Goal: Task Accomplishment & Management: Manage account settings

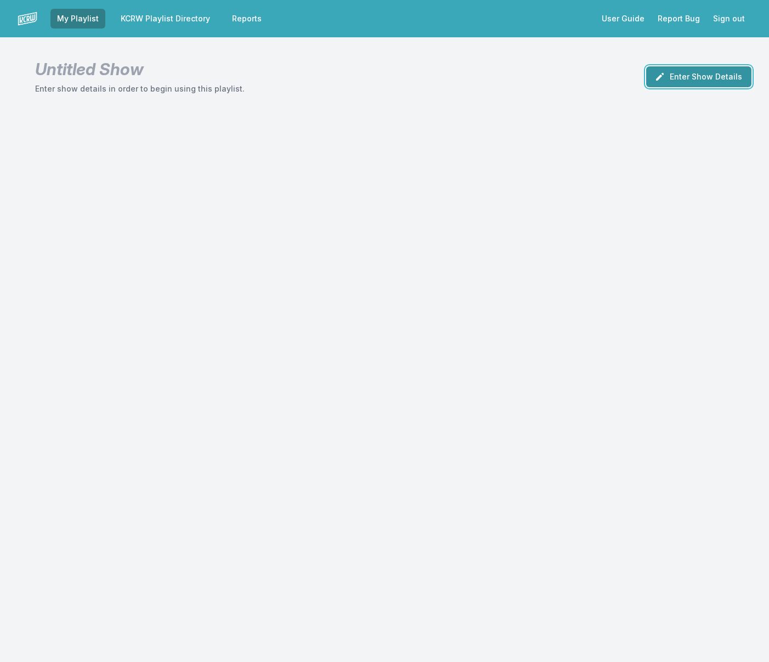
click at [735, 73] on button "Enter Show Details" at bounding box center [699, 76] width 105 height 21
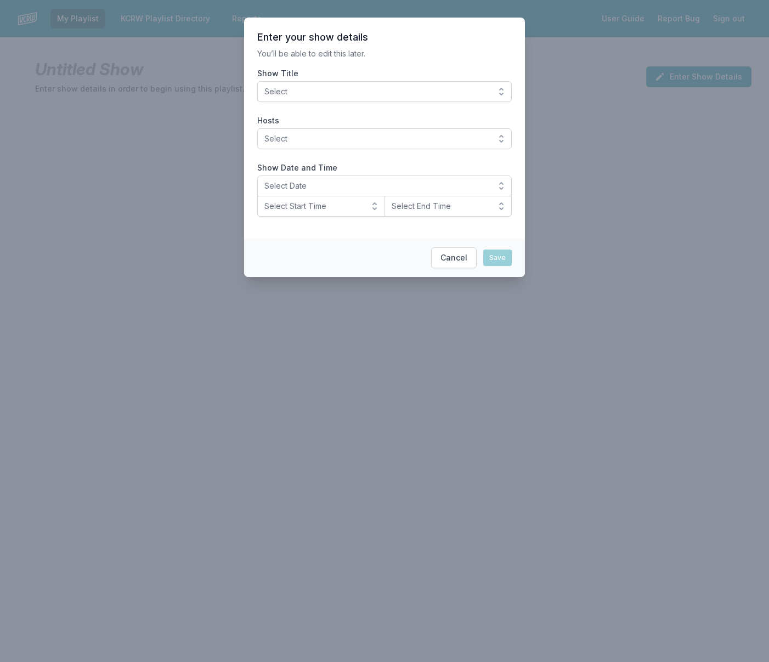
click at [412, 88] on span "Select" at bounding box center [377, 91] width 225 height 11
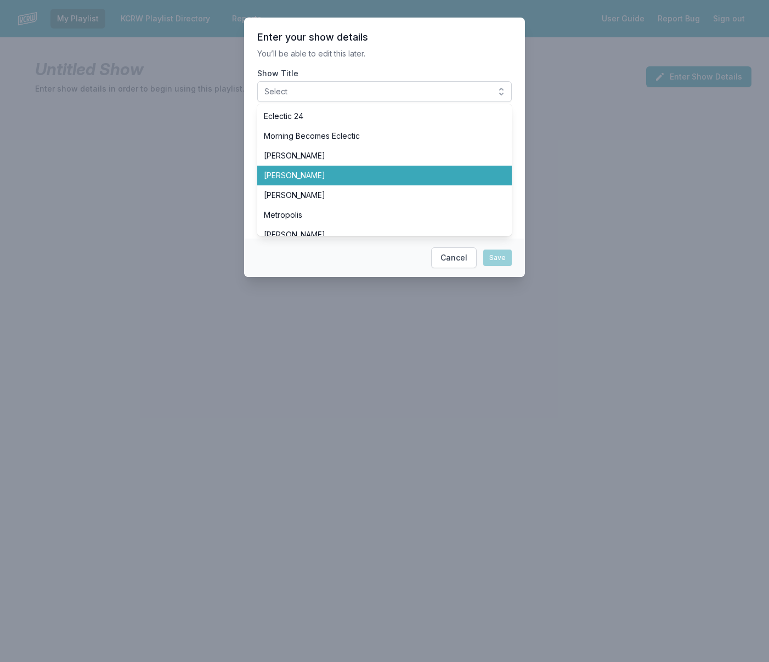
click at [369, 172] on span "Chris Douridas" at bounding box center [378, 175] width 228 height 11
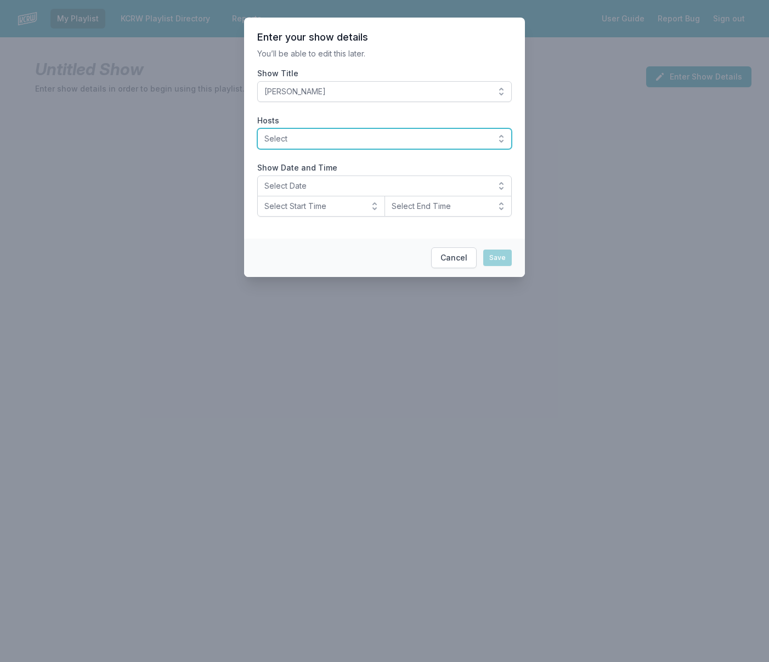
click at [363, 139] on span "Select" at bounding box center [377, 138] width 225 height 11
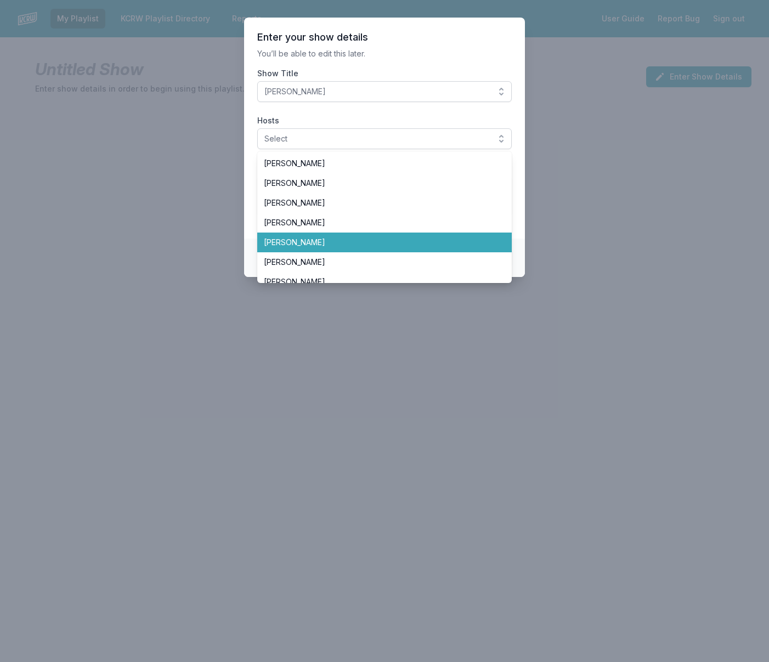
click at [349, 237] on span "Chris Douridas" at bounding box center [378, 242] width 228 height 11
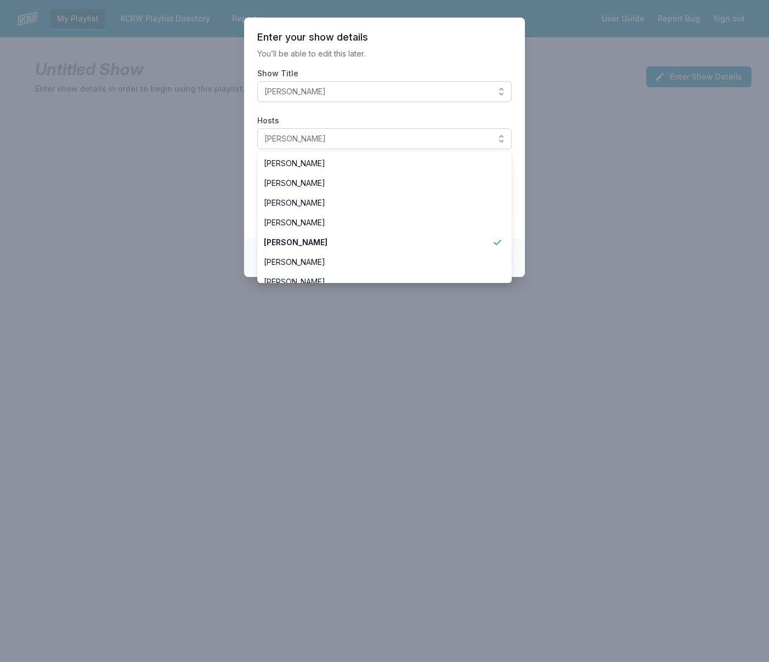
click at [460, 116] on label "Hosts" at bounding box center [384, 120] width 255 height 11
click at [460, 128] on button "Chris Douridas" at bounding box center [384, 138] width 255 height 21
click at [378, 104] on section "Enter your show details You’ll be able to edit this later. Show Title Chris Dou…" at bounding box center [384, 128] width 281 height 221
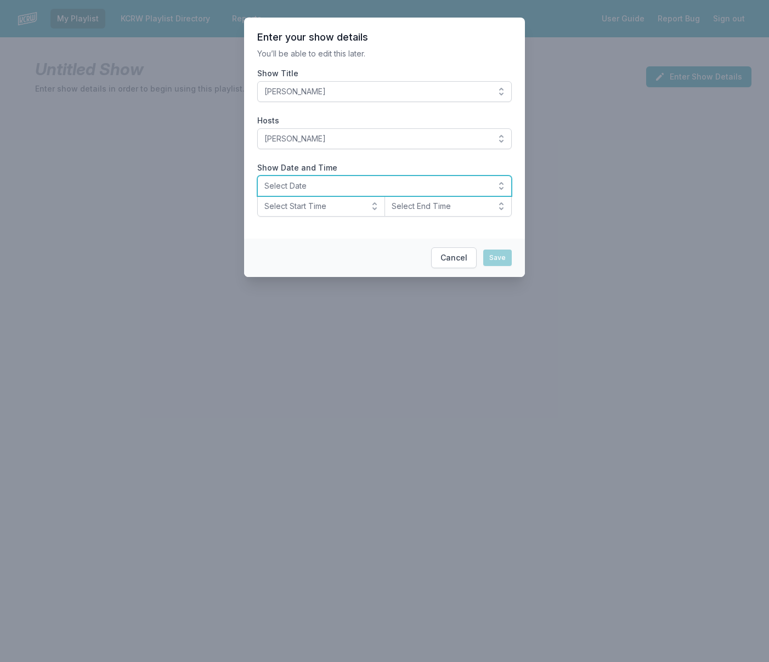
click at [363, 189] on span "Select Date" at bounding box center [377, 186] width 225 height 11
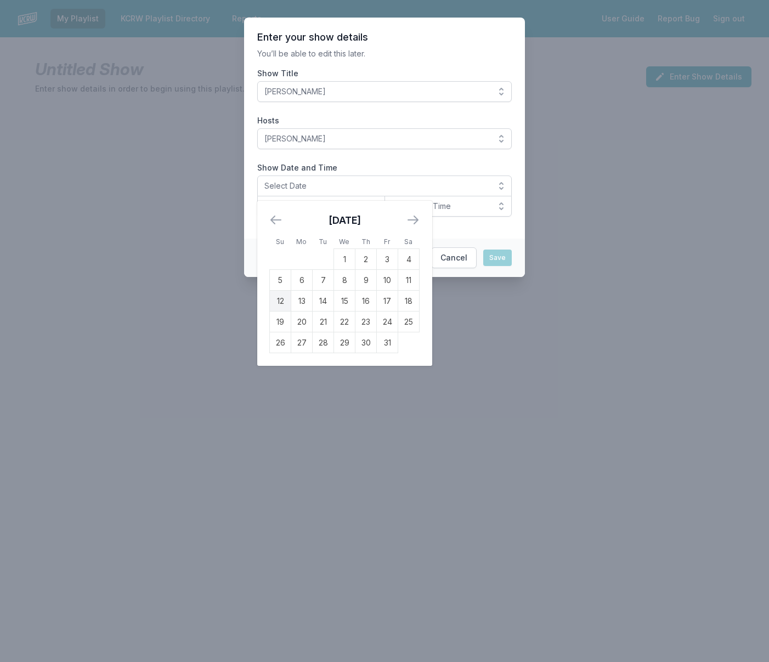
drag, startPoint x: 282, startPoint y: 300, endPoint x: 285, endPoint y: 295, distance: 5.8
click at [282, 300] on td "12" at bounding box center [280, 301] width 21 height 21
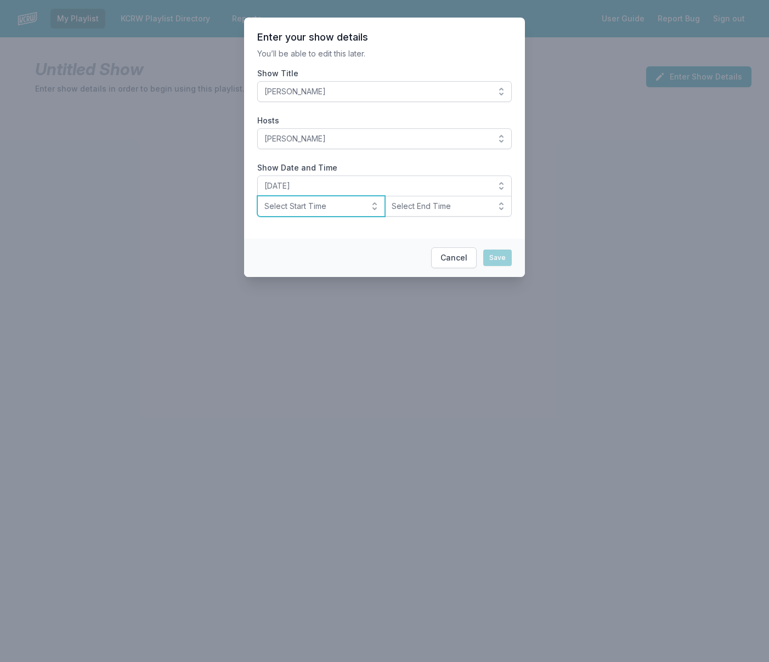
drag, startPoint x: 308, startPoint y: 206, endPoint x: 310, endPoint y: 220, distance: 14.4
click at [308, 205] on span "Select Start Time" at bounding box center [314, 206] width 98 height 11
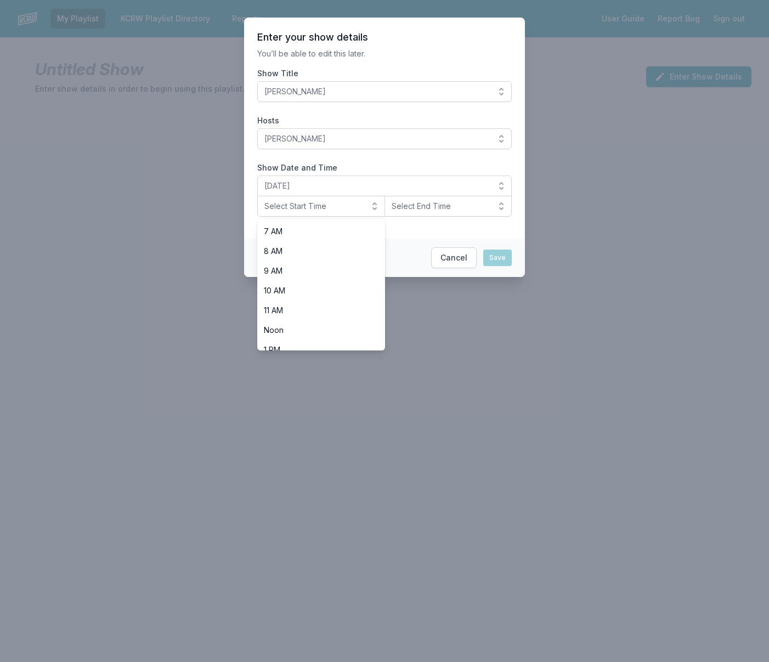
scroll to position [164, 0]
click at [318, 303] on span "Noon" at bounding box center [315, 304] width 102 height 11
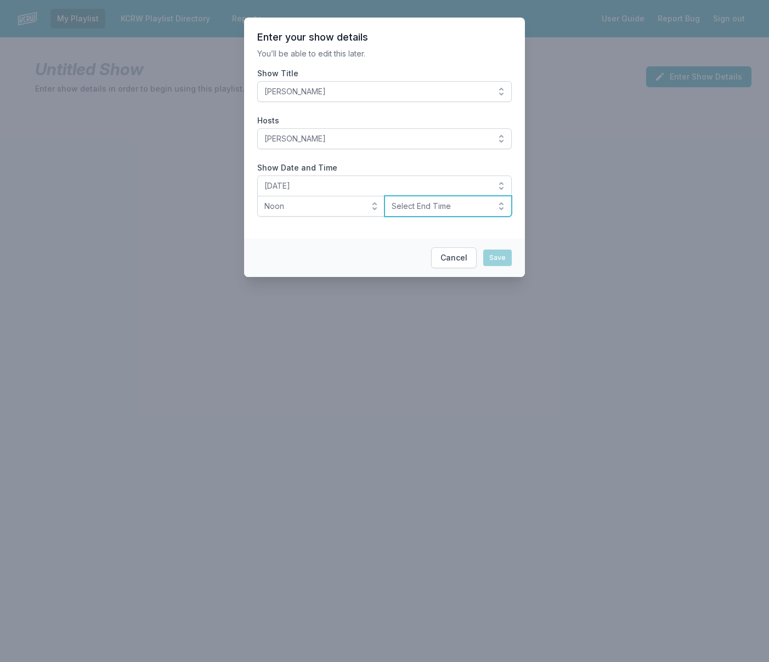
click at [432, 198] on button "Select End Time" at bounding box center [449, 206] width 128 height 21
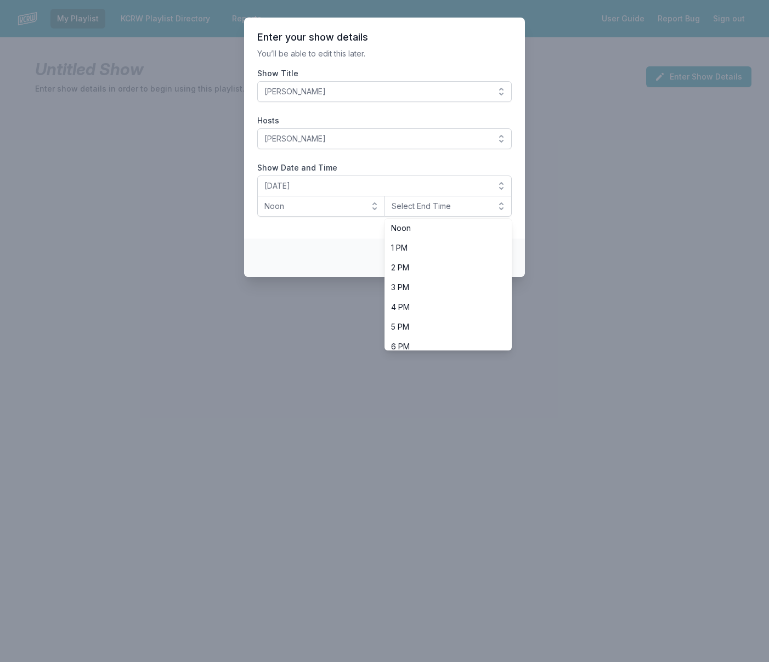
scroll to position [246, 0]
click at [424, 279] on span "3 PM" at bounding box center [442, 281] width 102 height 11
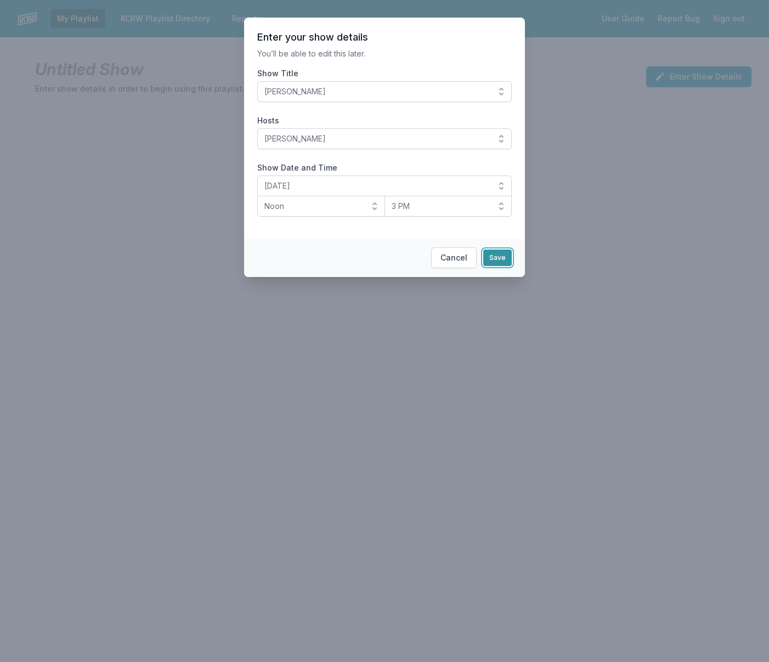
click at [498, 255] on button "Save" at bounding box center [498, 258] width 29 height 16
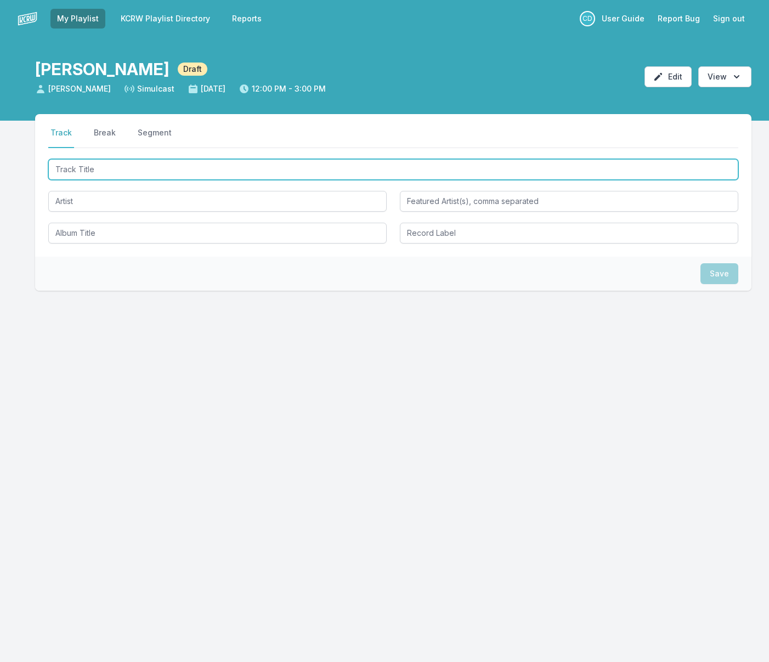
click at [143, 170] on input "Track Title" at bounding box center [393, 169] width 690 height 21
click at [144, 172] on input "Track Title" at bounding box center [393, 169] width 690 height 21
type input "Aspiration - Orchestral"
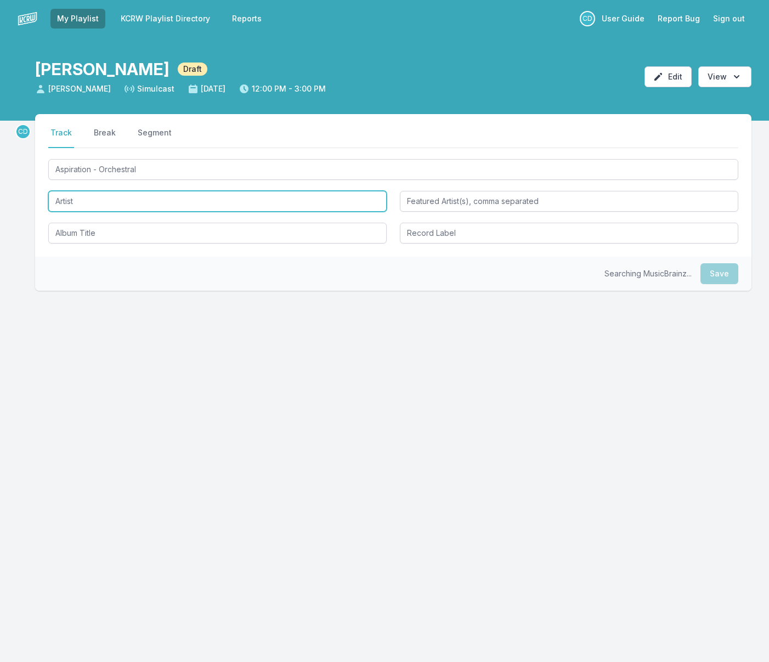
click at [130, 199] on input "Artist" at bounding box center [217, 201] width 339 height 21
type input "[PERSON_NAME]"
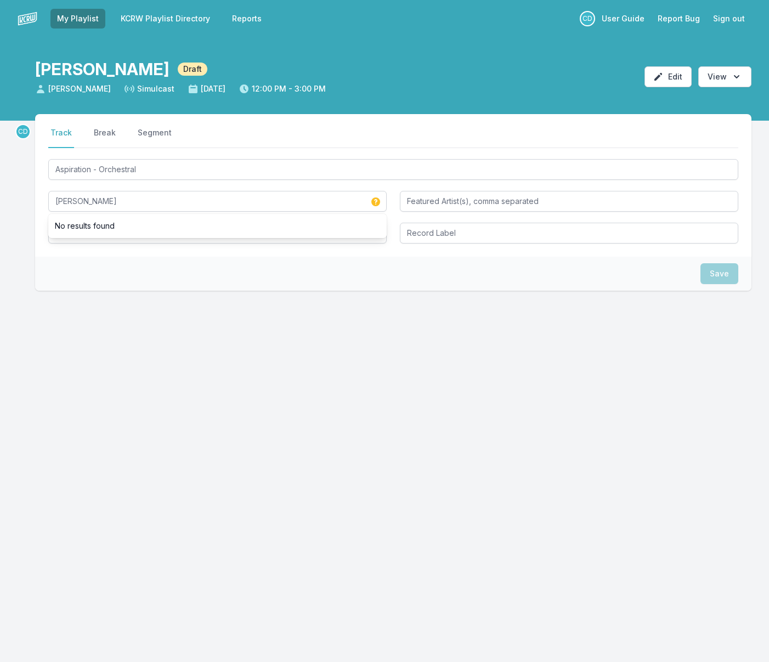
drag, startPoint x: 295, startPoint y: 293, endPoint x: 263, endPoint y: 270, distance: 39.7
click at [294, 293] on div "CD Select a tab Track Break Segment Track Break Segment Aspiration - Orchestral…" at bounding box center [393, 237] width 717 height 247
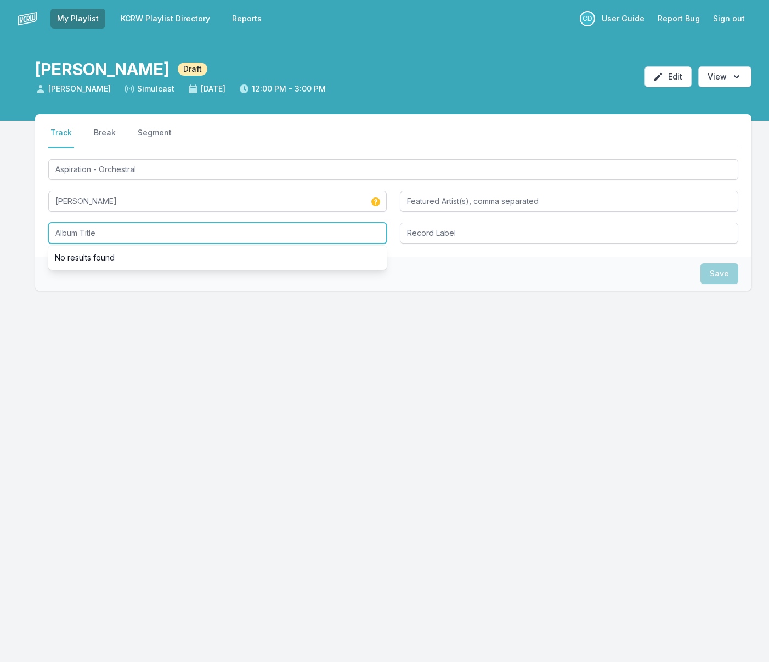
click at [212, 233] on input "Album Title" at bounding box center [217, 233] width 339 height 21
type input "La symphonie des éclairs"
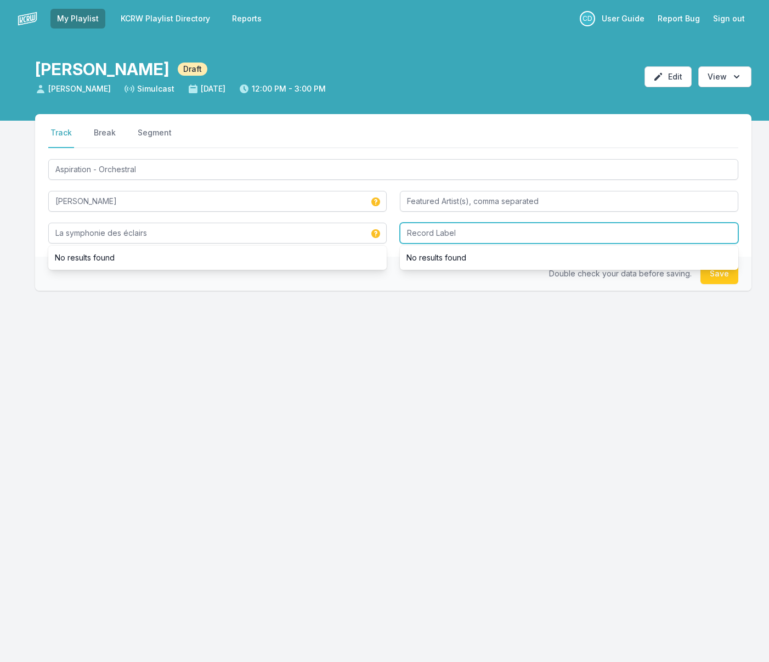
click at [449, 235] on input "Record Label" at bounding box center [569, 233] width 339 height 21
type input "Virgin Records France"
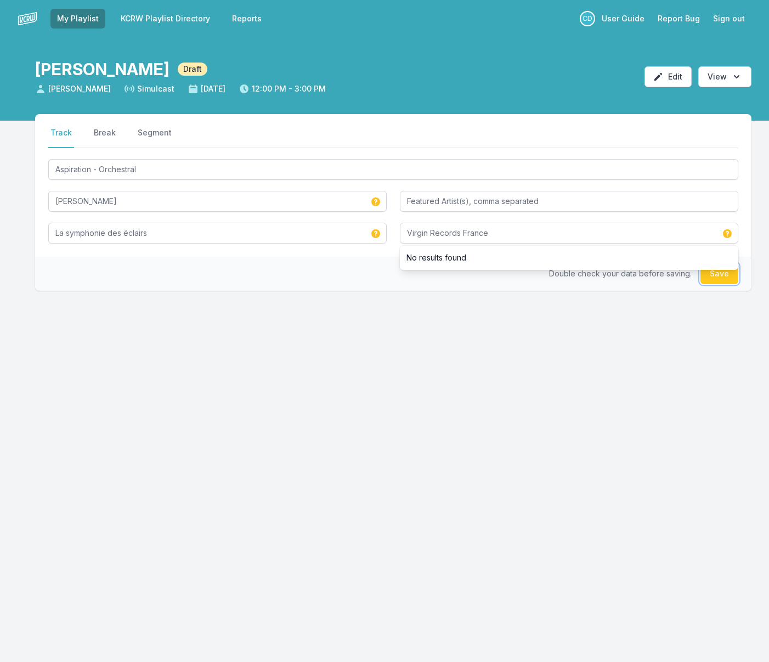
click at [718, 279] on button "Save" at bounding box center [720, 273] width 38 height 21
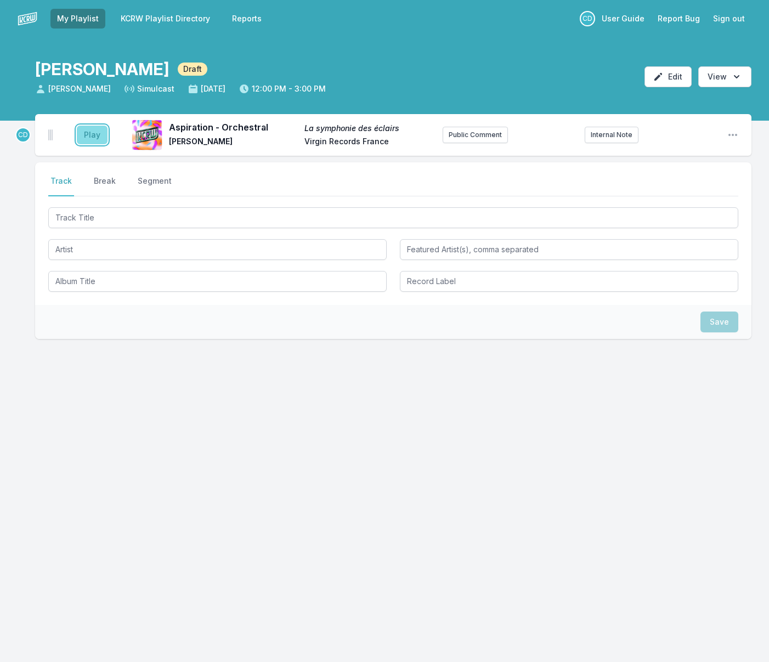
click at [99, 136] on button "Play" at bounding box center [92, 135] width 31 height 19
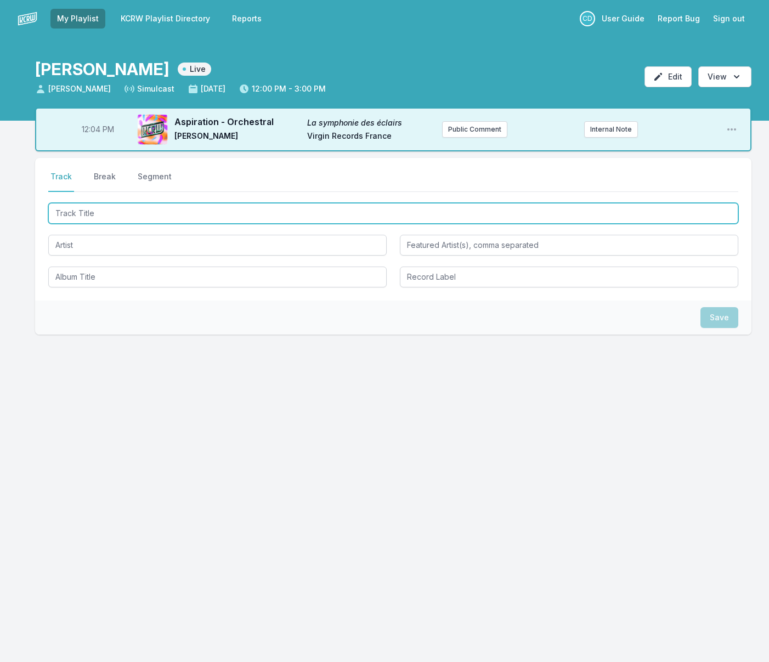
click at [147, 216] on input "Track Title" at bounding box center [393, 213] width 690 height 21
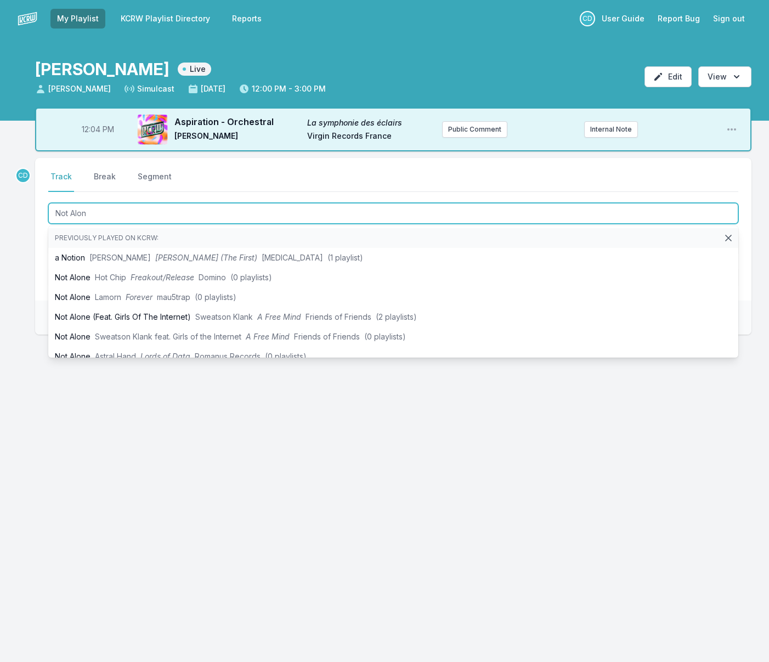
type input "Not Alone"
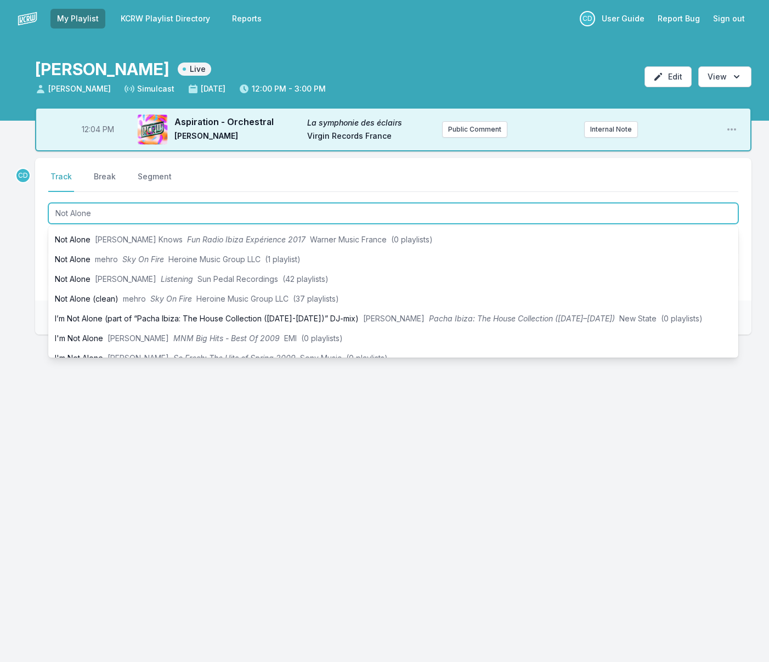
scroll to position [244, 0]
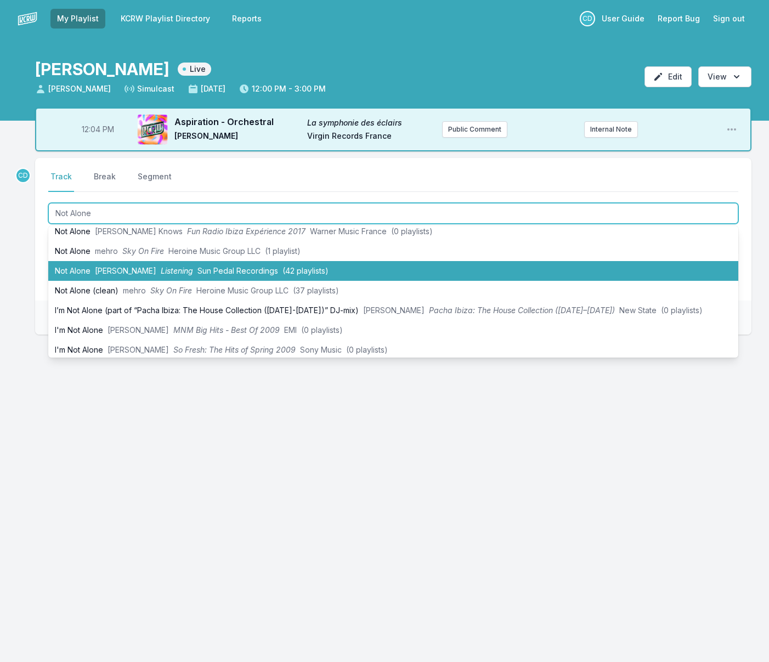
click at [161, 271] on span "Listening" at bounding box center [177, 270] width 32 height 9
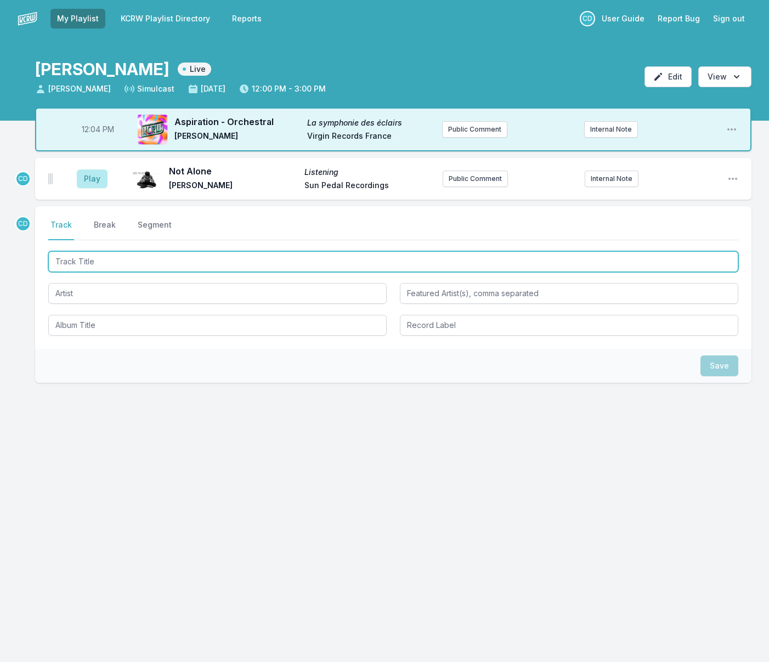
click at [102, 261] on input "Track Title" at bounding box center [393, 261] width 690 height 21
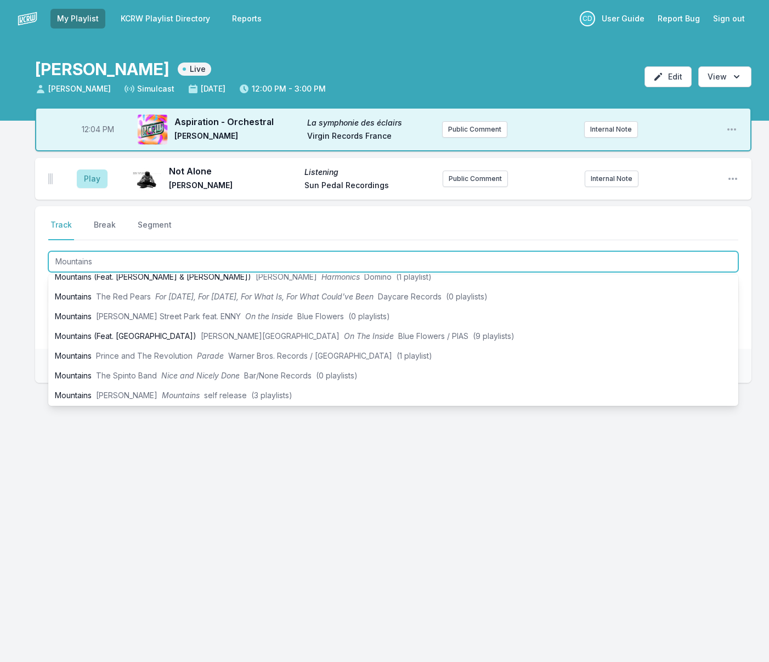
scroll to position [0, 0]
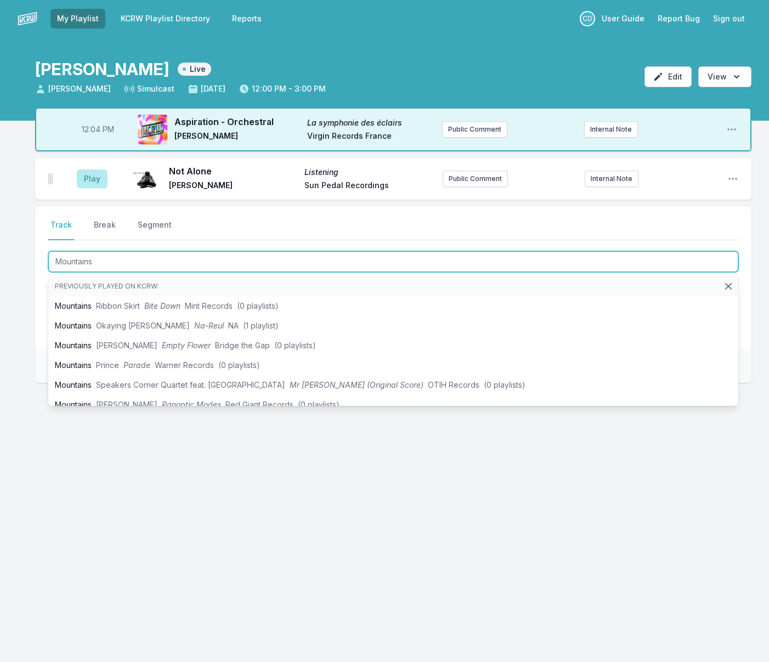
type input "Mountain"
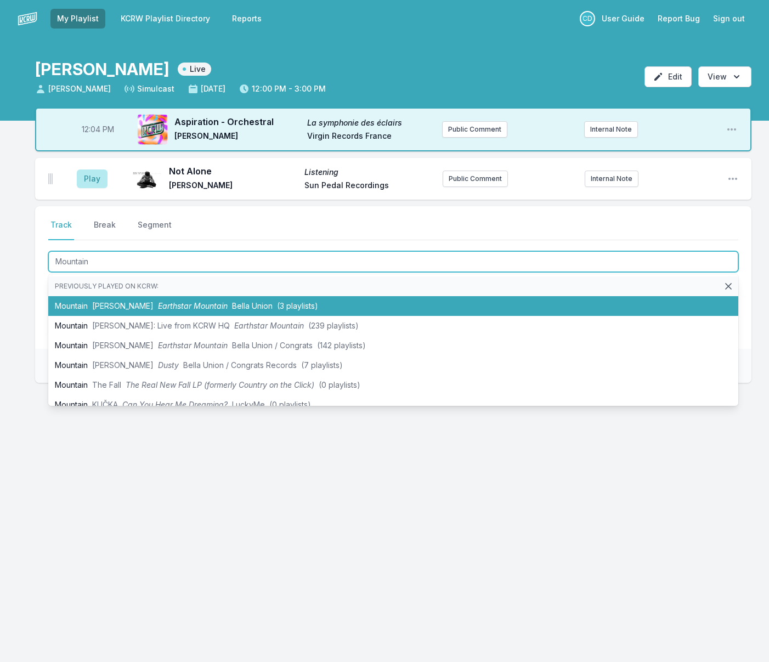
click at [132, 306] on span "[PERSON_NAME]" at bounding box center [122, 305] width 61 height 9
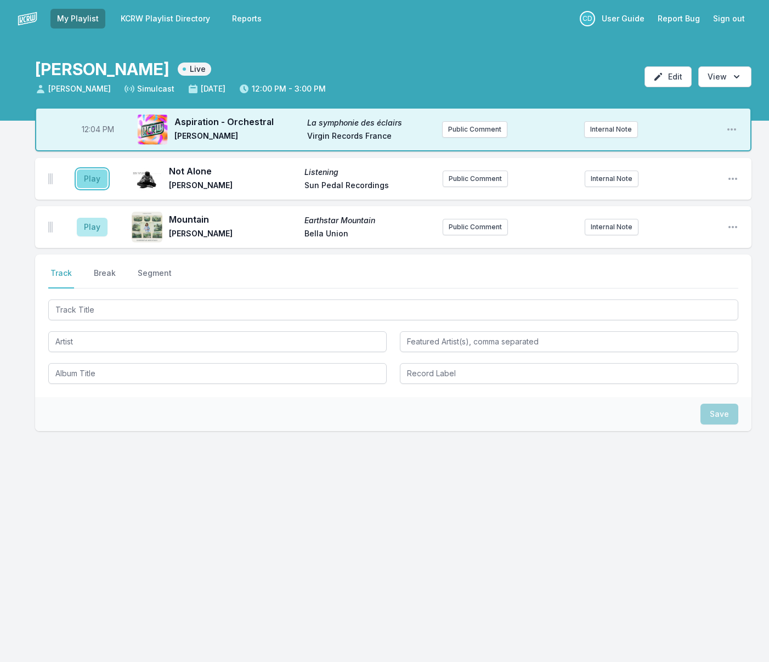
click at [89, 175] on button "Play" at bounding box center [92, 179] width 31 height 19
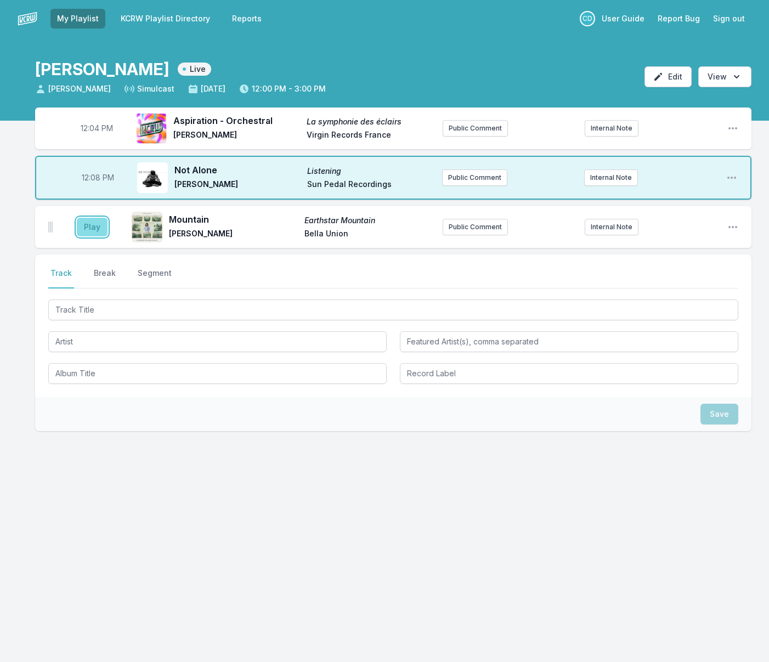
click at [92, 233] on button "Play" at bounding box center [92, 227] width 31 height 19
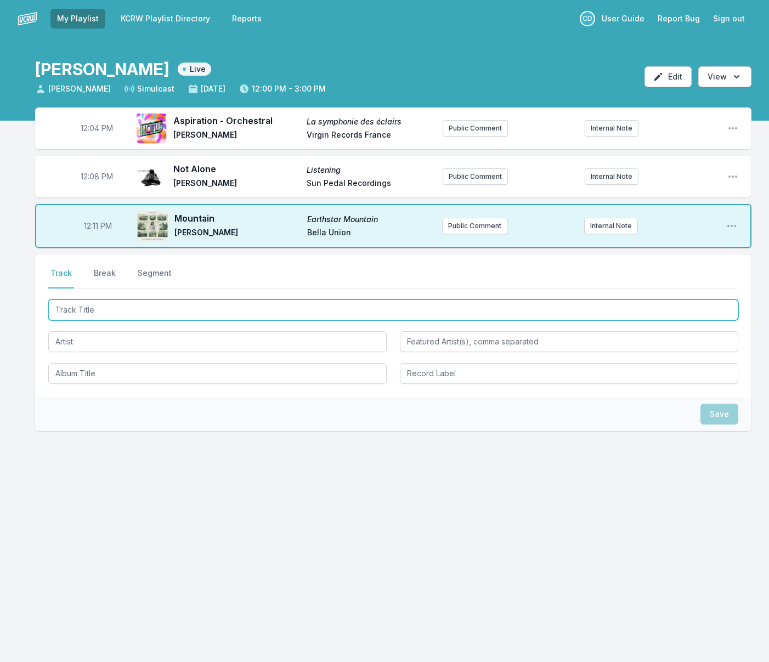
click at [122, 310] on input "Track Title" at bounding box center [393, 310] width 690 height 21
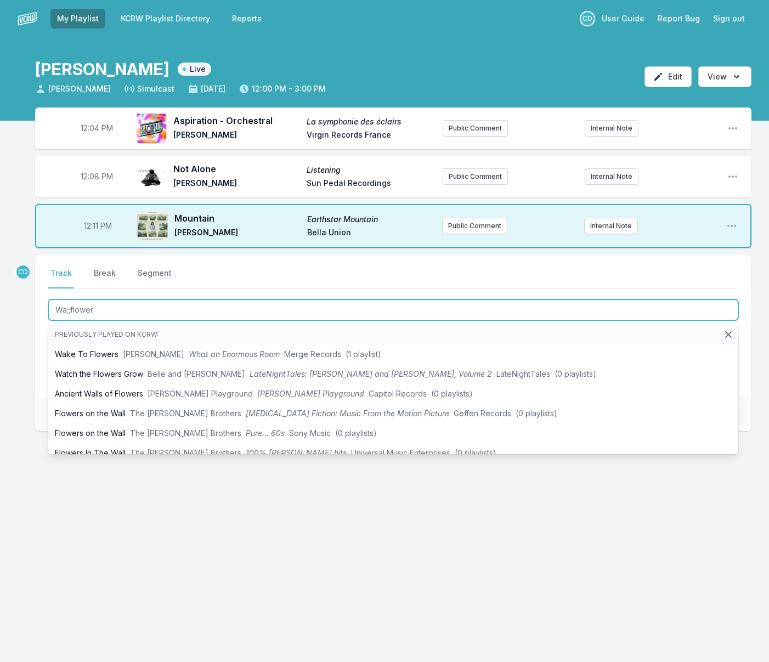
click at [71, 310] on input "Wa;;flower" at bounding box center [393, 310] width 690 height 21
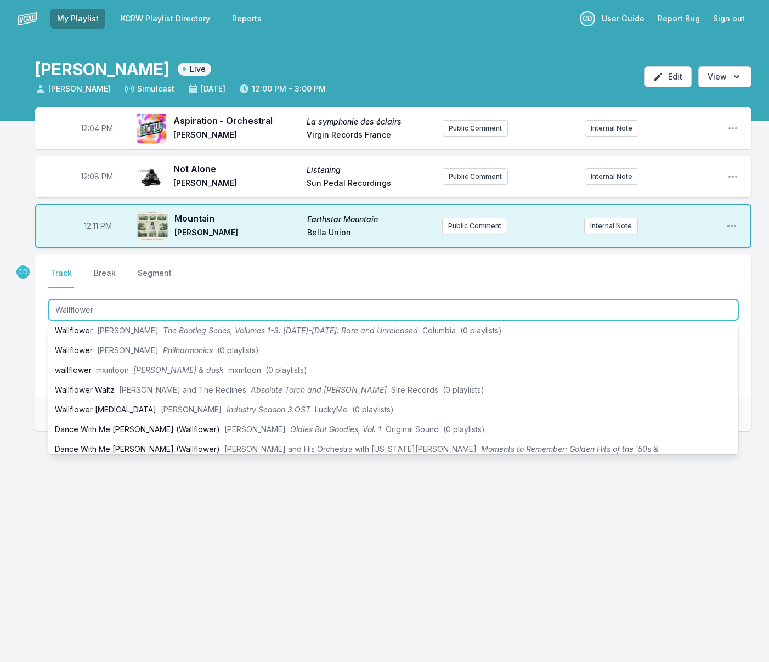
scroll to position [169, 0]
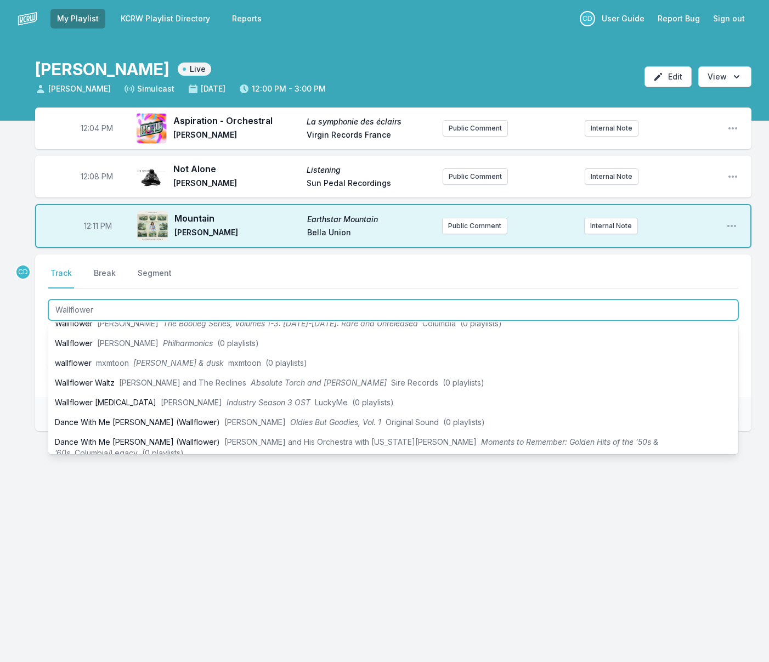
type input "Wallflower"
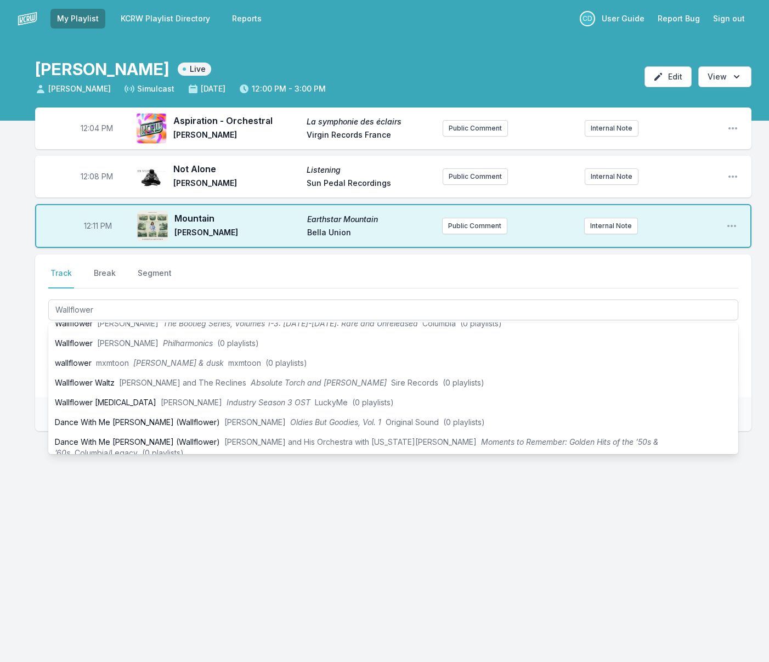
click at [24, 323] on div "12:04 PM Aspiration - Orchestral La symphonie des éclairs Zaho de Sagazon Virgi…" at bounding box center [384, 322] width 769 height 429
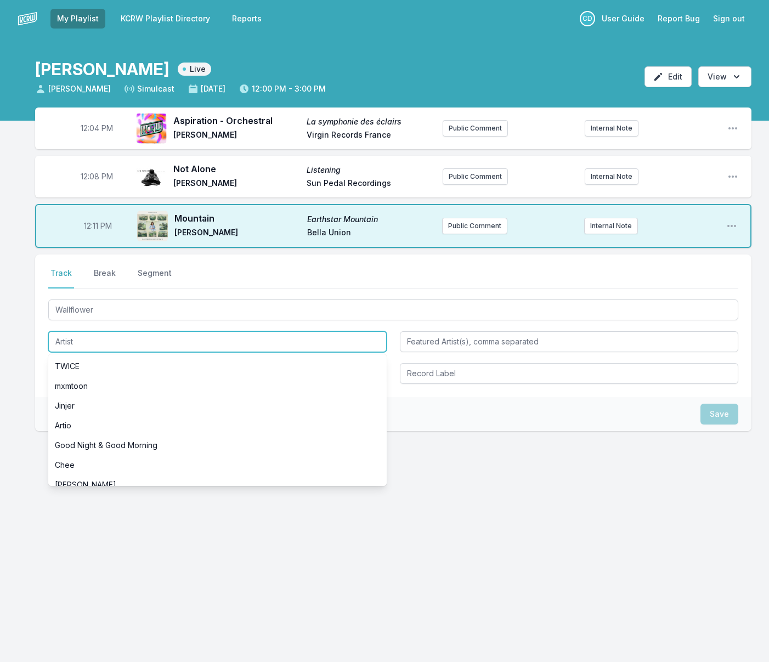
click at [87, 339] on input "Artist" at bounding box center [217, 341] width 339 height 21
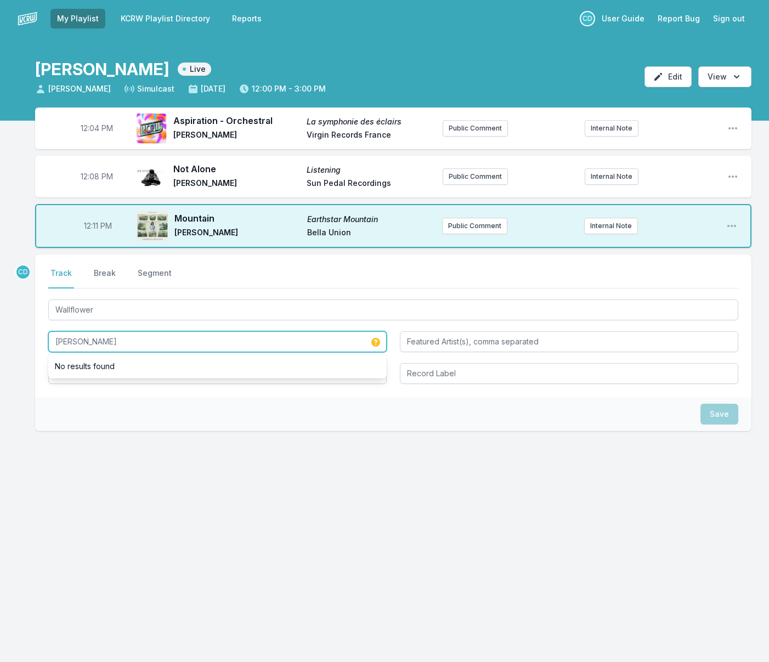
type input "[PERSON_NAME]"
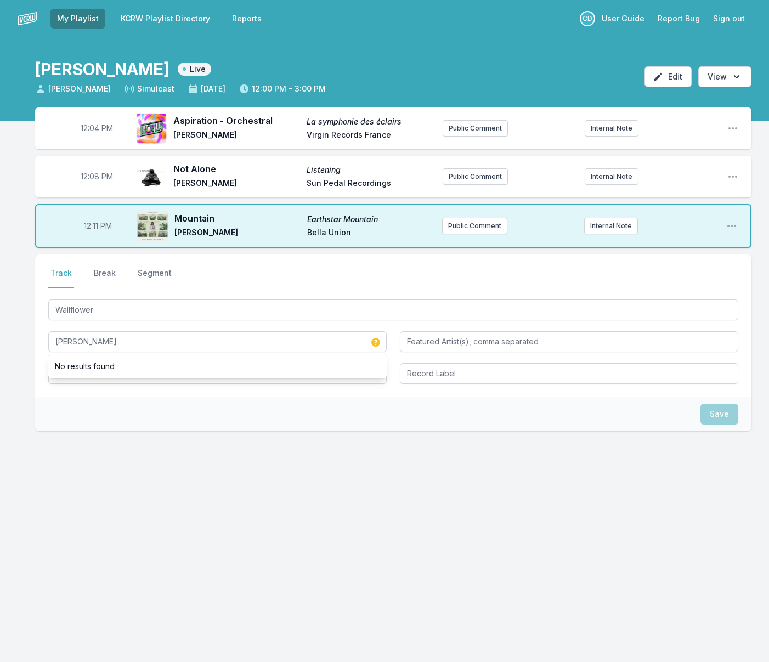
click at [121, 397] on div "Save" at bounding box center [393, 414] width 717 height 34
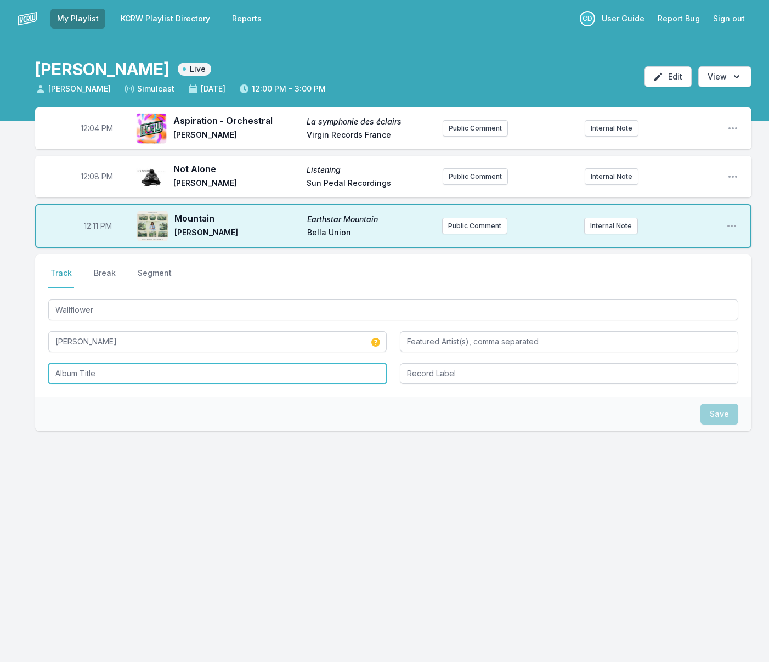
click at [117, 380] on input "Album Title" at bounding box center [217, 373] width 339 height 21
click at [59, 370] on input "Te Coldest Man Alive" at bounding box center [217, 373] width 339 height 21
type input "The Coldest Man Alive"
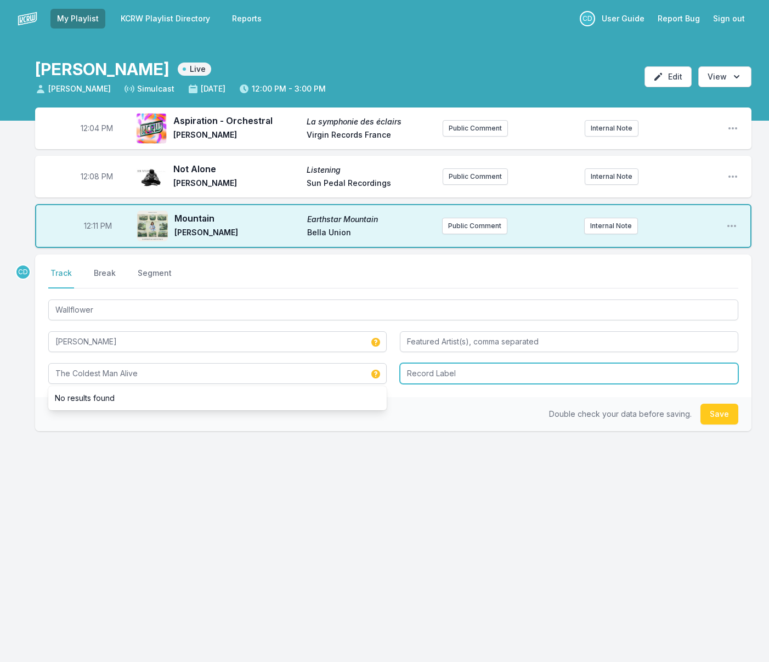
click at [436, 375] on input "Record Label" at bounding box center [569, 373] width 339 height 21
type input "Lizardshakedown"
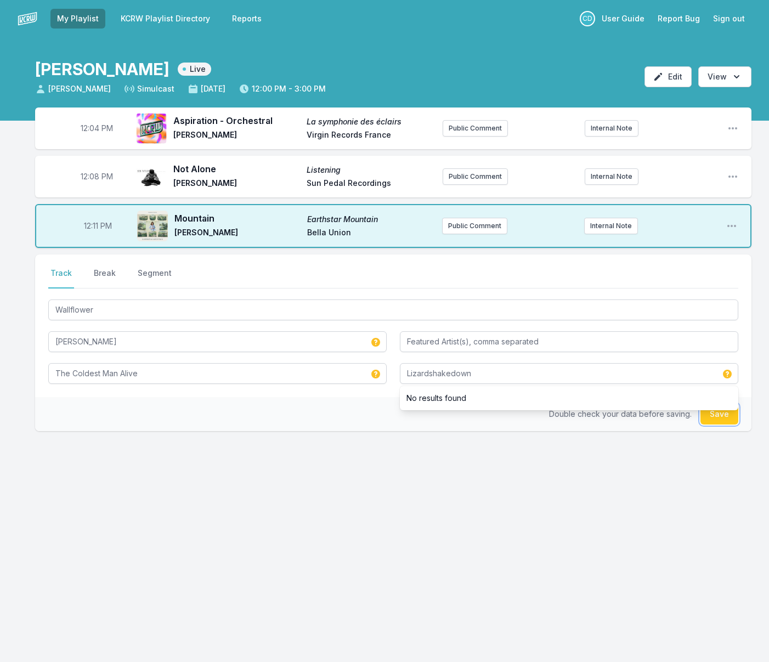
click at [715, 413] on button "Save" at bounding box center [720, 414] width 38 height 21
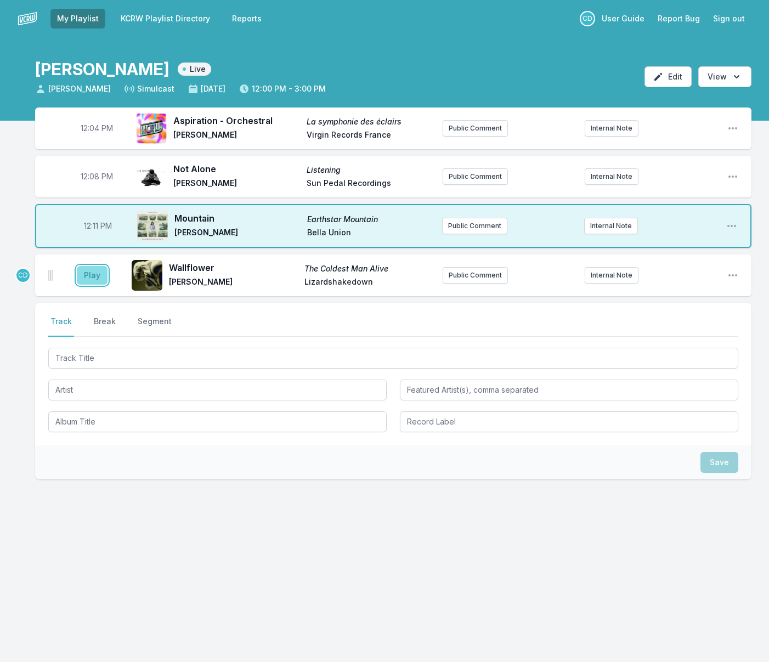
click at [91, 277] on button "Play" at bounding box center [92, 275] width 31 height 19
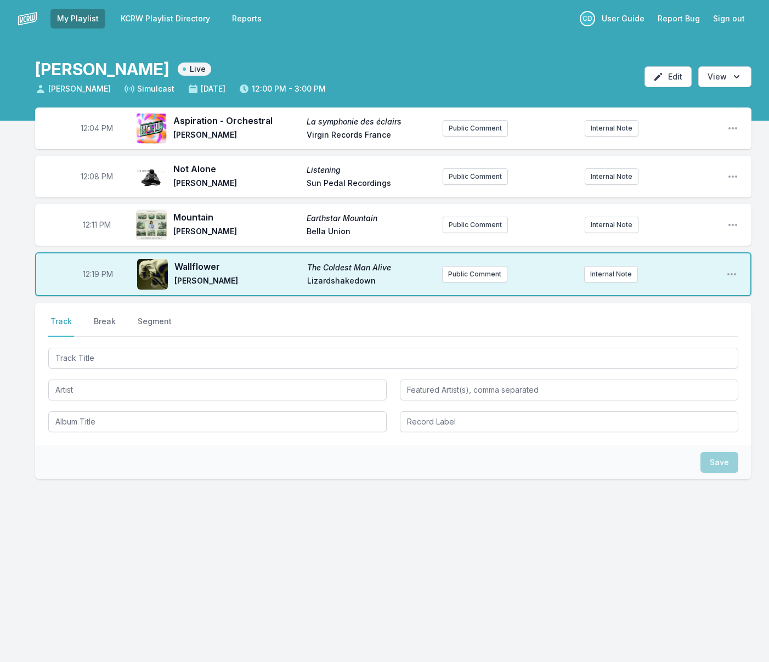
click at [96, 274] on span "12:19 PM" at bounding box center [98, 274] width 30 height 11
click at [92, 274] on input "12:19" at bounding box center [97, 274] width 61 height 21
type input "12:15"
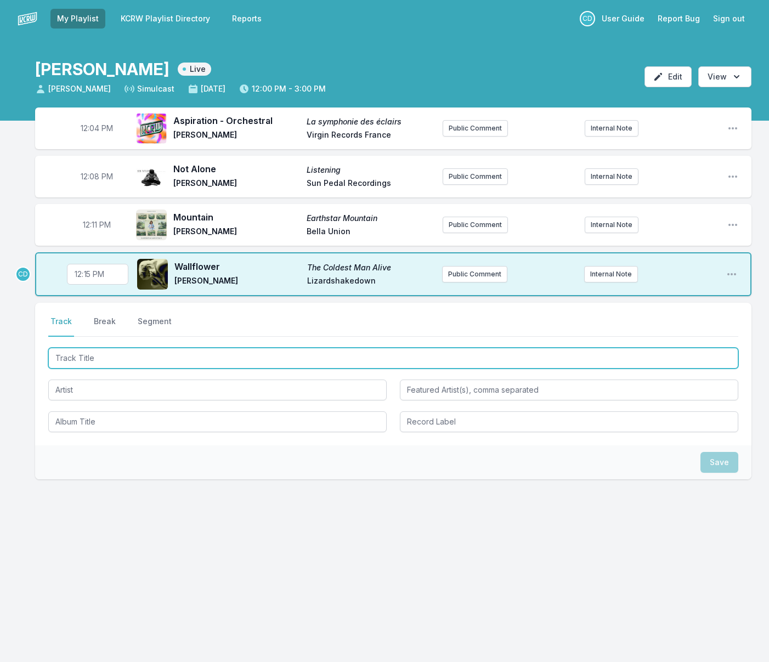
click at [97, 358] on input "Track Title" at bounding box center [393, 358] width 690 height 21
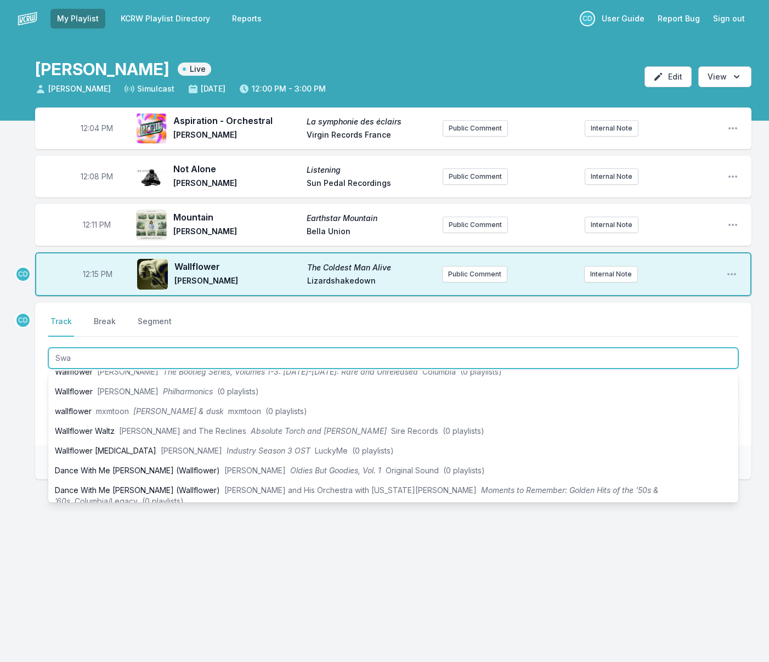
type input "Swan"
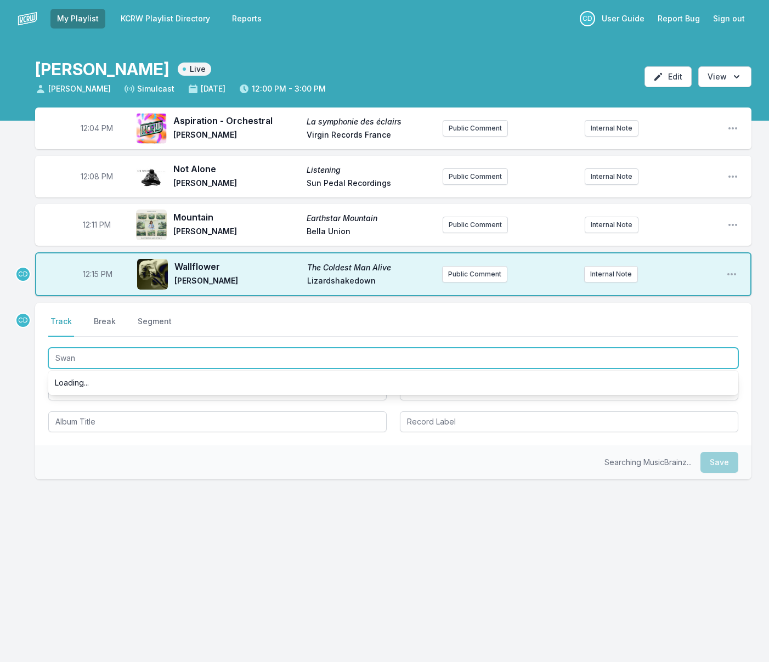
scroll to position [0, 0]
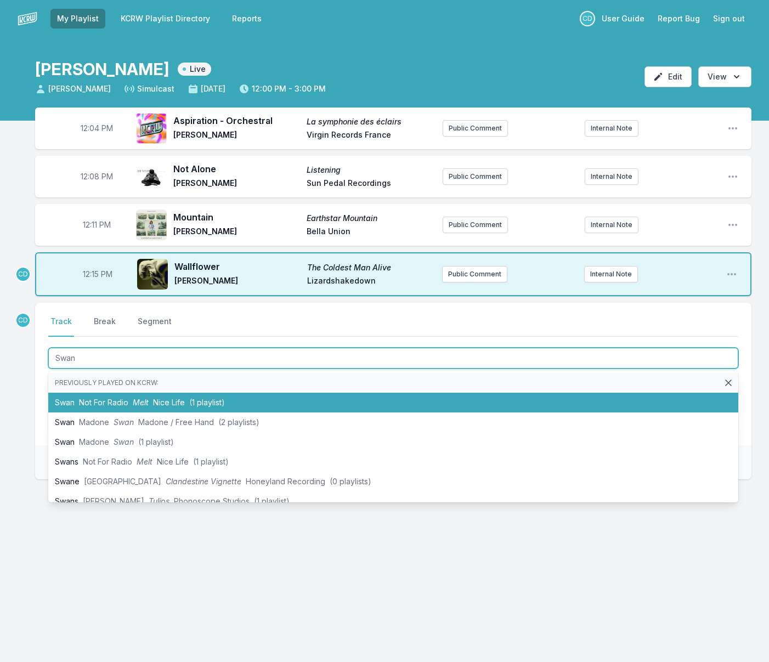
click at [98, 401] on span "Not For Radio" at bounding box center [103, 402] width 49 height 9
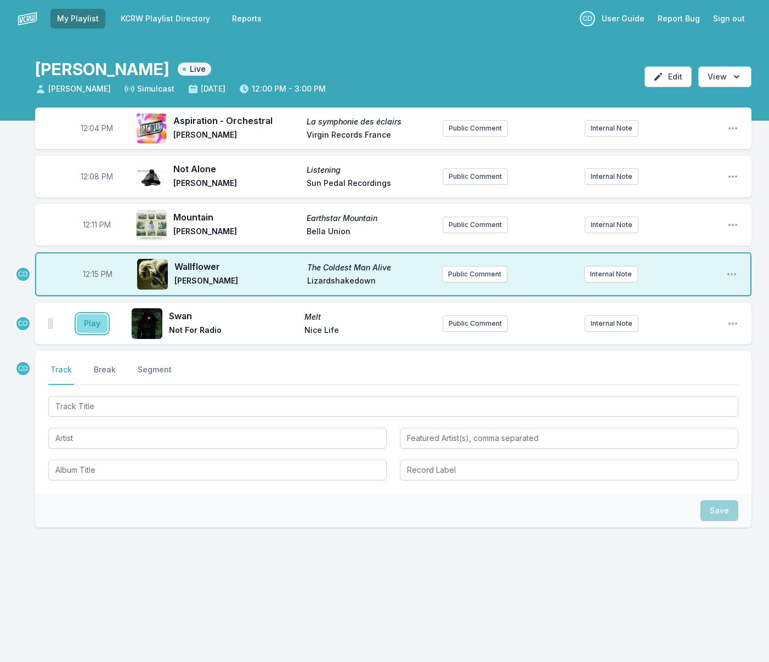
click at [93, 326] on button "Play" at bounding box center [92, 323] width 31 height 19
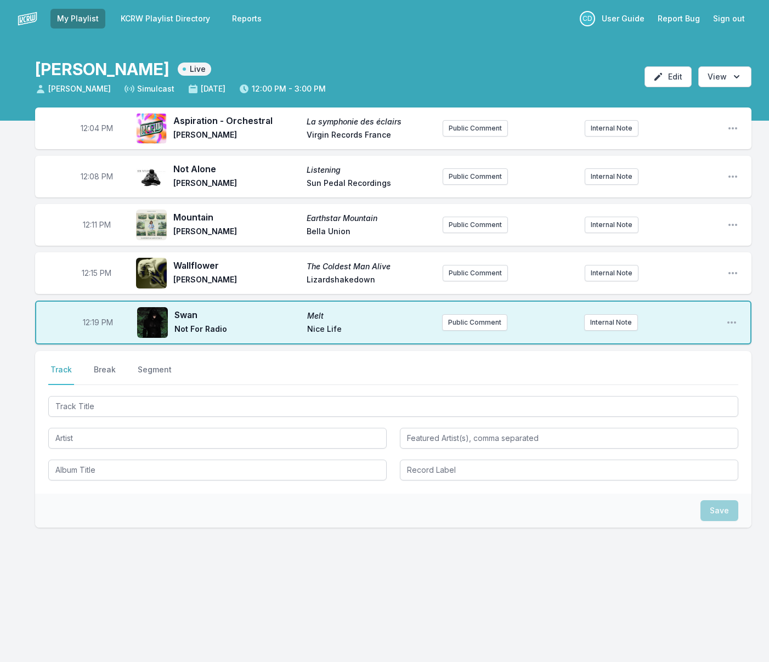
click at [97, 322] on span "12:19 PM" at bounding box center [98, 322] width 30 height 11
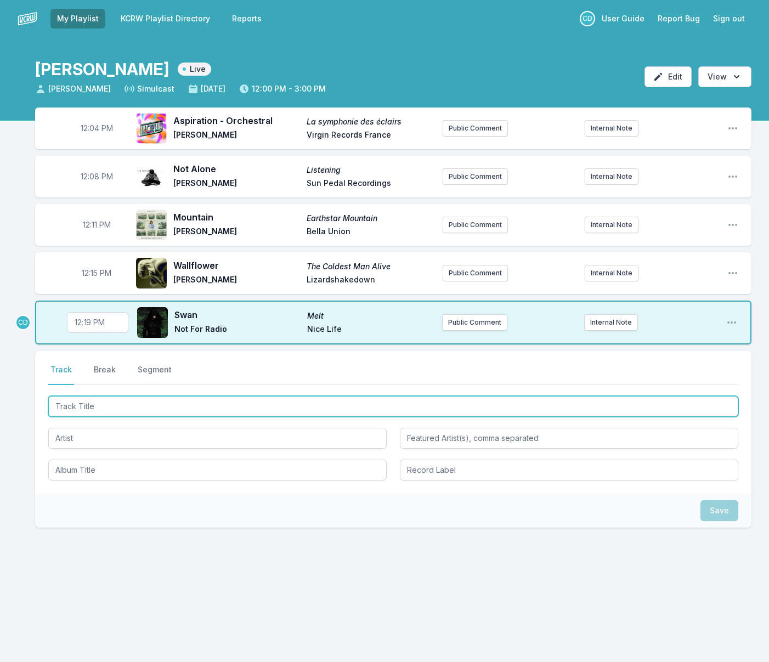
click at [97, 407] on input "Track Title" at bounding box center [393, 406] width 690 height 21
click at [133, 405] on input "Track Title" at bounding box center [393, 406] width 690 height 21
click at [74, 406] on input "Popuus" at bounding box center [393, 406] width 690 height 21
type input "Populus"
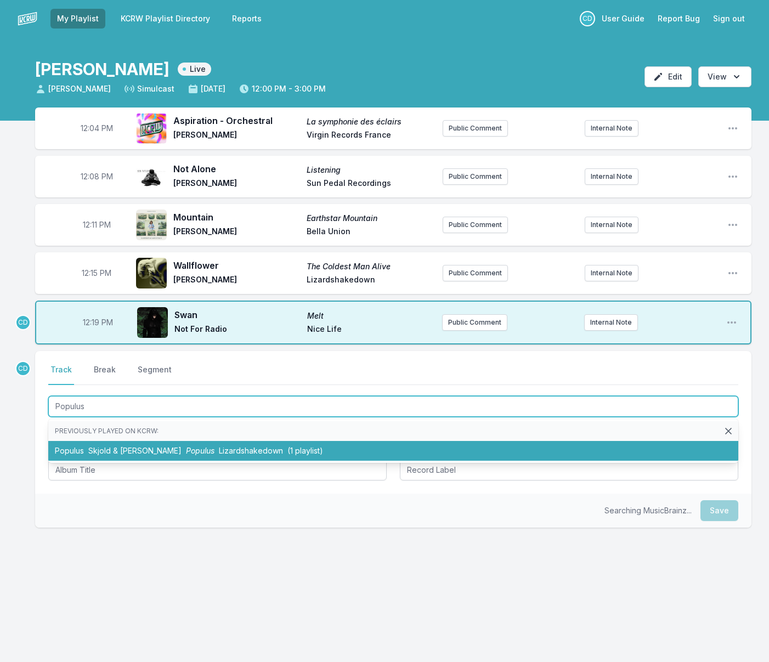
drag, startPoint x: 130, startPoint y: 449, endPoint x: 101, endPoint y: 447, distance: 28.6
click at [130, 449] on span "Skjold & [PERSON_NAME]" at bounding box center [134, 450] width 93 height 9
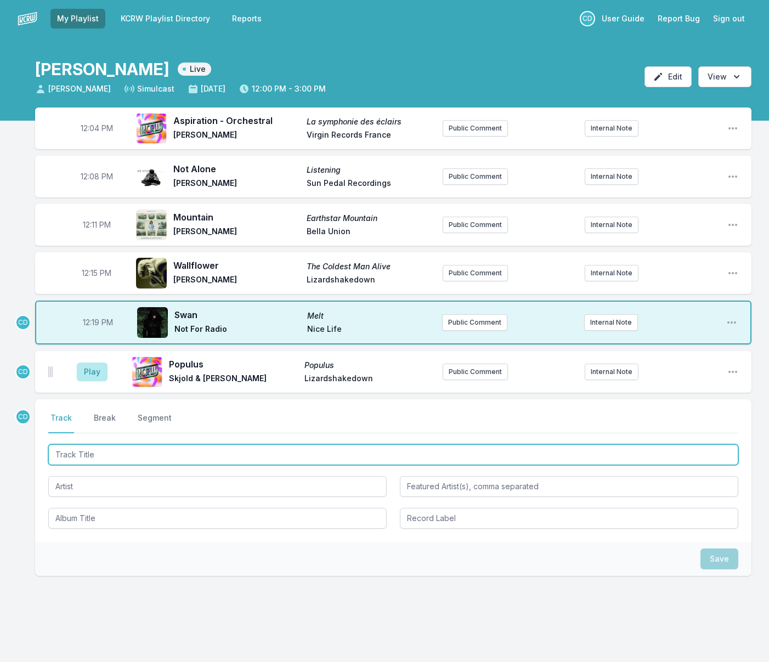
click at [96, 454] on input "Track Title" at bounding box center [393, 455] width 690 height 21
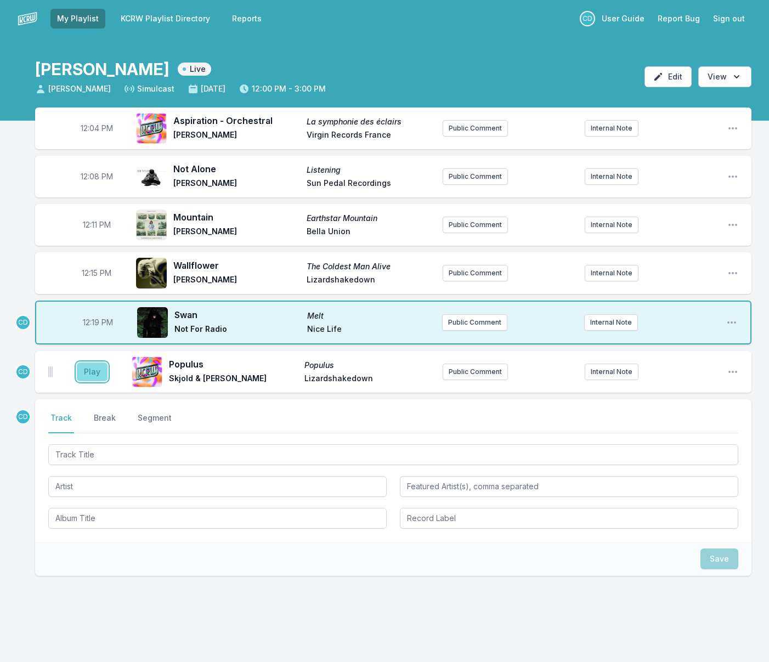
click at [93, 374] on button "Play" at bounding box center [92, 372] width 31 height 19
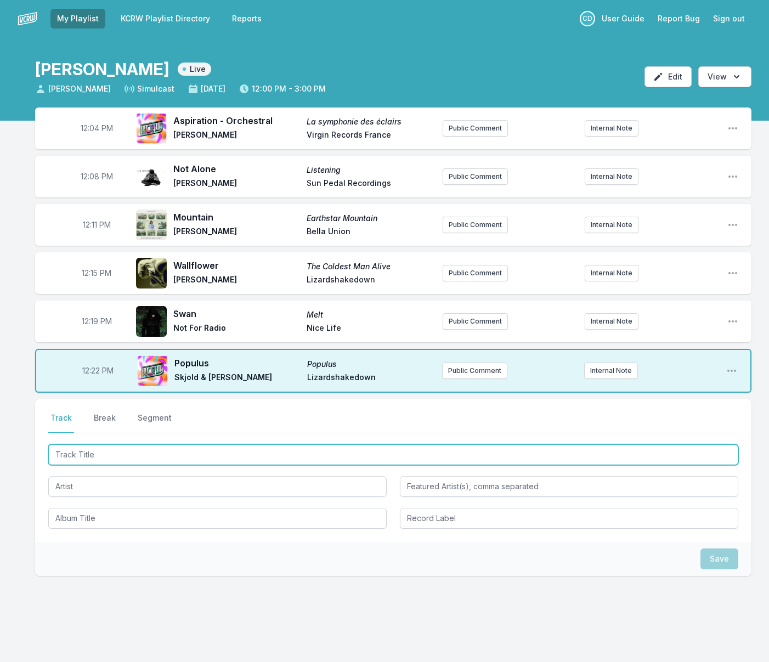
click at [75, 452] on input "Track Title" at bounding box center [393, 455] width 690 height 21
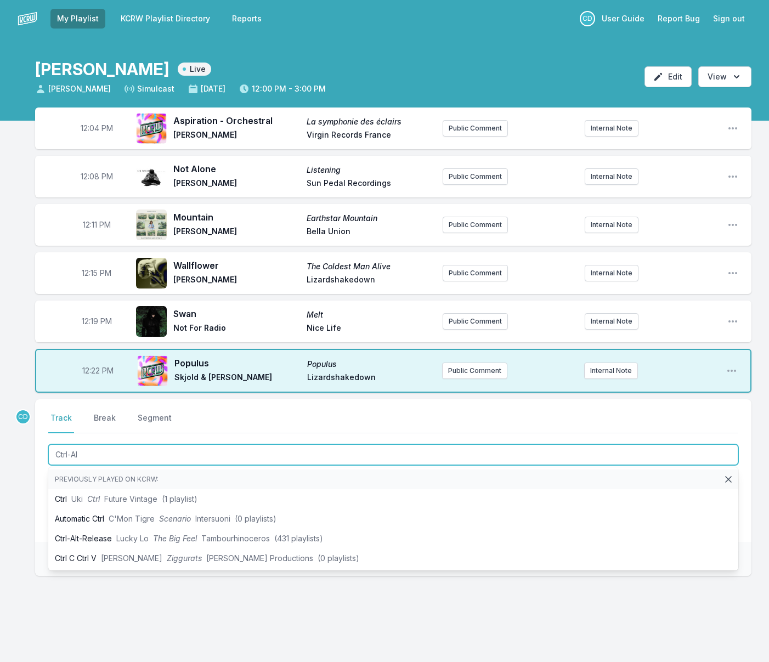
type input "Ctrl-Alt"
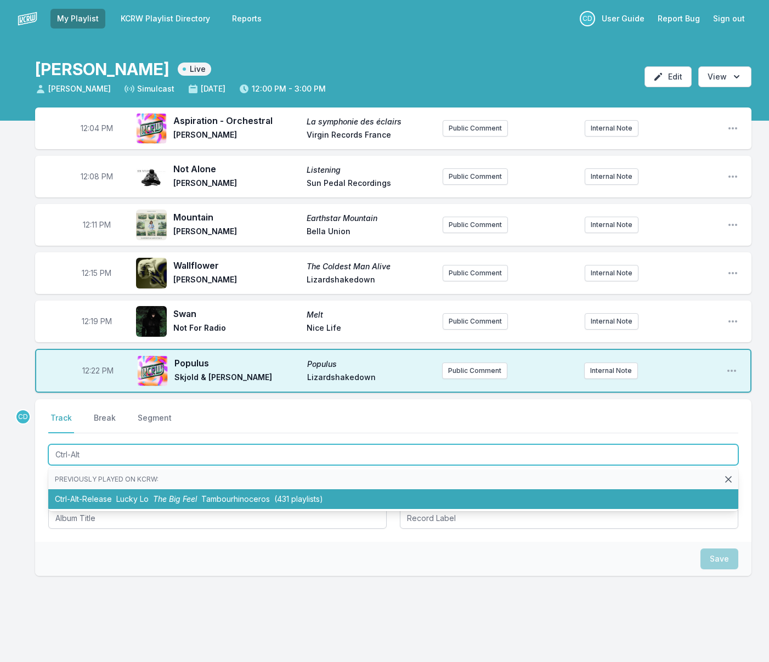
click at [96, 503] on li "Ctrl-Alt-Release Lucky Lo The Big Feel Tambourhinoceros (431 playlists)" at bounding box center [393, 500] width 690 height 20
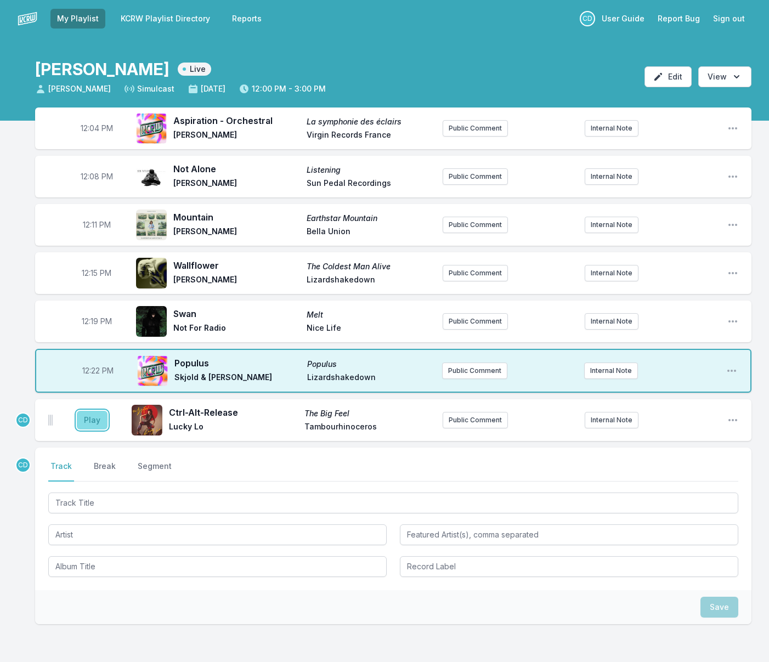
click at [88, 422] on button "Play" at bounding box center [92, 420] width 31 height 19
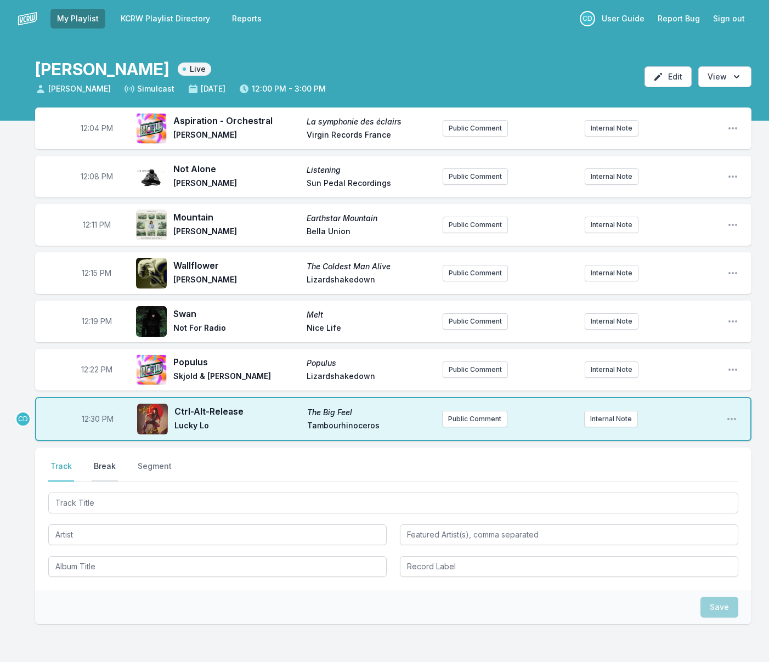
click at [104, 466] on button "Break" at bounding box center [105, 471] width 26 height 21
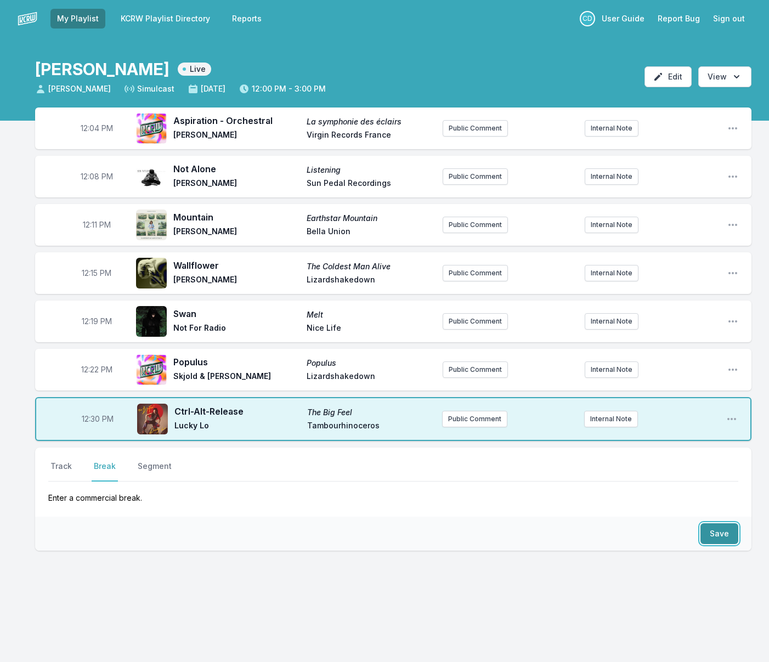
drag, startPoint x: 712, startPoint y: 534, endPoint x: 664, endPoint y: 532, distance: 48.3
click at [712, 534] on button "Save" at bounding box center [720, 534] width 38 height 21
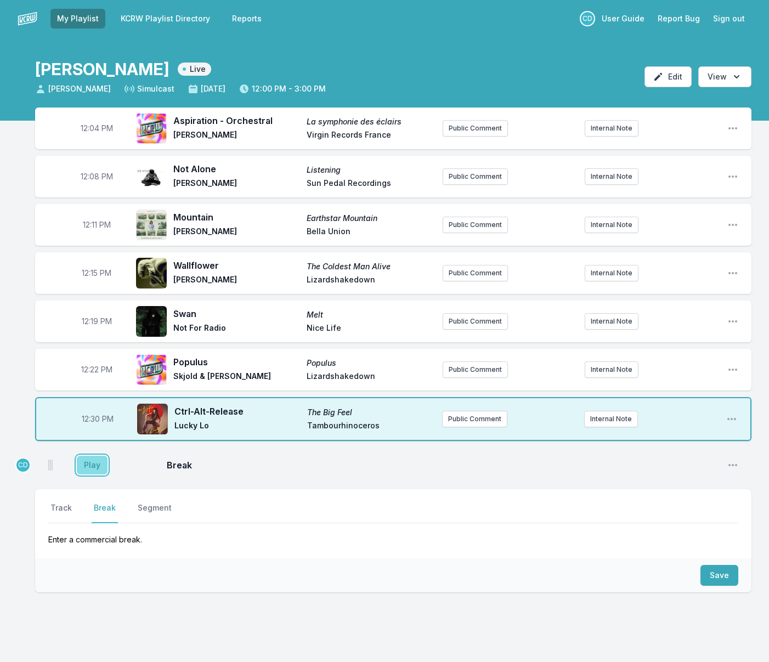
click at [102, 467] on button "Play" at bounding box center [92, 465] width 31 height 19
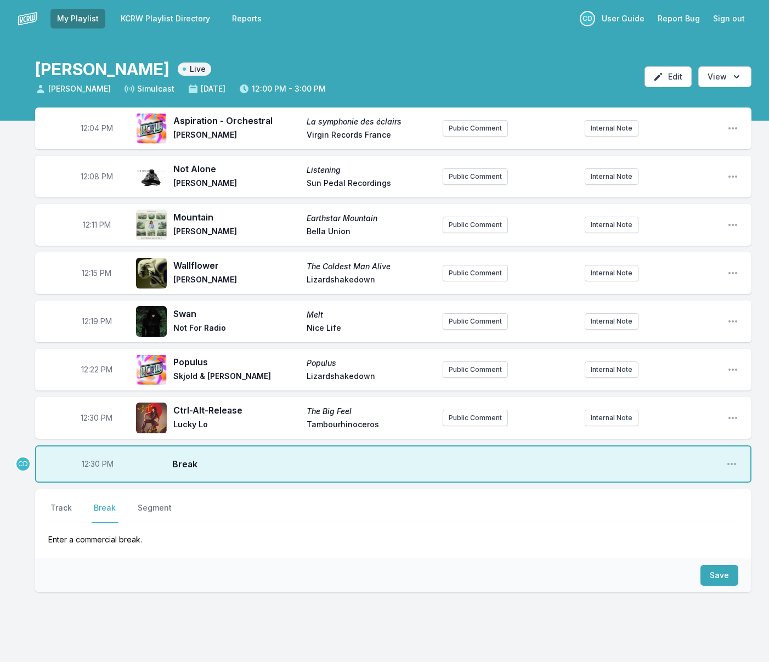
click at [97, 464] on span "12:30 PM" at bounding box center [98, 464] width 32 height 11
click at [91, 464] on input "12:30" at bounding box center [97, 464] width 61 height 21
type input "12:29"
click at [60, 508] on button "Track" at bounding box center [61, 513] width 26 height 21
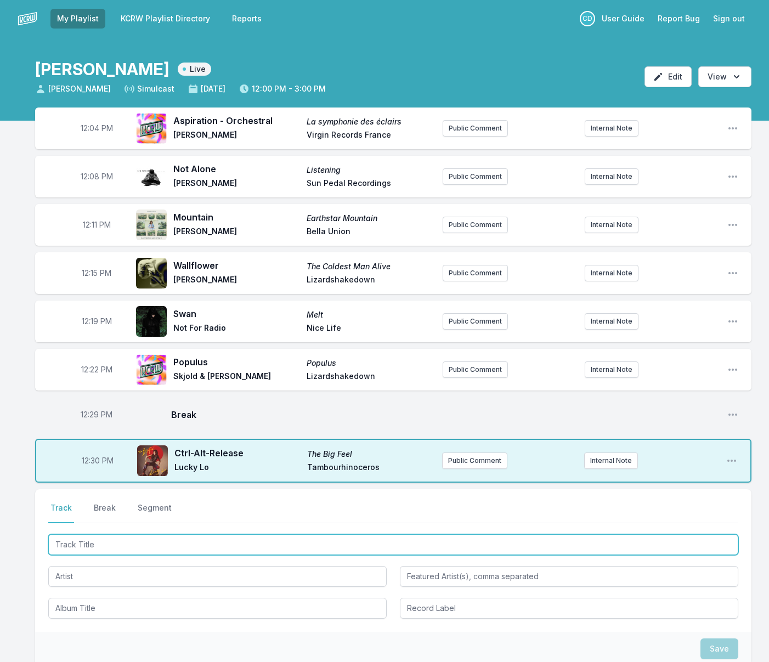
click at [82, 540] on input "Track Title" at bounding box center [393, 545] width 690 height 21
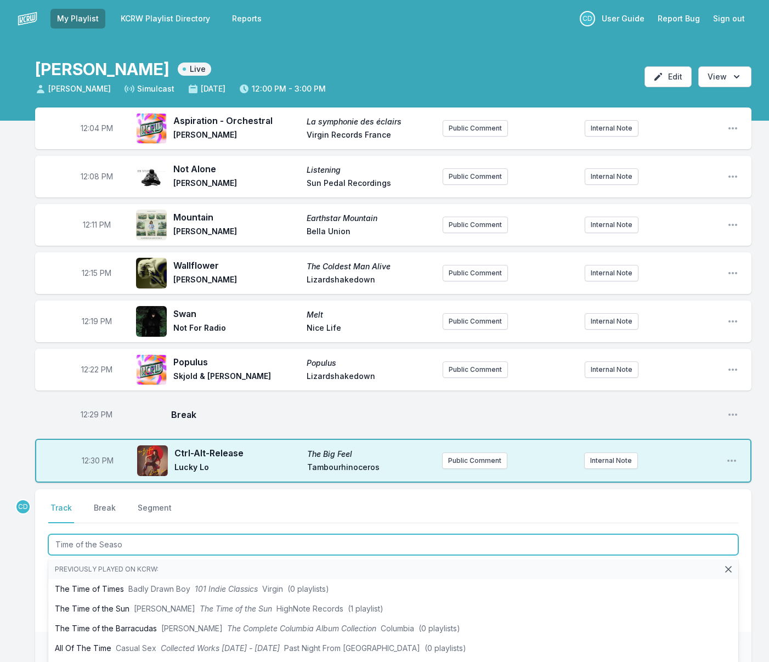
type input "Time of the Season"
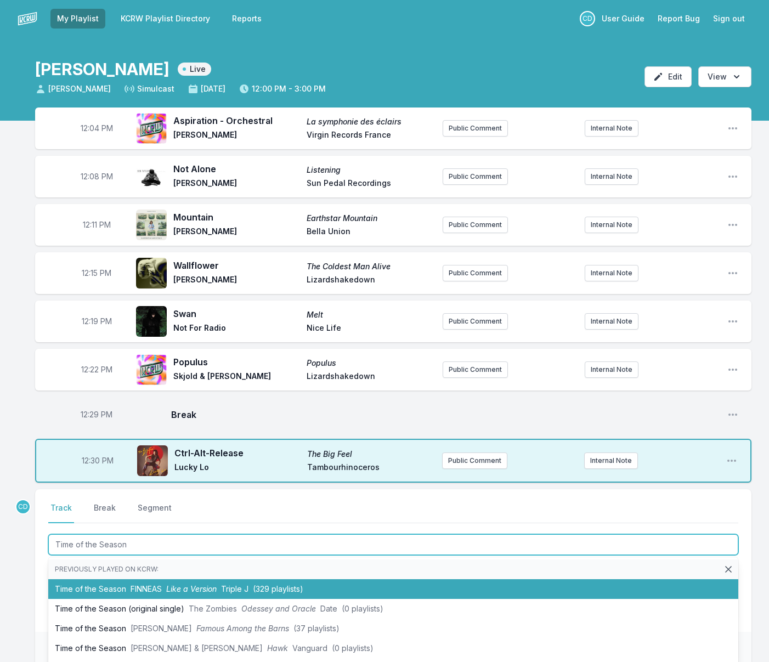
click at [89, 589] on li "Time of the Season FINNEAS Like a Version Triple J (329 playlists)" at bounding box center [393, 590] width 690 height 20
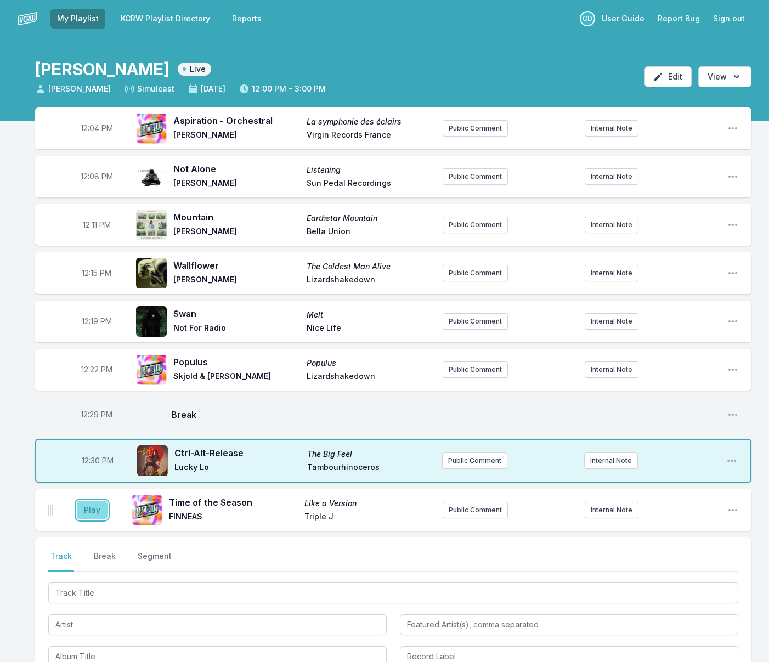
click at [98, 513] on button "Play" at bounding box center [92, 510] width 31 height 19
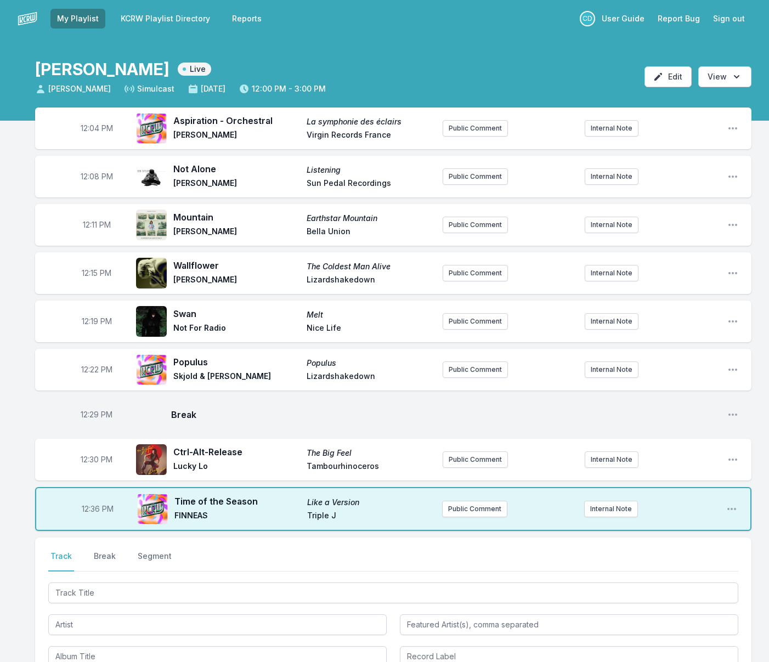
click at [97, 510] on span "12:36 PM" at bounding box center [98, 509] width 32 height 11
click at [93, 508] on input "12:36" at bounding box center [97, 509] width 61 height 21
type input "12:34"
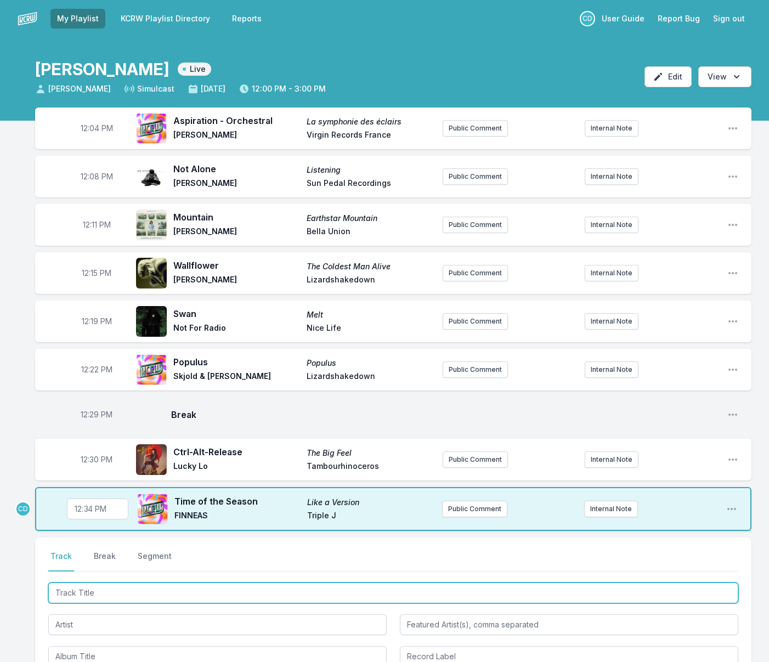
click at [126, 594] on input "Track Title" at bounding box center [393, 593] width 690 height 21
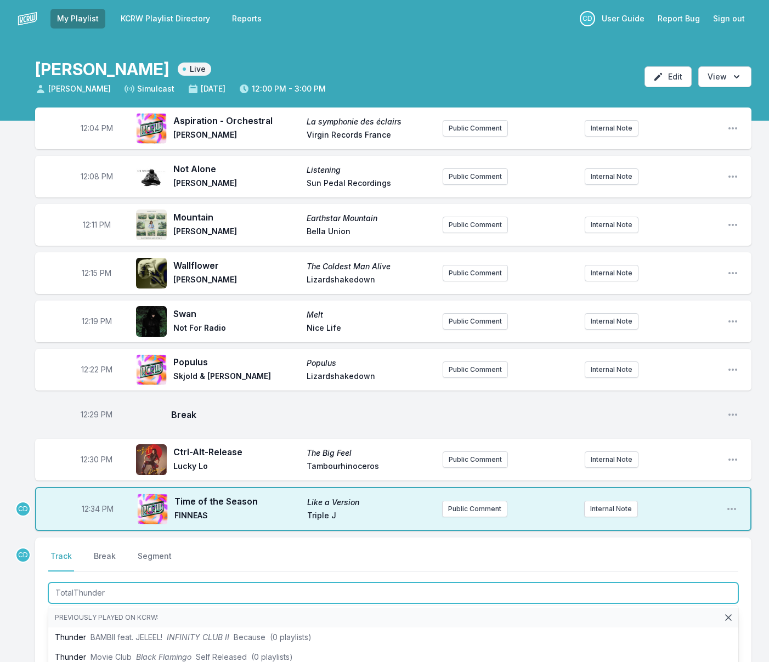
type input "Total Thunder"
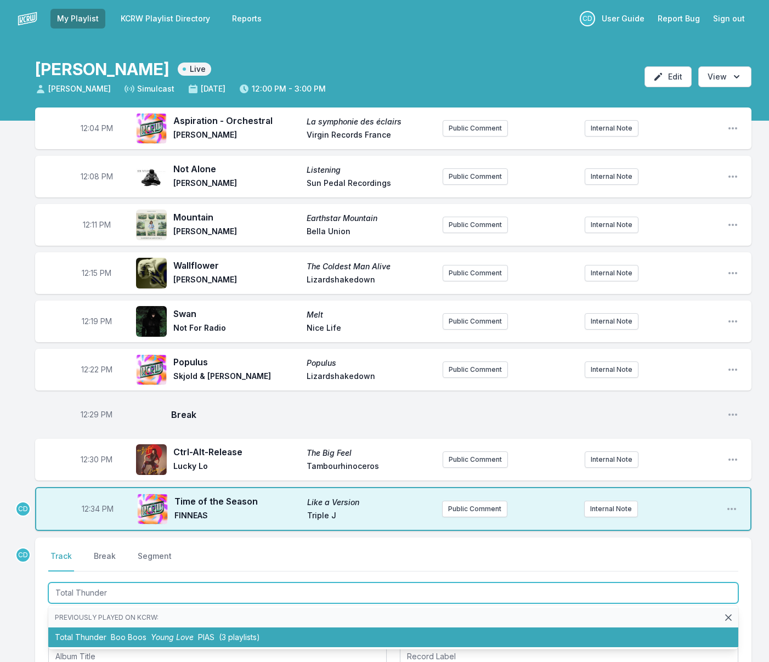
click at [130, 637] on span "Boo Boos" at bounding box center [129, 637] width 36 height 9
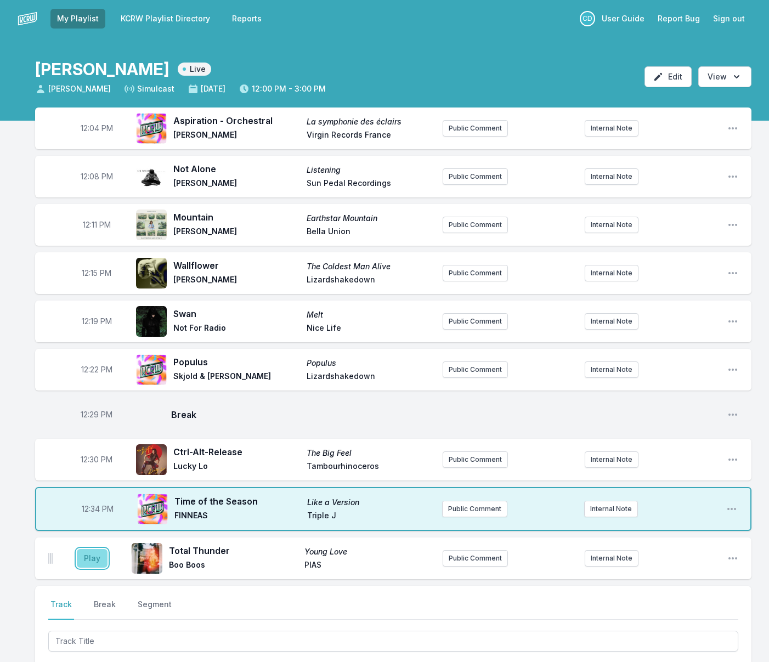
click at [98, 559] on button "Play" at bounding box center [92, 558] width 31 height 19
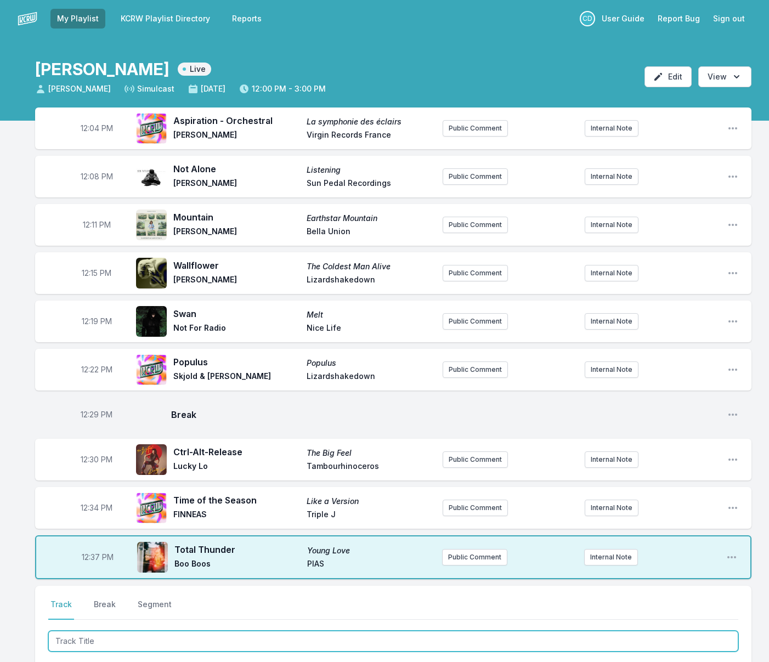
click at [216, 639] on input "Track Title" at bounding box center [393, 641] width 690 height 21
type input "Black Box"
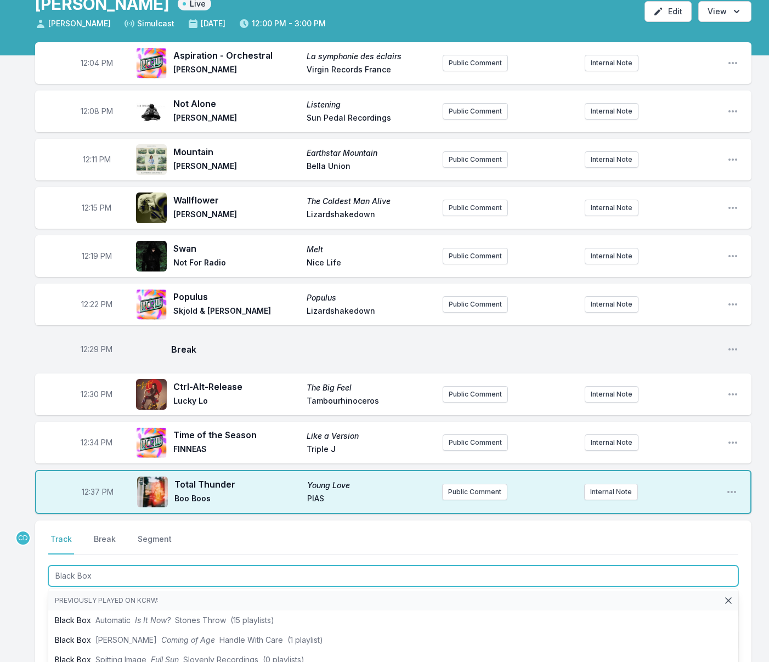
scroll to position [74, 0]
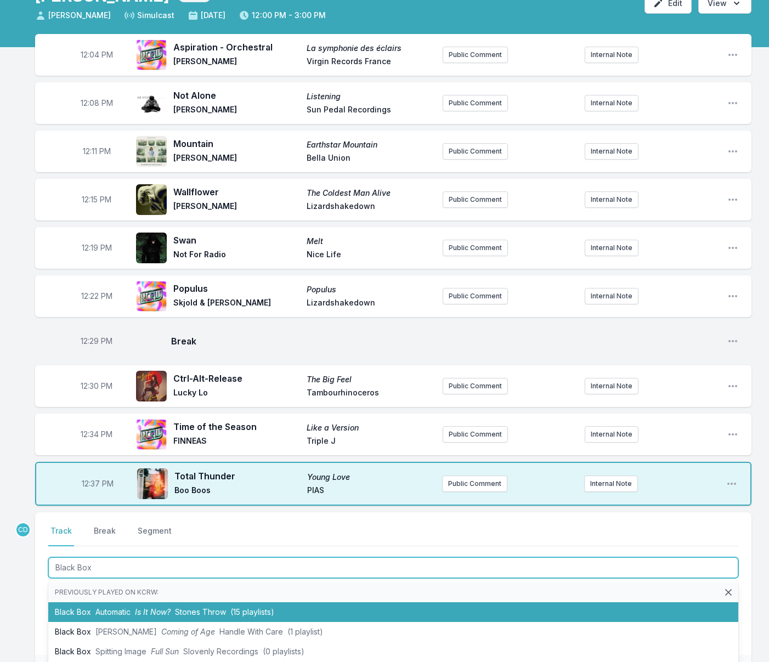
drag, startPoint x: 134, startPoint y: 615, endPoint x: 126, endPoint y: 615, distance: 7.7
click at [133, 615] on li "Black Box Automatic Is It Now? Stones Throw (15 playlists)" at bounding box center [393, 613] width 690 height 20
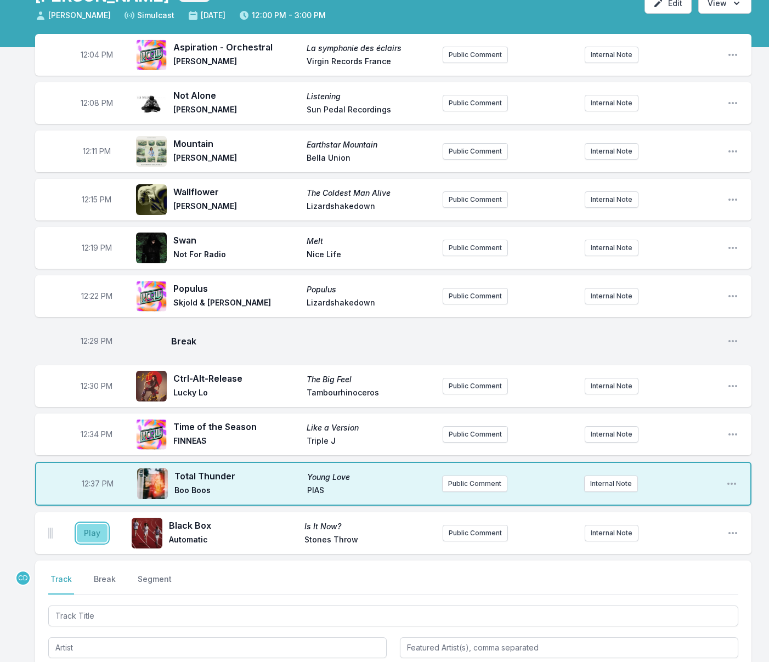
click at [97, 530] on button "Play" at bounding box center [92, 533] width 31 height 19
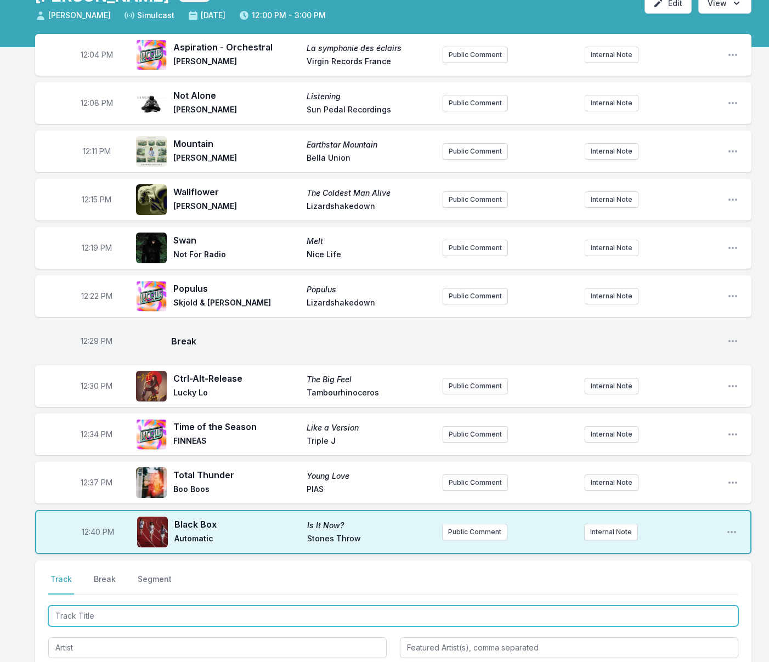
click at [128, 614] on input "Track Title" at bounding box center [393, 616] width 690 height 21
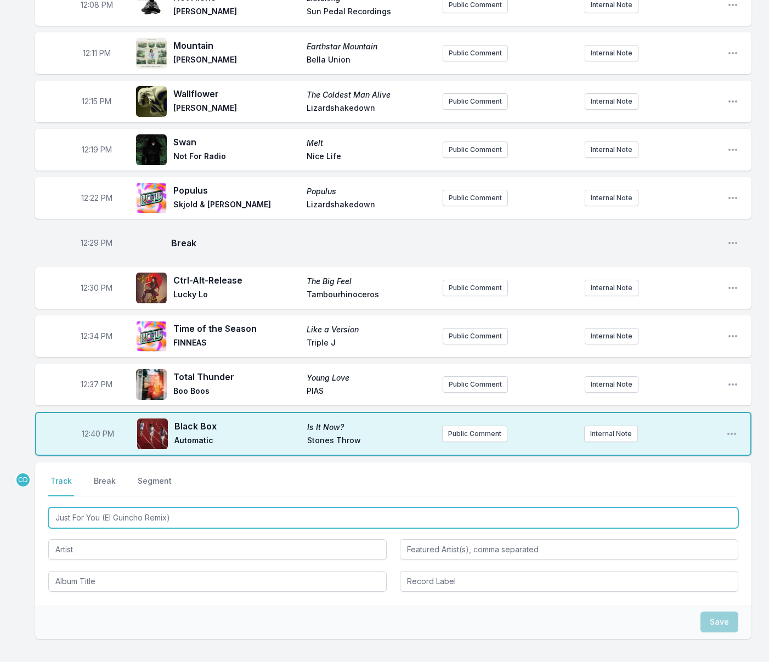
scroll to position [173, 0]
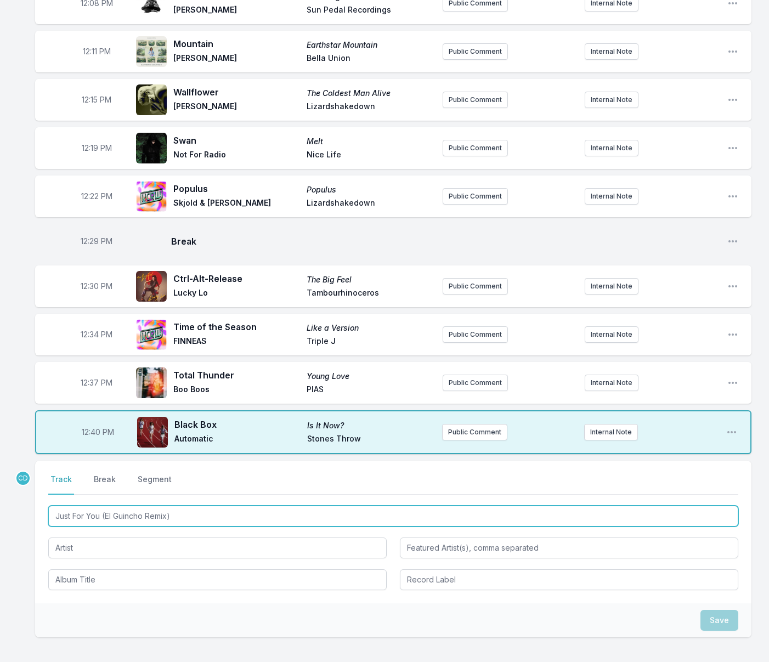
type input "Just For You (El Guincho Remix)"
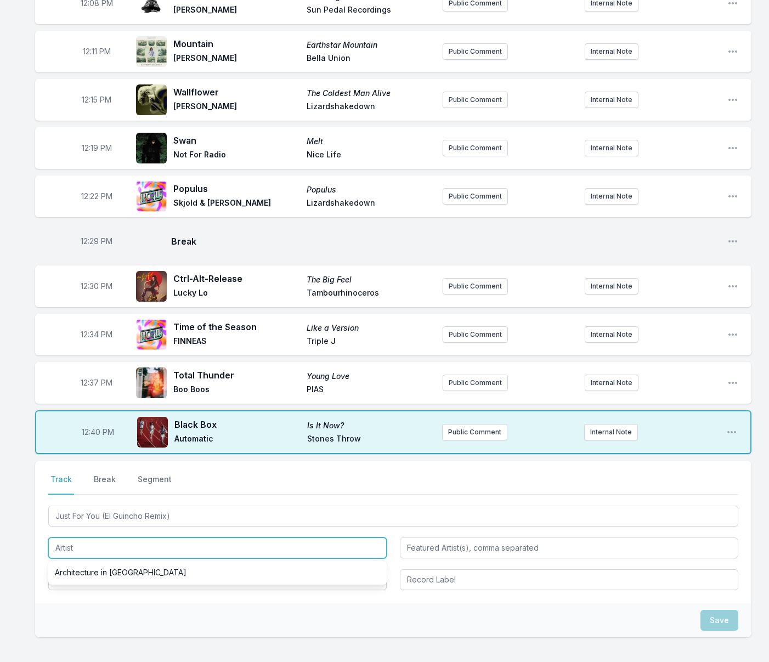
click at [92, 547] on input "Artist" at bounding box center [217, 548] width 339 height 21
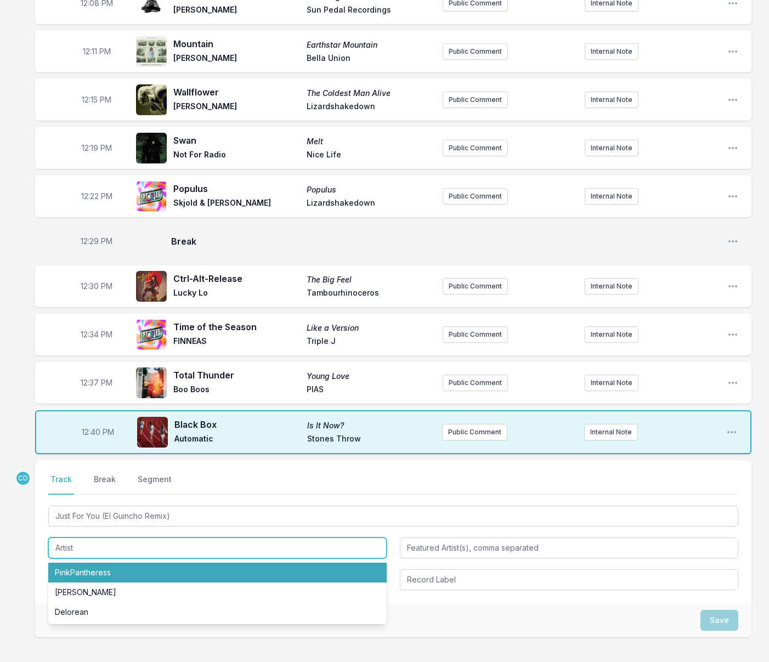
click at [89, 571] on li "PinkPantheress" at bounding box center [217, 573] width 339 height 20
type input "PinkPantheress"
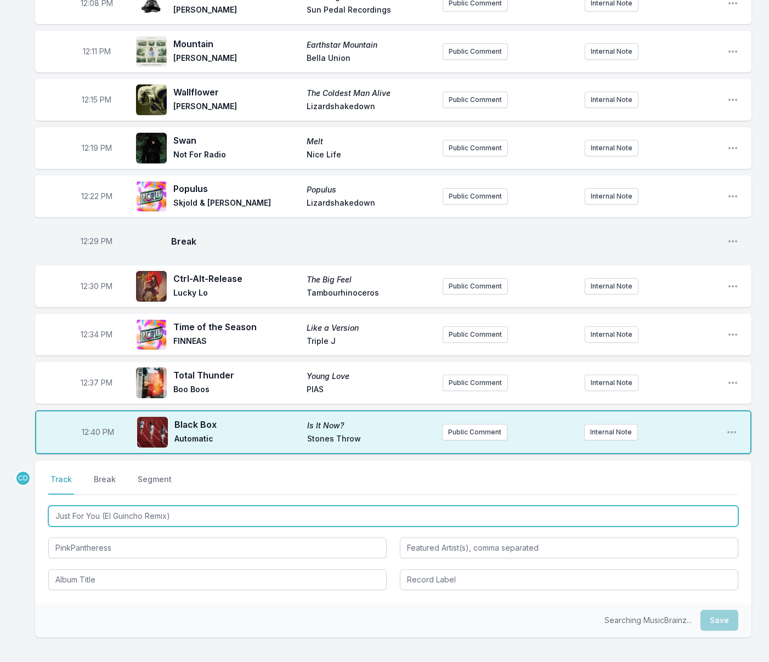
drag, startPoint x: 165, startPoint y: 517, endPoint x: 57, endPoint y: 509, distance: 108.9
click at [56, 510] on input "Just For You (El Guincho Remix)" at bounding box center [393, 516] width 690 height 21
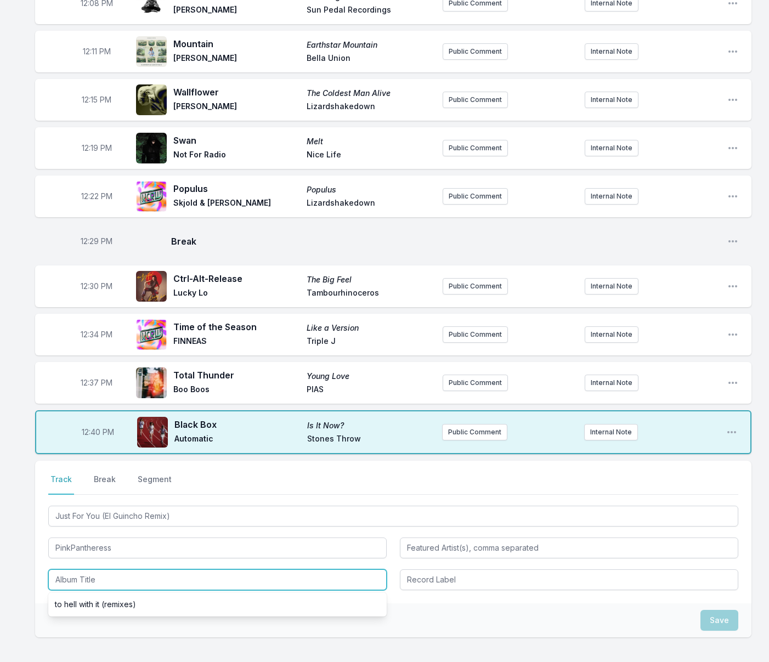
click at [69, 578] on input "Album Title" at bounding box center [217, 580] width 339 height 21
paste input "Just For You (El Guincho Remix)"
type input "Just For You (El Guincho Remix)"
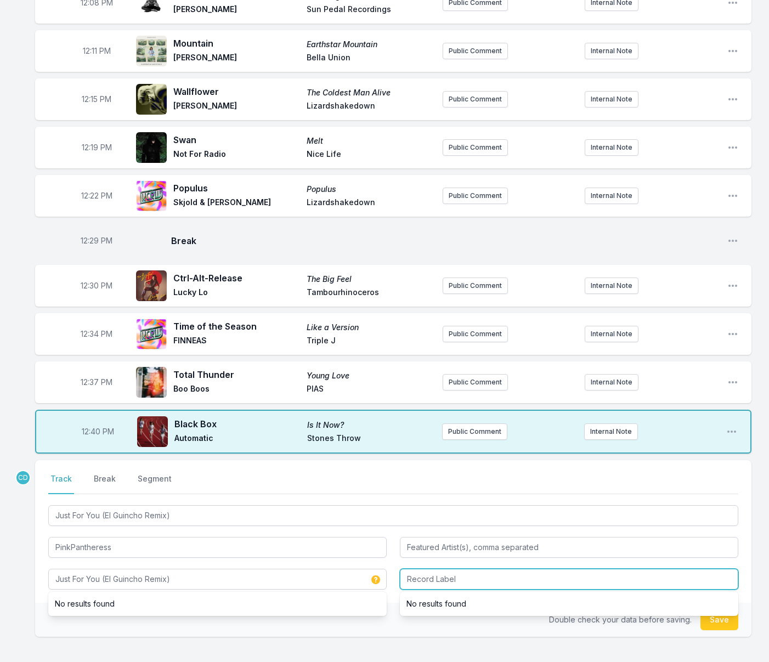
click at [462, 582] on input "Record Label" at bounding box center [569, 579] width 339 height 21
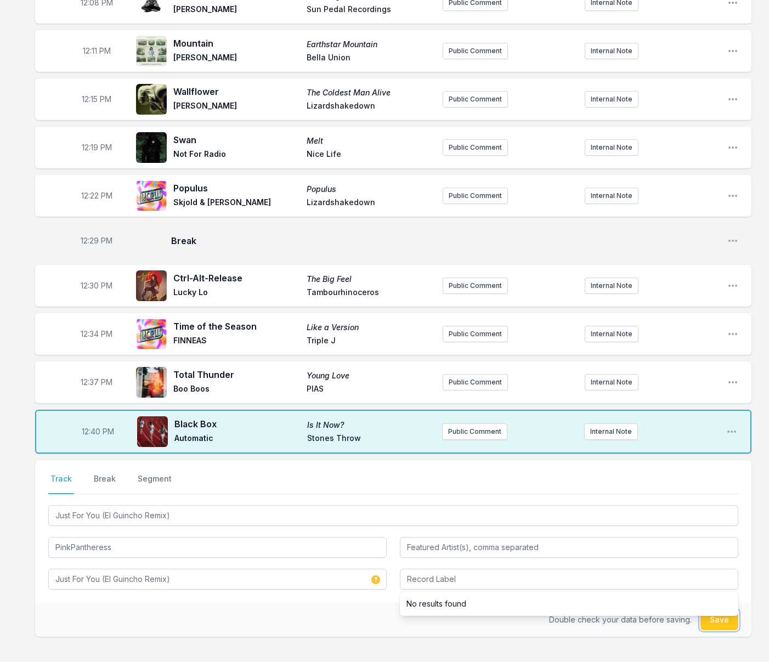
drag, startPoint x: 717, startPoint y: 622, endPoint x: 533, endPoint y: 559, distance: 194.2
click at [717, 622] on button "Save" at bounding box center [720, 620] width 38 height 21
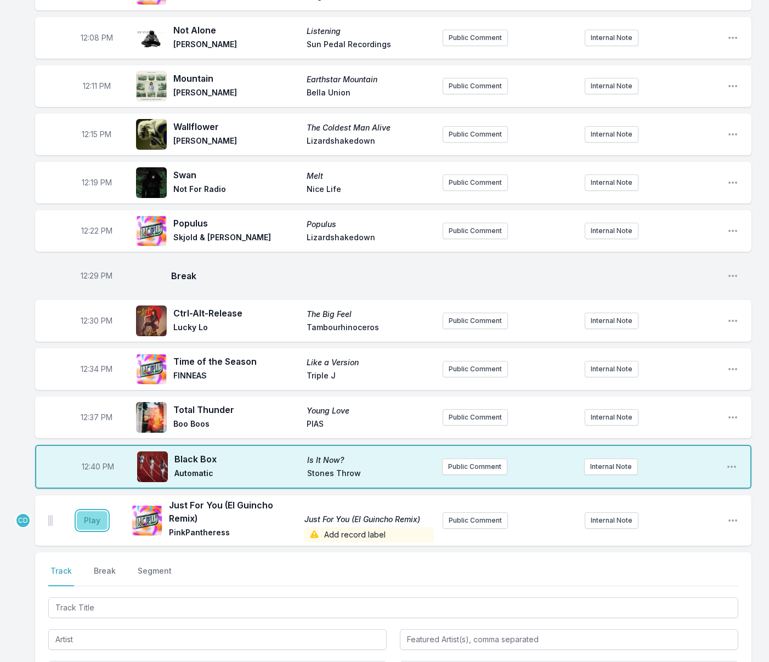
click at [82, 523] on button "Play" at bounding box center [92, 521] width 31 height 19
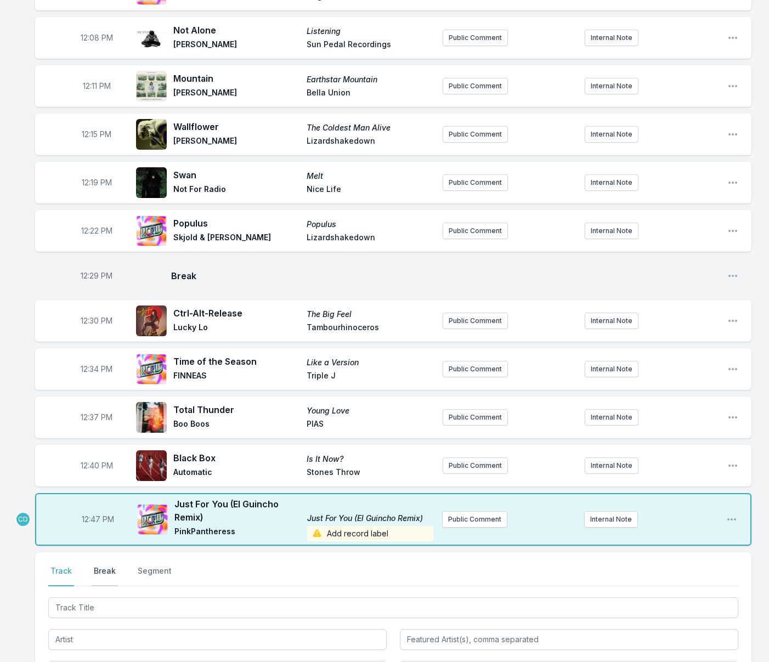
click at [104, 571] on button "Break" at bounding box center [105, 576] width 26 height 21
drag, startPoint x: 713, startPoint y: 637, endPoint x: 680, endPoint y: 634, distance: 33.0
click at [713, 637] on button "Save" at bounding box center [720, 638] width 38 height 21
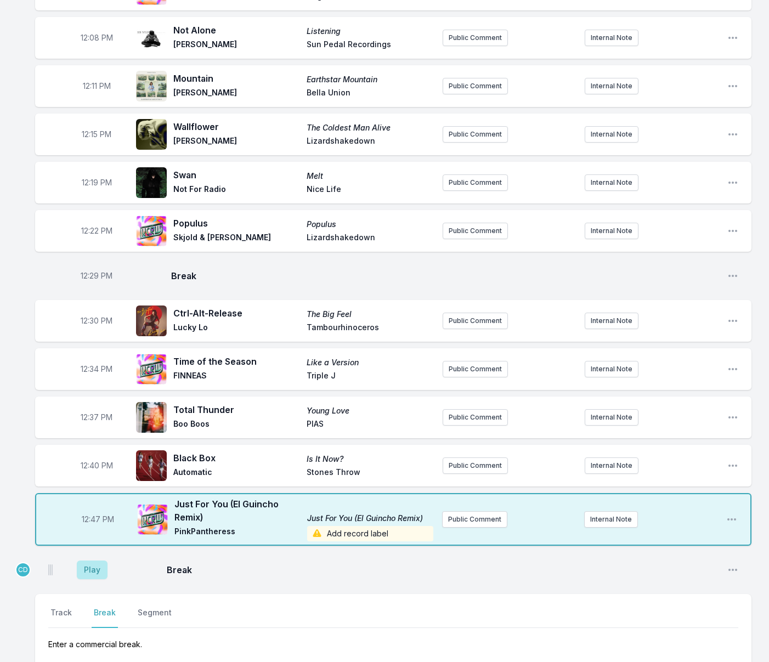
click at [203, 534] on span "PinkPantheress" at bounding box center [238, 533] width 126 height 15
click at [99, 571] on button "Play" at bounding box center [92, 570] width 31 height 19
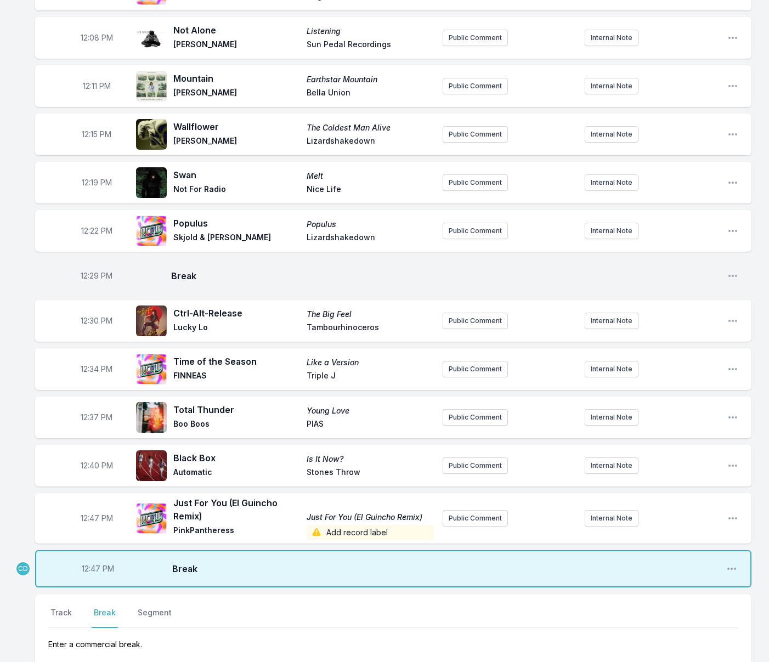
click at [98, 572] on span "12:47 PM" at bounding box center [98, 569] width 32 height 11
click at [92, 570] on input "12:47" at bounding box center [97, 569] width 61 height 21
type input "12:45"
click at [16, 606] on div "Missing Data Some of your tracks are missing record label information. This inf…" at bounding box center [384, 368] width 769 height 869
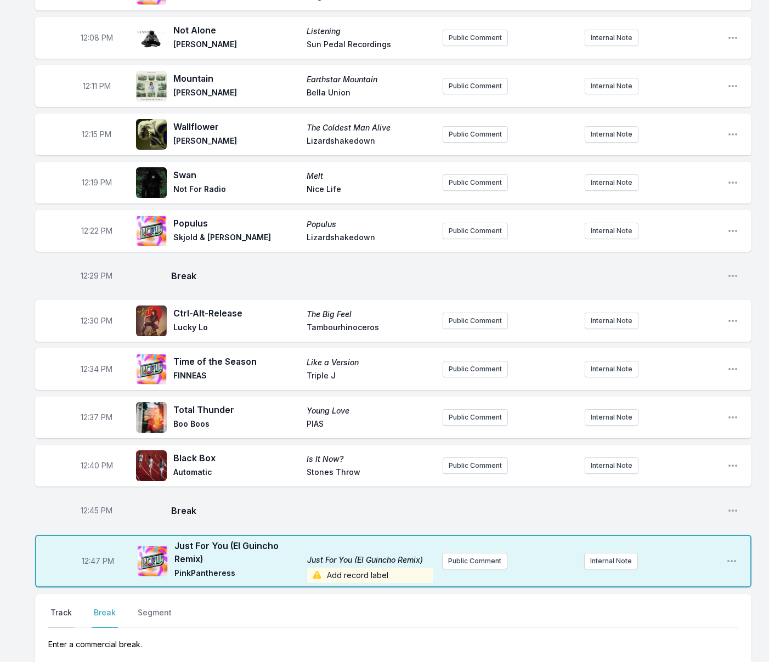
click at [52, 615] on button "Track" at bounding box center [61, 618] width 26 height 21
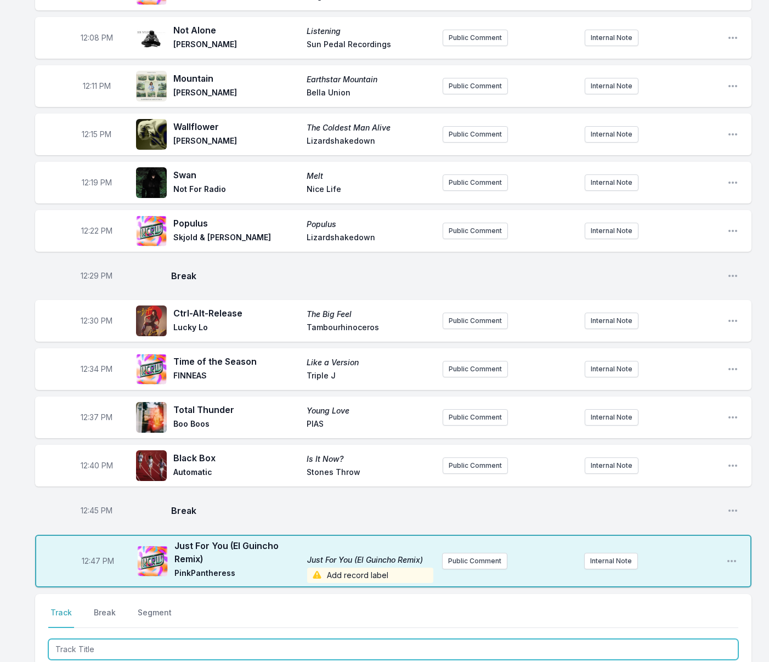
click at [108, 649] on input "Track Title" at bounding box center [393, 649] width 690 height 21
type input "In the Dark"
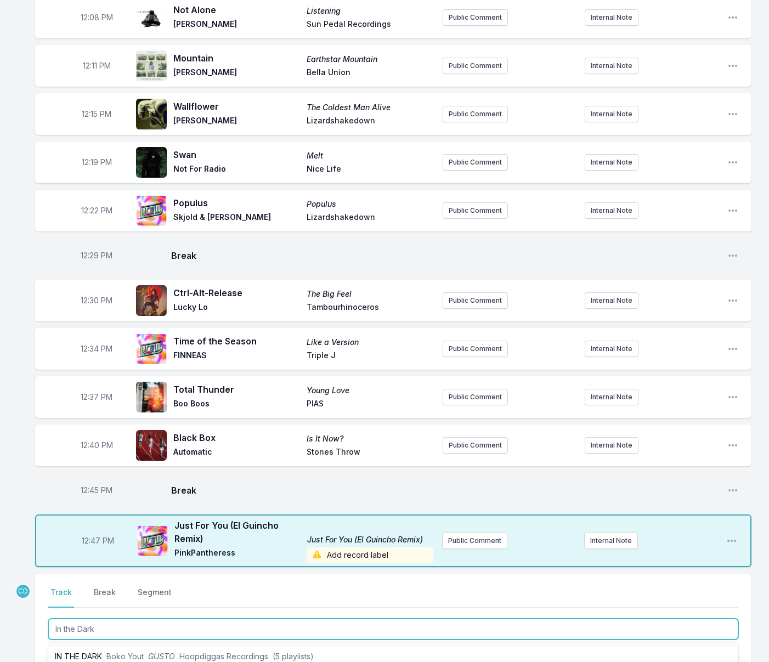
scroll to position [20, 0]
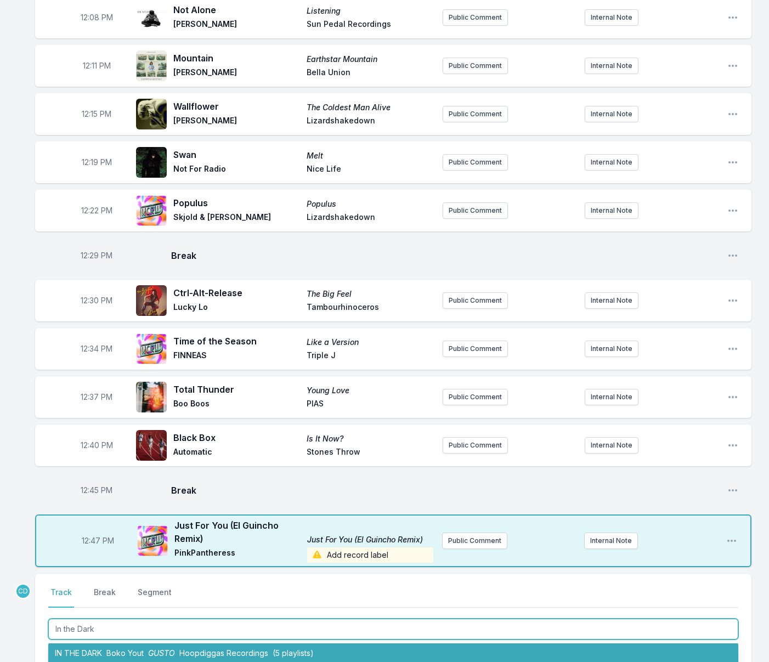
click at [116, 650] on span "Boko Yout" at bounding box center [124, 653] width 37 height 9
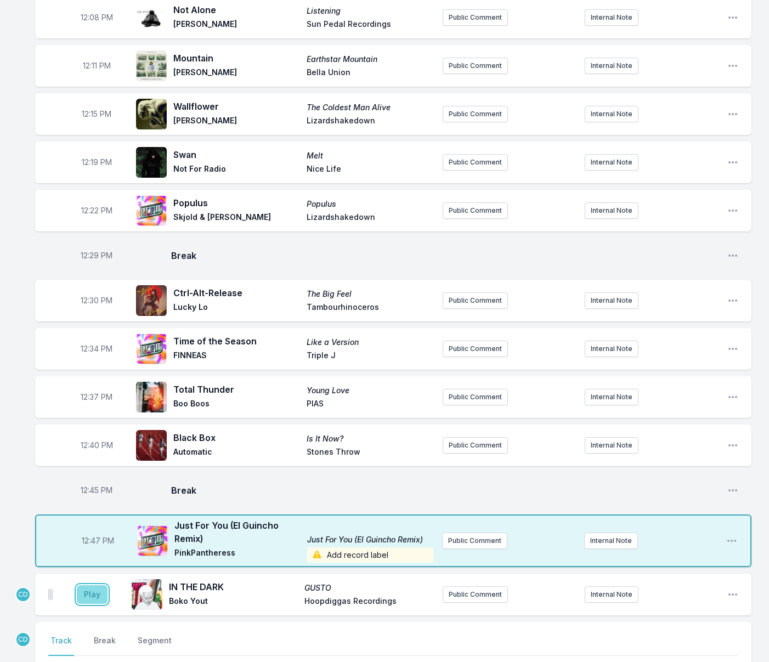
click at [88, 593] on button "Play" at bounding box center [92, 595] width 31 height 19
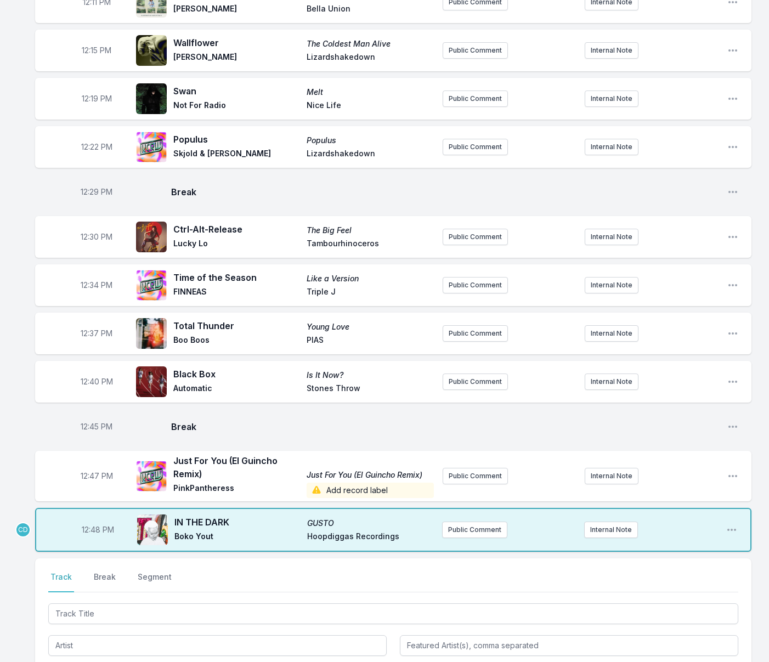
scroll to position [261, 0]
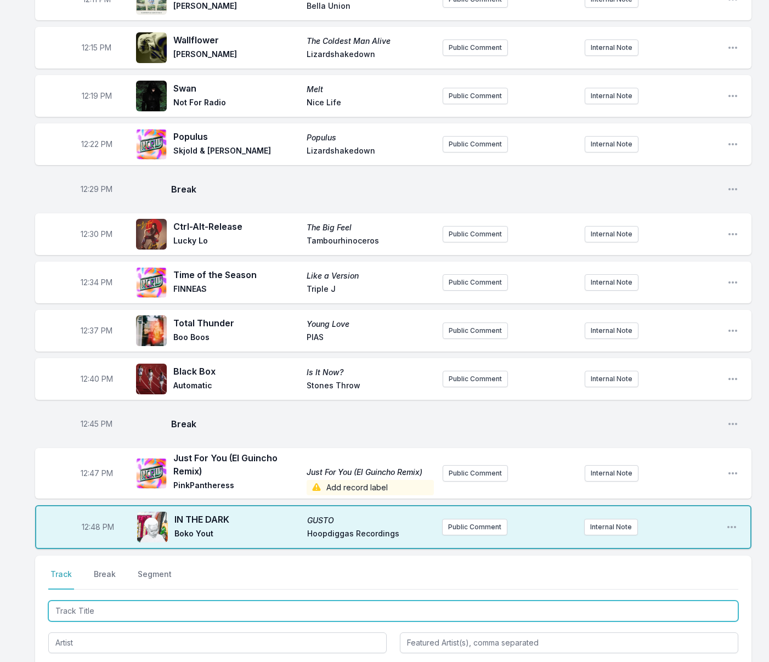
click at [209, 610] on input "Track Title" at bounding box center [393, 611] width 690 height 21
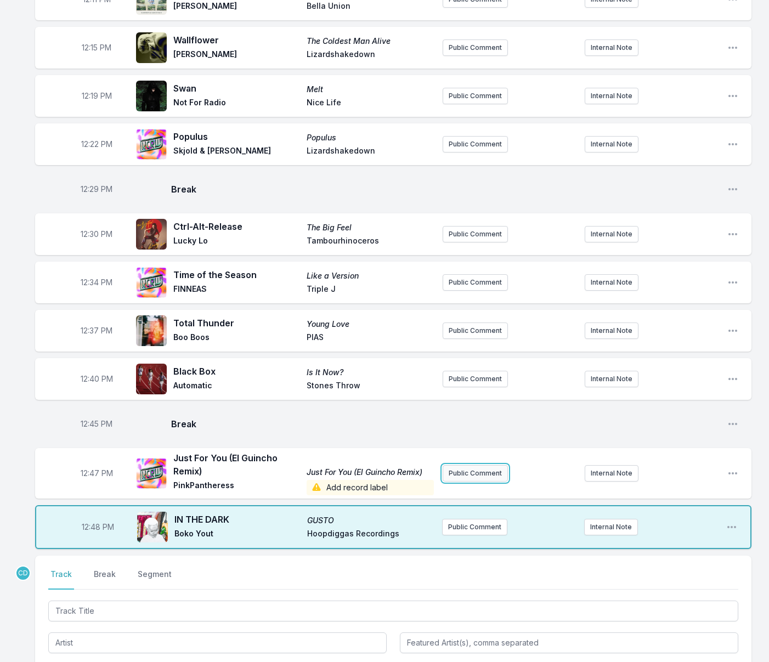
click at [476, 477] on button "Public Comment" at bounding box center [475, 473] width 65 height 16
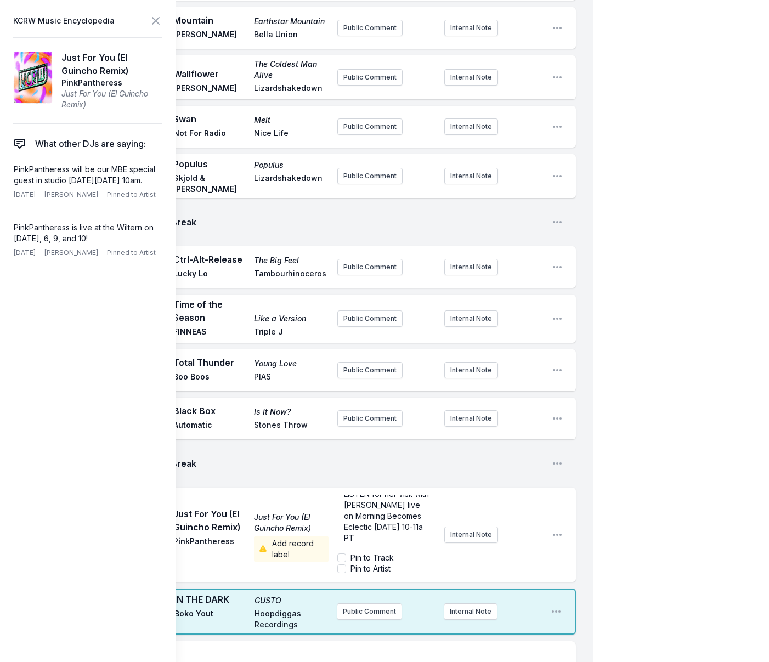
scroll to position [267, 0]
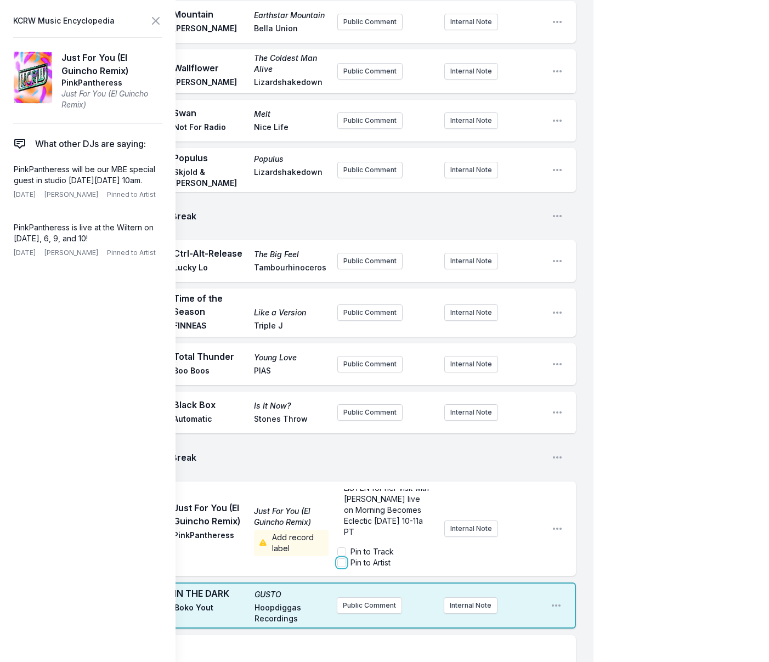
click at [343, 563] on input "Pin to Artist" at bounding box center [342, 563] width 9 height 9
checkbox input "true"
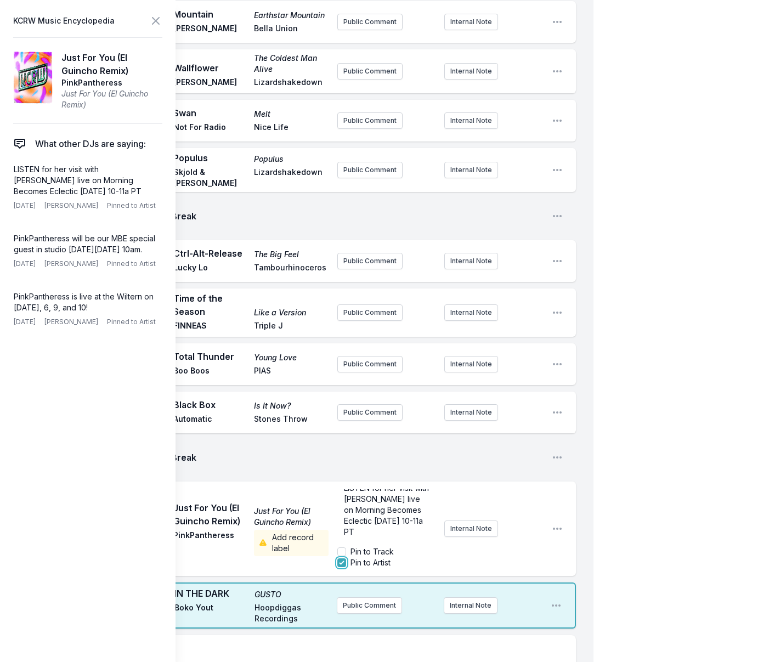
scroll to position [267, 0]
click at [158, 20] on icon at bounding box center [155, 20] width 13 height 13
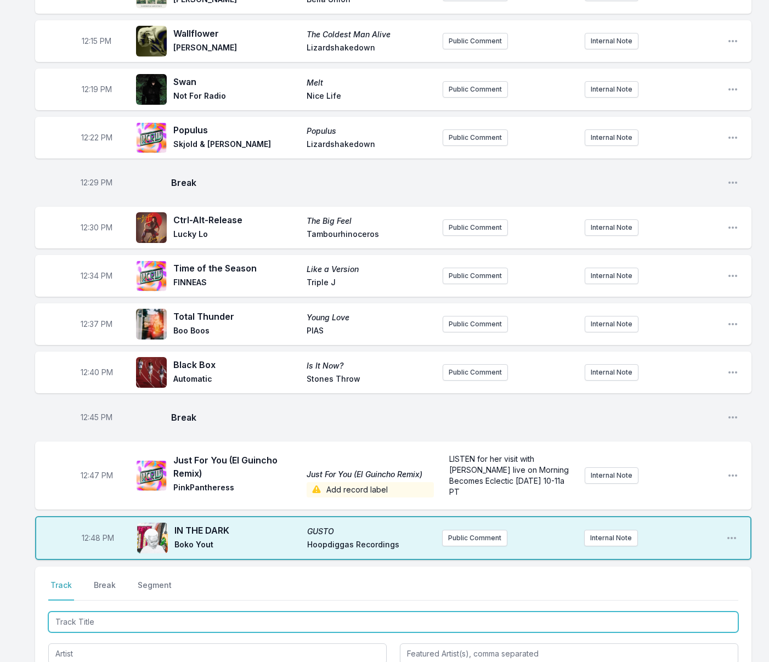
click at [114, 623] on input "Track Title" at bounding box center [393, 622] width 690 height 21
drag, startPoint x: 81, startPoint y: 621, endPoint x: 12, endPoint y: 625, distance: 69.8
click at [11, 626] on div "Missing Data Some of your tracks are missing record label information. This inf…" at bounding box center [384, 344] width 769 height 1009
click at [97, 626] on input "Streets" at bounding box center [393, 622] width 690 height 21
type input "Streets of Your"
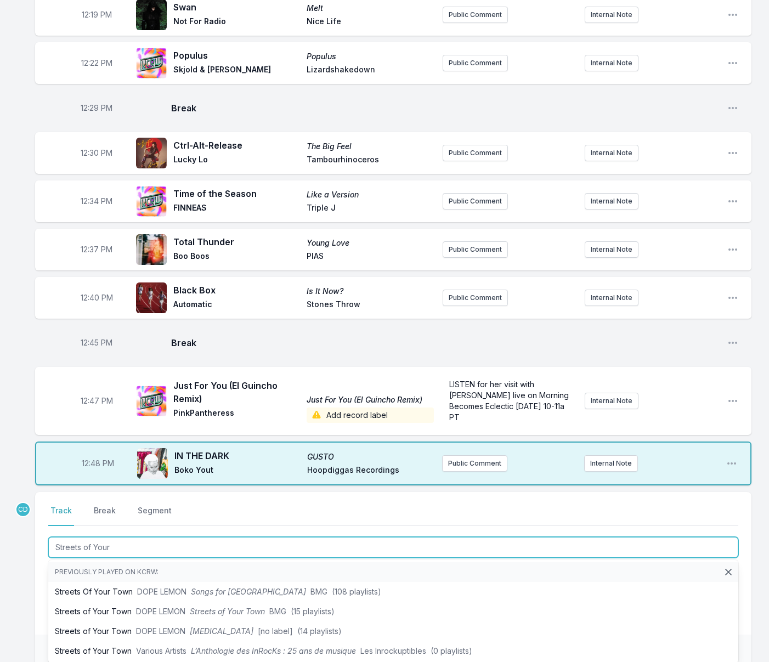
scroll to position [346, 0]
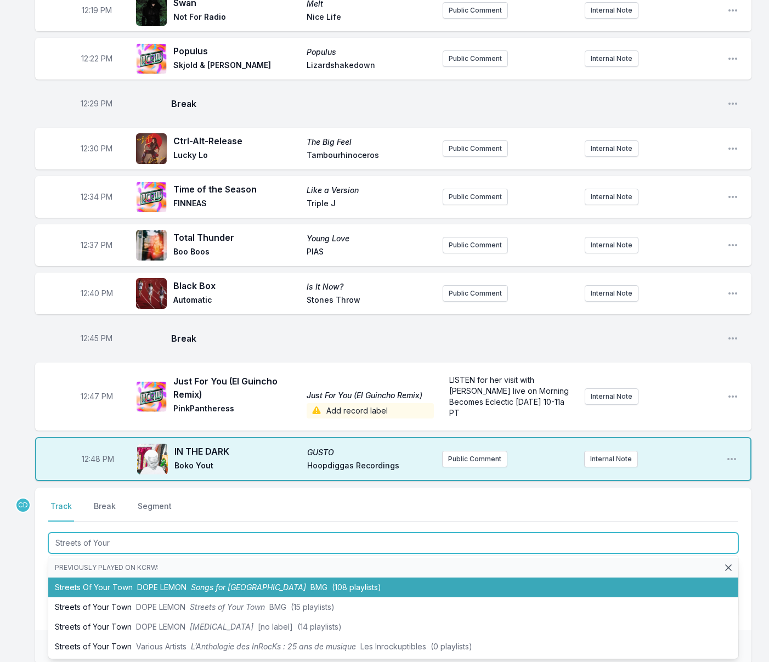
click at [122, 589] on li "Streets Of Your Town DOPE LEMON Songs for Australia BMG (108 playlists)" at bounding box center [393, 588] width 690 height 20
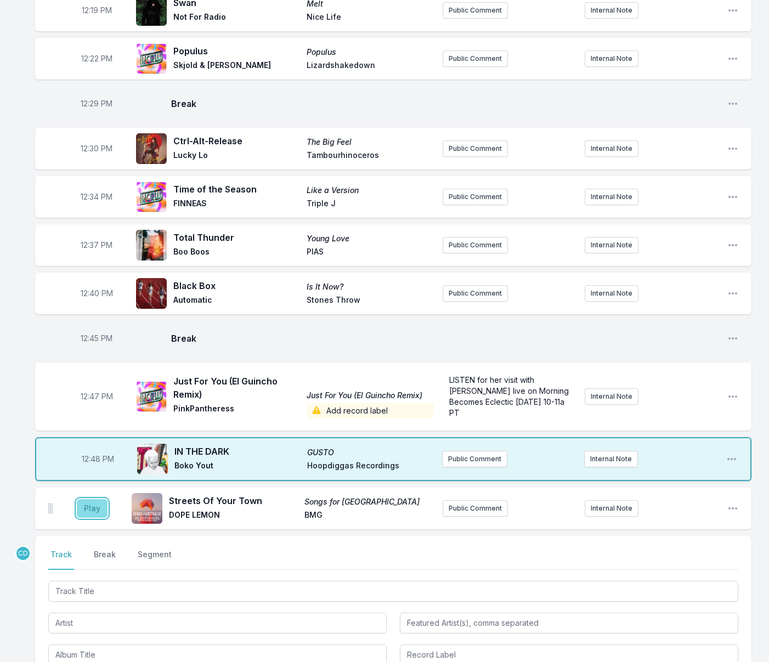
click at [92, 505] on button "Play" at bounding box center [92, 508] width 31 height 19
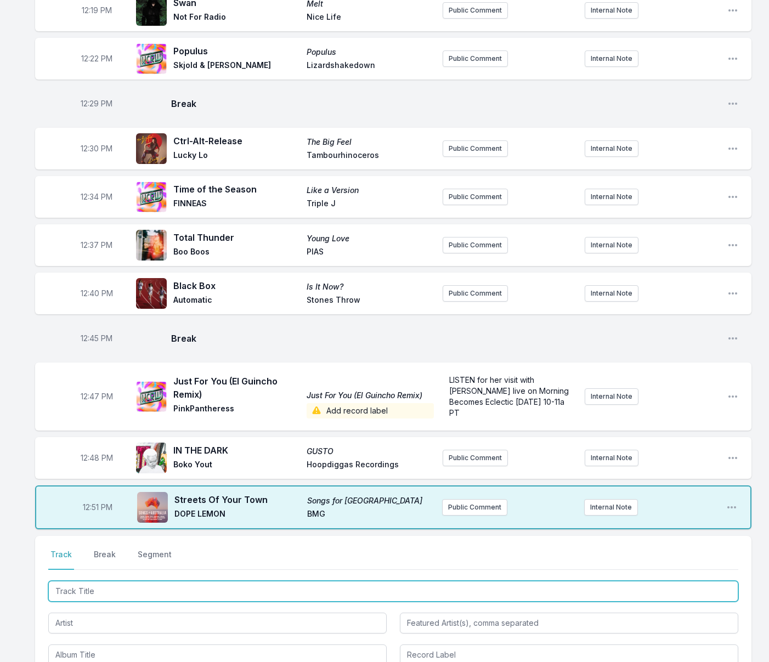
click at [135, 596] on input "Track Title" at bounding box center [393, 591] width 690 height 21
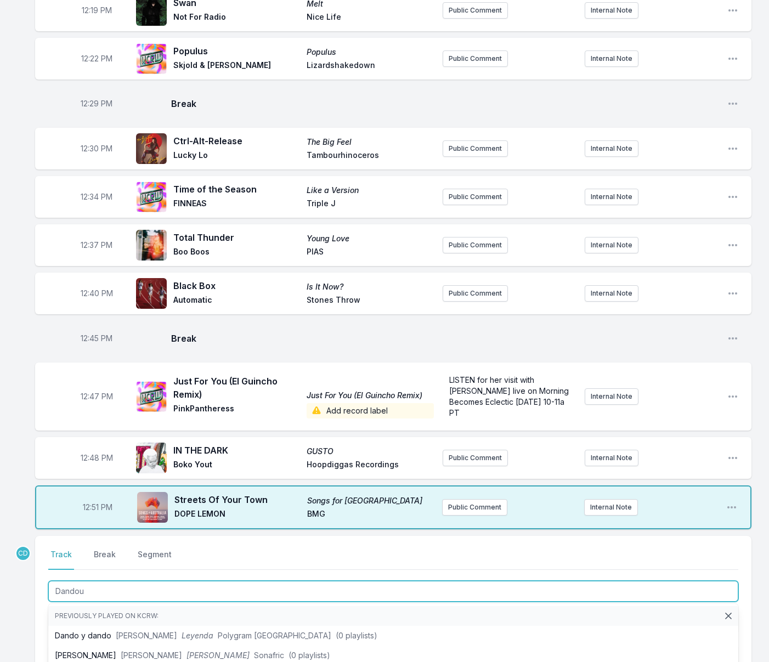
type input "Dandou"
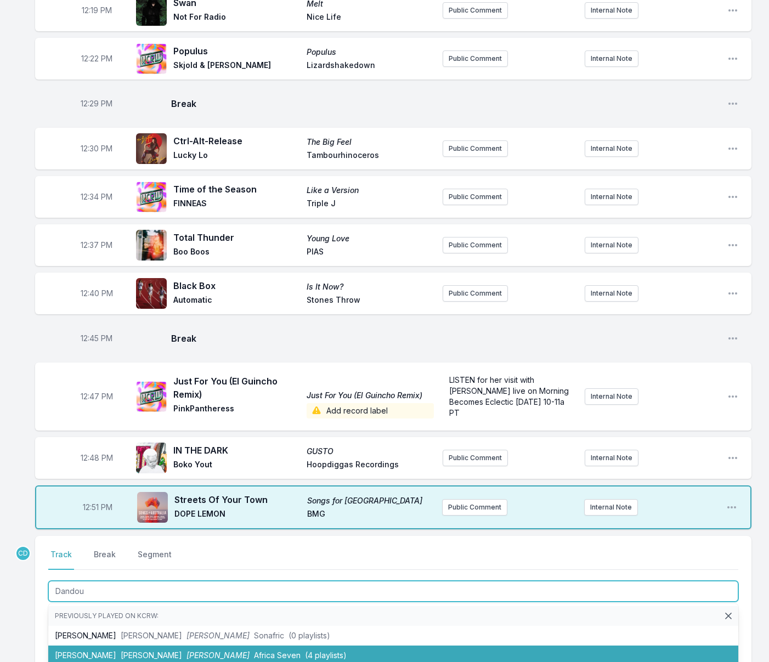
click at [134, 650] on li "Dandou [PERSON_NAME] Akoussah [PERSON_NAME] [GEOGRAPHIC_DATA] Seven (4 playlist…" at bounding box center [393, 656] width 690 height 20
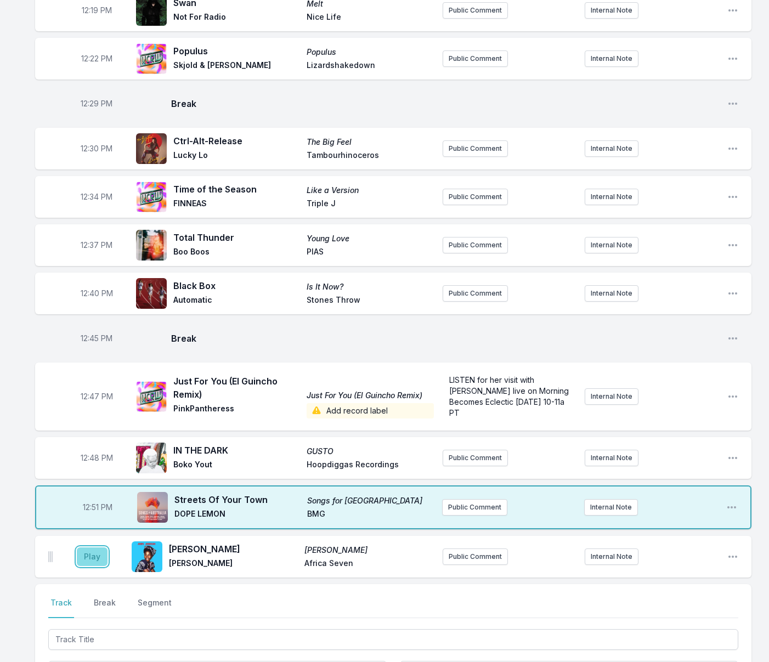
click at [93, 554] on button "Play" at bounding box center [92, 557] width 31 height 19
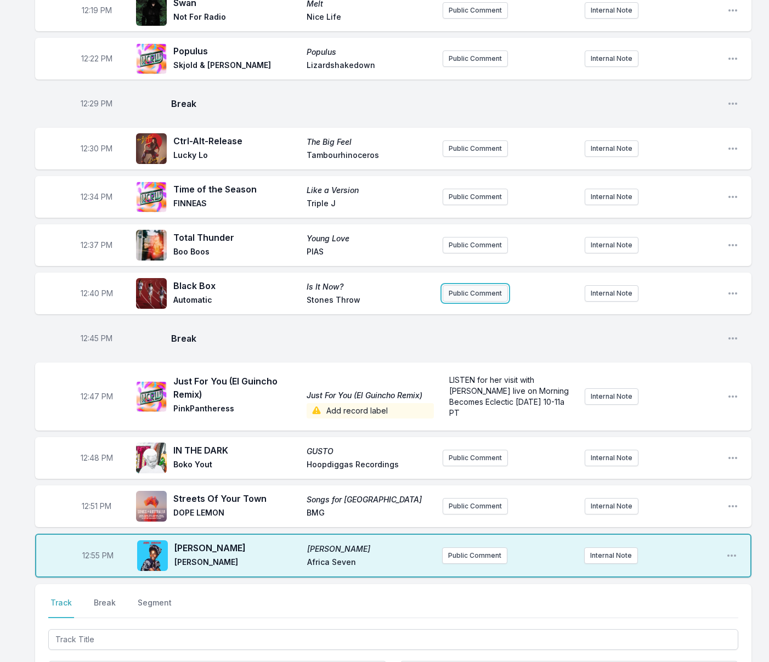
click at [459, 297] on button "Public Comment" at bounding box center [475, 293] width 65 height 16
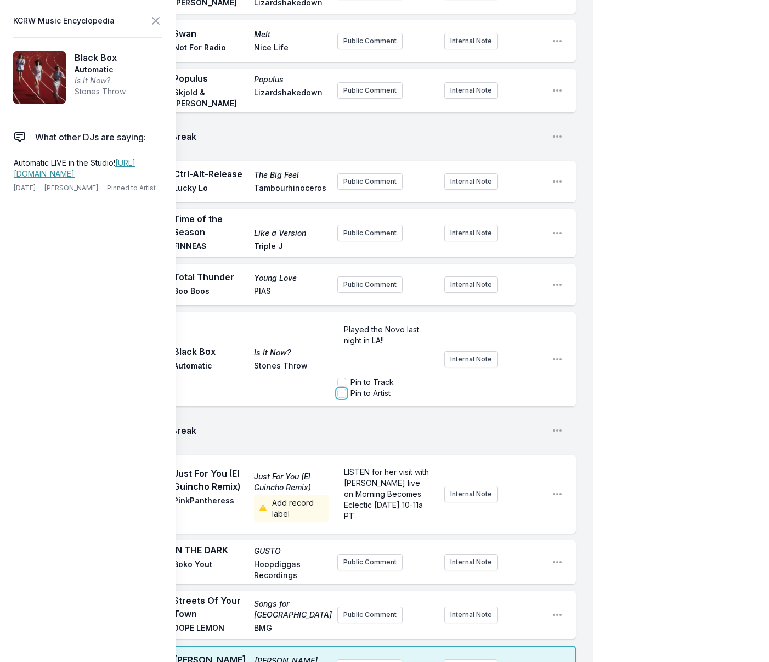
click at [345, 391] on input "Pin to Artist" at bounding box center [342, 393] width 9 height 9
checkbox input "true"
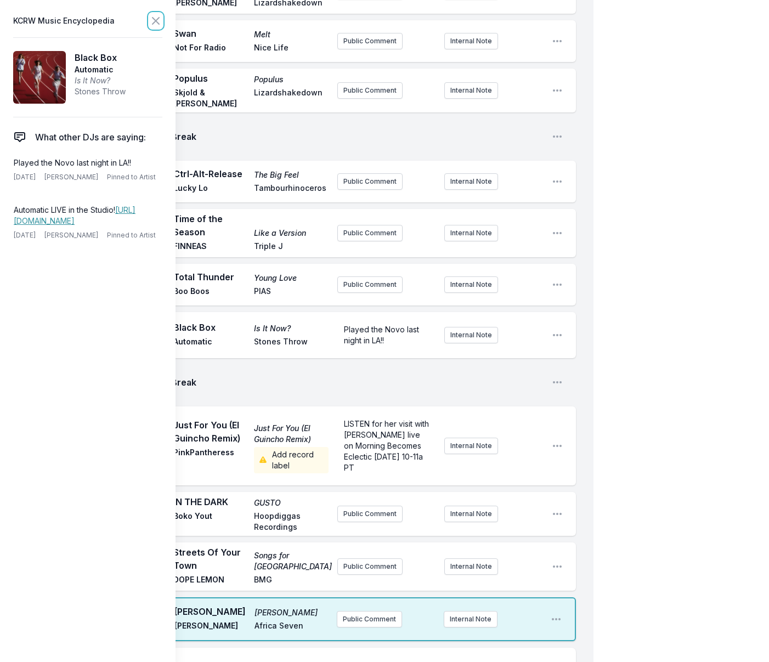
click at [151, 18] on icon at bounding box center [155, 20] width 13 height 13
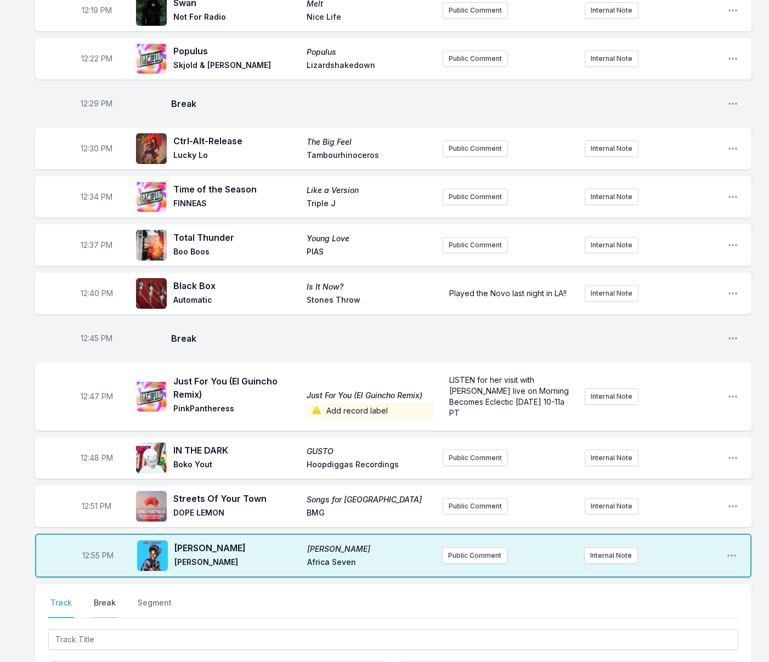
click at [106, 603] on button "Break" at bounding box center [105, 608] width 26 height 21
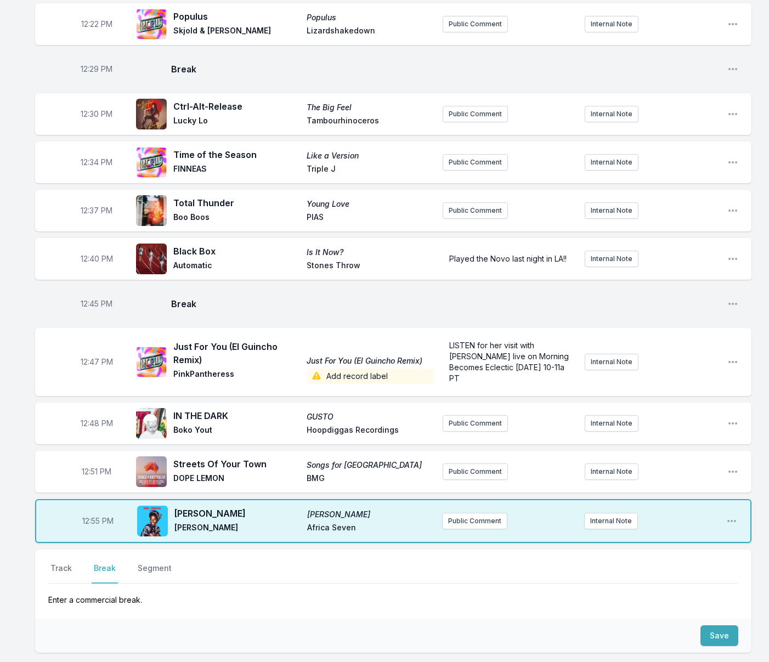
scroll to position [398, 0]
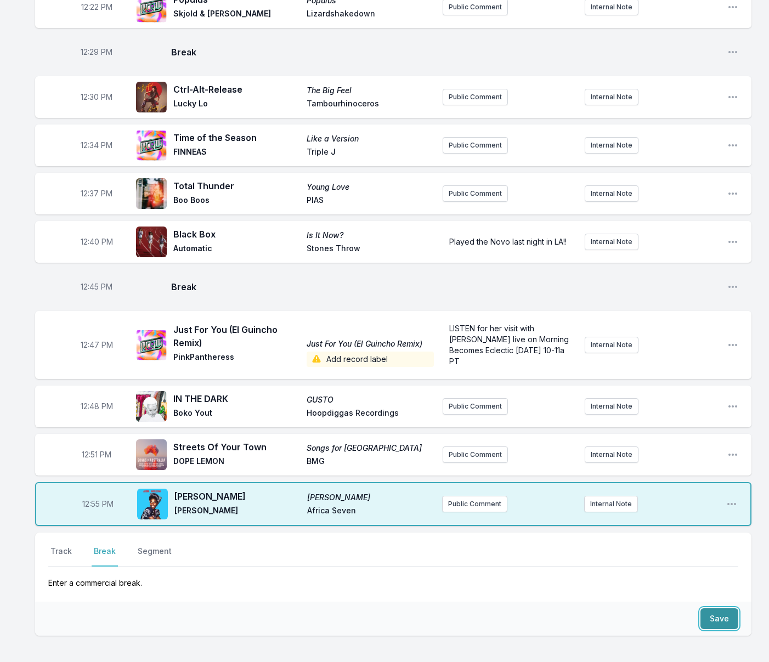
click at [721, 615] on button "Save" at bounding box center [720, 619] width 38 height 21
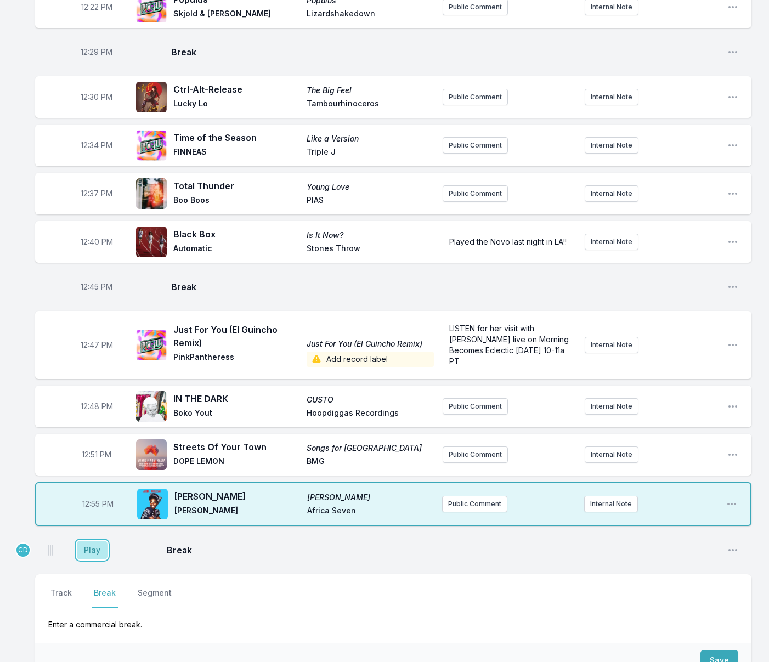
drag, startPoint x: 92, startPoint y: 551, endPoint x: 63, endPoint y: 561, distance: 31.4
click at [92, 551] on button "Play" at bounding box center [92, 550] width 31 height 19
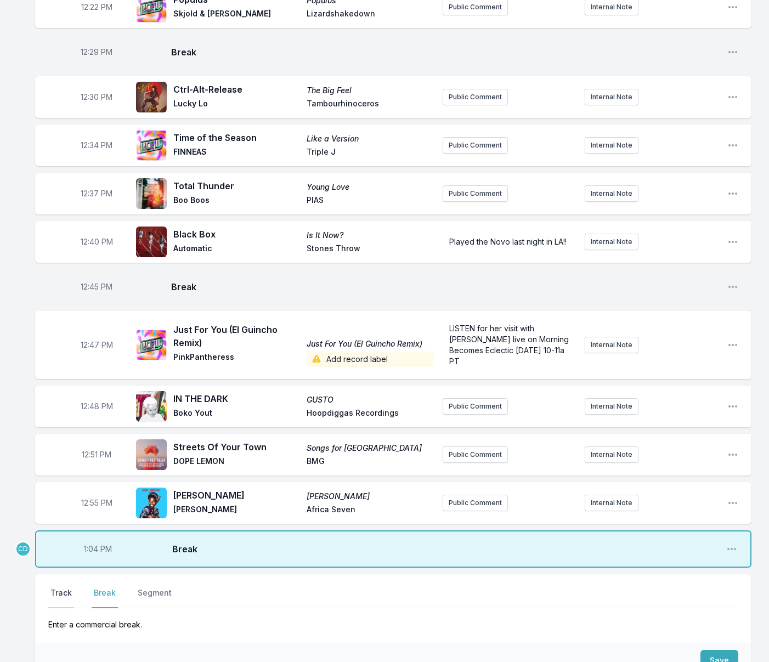
click at [61, 593] on button "Track" at bounding box center [61, 598] width 26 height 21
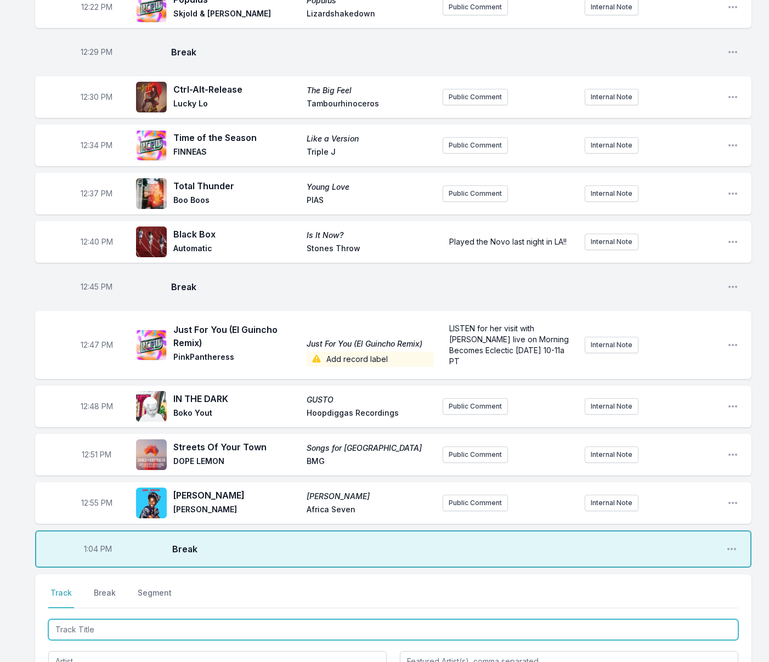
click at [66, 630] on input "Track Title" at bounding box center [393, 630] width 690 height 21
type input "We're Going to Be"
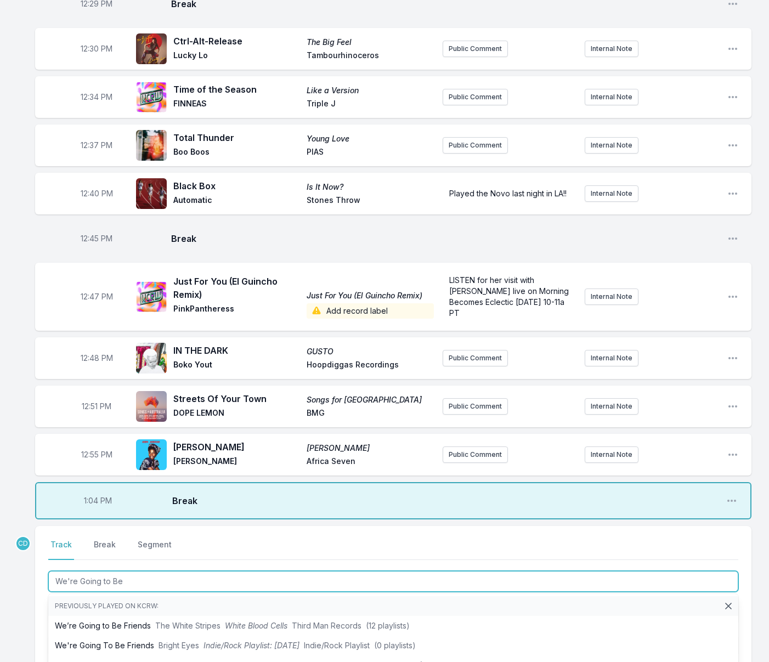
scroll to position [464, 0]
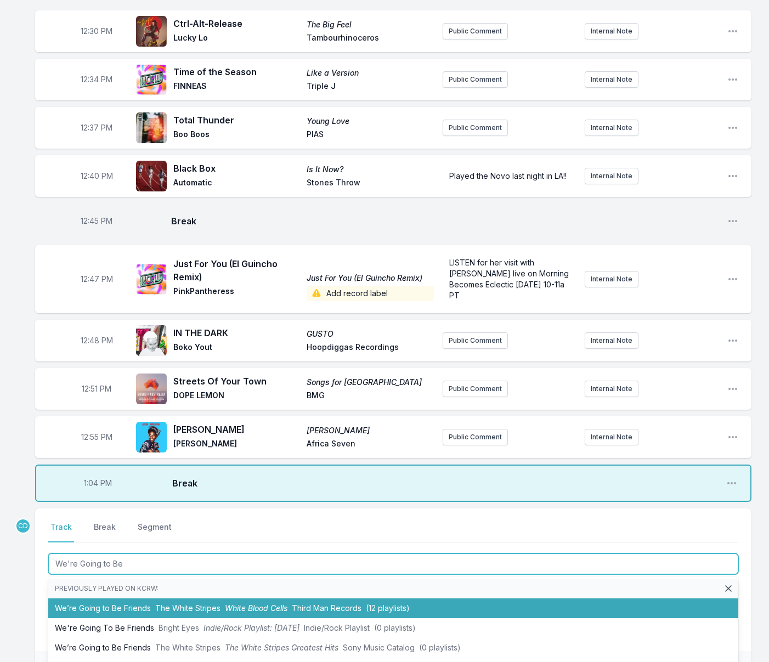
click at [72, 614] on li "We’re Going to Be Friends The White Stripes White Blood Cells Third Man Records…" at bounding box center [393, 609] width 690 height 20
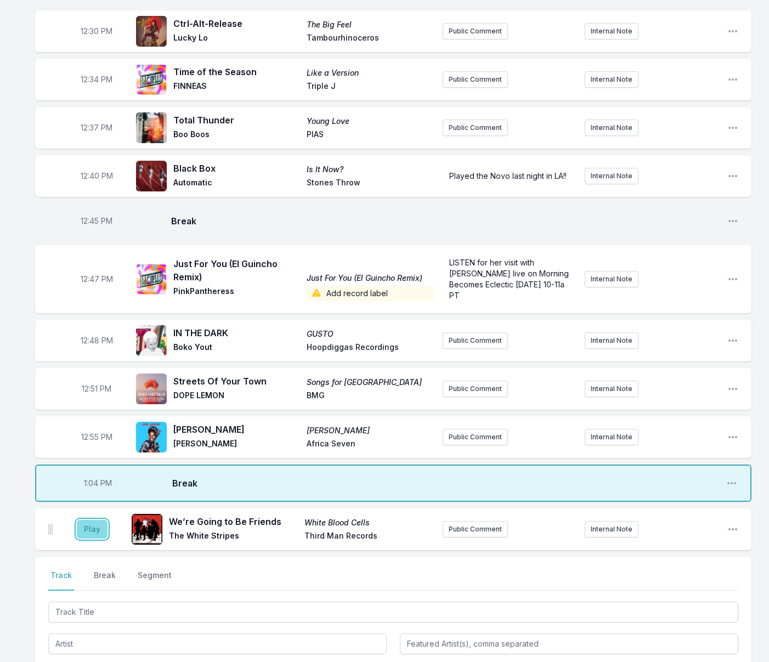
drag, startPoint x: 97, startPoint y: 528, endPoint x: 93, endPoint y: 522, distance: 6.4
click at [97, 528] on button "Play" at bounding box center [92, 529] width 31 height 19
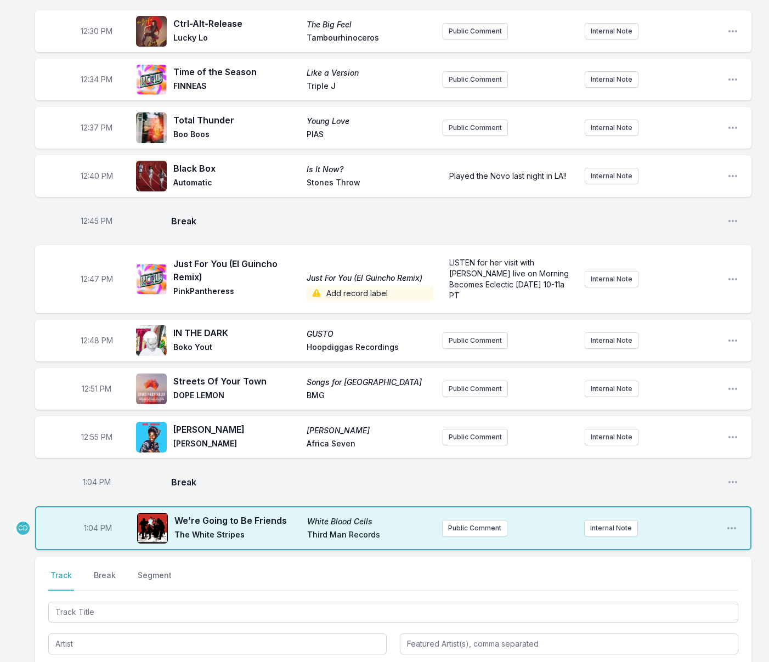
click at [95, 482] on span "1:04 PM" at bounding box center [97, 482] width 28 height 11
click at [91, 482] on input "13:04" at bounding box center [96, 482] width 61 height 21
type input "13:03"
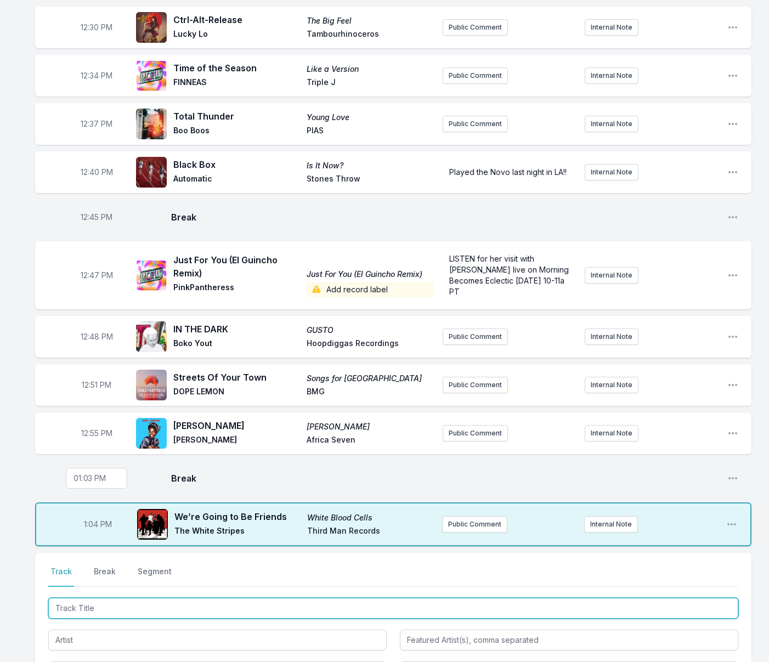
scroll to position [464, 0]
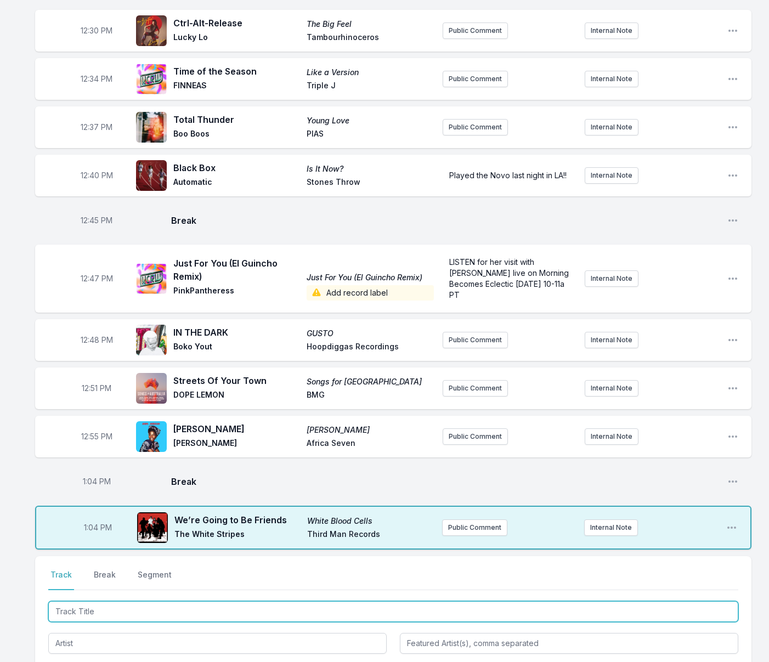
click at [82, 611] on input "Track Title" at bounding box center [393, 612] width 690 height 21
click at [85, 610] on input "Track Title" at bounding box center [393, 612] width 690 height 21
type input "Estrellas"
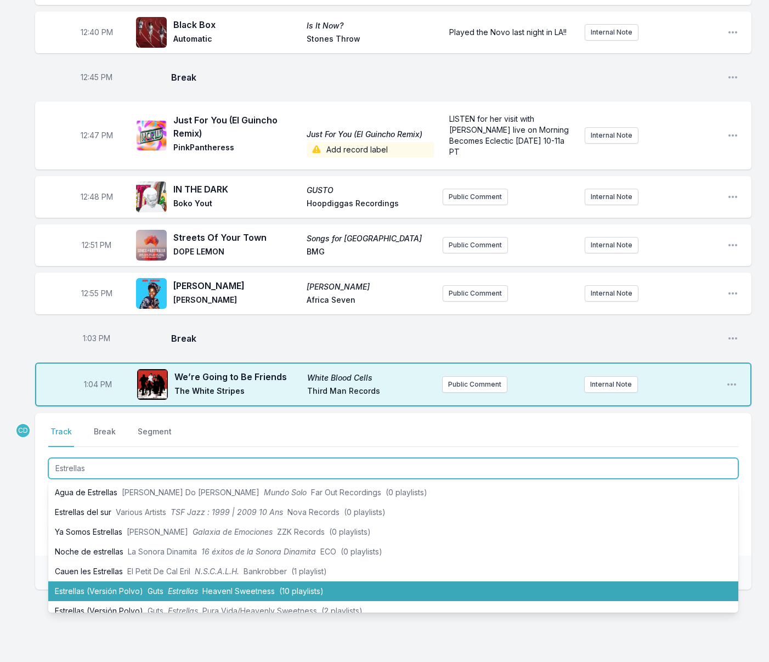
scroll to position [64, 0]
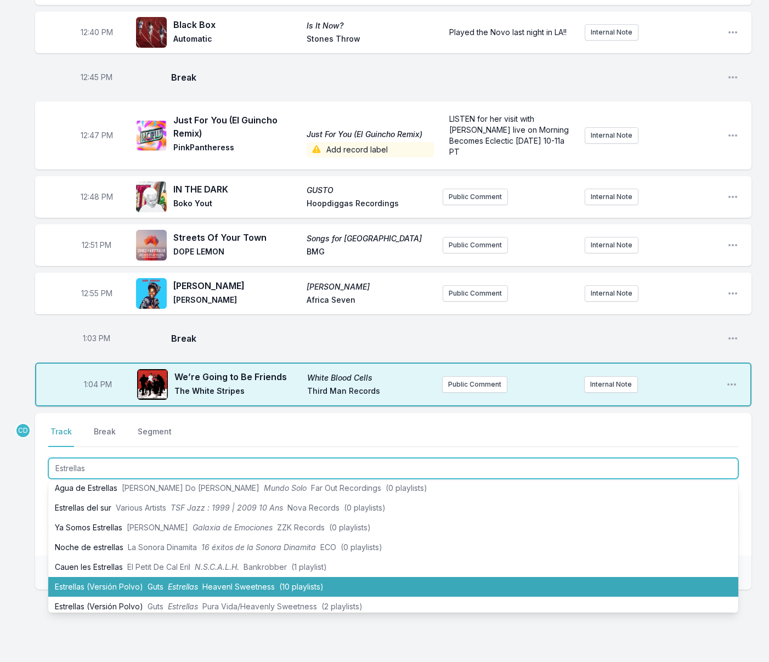
click at [100, 586] on li "Estrellas (Versión Polvo) Guts Estrellas Heavenl Sweetness (10 playlists)" at bounding box center [393, 587] width 690 height 20
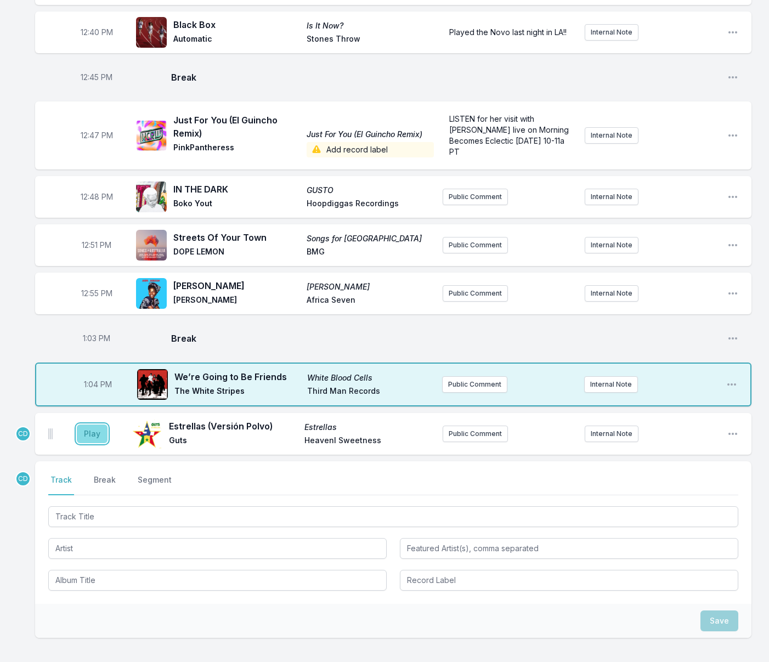
click at [89, 439] on button "Play" at bounding box center [92, 434] width 31 height 19
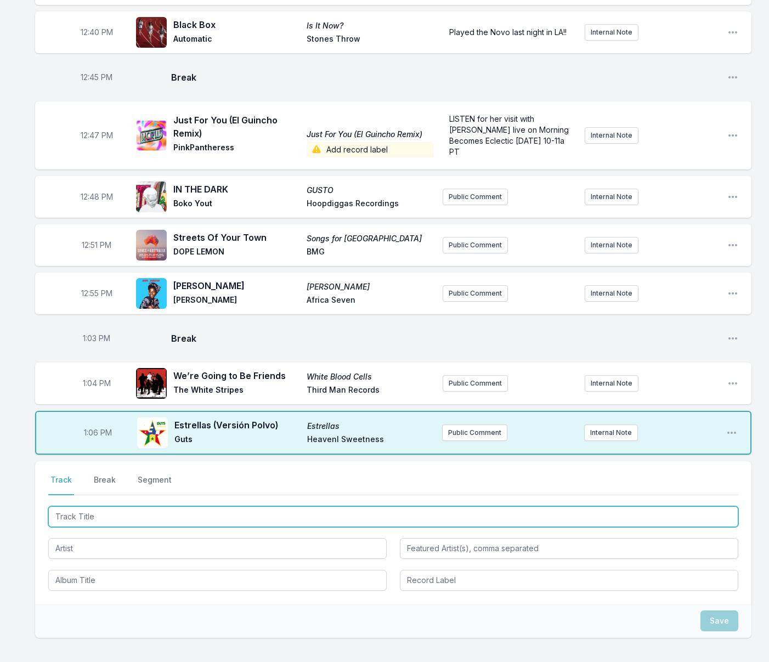
click at [105, 512] on input "Track Title" at bounding box center [393, 517] width 690 height 21
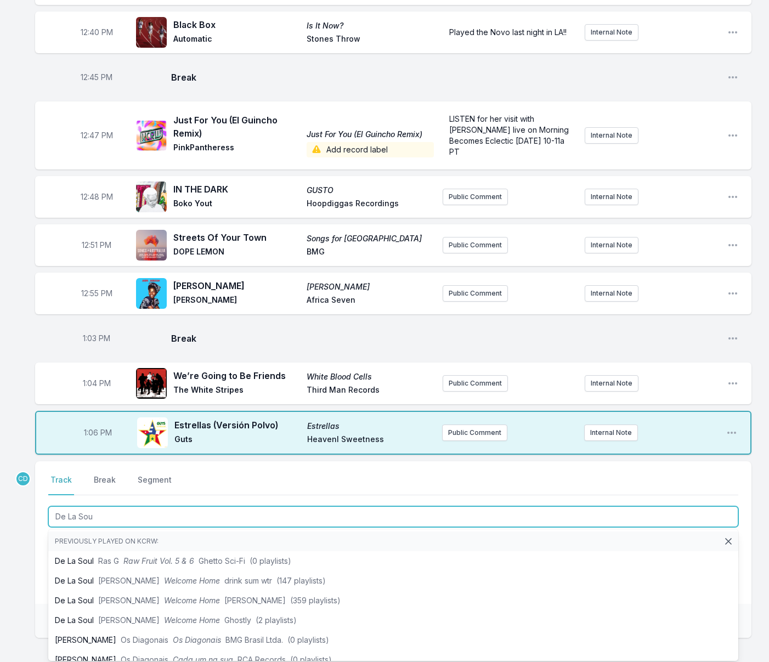
type input "De La Soul"
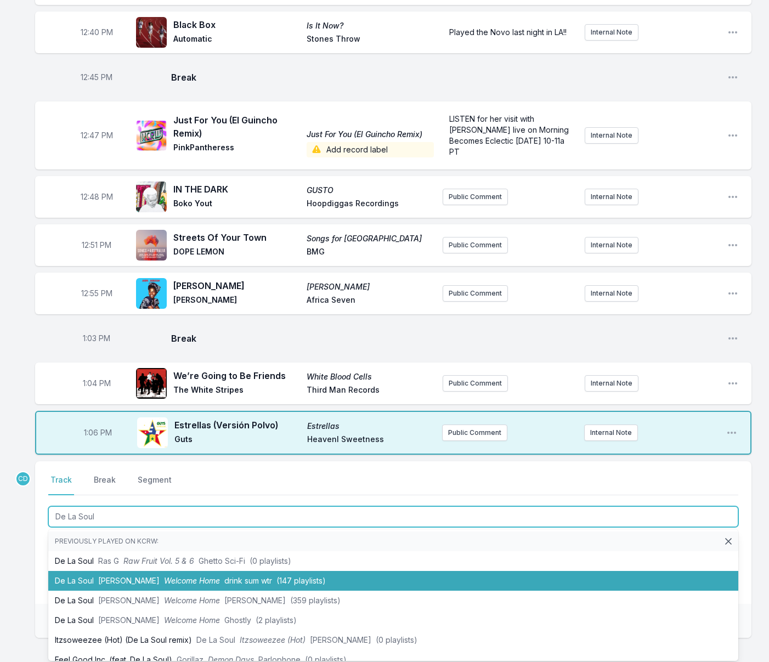
click at [122, 576] on li "De La Soul [PERSON_NAME] Welcome Home drink sum wtr (147 playlists)" at bounding box center [393, 581] width 690 height 20
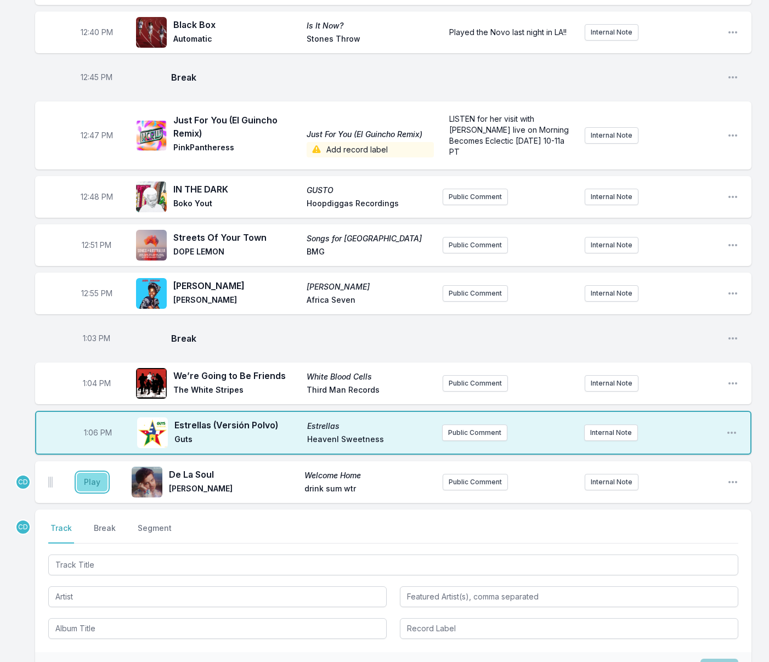
click at [91, 481] on button "Play" at bounding box center [92, 482] width 31 height 19
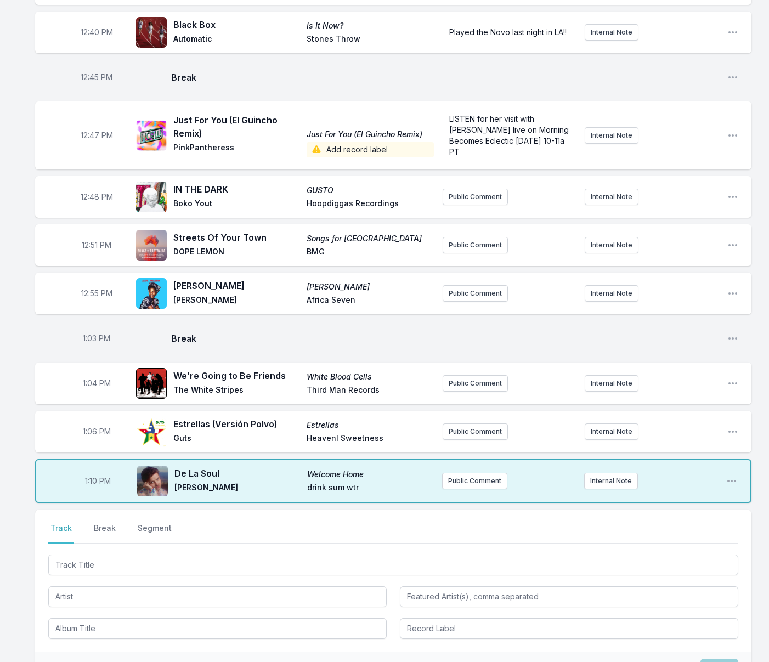
scroll to position [613, 0]
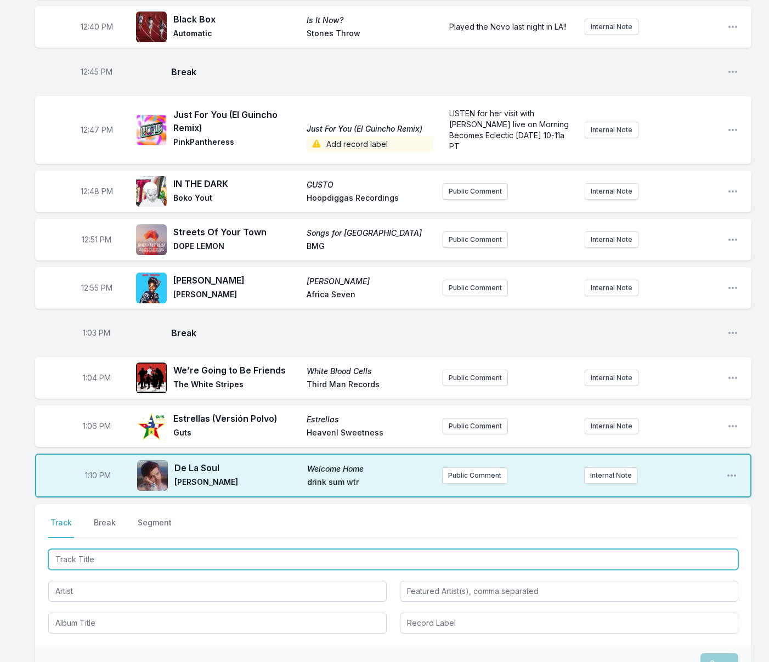
click at [154, 568] on input "Track Title" at bounding box center [393, 559] width 690 height 21
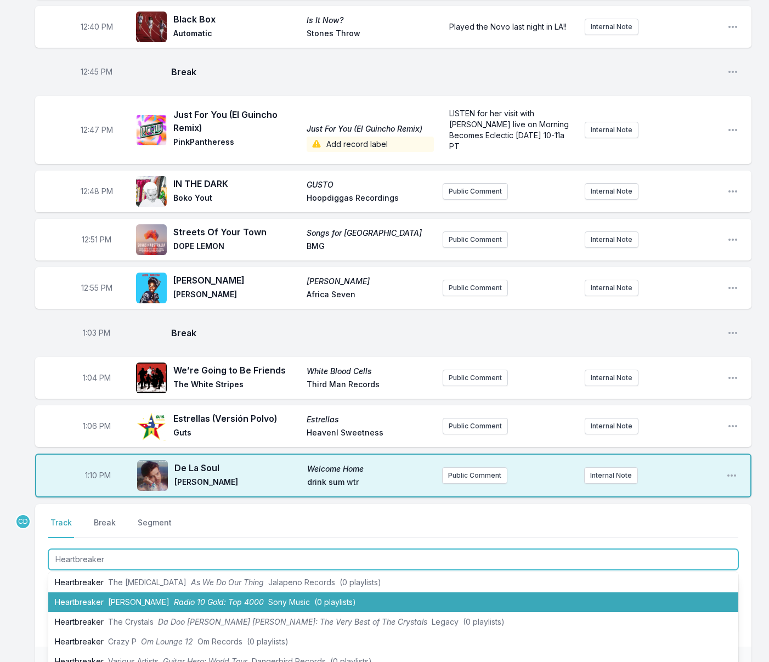
scroll to position [299, 0]
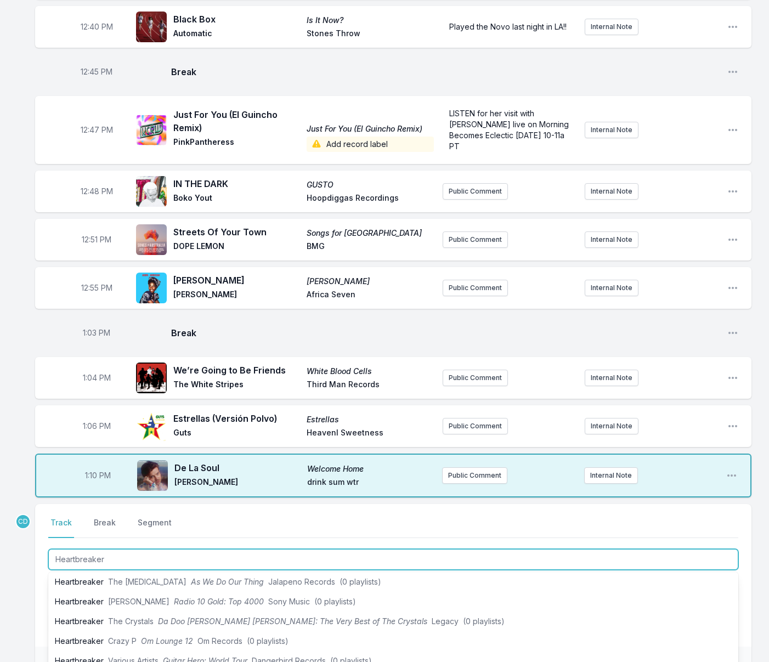
type input "Heartbreaker"
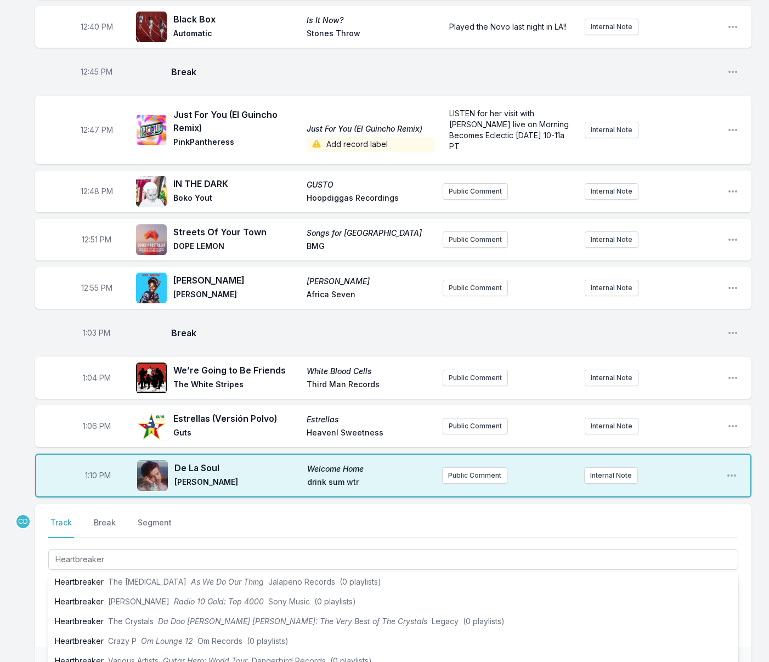
click at [23, 577] on div "Missing Data Some of your tracks are missing record label information. This inf…" at bounding box center [384, 141] width 769 height 1292
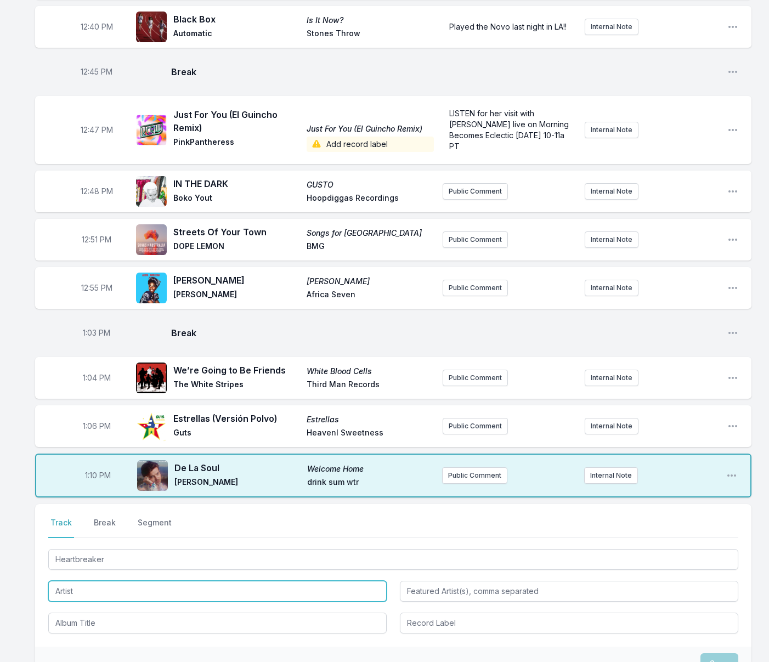
click at [74, 592] on input "Artist" at bounding box center [217, 591] width 339 height 21
type input "[PERSON_NAME]"
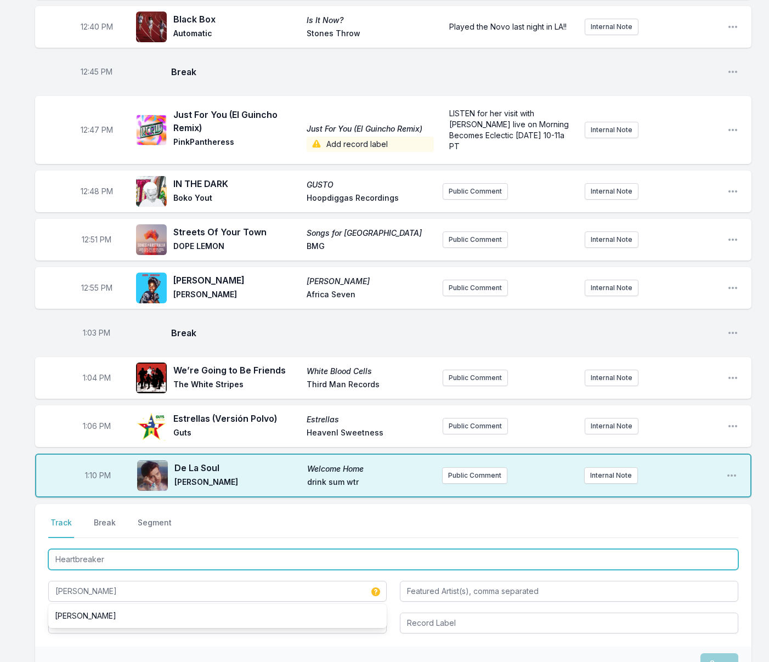
drag, startPoint x: 113, startPoint y: 564, endPoint x: 47, endPoint y: 558, distance: 66.2
click at [47, 558] on div "Select a tab Track Break Segment Track Break Segment Heartbreaker [PERSON_NAME]…" at bounding box center [393, 575] width 717 height 143
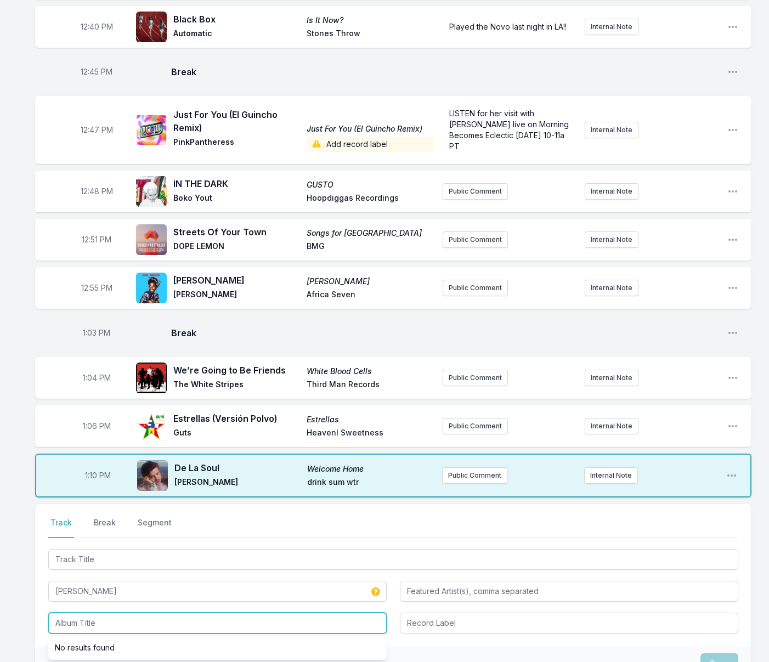
click at [105, 624] on input "Album Title" at bounding box center [217, 623] width 339 height 21
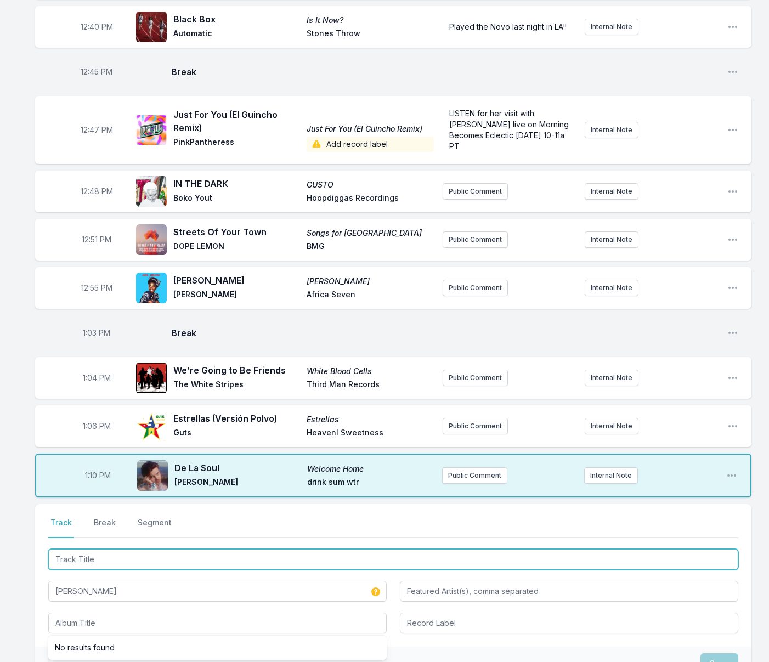
click at [102, 560] on input "Track Title" at bounding box center [393, 559] width 690 height 21
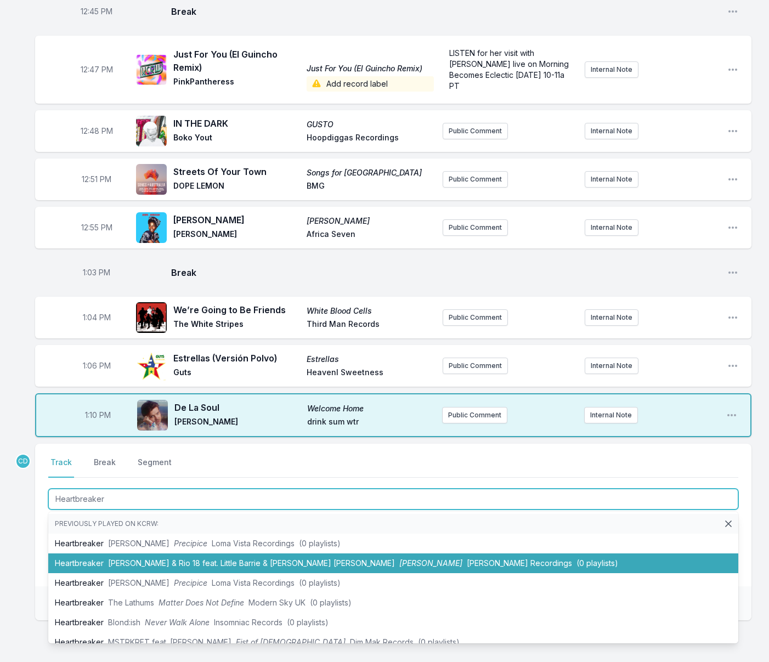
scroll to position [8, 0]
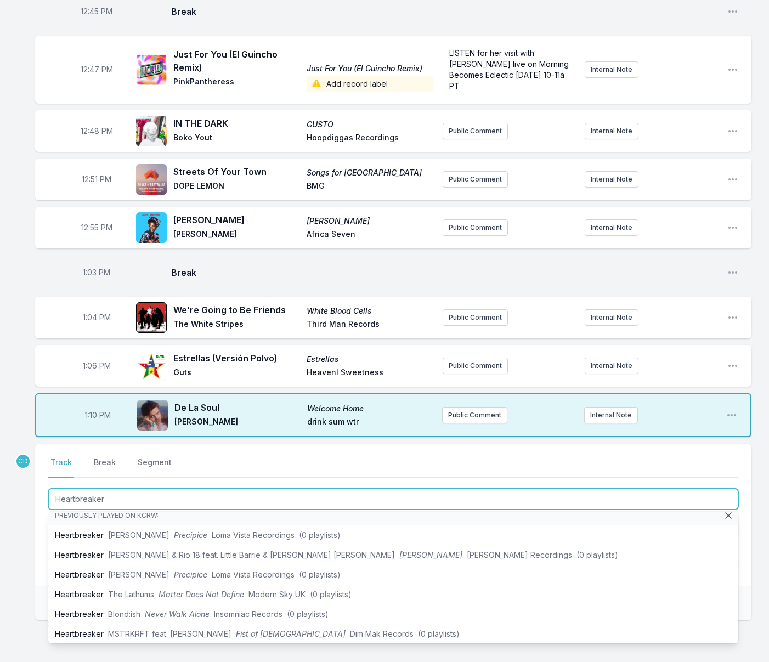
type input "Heartbreaker"
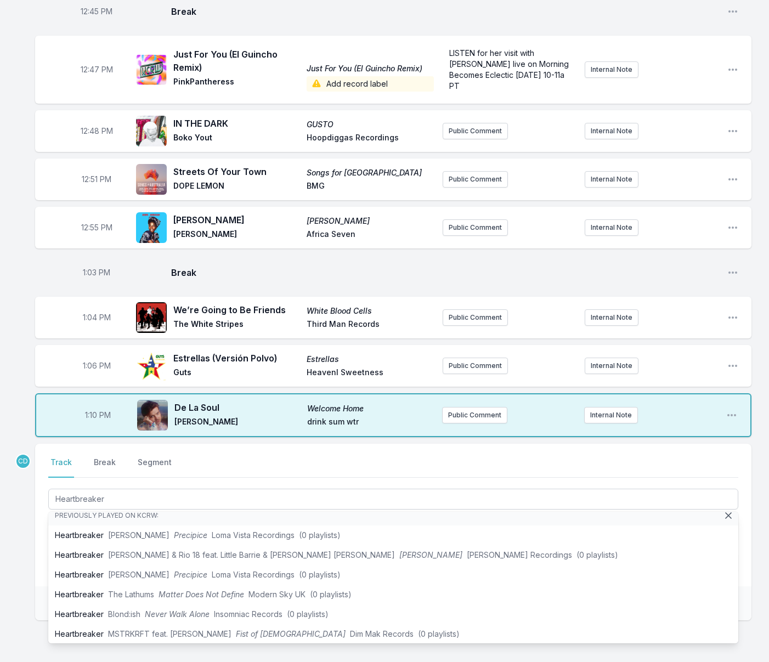
click at [32, 557] on div "Missing Data Some of your tracks are missing record label information. This inf…" at bounding box center [384, 80] width 769 height 1292
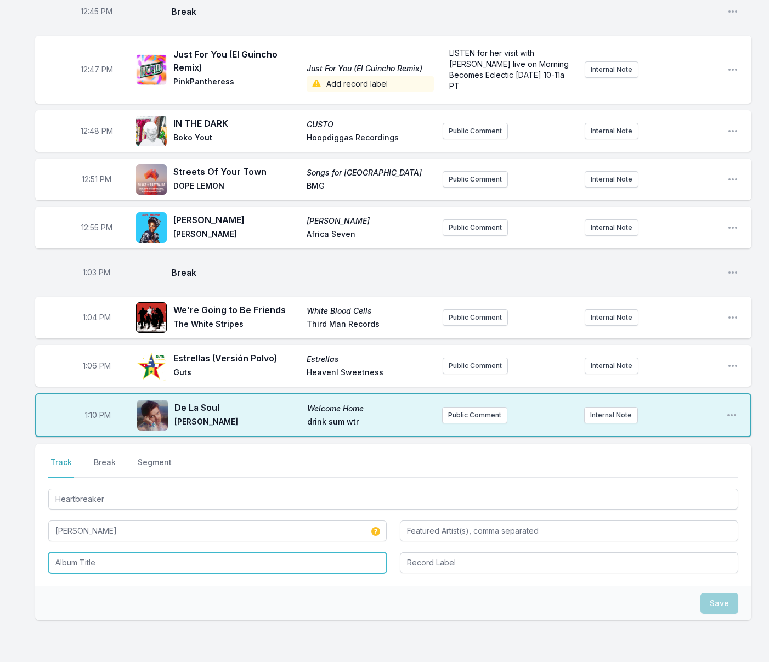
click at [106, 565] on input "Album Title" at bounding box center [217, 563] width 339 height 21
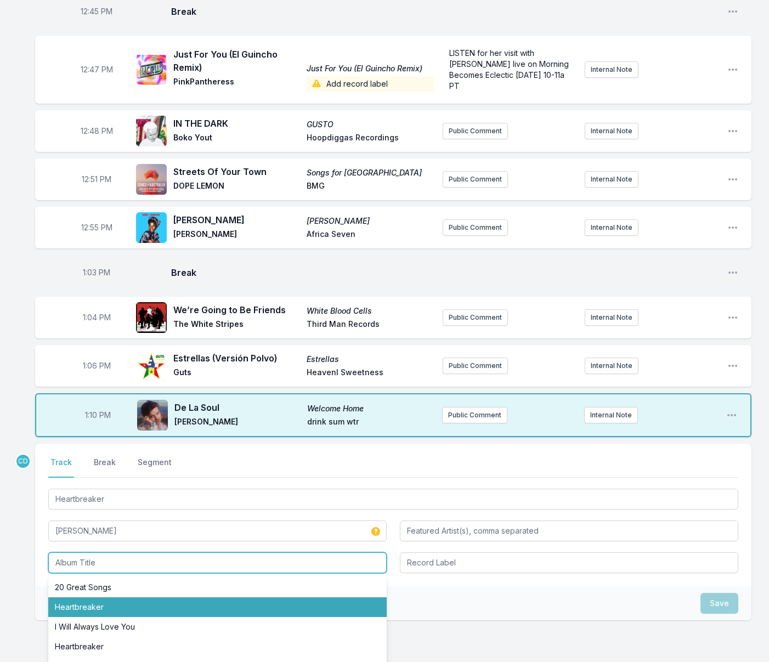
click at [93, 606] on li "Heartbreaker" at bounding box center [217, 608] width 339 height 20
type input "Heartbreaker"
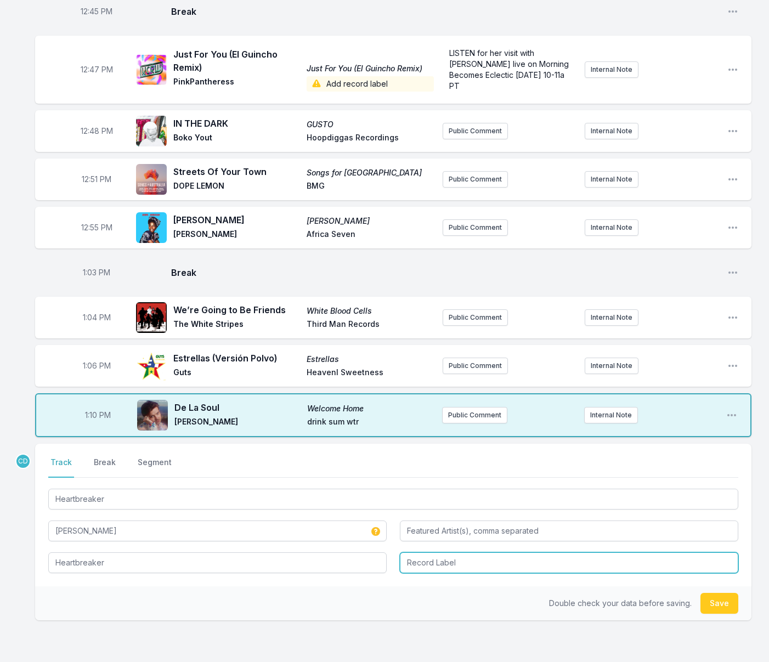
click at [431, 558] on input "Record Label" at bounding box center [569, 563] width 339 height 21
type input "[PERSON_NAME]"
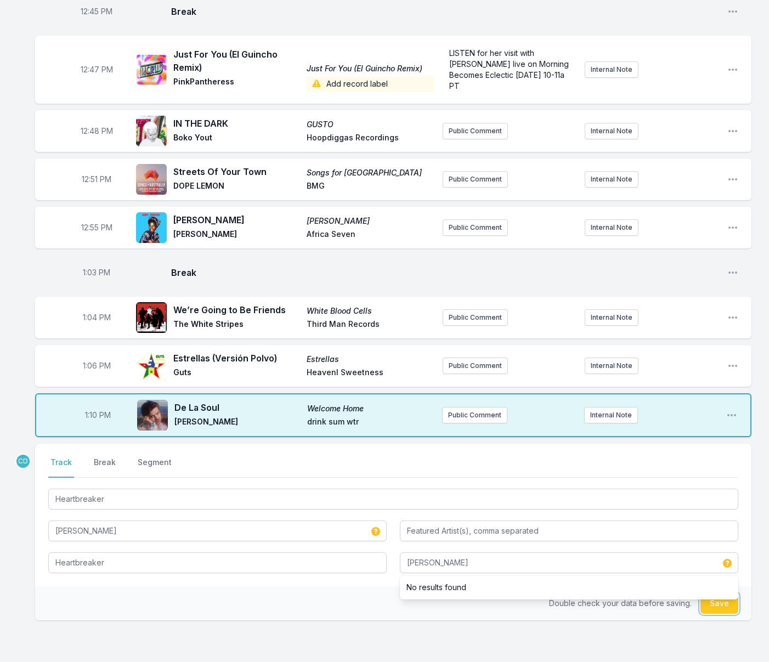
click at [720, 610] on button "Save" at bounding box center [720, 603] width 38 height 21
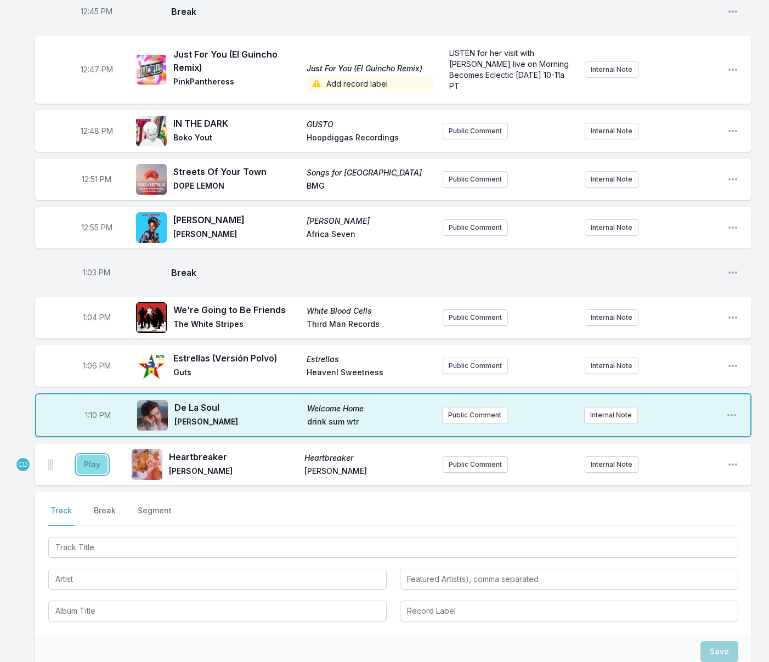
click at [88, 465] on button "Play" at bounding box center [92, 465] width 31 height 19
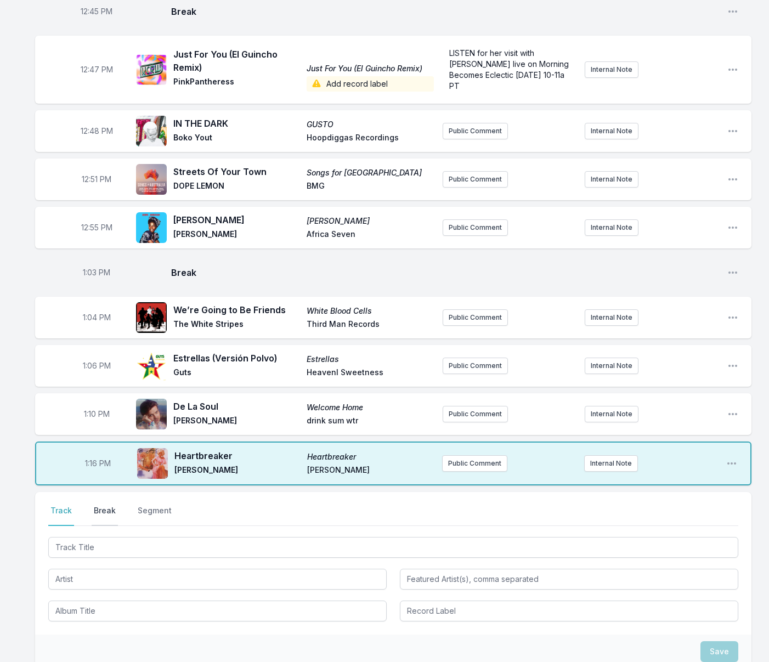
drag, startPoint x: 103, startPoint y: 512, endPoint x: 116, endPoint y: 513, distance: 12.6
click at [103, 512] on button "Break" at bounding box center [105, 515] width 26 height 21
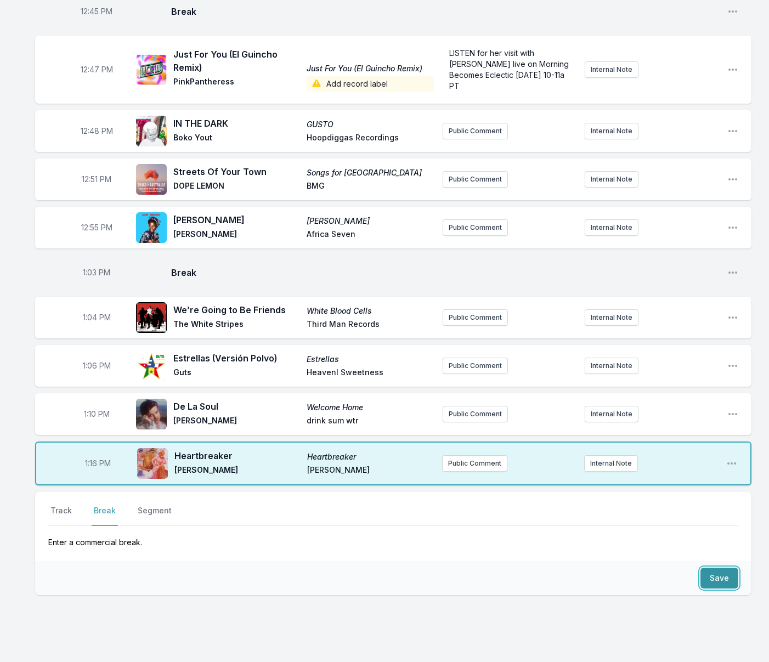
drag, startPoint x: 727, startPoint y: 582, endPoint x: 710, endPoint y: 580, distance: 16.6
click at [726, 582] on button "Save" at bounding box center [720, 578] width 38 height 21
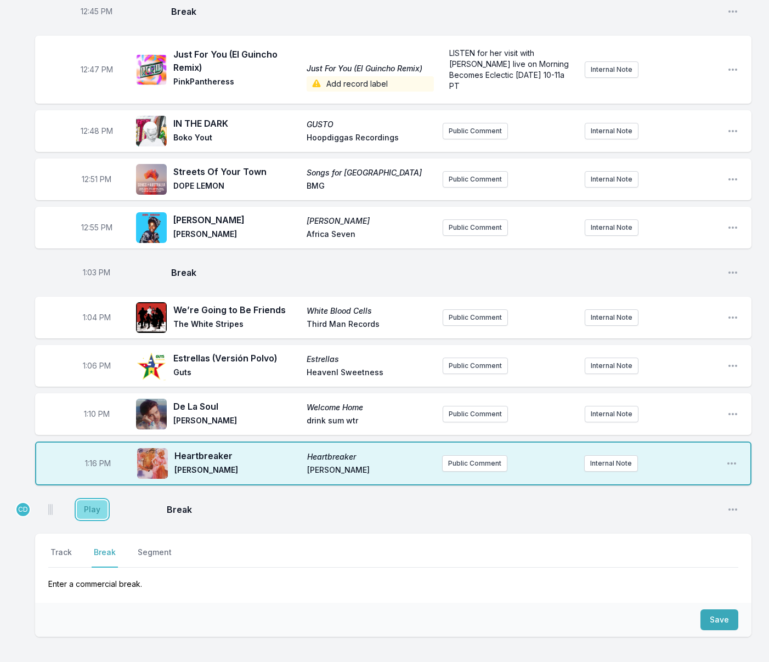
click at [93, 507] on button "Play" at bounding box center [92, 510] width 31 height 19
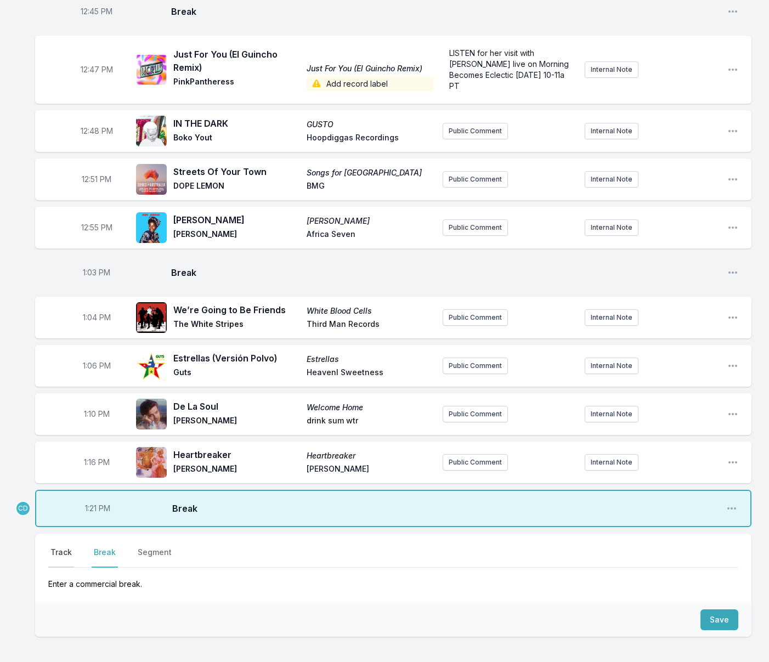
click at [63, 550] on button "Track" at bounding box center [61, 557] width 26 height 21
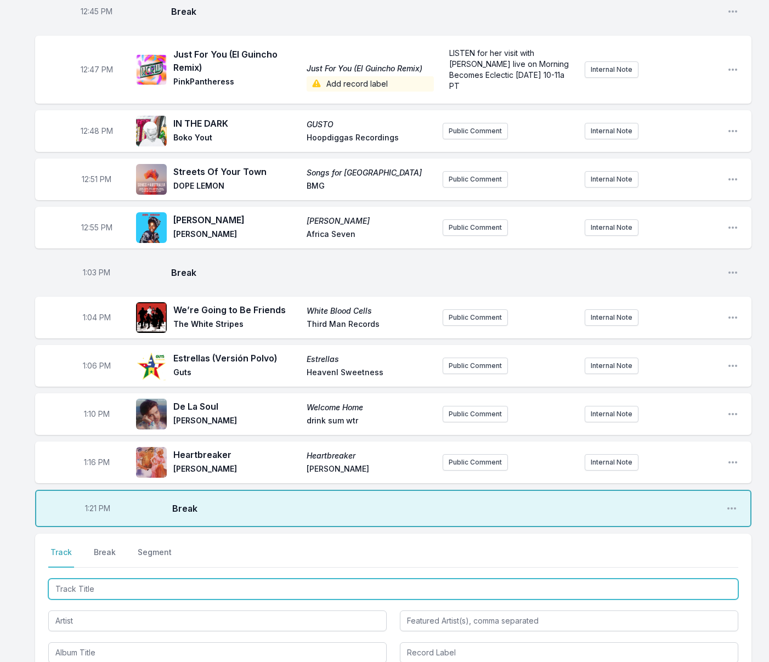
click at [97, 591] on input "Track Title" at bounding box center [393, 589] width 690 height 21
click at [98, 589] on input "Track Title" at bounding box center [393, 589] width 690 height 21
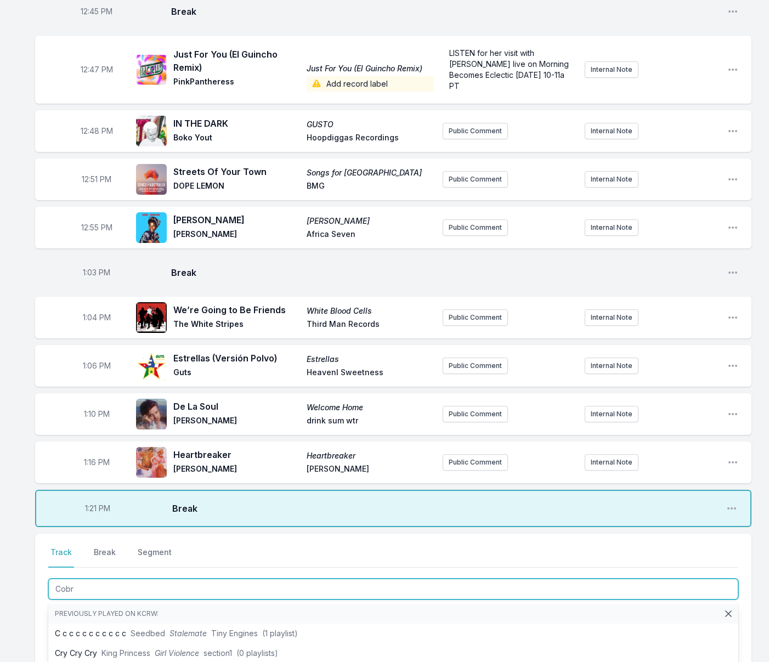
type input "Cobra"
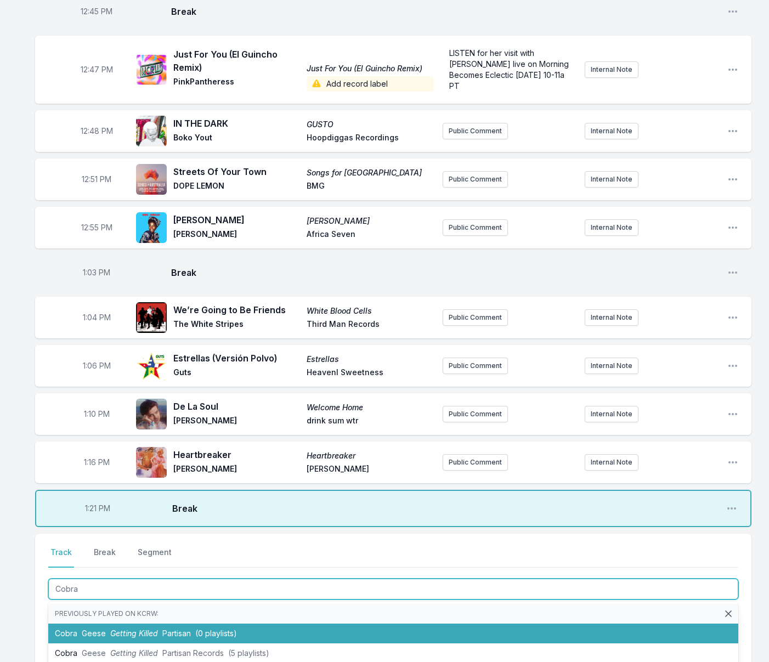
click at [106, 627] on li "Cobra Geese Getting Killed Partisan (0 playlists)" at bounding box center [393, 634] width 690 height 20
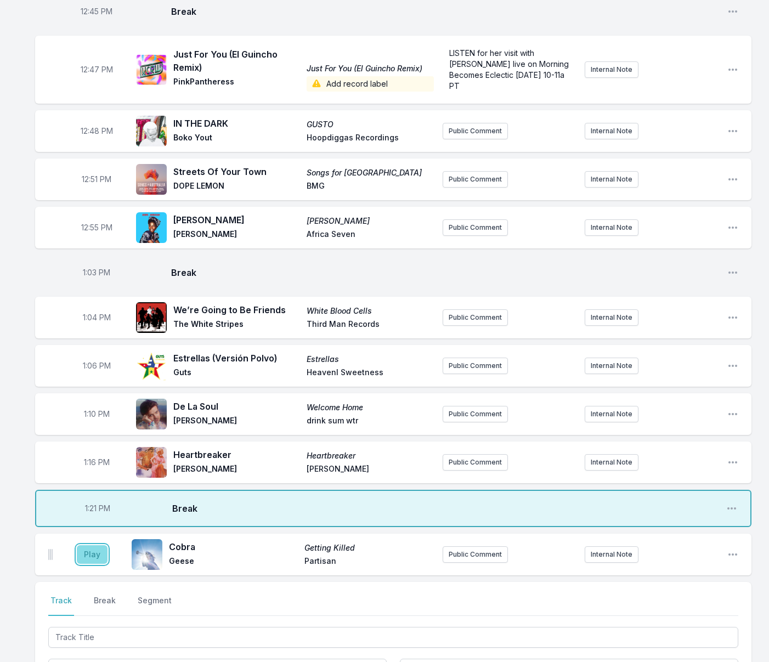
click at [95, 553] on button "Play" at bounding box center [92, 555] width 31 height 19
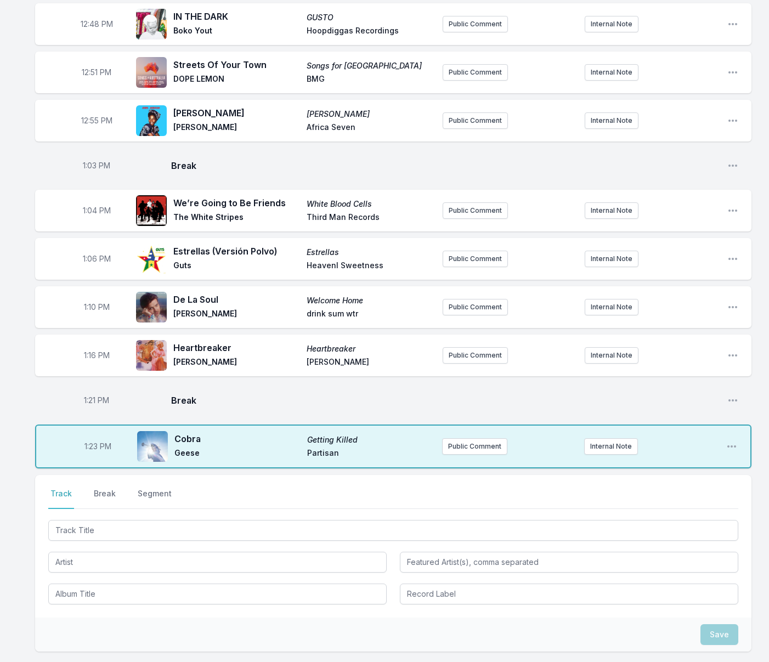
scroll to position [781, 0]
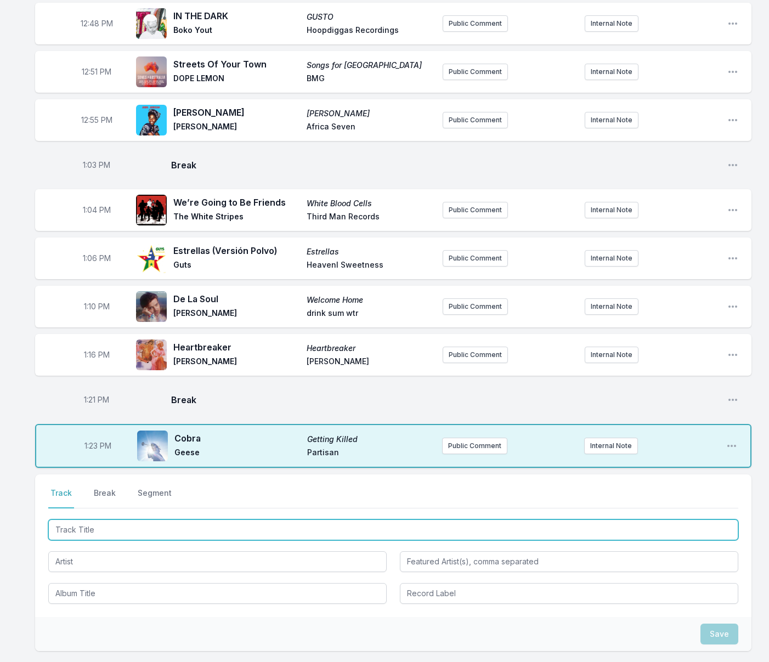
click at [126, 531] on input "Track Title" at bounding box center [393, 530] width 690 height 21
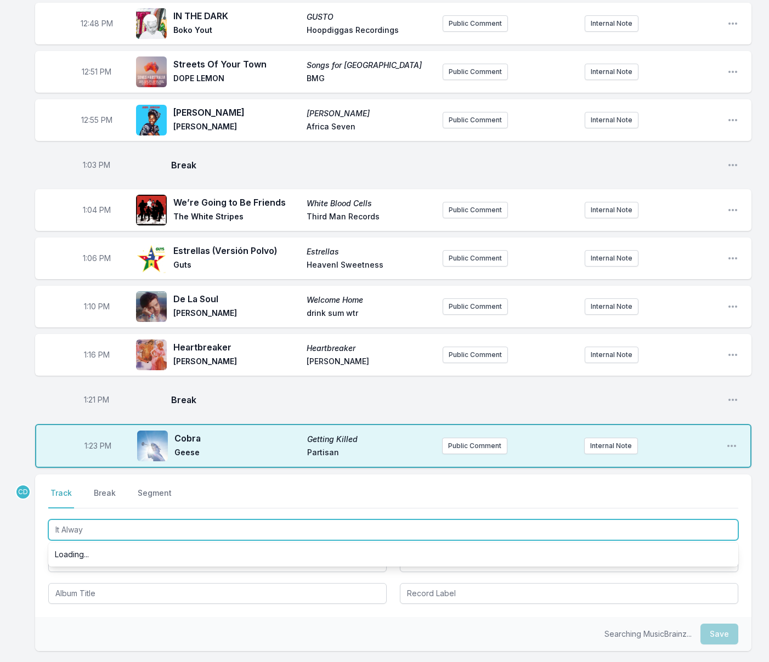
type input "It Always"
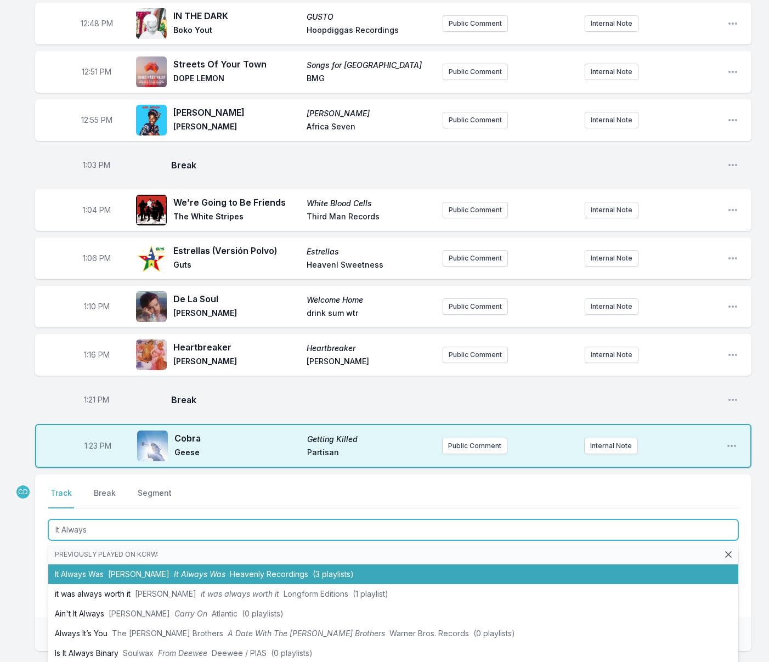
click at [128, 571] on span "[PERSON_NAME]" at bounding box center [138, 574] width 61 height 9
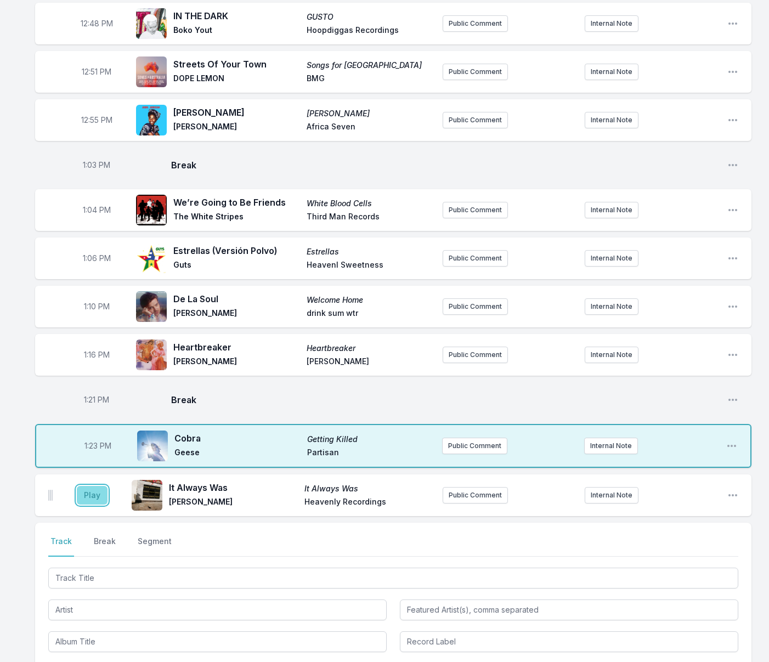
click at [97, 497] on button "Play" at bounding box center [92, 495] width 31 height 19
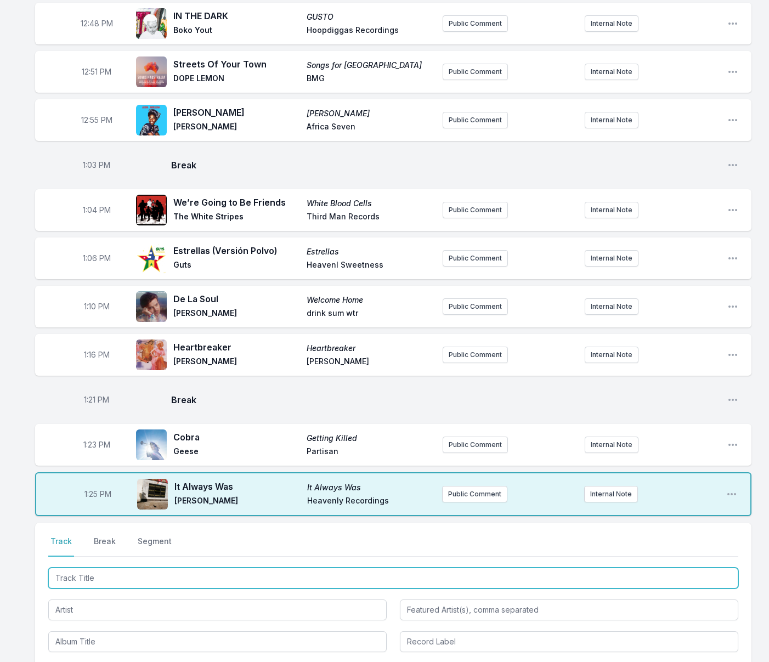
click at [241, 577] on input "Track Title" at bounding box center [393, 578] width 690 height 21
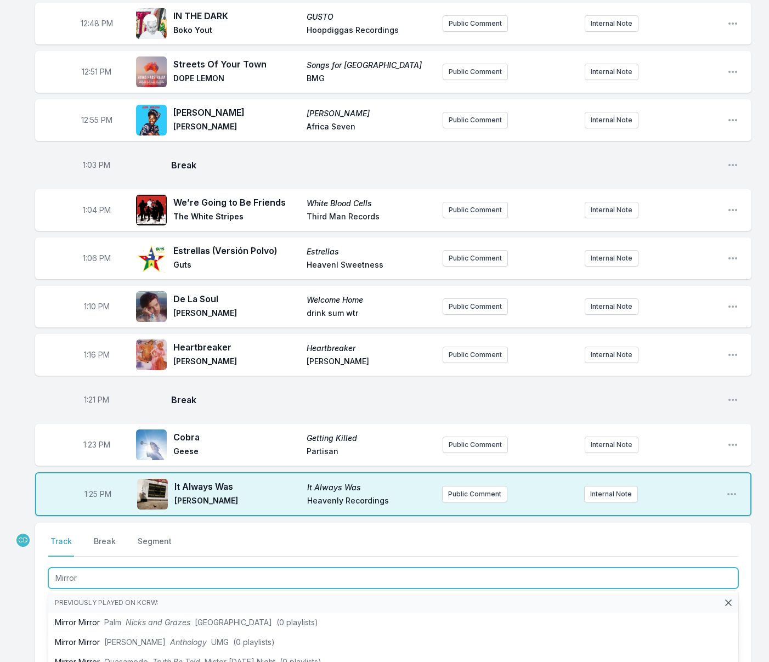
type input "Mirrors"
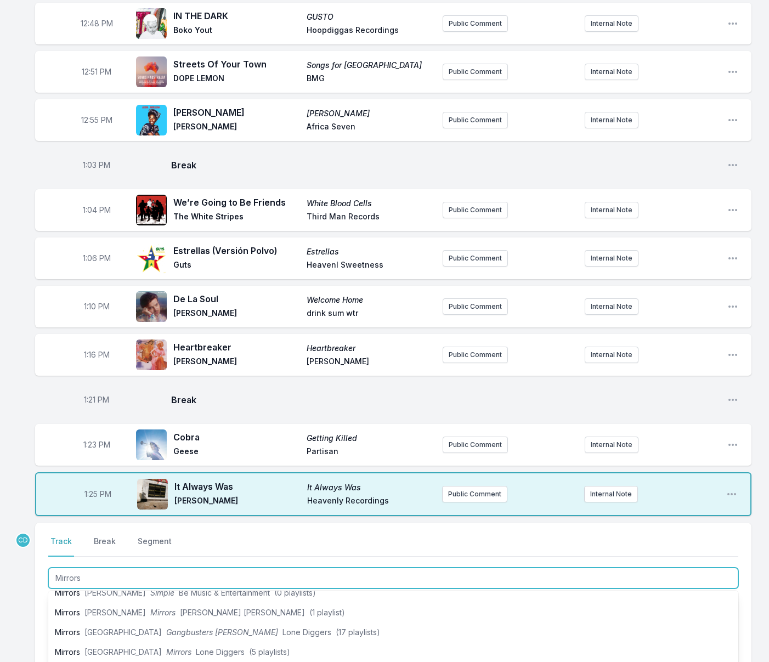
scroll to position [72, 0]
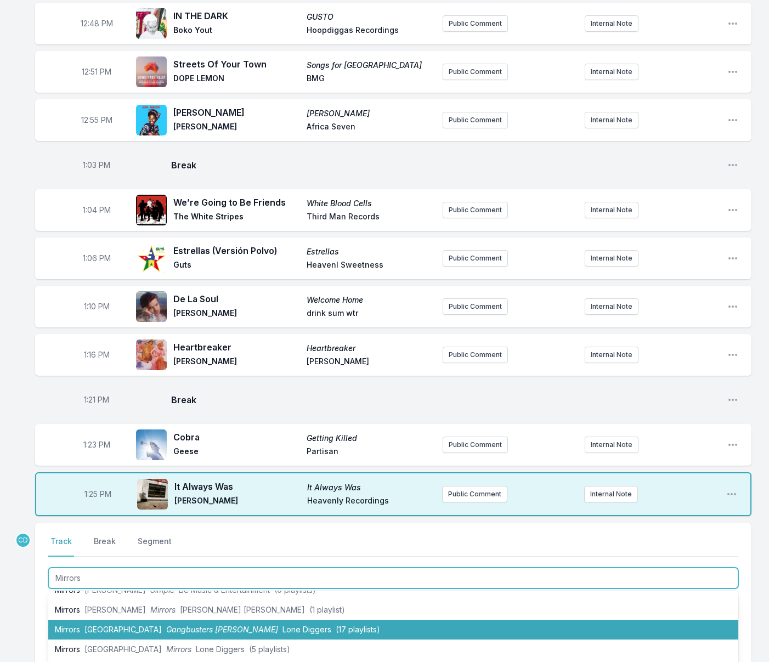
click at [224, 628] on span "Gangbusters [PERSON_NAME]" at bounding box center [222, 629] width 112 height 9
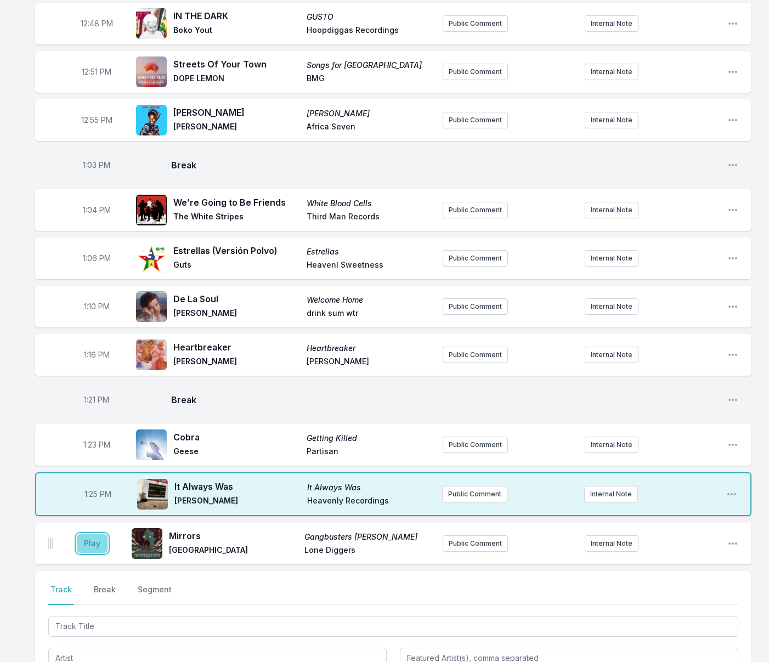
drag, startPoint x: 91, startPoint y: 541, endPoint x: 99, endPoint y: 538, distance: 9.1
click at [91, 541] on button "Play" at bounding box center [92, 544] width 31 height 19
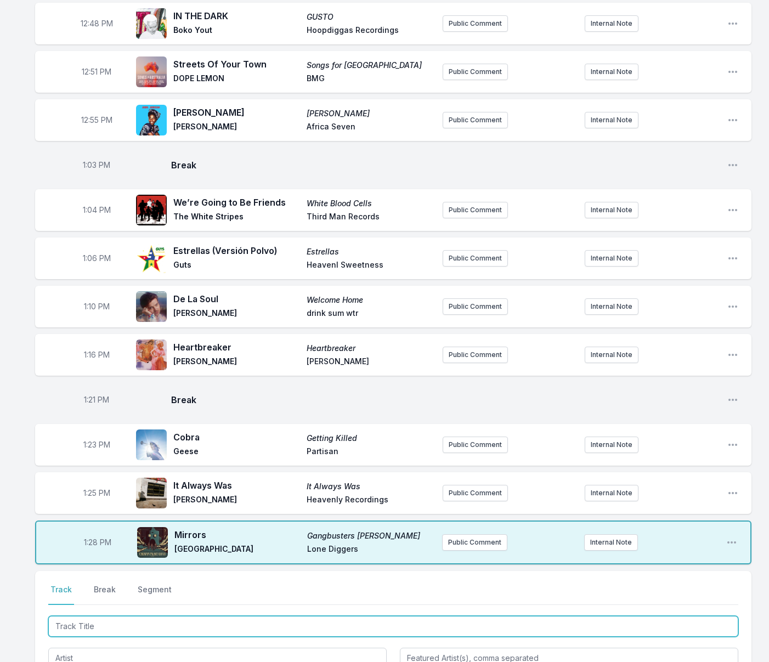
click at [352, 631] on input "Track Title" at bounding box center [393, 626] width 690 height 21
click at [351, 631] on input "Track Title" at bounding box center [393, 626] width 690 height 21
type input "Math Equation"
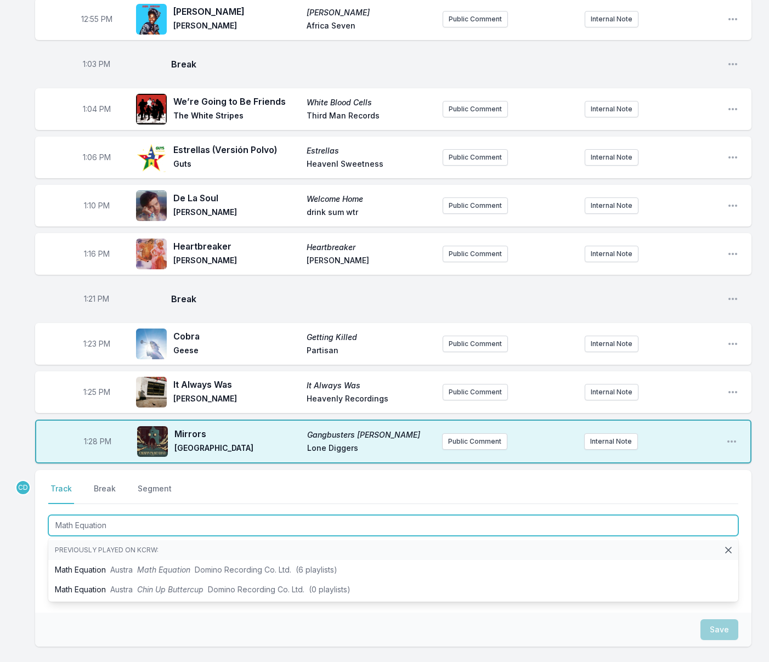
scroll to position [884, 0]
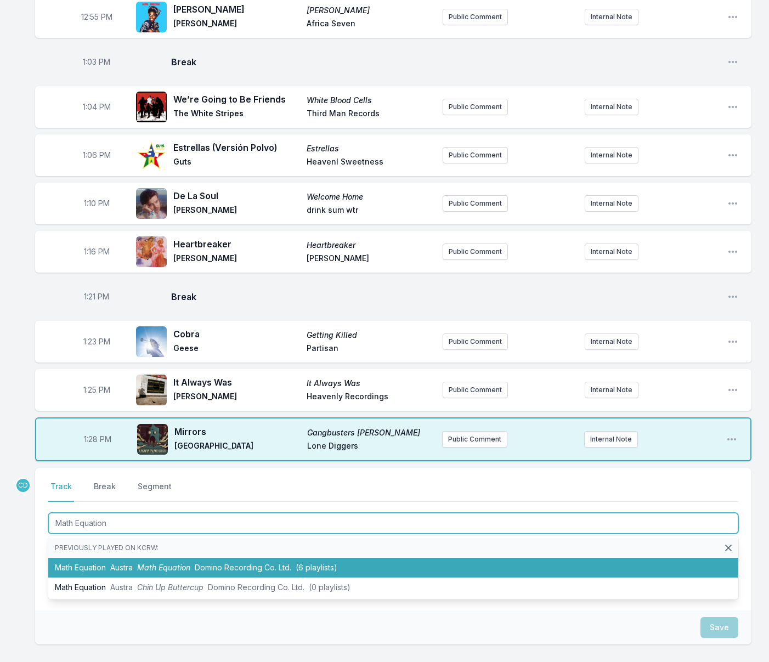
drag, startPoint x: 313, startPoint y: 559, endPoint x: 307, endPoint y: 560, distance: 5.6
click at [313, 559] on li "Math Equation Austra Math Equation Domino Recording Co. Ltd. (6 playlists)" at bounding box center [393, 568] width 690 height 20
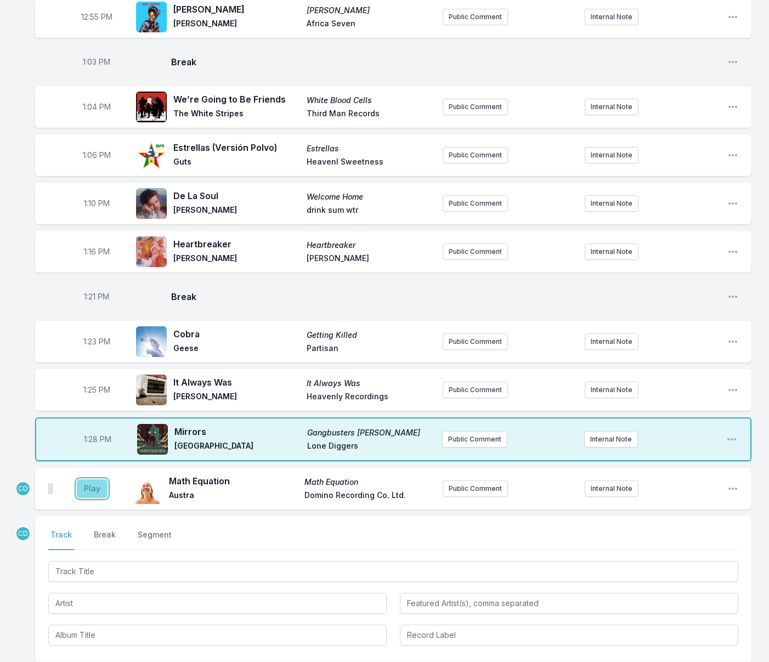
click at [91, 485] on button "Play" at bounding box center [92, 489] width 31 height 19
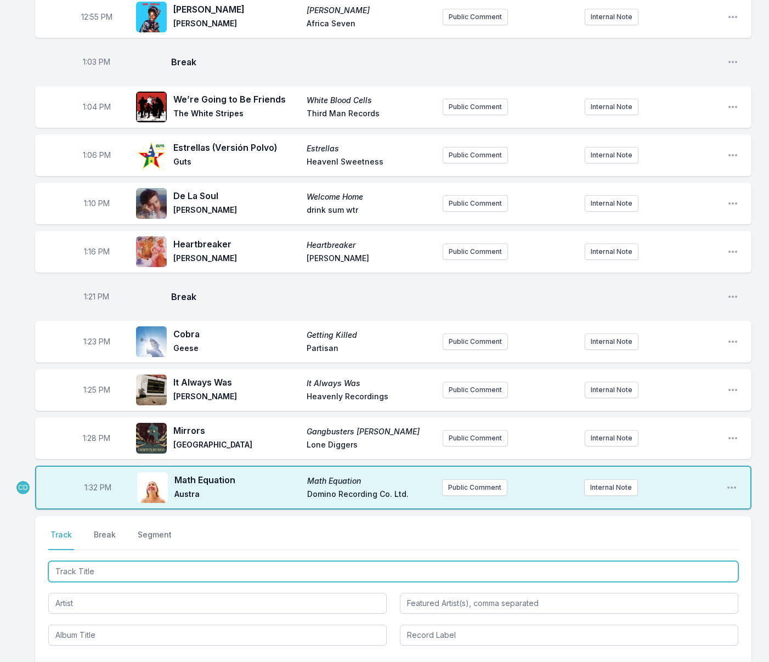
click at [154, 574] on input "Track Title" at bounding box center [393, 571] width 690 height 21
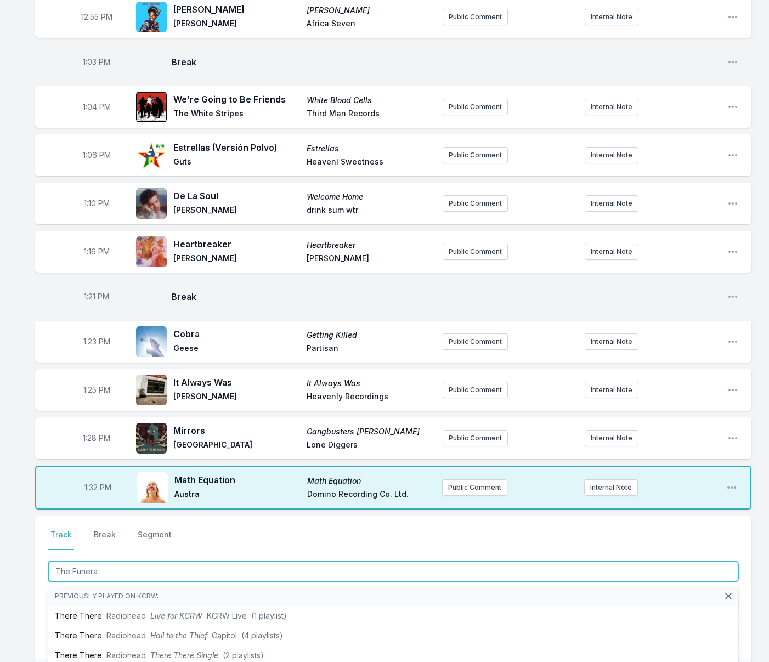
type input "The Funeral"
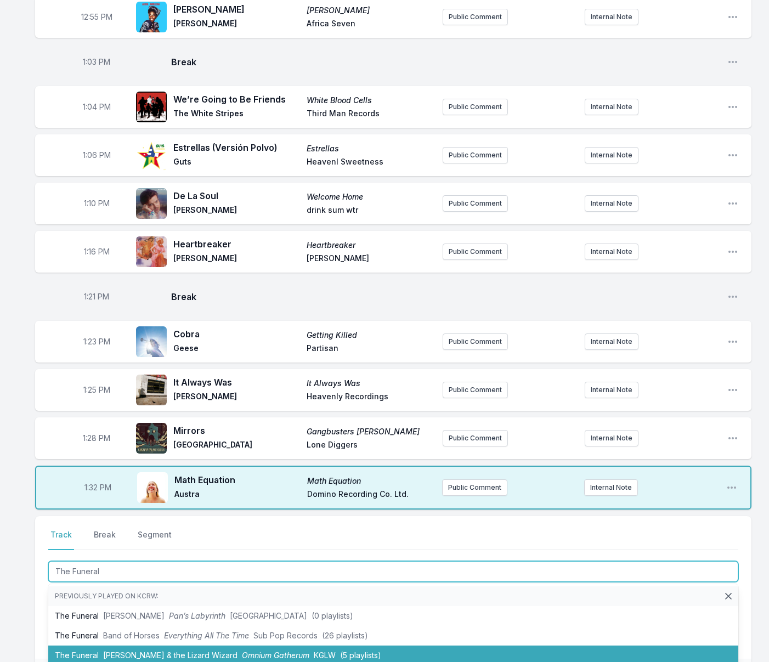
click at [184, 653] on span "[PERSON_NAME] & the Lizard Wizard" at bounding box center [170, 655] width 134 height 9
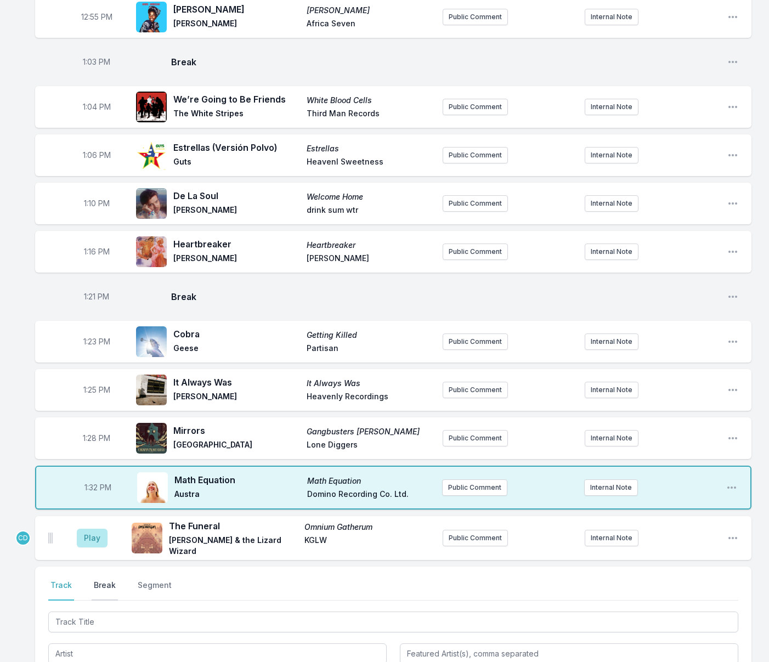
click at [113, 585] on button "Break" at bounding box center [105, 590] width 26 height 21
drag, startPoint x: 728, startPoint y: 651, endPoint x: 670, endPoint y: 646, distance: 57.8
click at [728, 651] on button "Save" at bounding box center [720, 653] width 38 height 21
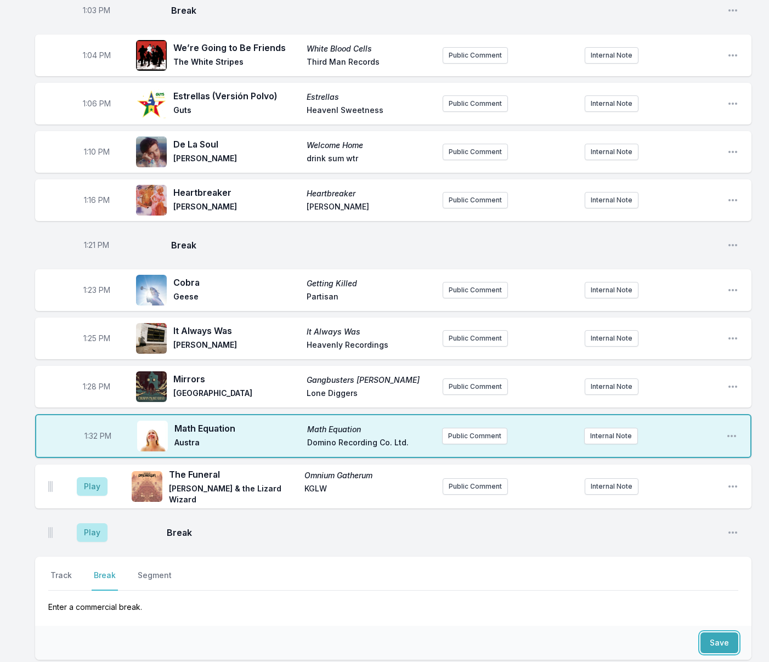
scroll to position [937, 0]
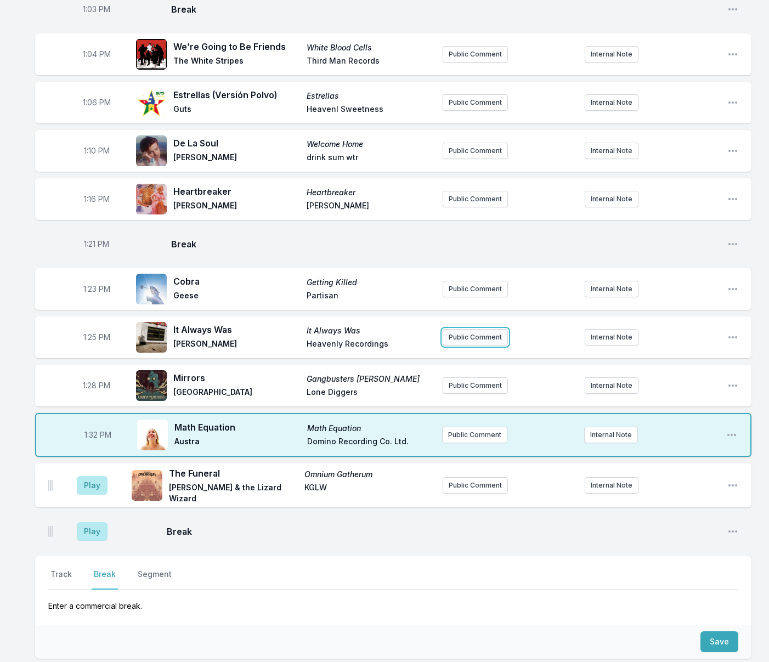
click at [449, 341] on button "Public Comment" at bounding box center [475, 337] width 65 height 16
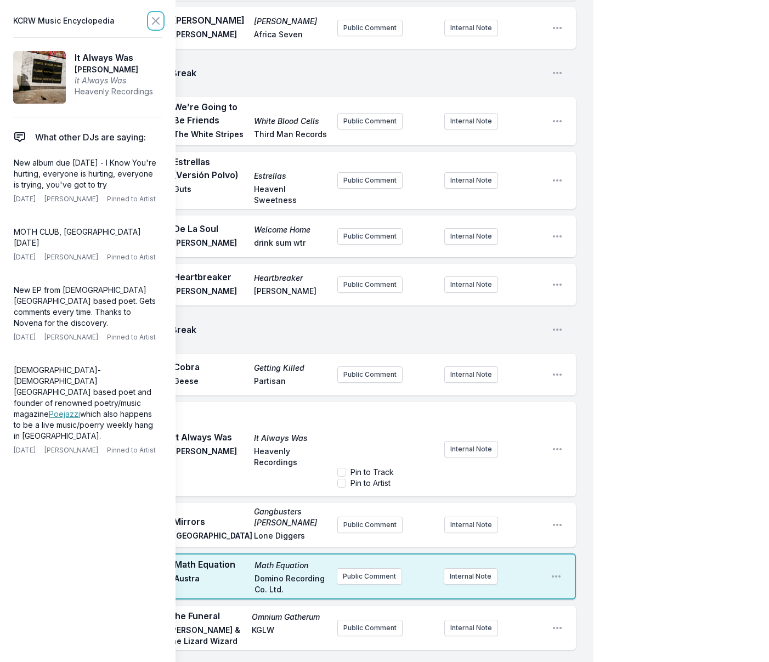
click at [158, 20] on icon at bounding box center [155, 20] width 13 height 13
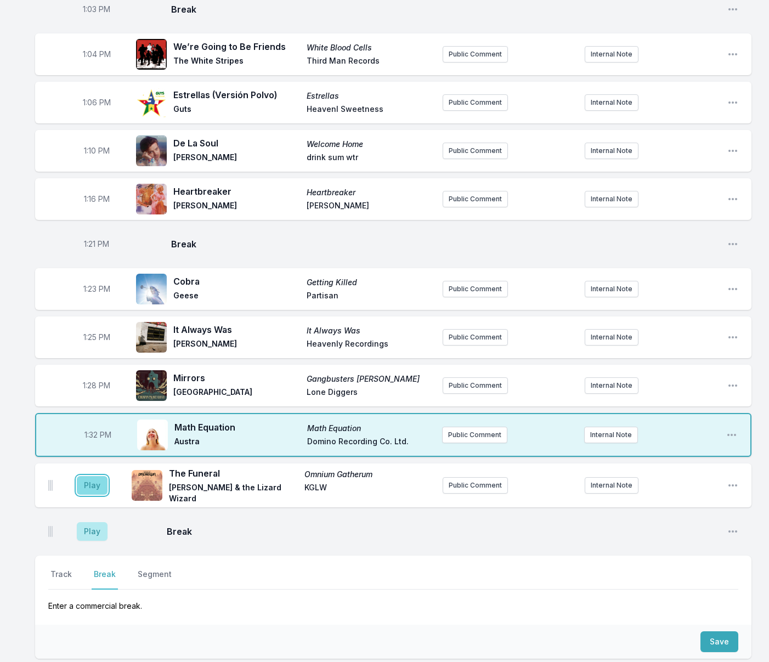
click at [92, 481] on button "Play" at bounding box center [92, 485] width 31 height 19
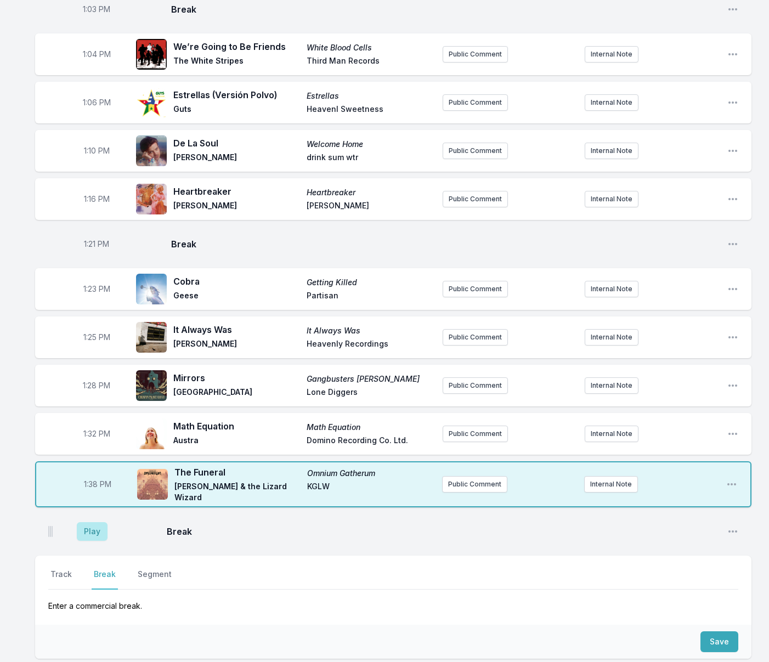
click at [94, 485] on span "1:38 PM" at bounding box center [97, 484] width 27 height 11
click at [91, 484] on input "13:38" at bounding box center [97, 484] width 61 height 21
click at [91, 485] on input "13:35" at bounding box center [97, 484] width 61 height 21
type input "13:36"
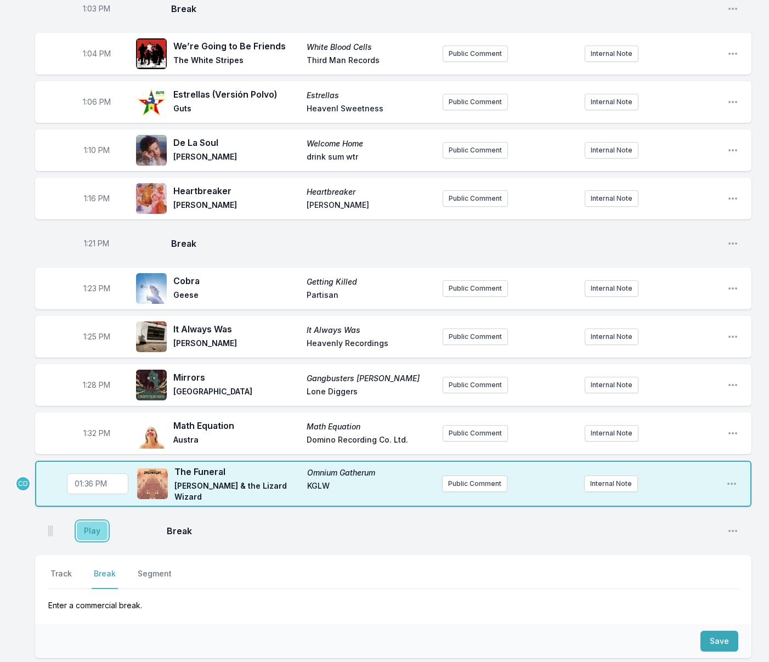
click at [97, 532] on button "Play" at bounding box center [92, 531] width 31 height 19
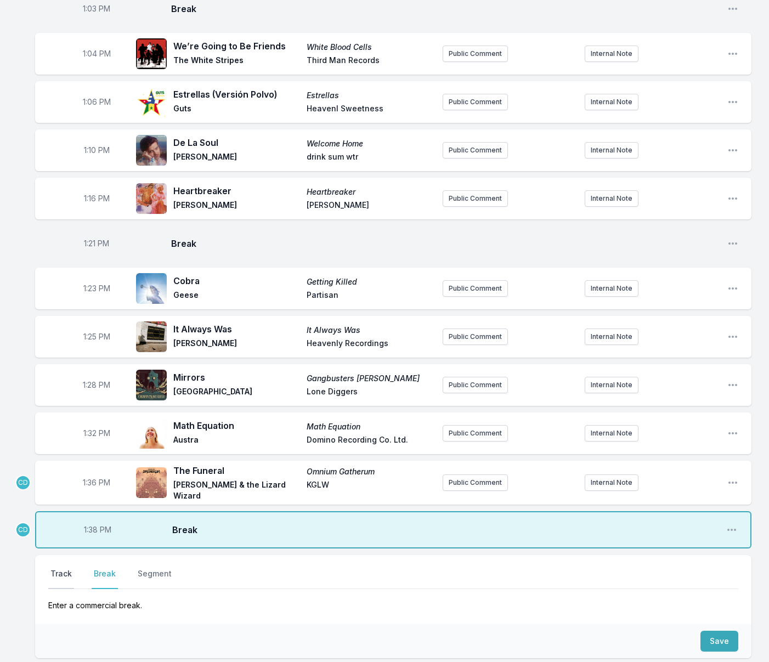
click at [61, 569] on button "Track" at bounding box center [61, 579] width 26 height 21
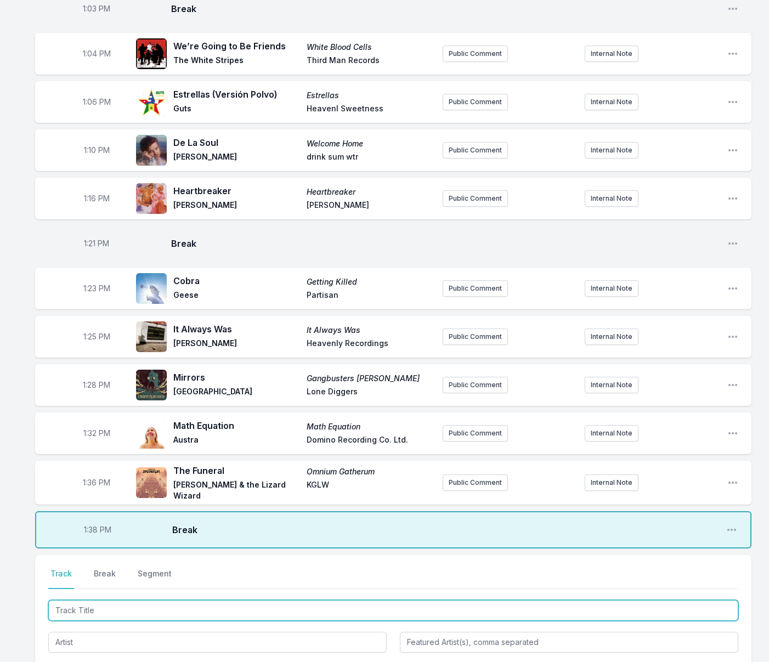
click at [80, 608] on input "Track Title" at bounding box center [393, 610] width 690 height 21
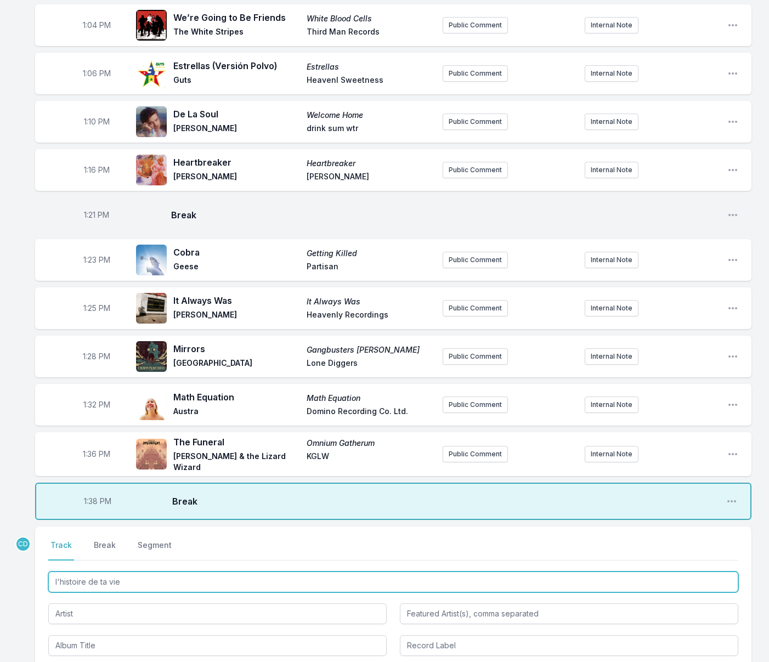
scroll to position [967, 0]
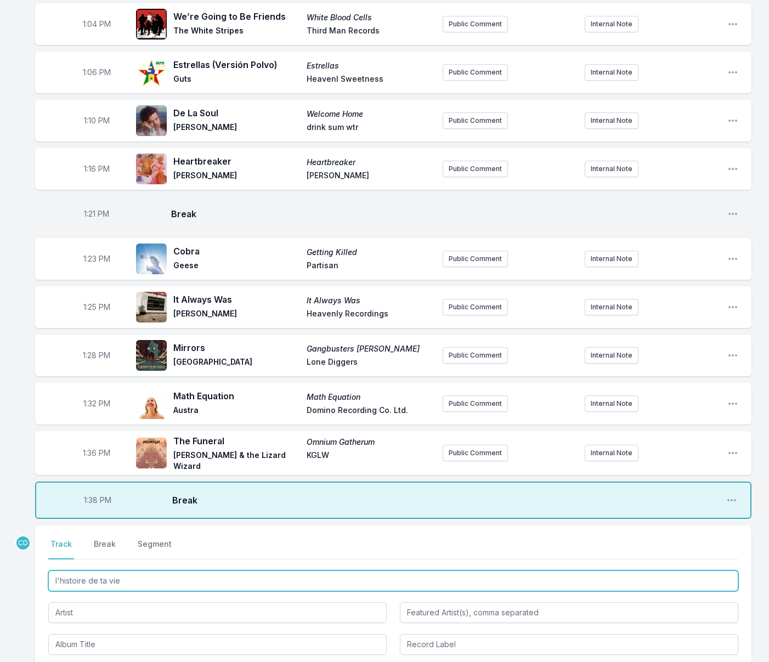
type input "l'histoire de ta vie"
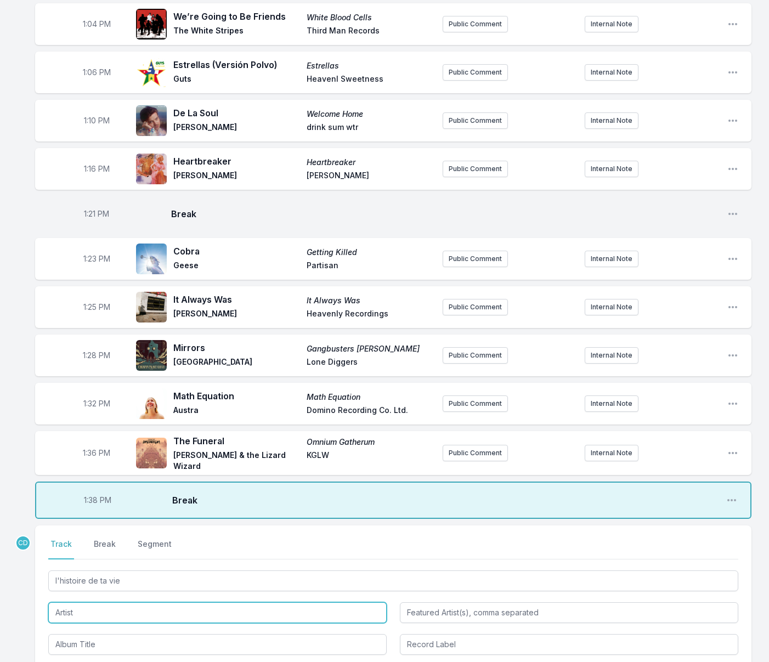
click at [81, 608] on input "Artist" at bounding box center [217, 613] width 339 height 21
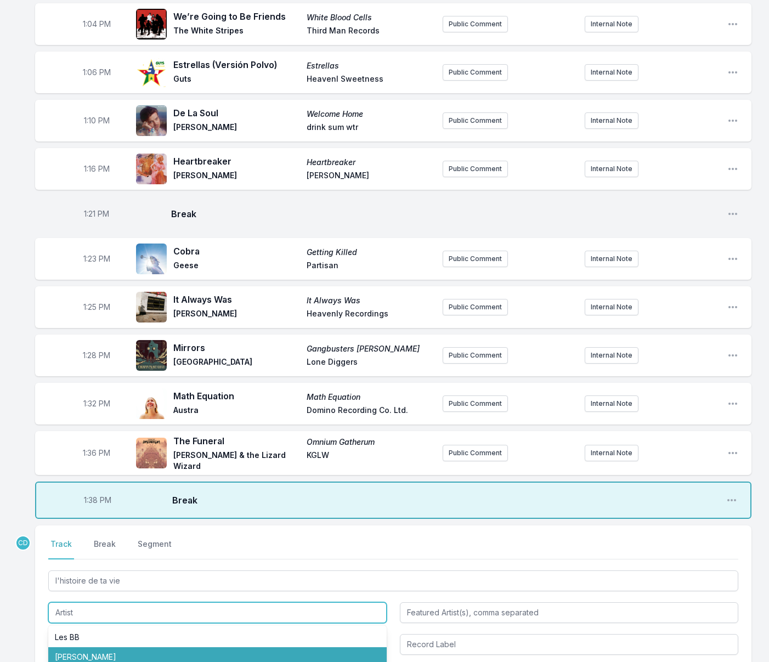
click at [98, 656] on li "[PERSON_NAME]" at bounding box center [217, 658] width 339 height 20
type input "[PERSON_NAME]"
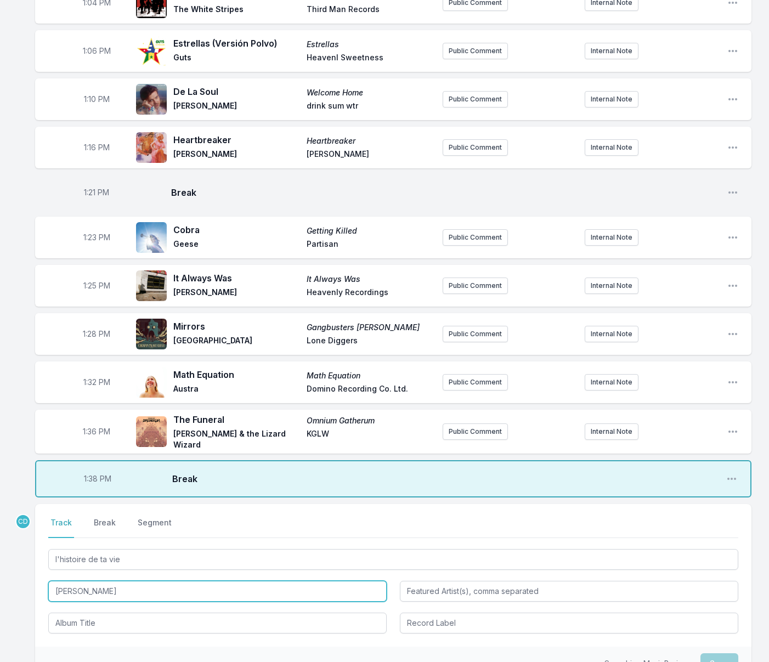
scroll to position [1001, 0]
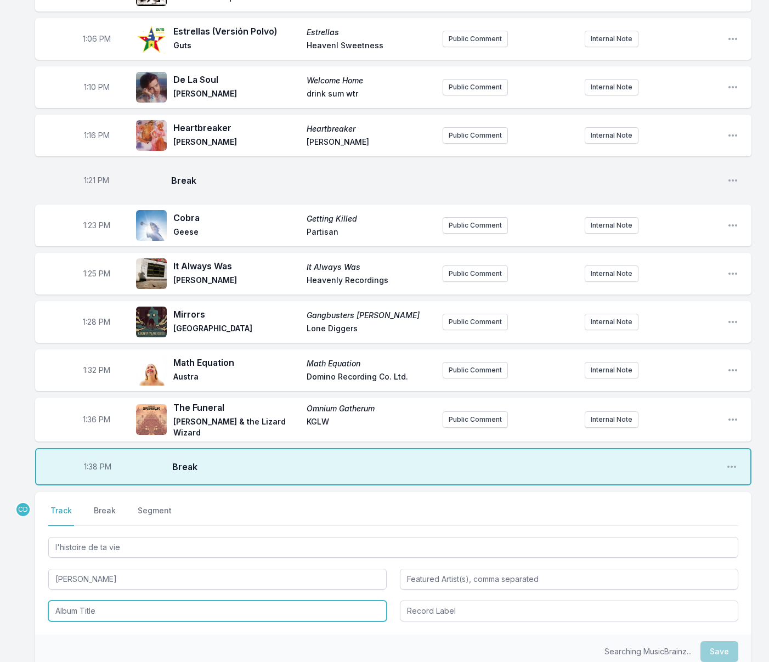
click at [93, 614] on input "Album Title" at bounding box center [217, 611] width 339 height 21
click at [104, 637] on li "Hödöö" at bounding box center [217, 636] width 339 height 20
type input "Hödöö"
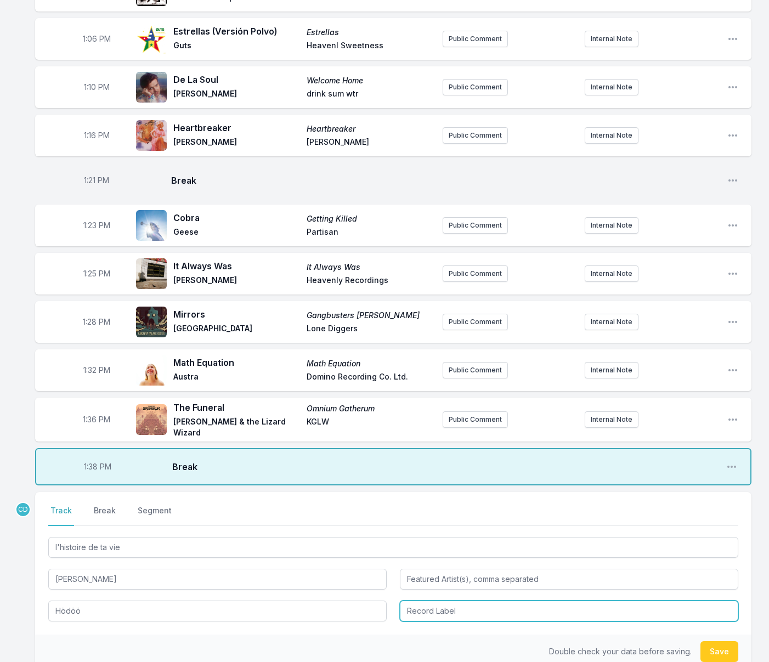
click at [410, 606] on input "Record Label" at bounding box center [569, 611] width 339 height 21
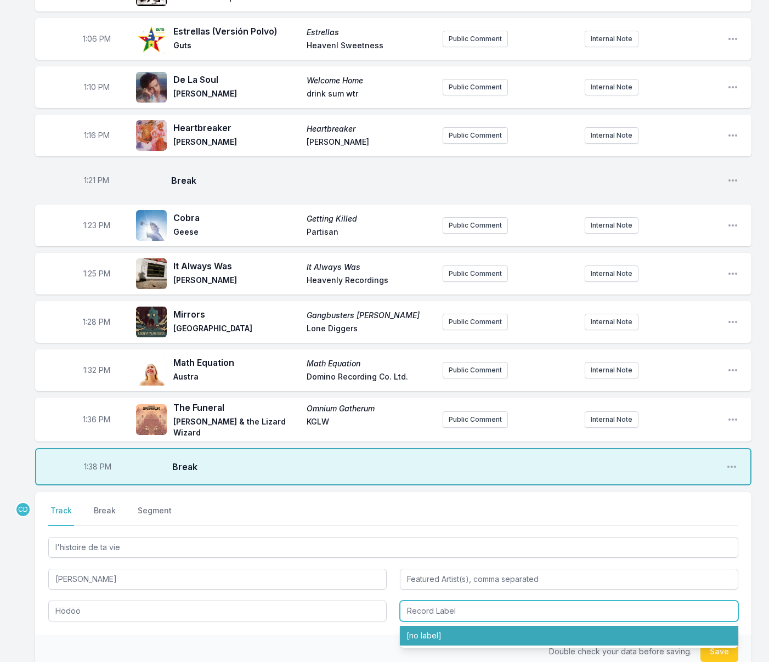
click at [448, 632] on li "[no label]" at bounding box center [569, 636] width 339 height 20
type input "[no label]"
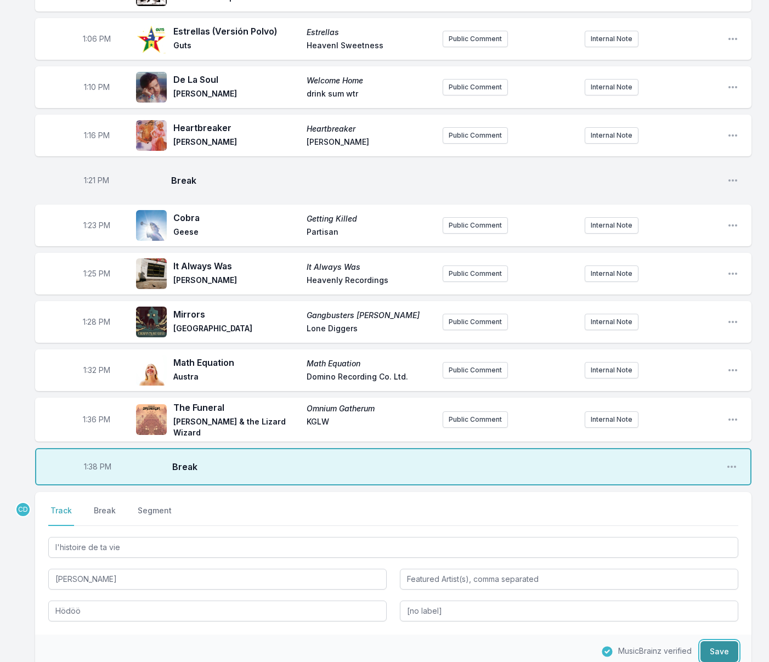
click at [726, 650] on button "Save" at bounding box center [720, 652] width 38 height 21
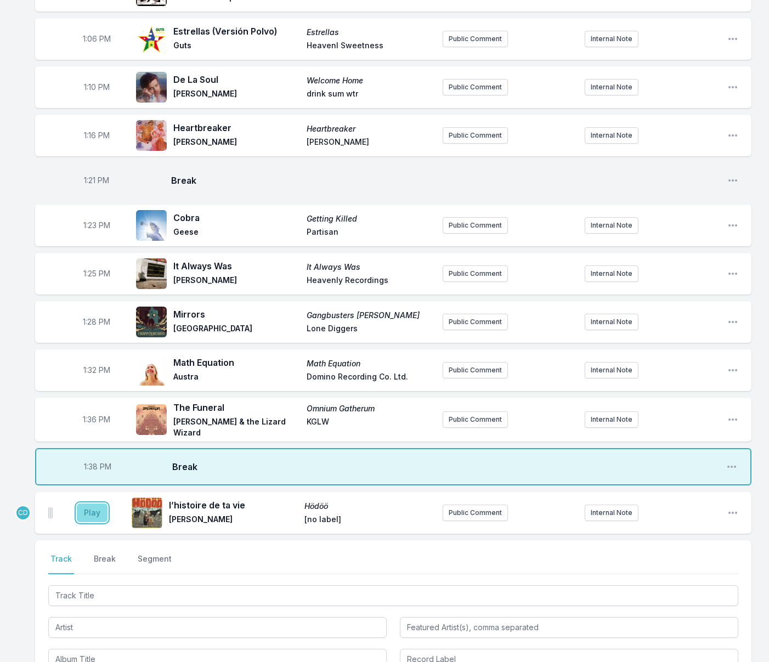
click at [95, 509] on button "Play" at bounding box center [92, 513] width 31 height 19
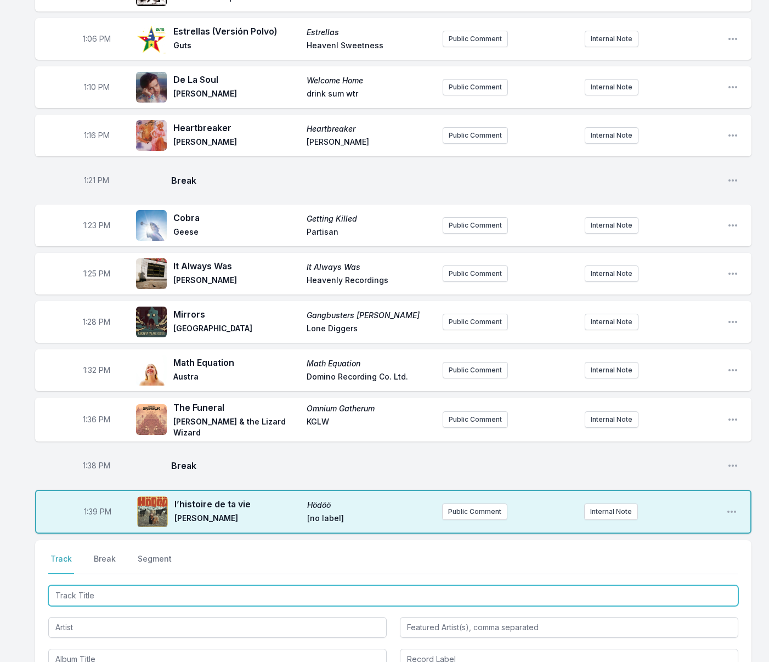
click at [320, 591] on input "Track Title" at bounding box center [393, 596] width 690 height 21
type input "Mad"
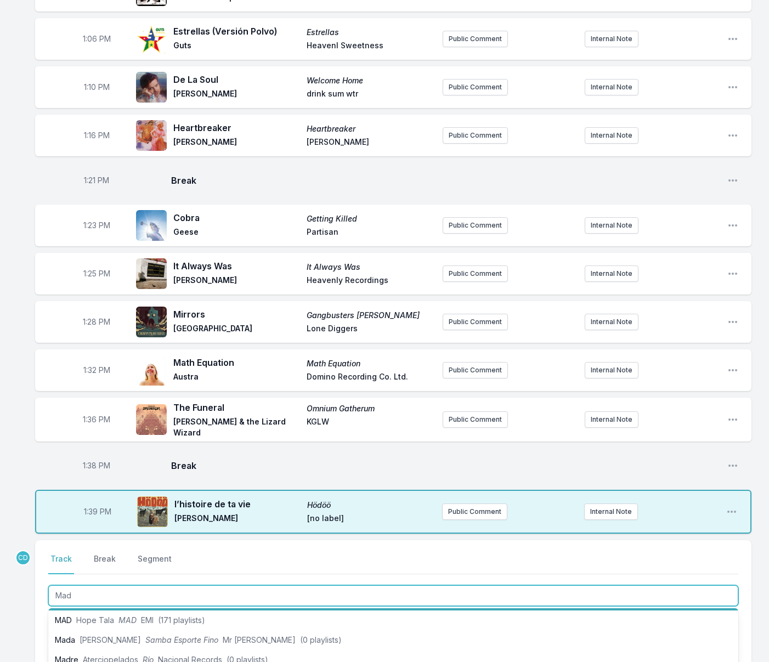
scroll to position [250, 0]
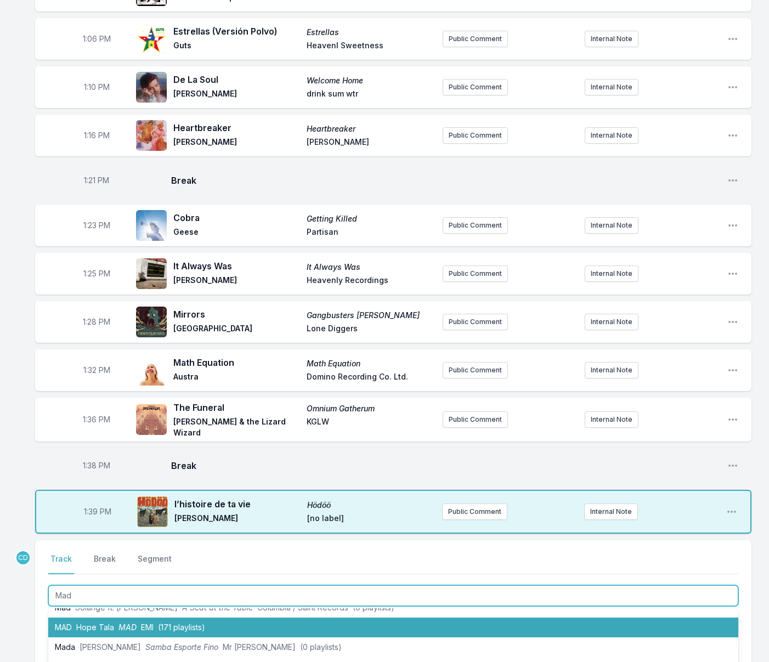
click at [287, 628] on li "MAD Hope Tala MAD EMI (171 playlists)" at bounding box center [393, 628] width 690 height 20
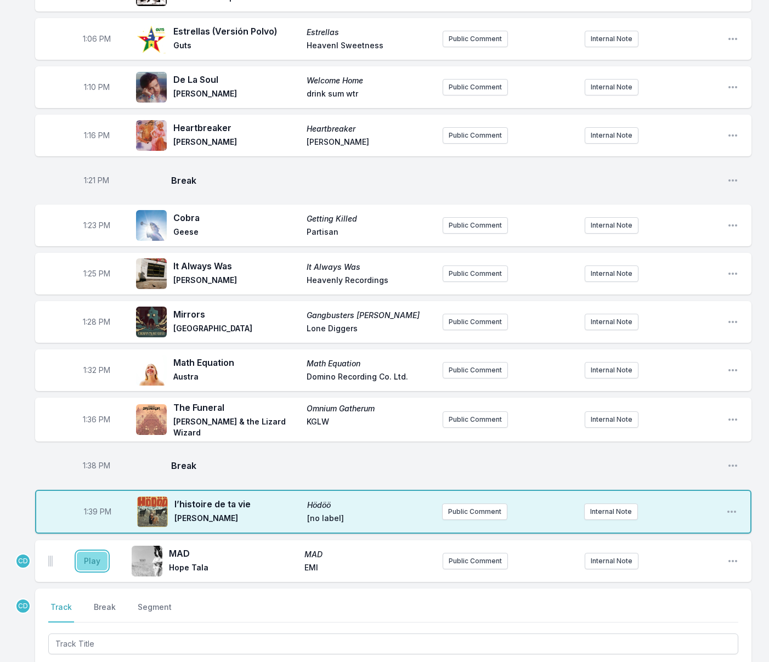
click at [99, 559] on button "Play" at bounding box center [92, 561] width 31 height 19
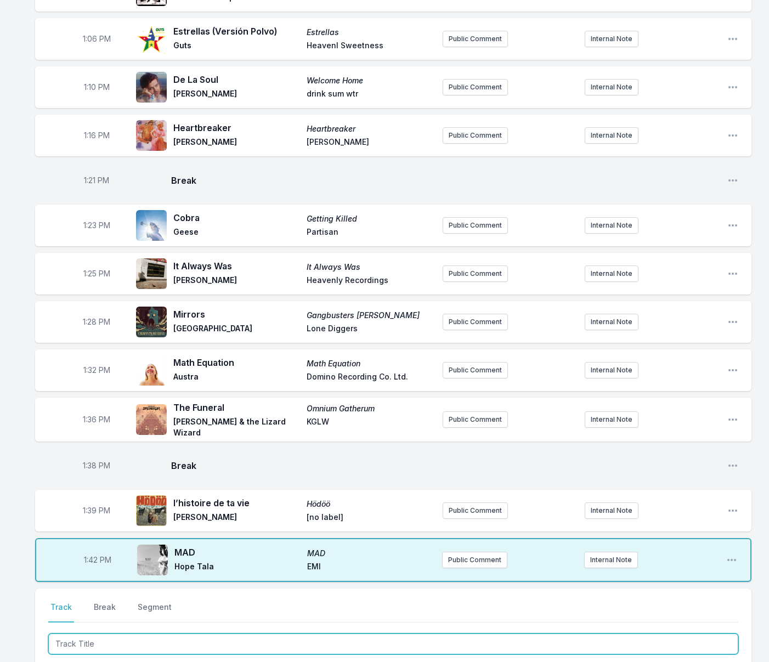
click at [132, 644] on input "Track Title" at bounding box center [393, 644] width 690 height 21
type input "Smoke DZA"
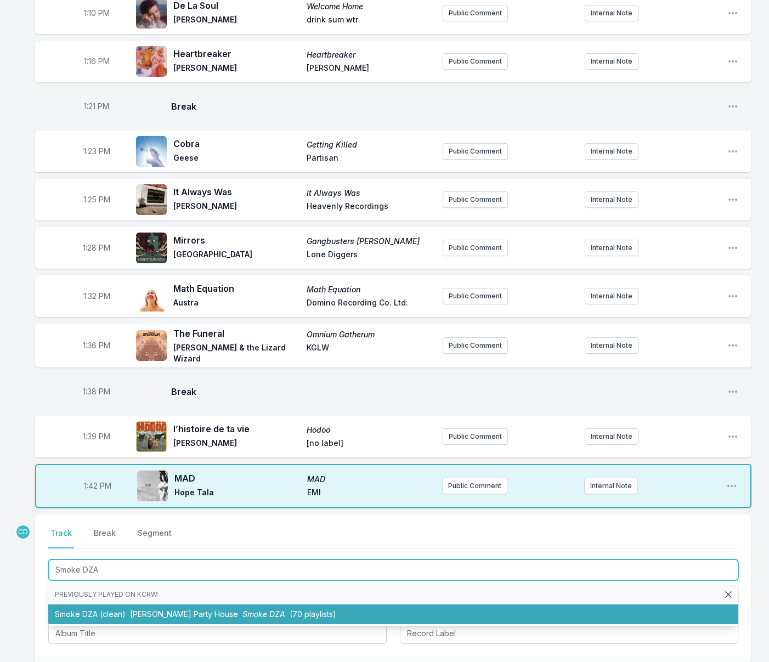
scroll to position [1076, 0]
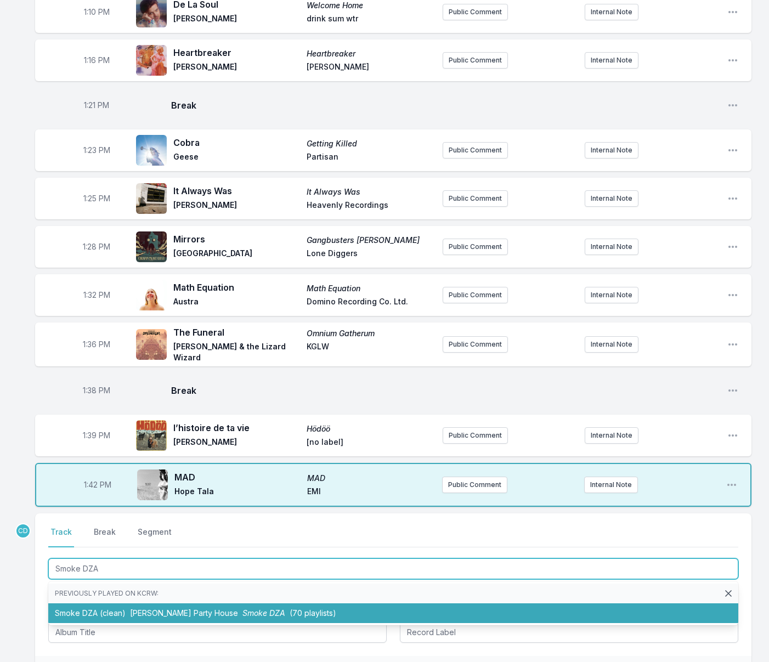
drag, startPoint x: 138, startPoint y: 615, endPoint x: 122, endPoint y: 610, distance: 16.8
click at [138, 615] on span "[PERSON_NAME] Party House" at bounding box center [184, 613] width 108 height 9
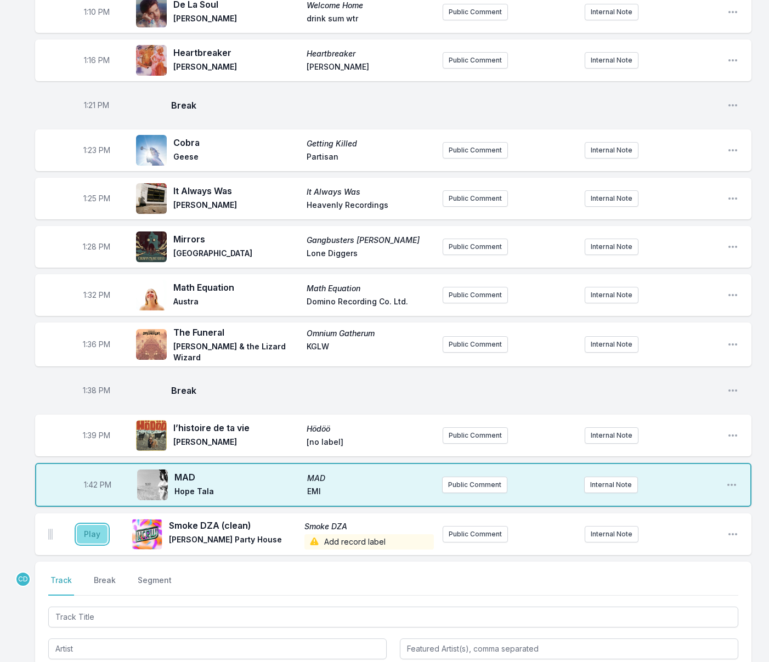
click at [92, 537] on button "Play" at bounding box center [92, 534] width 31 height 19
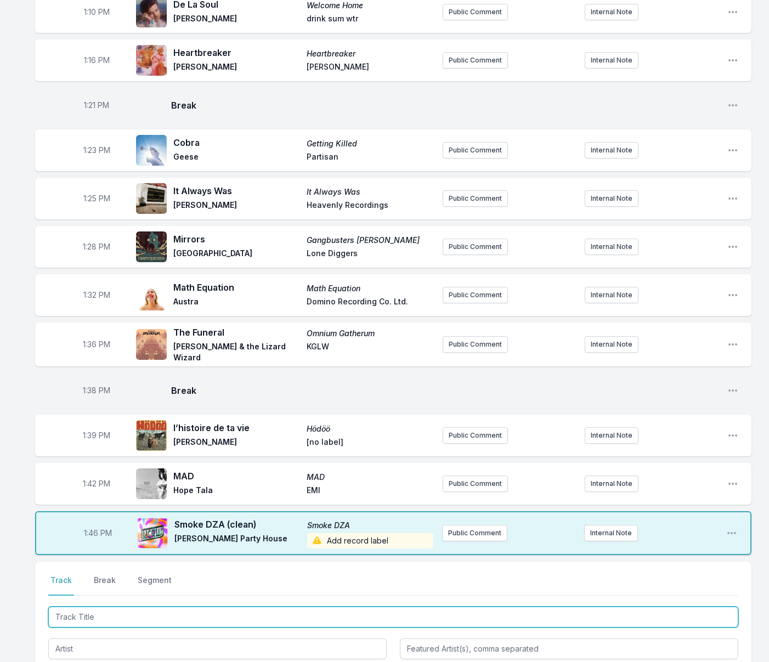
click at [310, 612] on input "Track Title" at bounding box center [393, 617] width 690 height 21
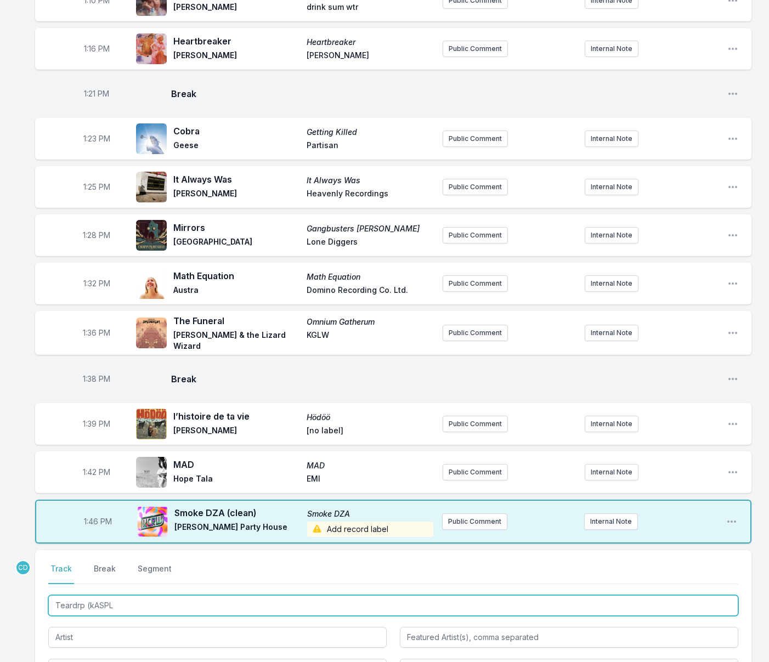
scroll to position [1097, 0]
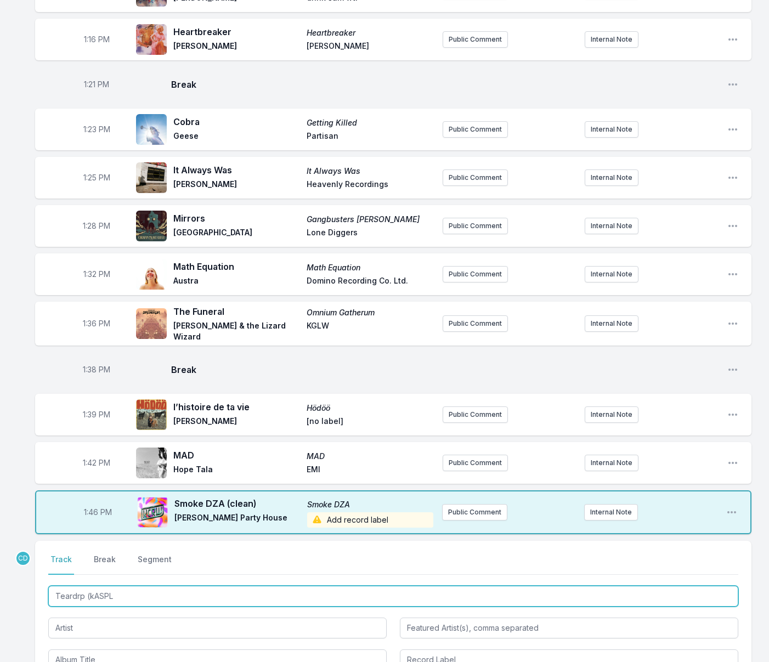
click at [80, 595] on input "Teardrp (kASPL" at bounding box center [393, 596] width 690 height 21
type input "Teardrop (kASPL"
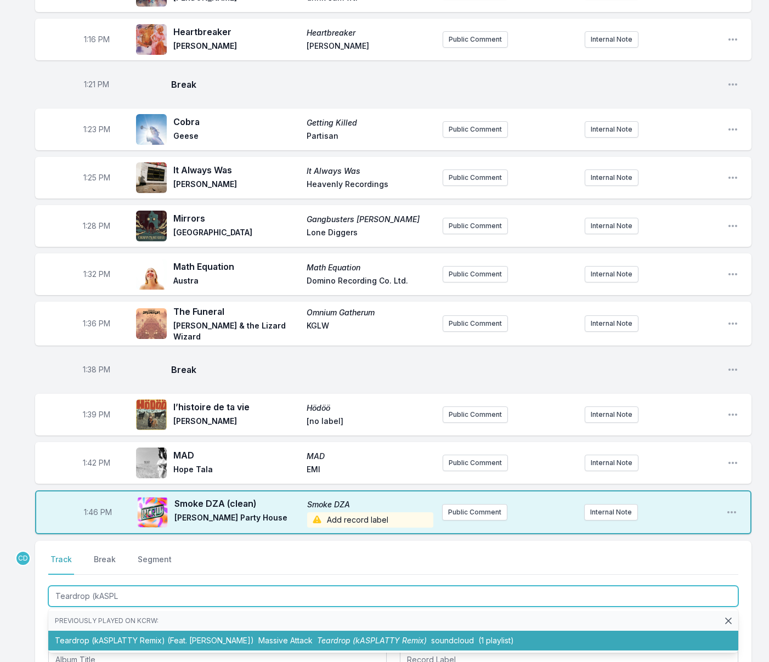
click at [98, 638] on li "Teardrop (kASPLATTY Remix) (Feat. [PERSON_NAME]) Massive Attack Teardrop (kASPL…" at bounding box center [393, 641] width 690 height 20
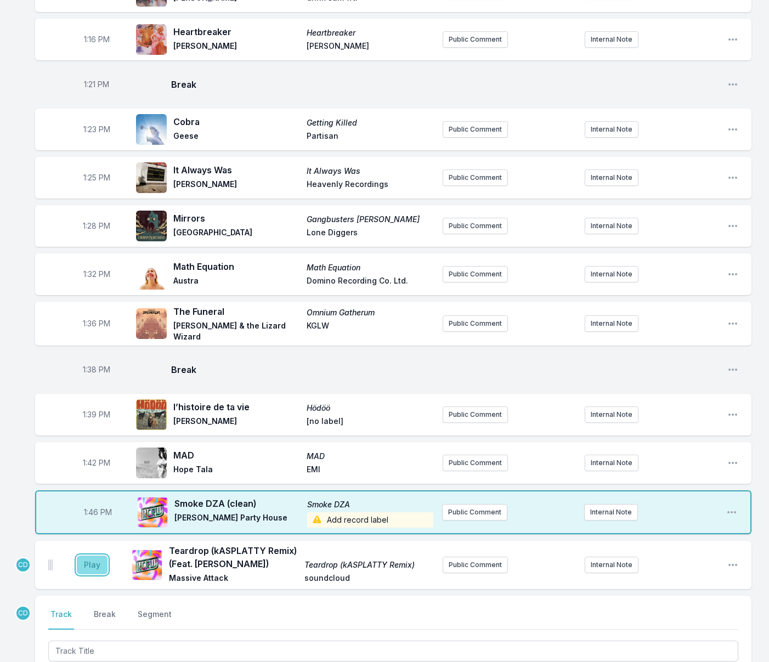
click at [98, 568] on button "Play" at bounding box center [92, 565] width 31 height 19
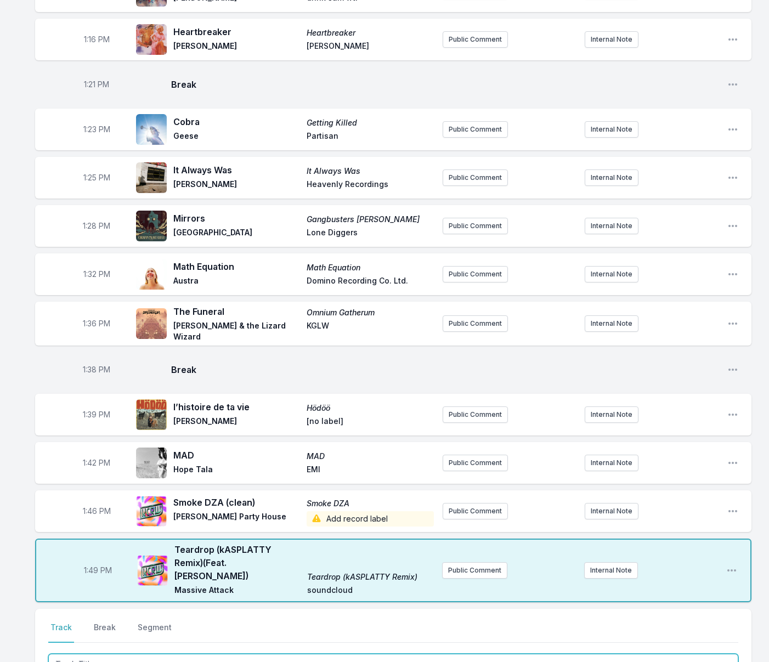
click at [117, 654] on input "Track Title" at bounding box center [393, 664] width 690 height 21
type input "Mr. W4"
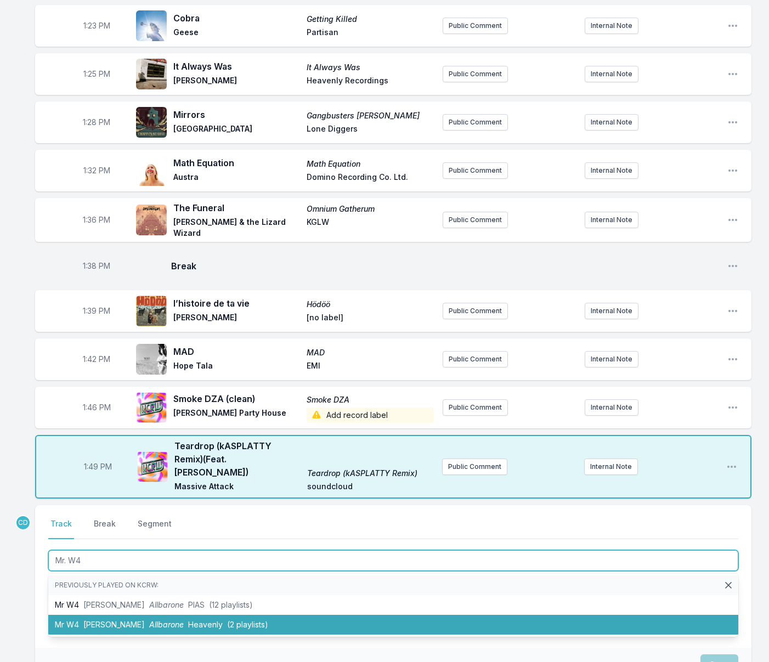
scroll to position [1202, 0]
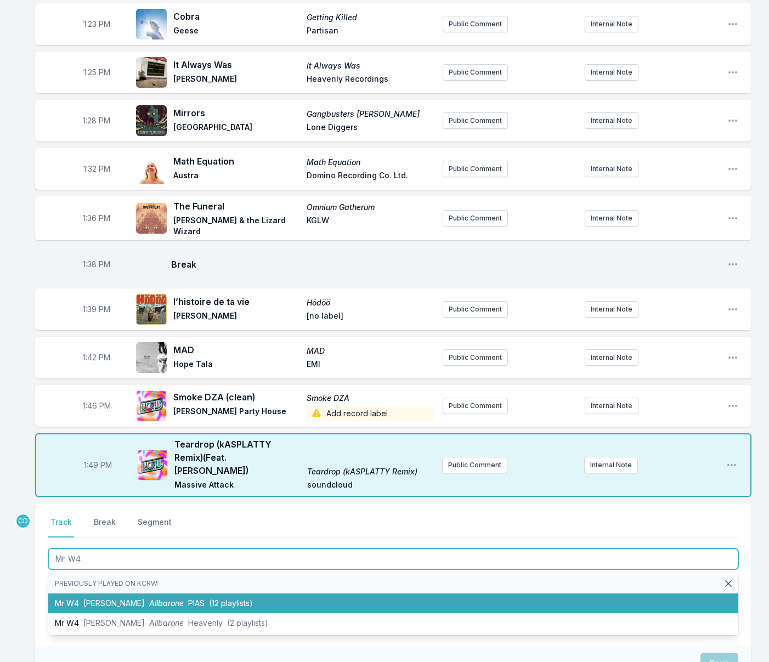
click at [161, 599] on span "Allbarone" at bounding box center [166, 603] width 35 height 9
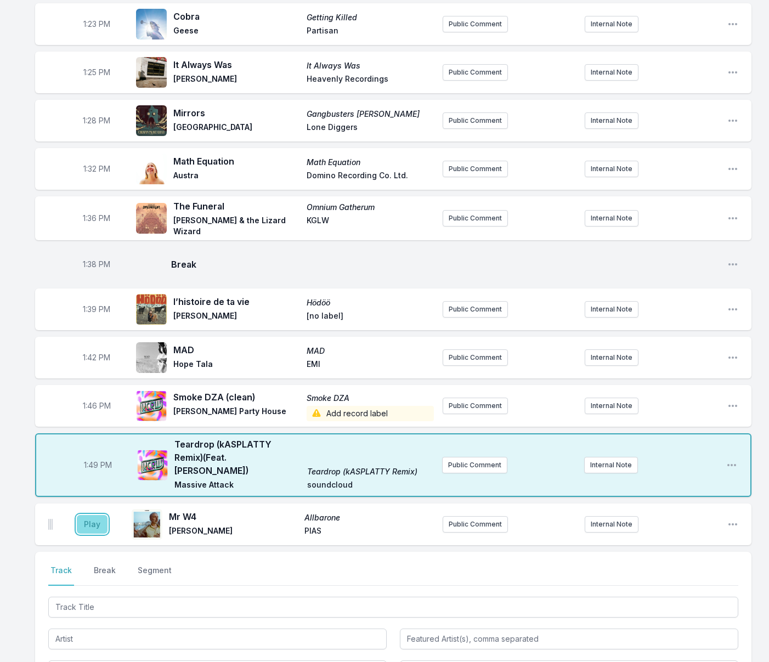
click at [95, 515] on button "Play" at bounding box center [92, 524] width 31 height 19
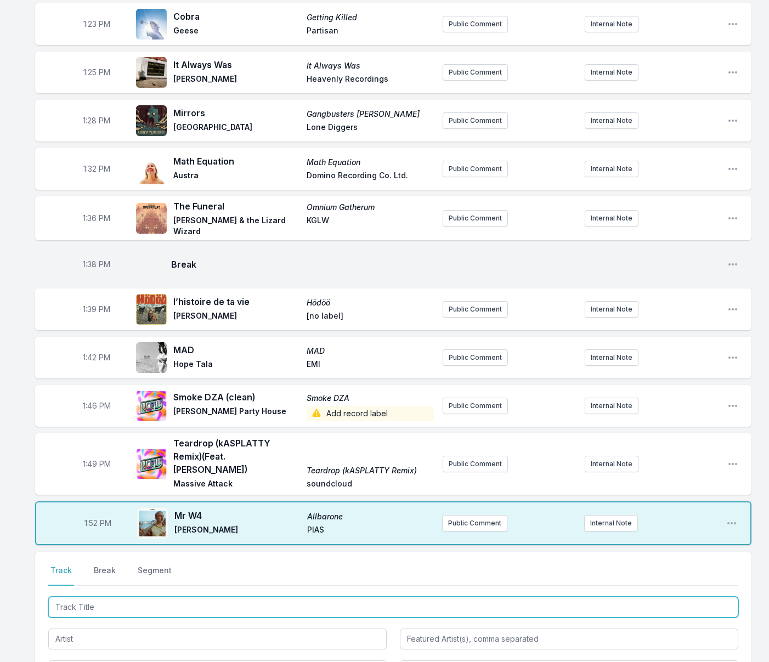
click at [139, 597] on input "Track Title" at bounding box center [393, 607] width 690 height 21
type input "[DATE]"
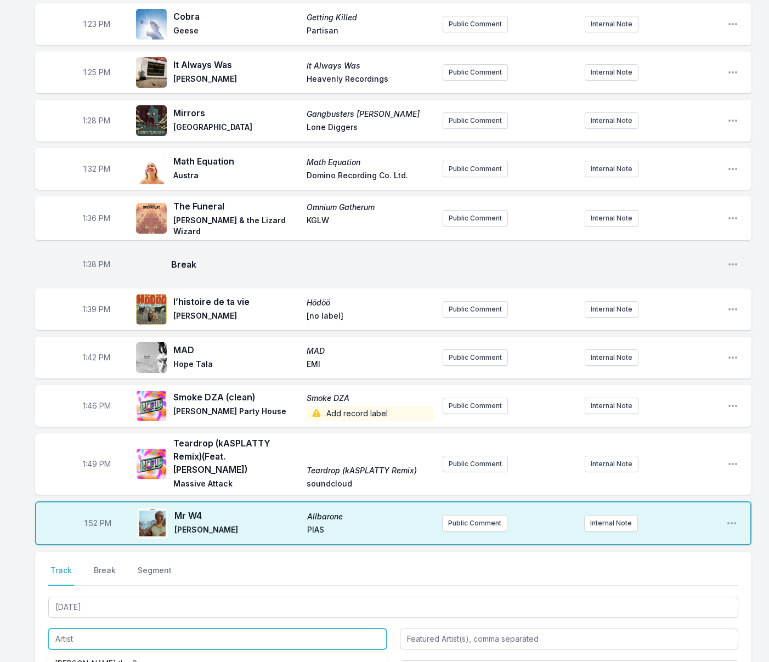
click at [66, 629] on input "Artist" at bounding box center [217, 639] width 339 height 21
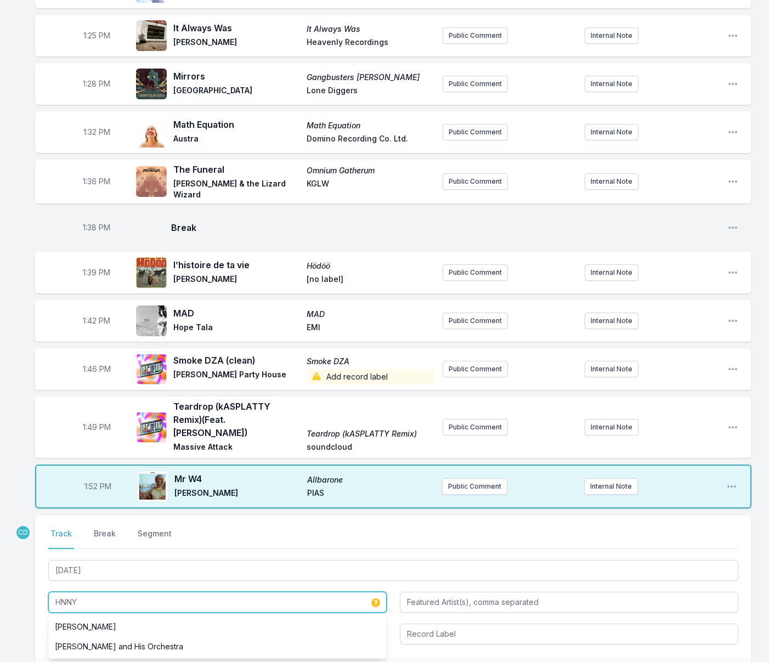
scroll to position [1241, 0]
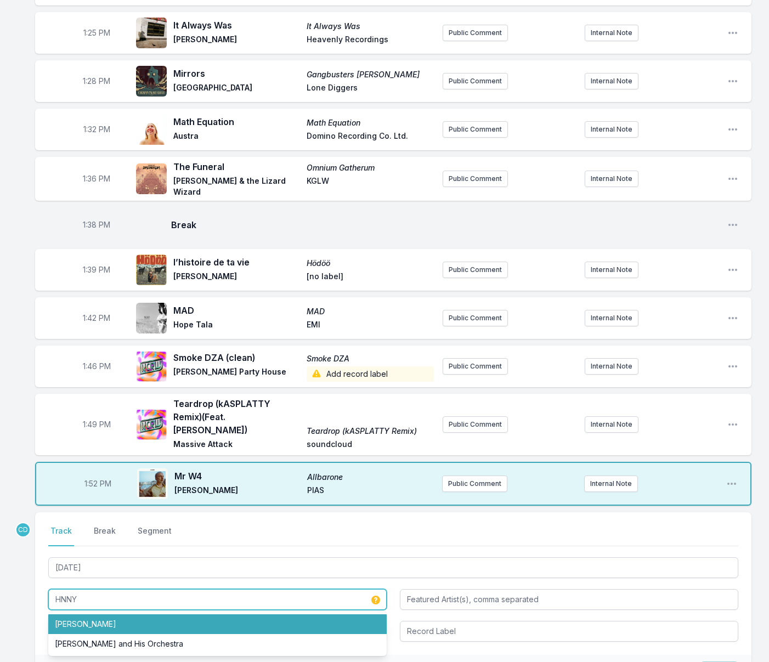
type input "HNNY"
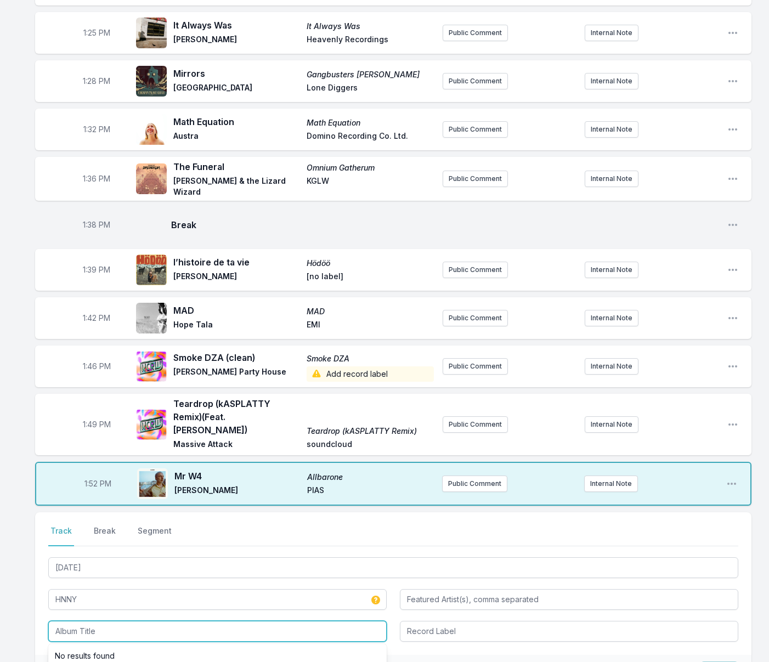
click at [82, 621] on input "Album Title" at bounding box center [217, 631] width 339 height 21
type input "[DATE]"
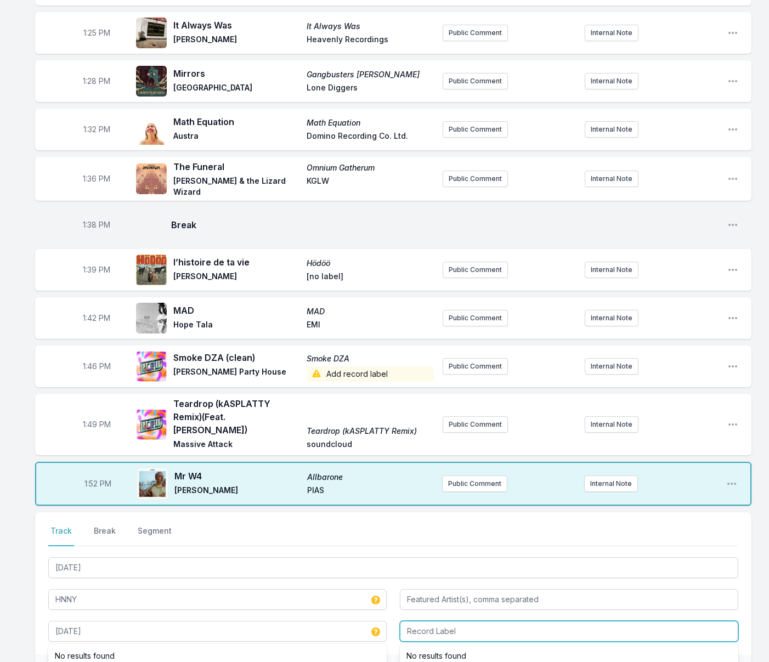
click at [424, 621] on input "Record Label" at bounding box center [569, 631] width 339 height 21
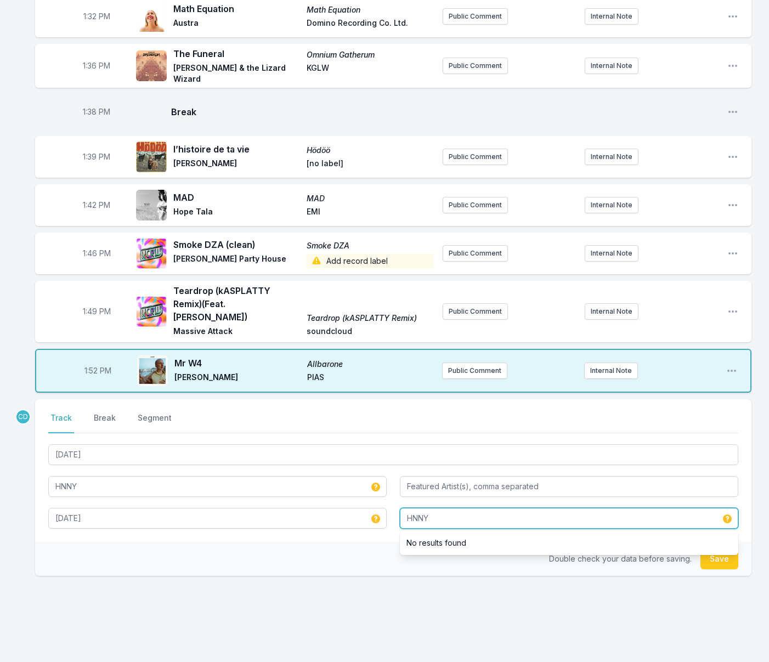
scroll to position [1358, 0]
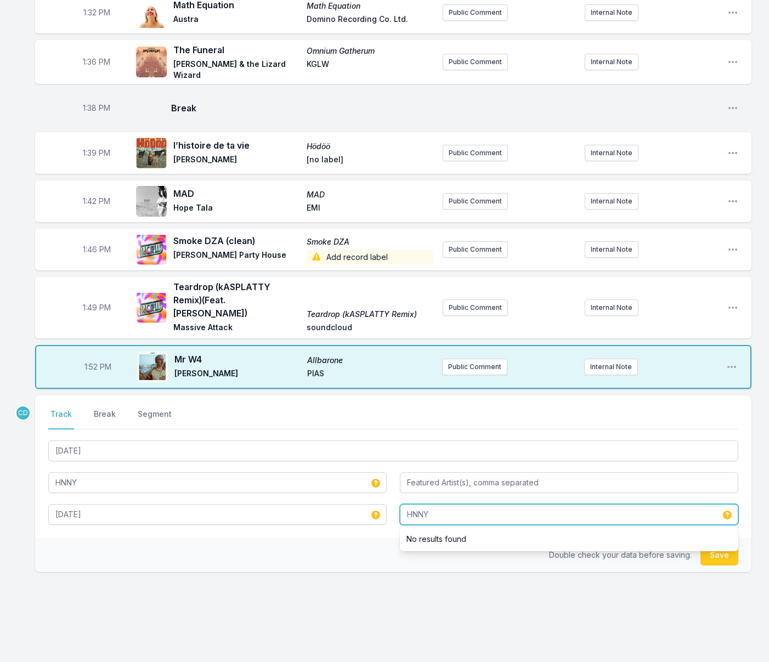
type input "HNNY"
click at [716, 545] on button "Save" at bounding box center [720, 555] width 38 height 21
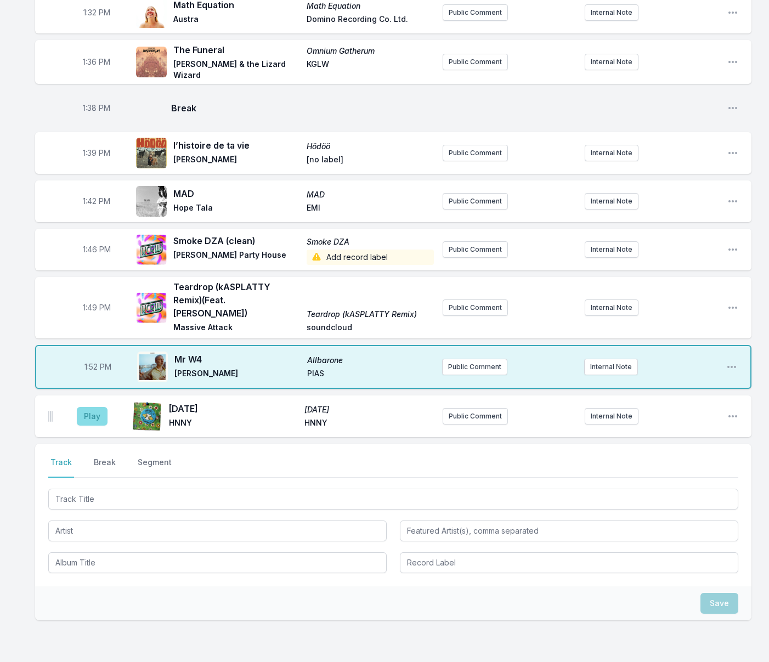
drag, startPoint x: 76, startPoint y: 396, endPoint x: 87, endPoint y: 397, distance: 10.4
click at [77, 399] on aside "Play" at bounding box center [91, 416] width 61 height 35
drag, startPoint x: 87, startPoint y: 397, endPoint x: 95, endPoint y: 400, distance: 8.5
click at [87, 407] on button "Play" at bounding box center [92, 416] width 31 height 19
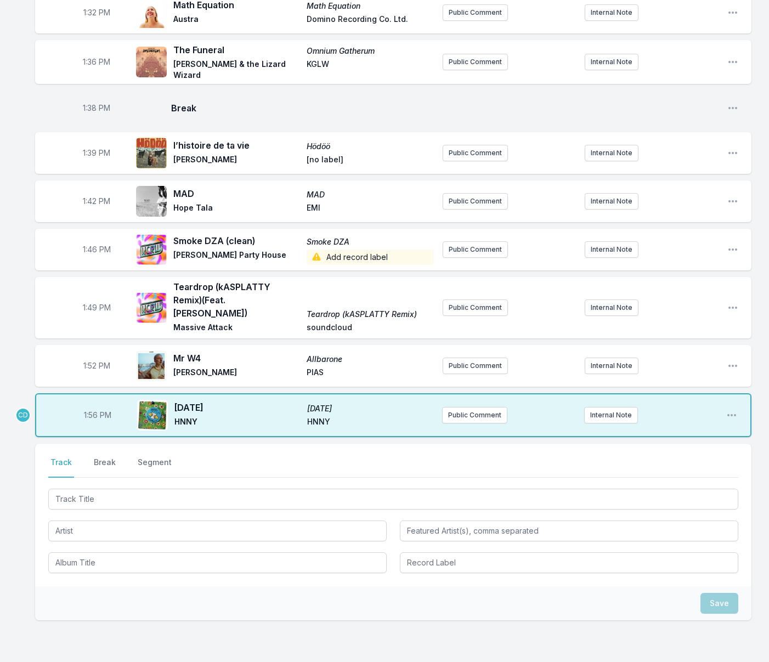
drag, startPoint x: 106, startPoint y: 452, endPoint x: 140, endPoint y: 456, distance: 34.3
click at [106, 457] on button "Break" at bounding box center [105, 467] width 26 height 21
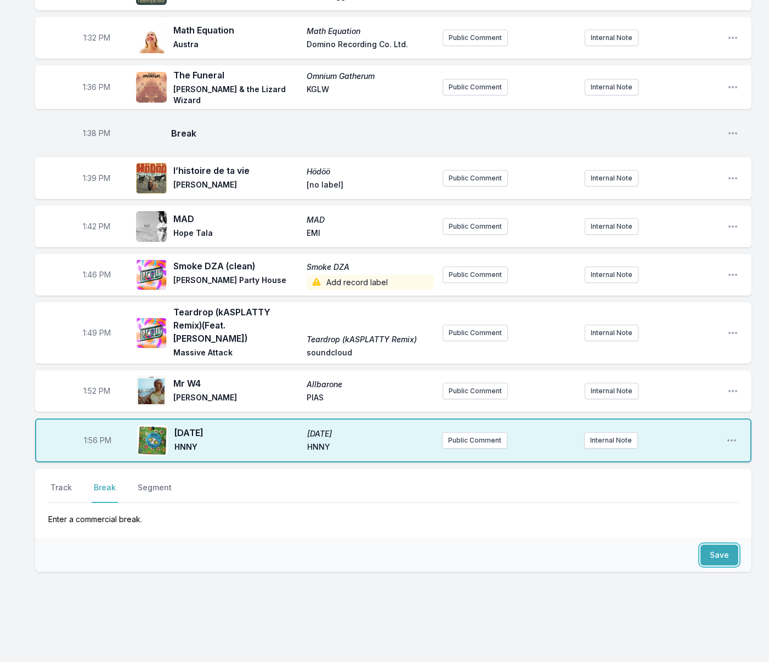
drag, startPoint x: 717, startPoint y: 542, endPoint x: 434, endPoint y: 527, distance: 283.6
click at [717, 545] on button "Save" at bounding box center [720, 555] width 38 height 21
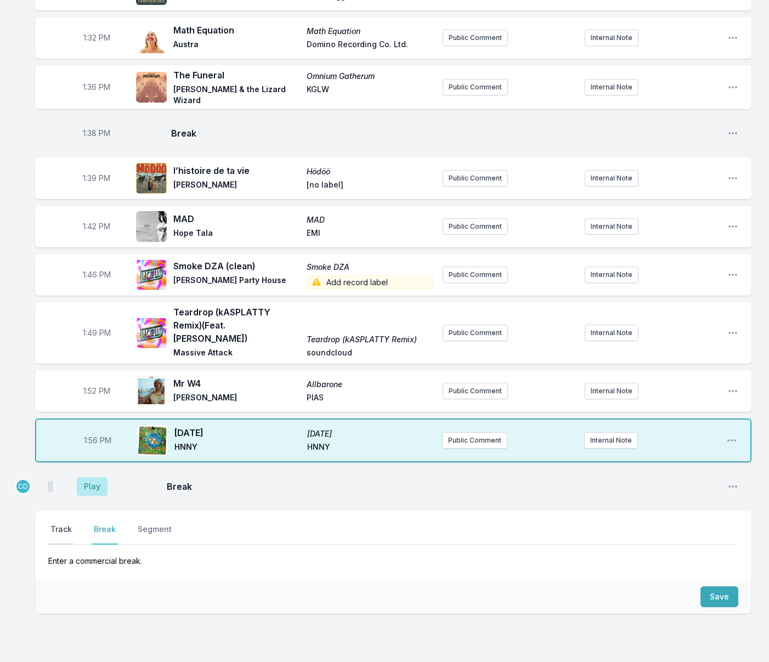
click at [66, 524] on button "Track" at bounding box center [61, 534] width 26 height 21
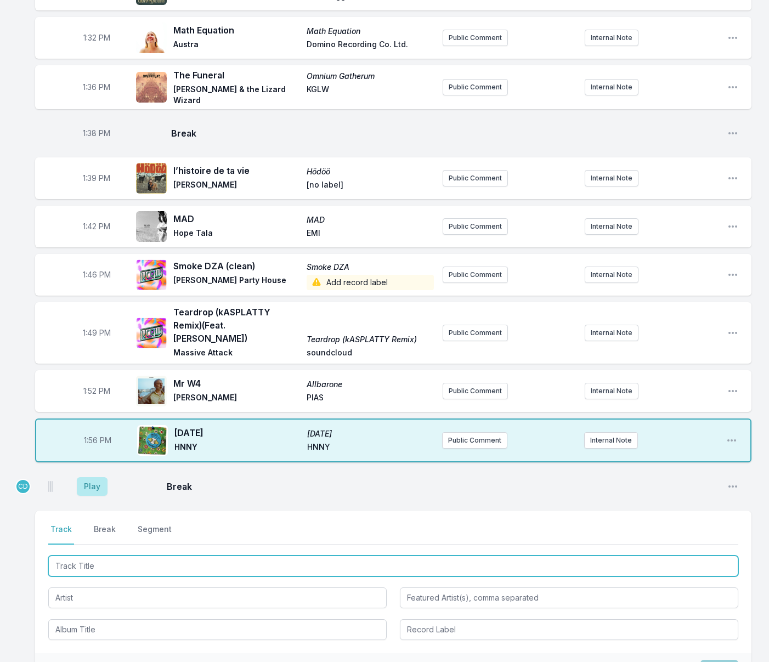
click at [80, 556] on input "Track Title" at bounding box center [393, 566] width 690 height 21
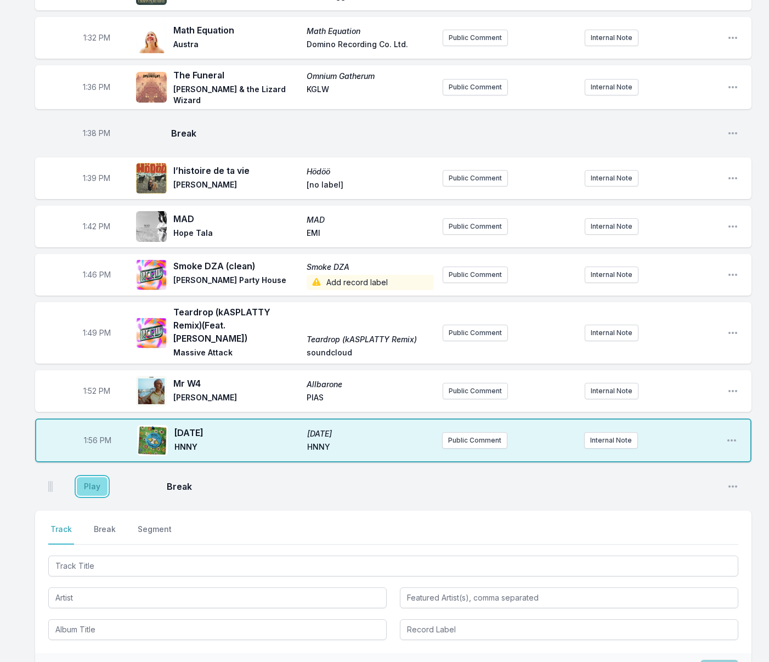
drag, startPoint x: 100, startPoint y: 467, endPoint x: 102, endPoint y: 475, distance: 8.4
click at [100, 477] on button "Play" at bounding box center [92, 486] width 31 height 19
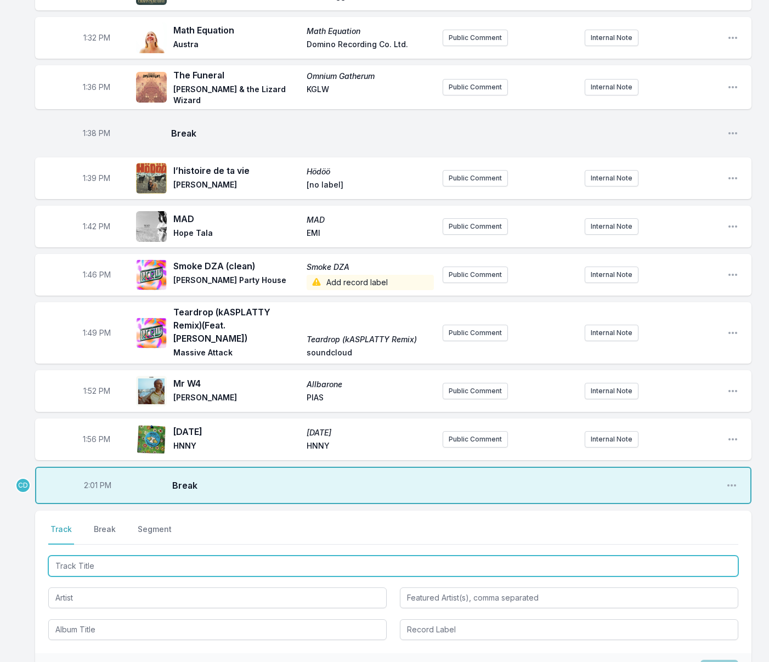
click at [89, 556] on input "Track Title" at bounding box center [393, 566] width 690 height 21
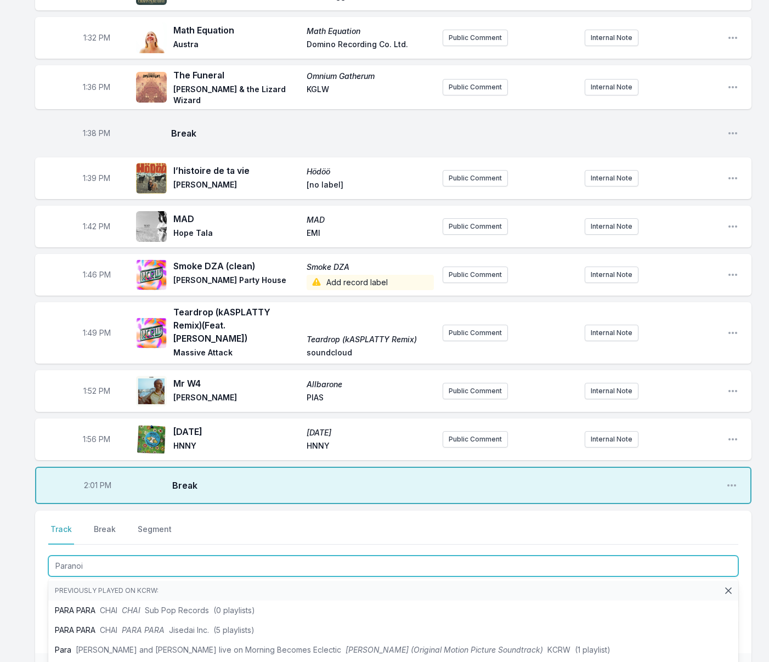
type input "Paranoid"
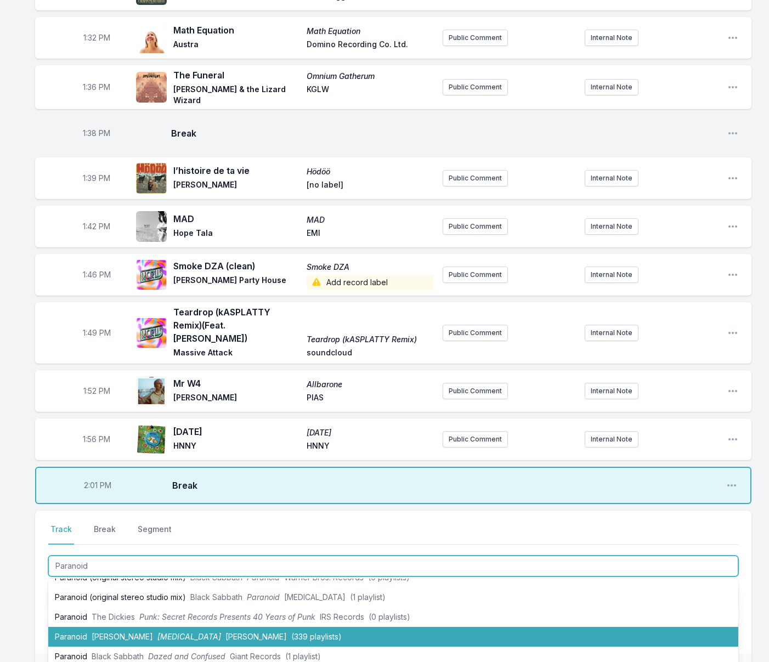
scroll to position [55, 0]
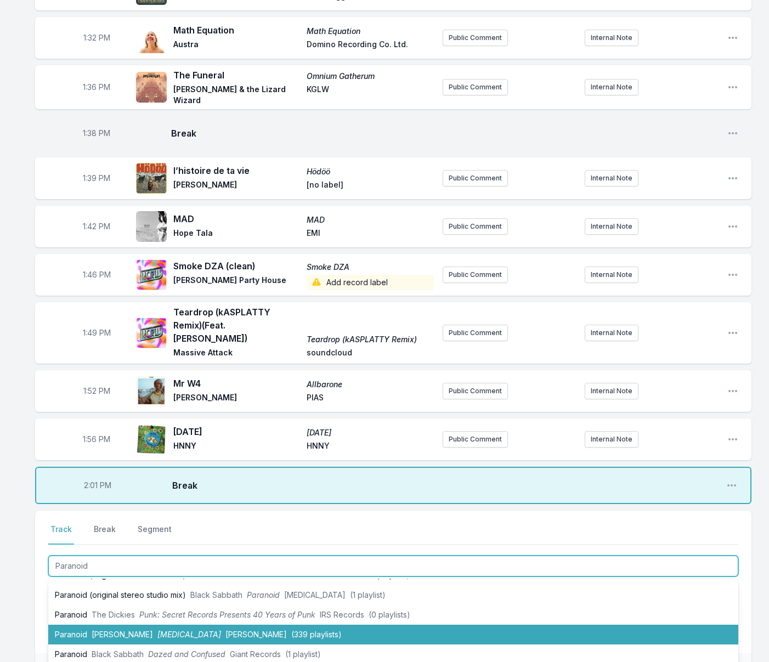
click at [158, 630] on span "[MEDICAL_DATA]" at bounding box center [190, 634] width 64 height 9
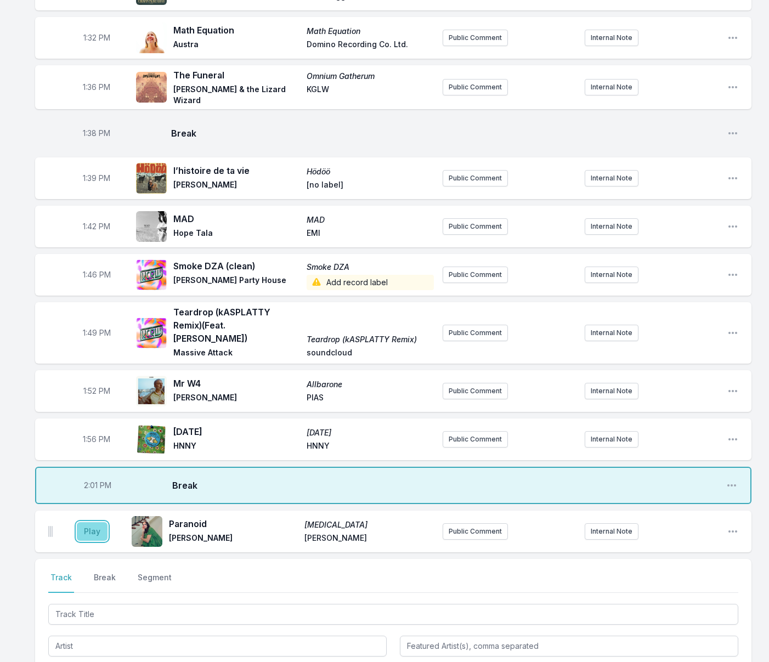
click at [92, 522] on button "Play" at bounding box center [92, 531] width 31 height 19
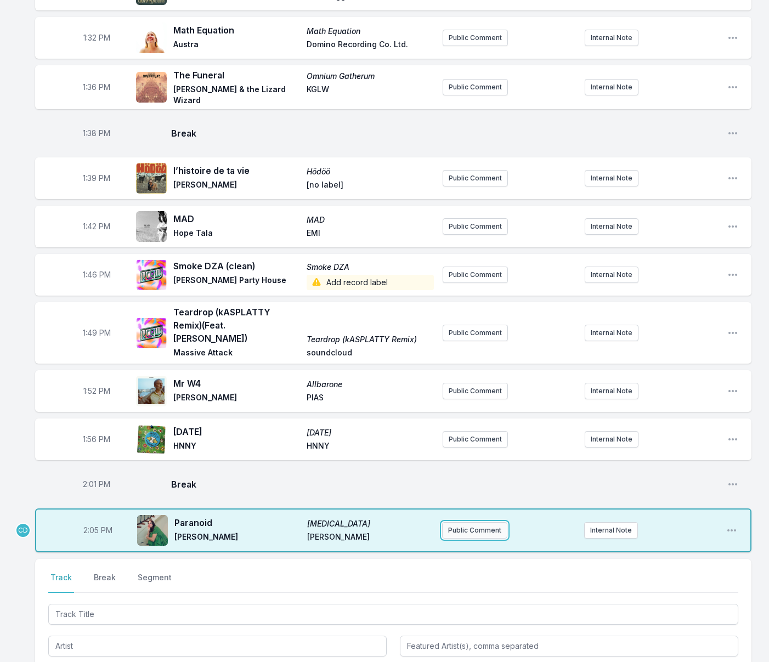
click at [453, 522] on button "Public Comment" at bounding box center [474, 530] width 65 height 16
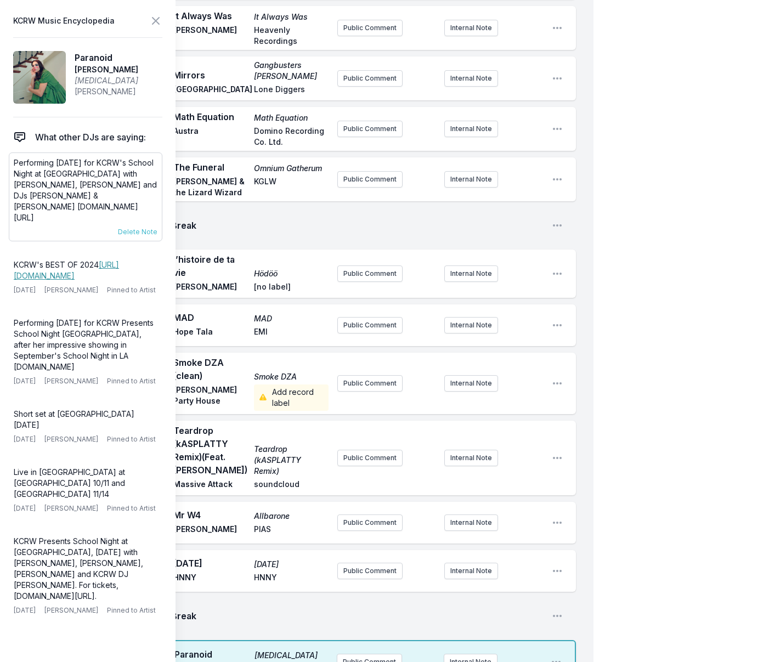
drag, startPoint x: 122, startPoint y: 206, endPoint x: 62, endPoint y: 190, distance: 61.9
click at [64, 190] on p "Performing [DATE] for KCRW's School Night at [GEOGRAPHIC_DATA] with [PERSON_NAM…" at bounding box center [86, 191] width 144 height 66
click at [62, 190] on p "Performing [DATE] for KCRW's School Night at [GEOGRAPHIC_DATA] with [PERSON_NAM…" at bounding box center [86, 191] width 144 height 66
drag, startPoint x: 118, startPoint y: 206, endPoint x: 13, endPoint y: 165, distance: 112.9
click at [13, 165] on div "Performing [DATE] for KCRW's School Night at [GEOGRAPHIC_DATA] with [PERSON_NAM…" at bounding box center [86, 197] width 154 height 89
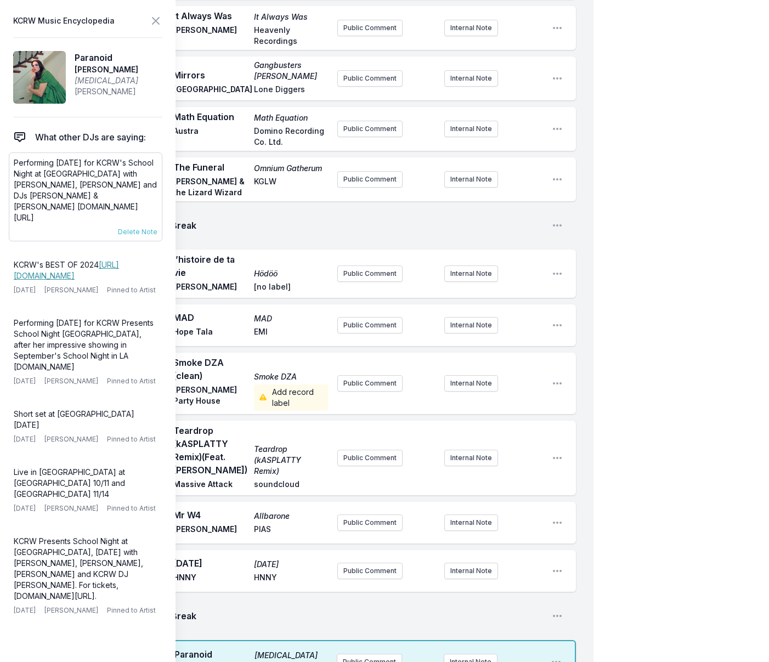
copy p "Performing [DATE] for KCRW's School Night at [GEOGRAPHIC_DATA] with [PERSON_NAM…"
click at [365, 654] on button "Public Comment" at bounding box center [369, 662] width 65 height 16
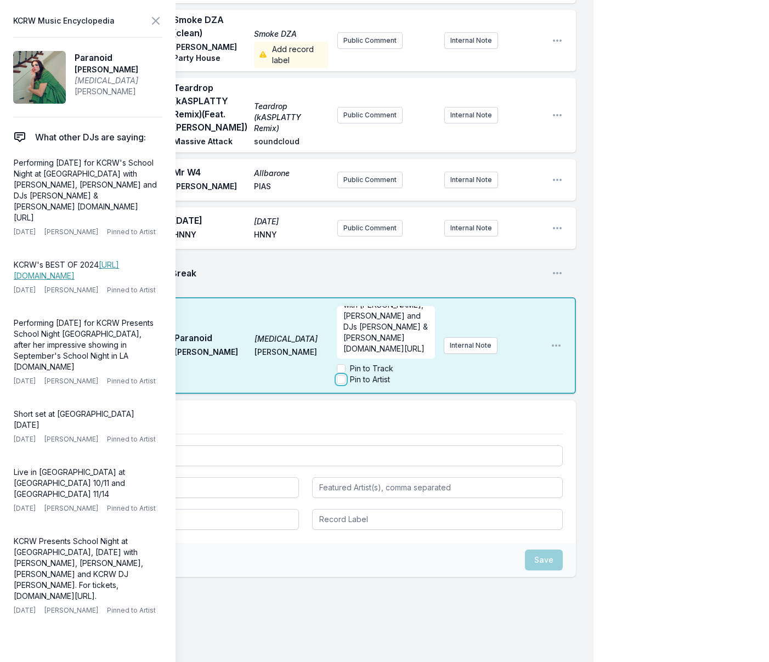
click at [343, 375] on input "Pin to Artist" at bounding box center [341, 379] width 9 height 9
checkbox input "true"
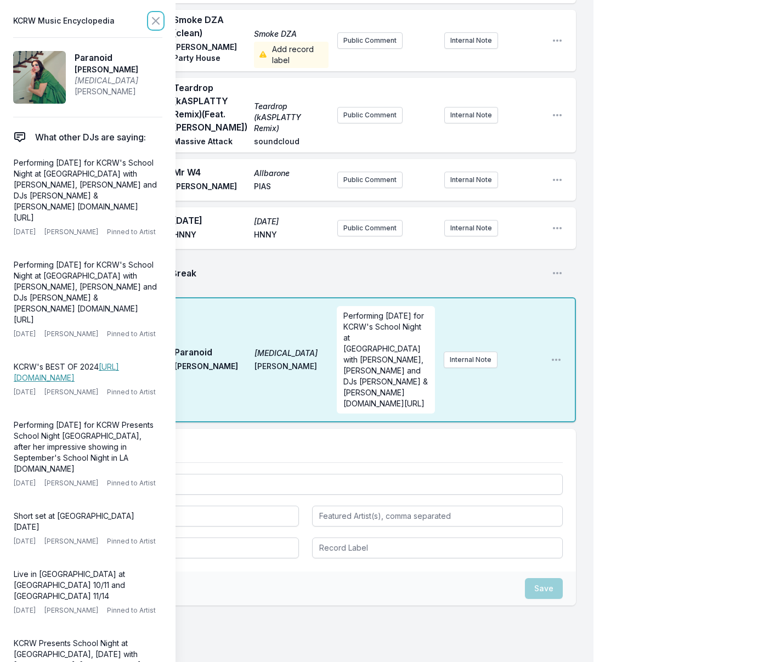
click at [155, 24] on icon at bounding box center [155, 20] width 13 height 13
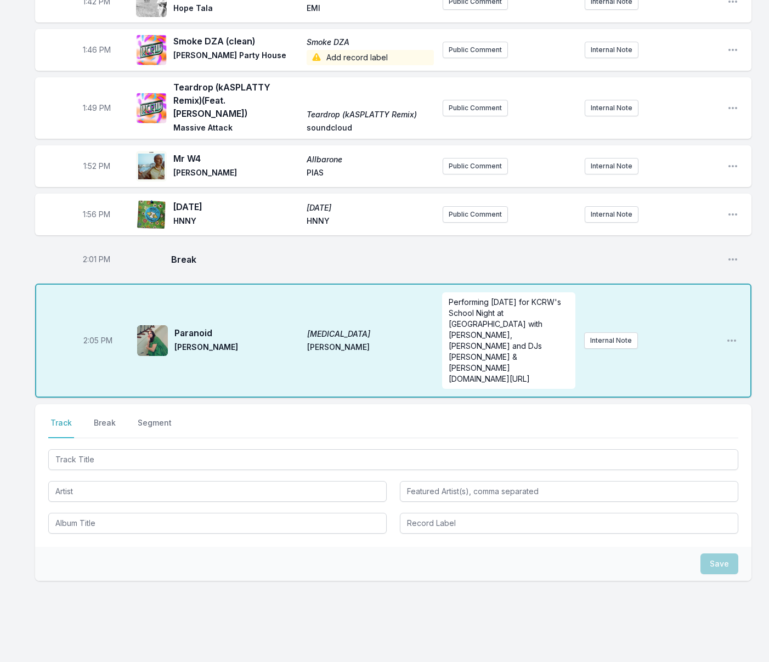
scroll to position [1545, 0]
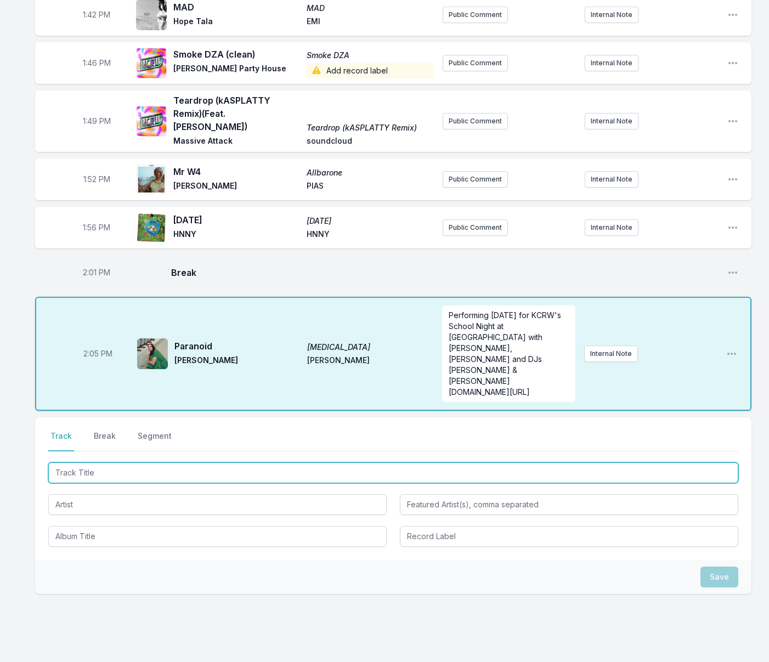
click at [250, 463] on input "Track Title" at bounding box center [393, 473] width 690 height 21
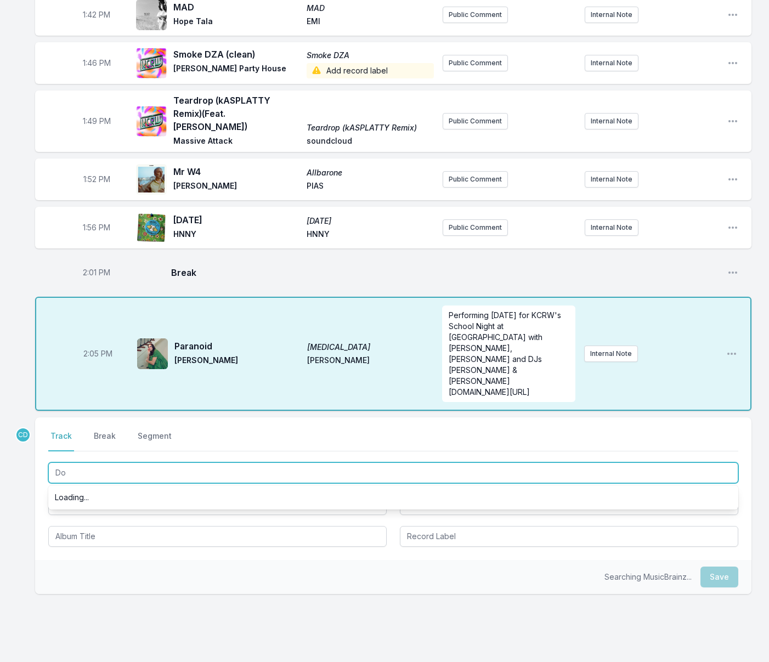
scroll to position [0, 0]
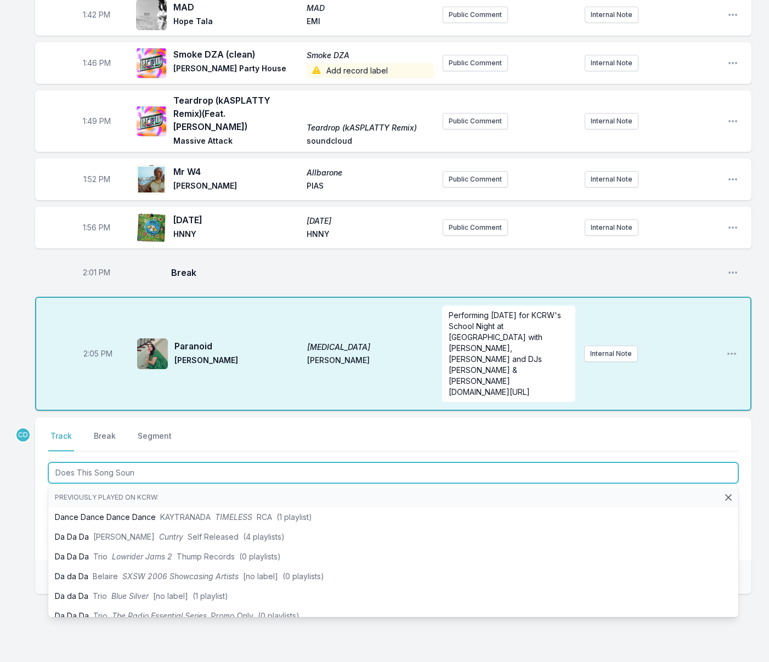
type input "Does This Song Sound"
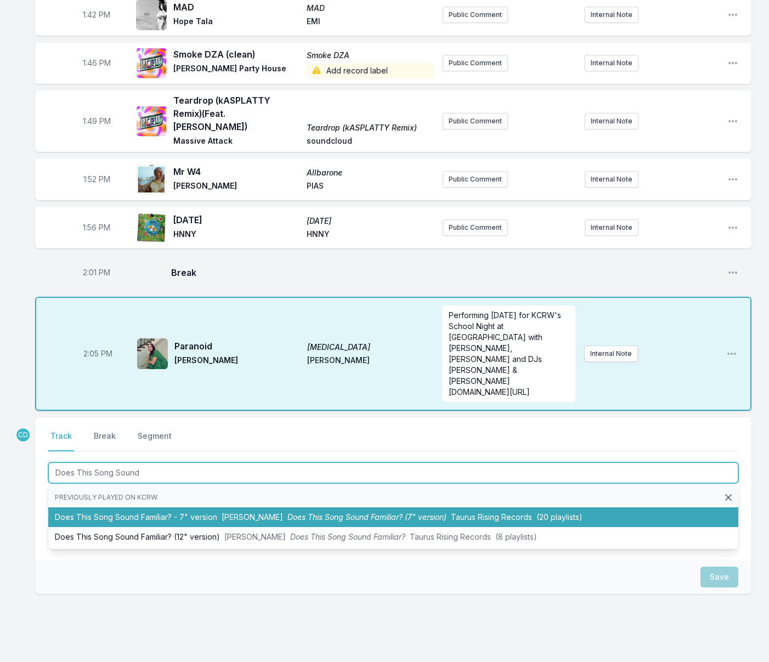
drag, startPoint x: 245, startPoint y: 478, endPoint x: 182, endPoint y: 450, distance: 68.5
click at [244, 513] on span "[PERSON_NAME]" at bounding box center [252, 517] width 61 height 9
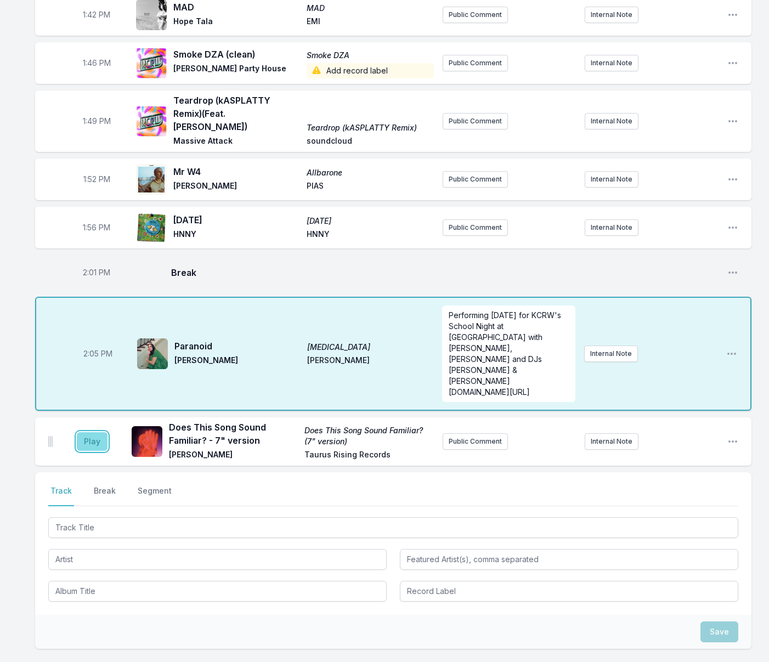
click at [87, 432] on button "Play" at bounding box center [92, 441] width 31 height 19
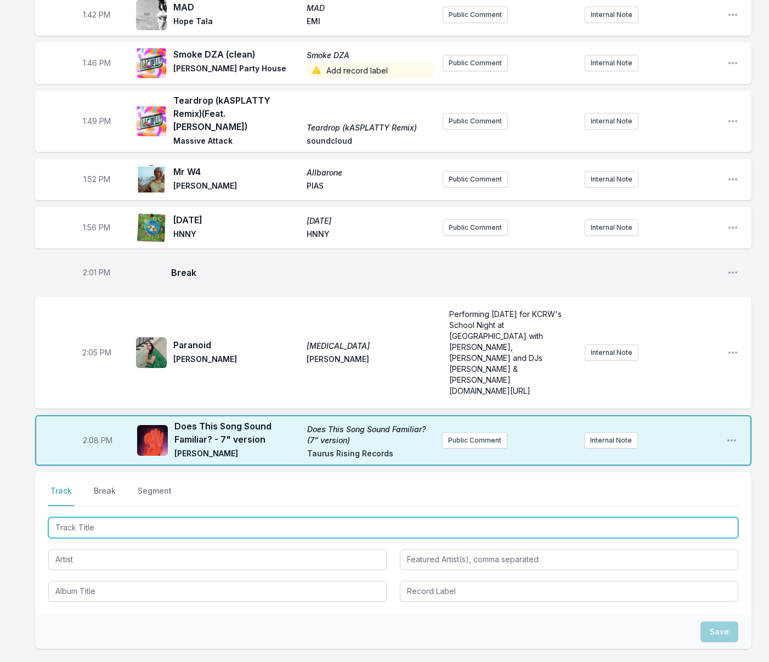
click at [146, 518] on input "Track Title" at bounding box center [393, 528] width 690 height 21
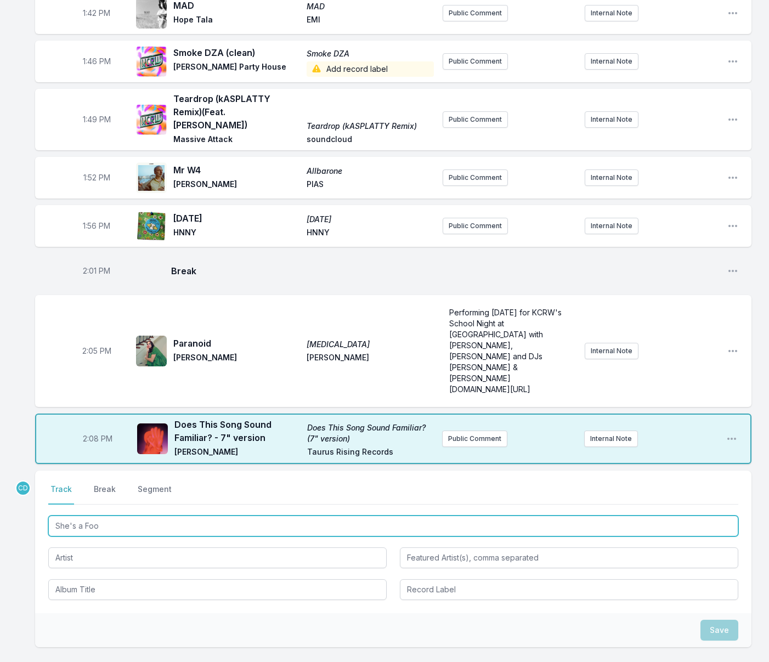
type input "She's a Fool"
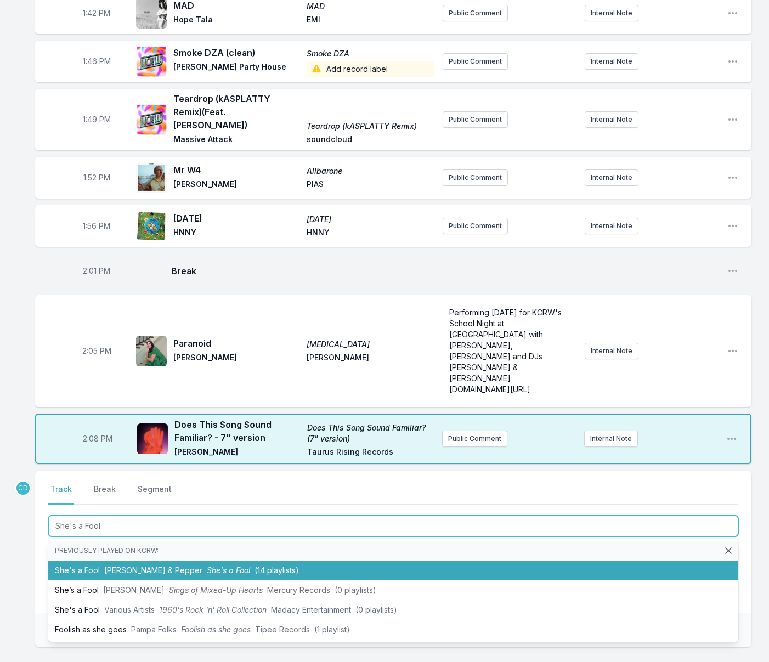
drag, startPoint x: 165, startPoint y: 533, endPoint x: 147, endPoint y: 518, distance: 23.0
click at [165, 561] on li "She's a Fool [PERSON_NAME] & [PERSON_NAME] She's a Fool (14 playlists)" at bounding box center [393, 571] width 690 height 20
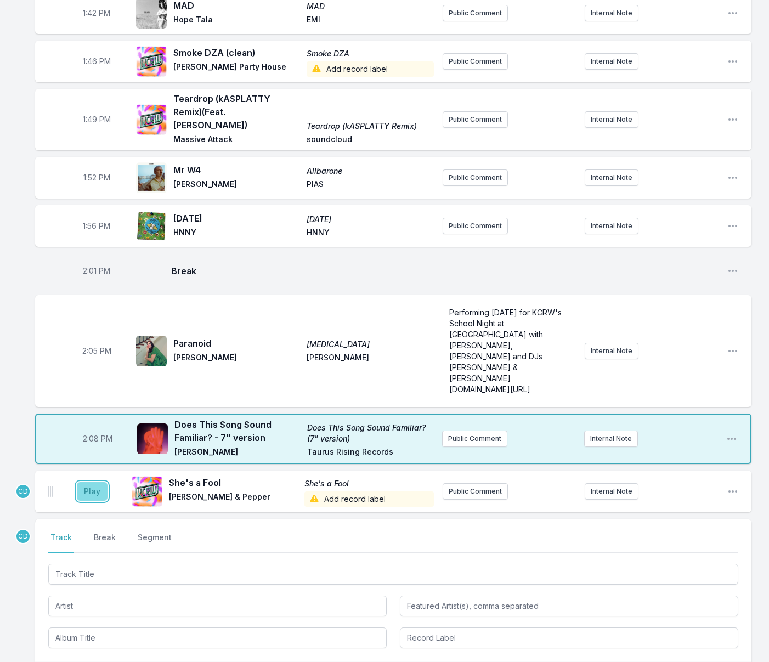
click at [97, 482] on button "Play" at bounding box center [92, 491] width 31 height 19
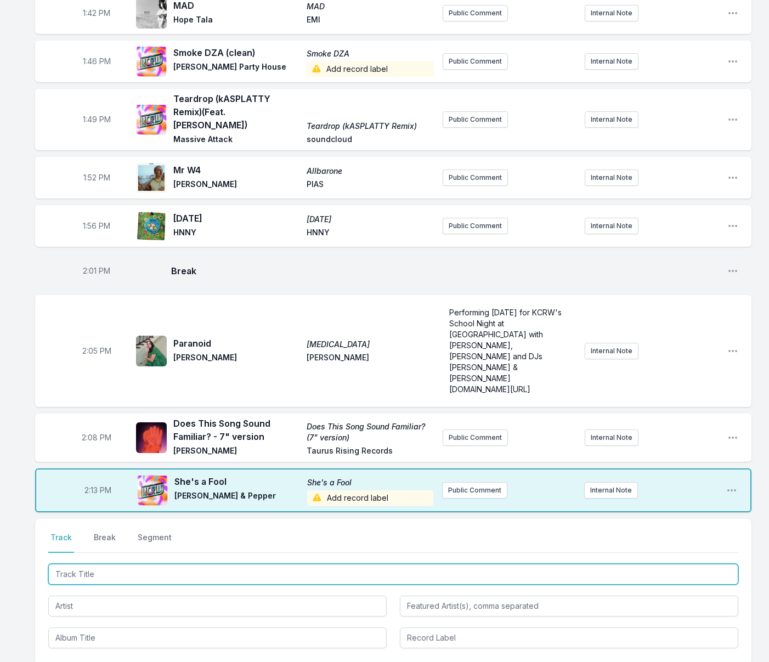
click at [102, 564] on input "Track Title" at bounding box center [393, 574] width 690 height 21
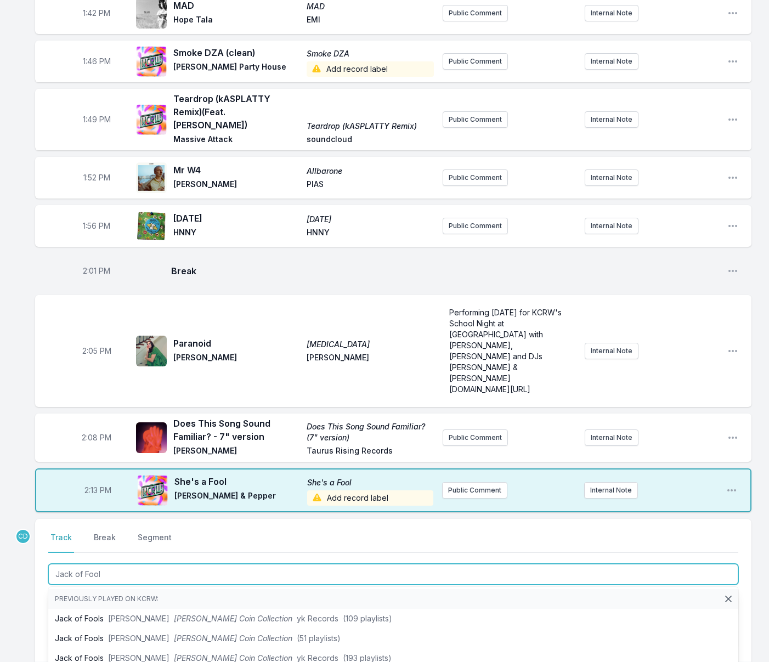
type input "Jack of Fools"
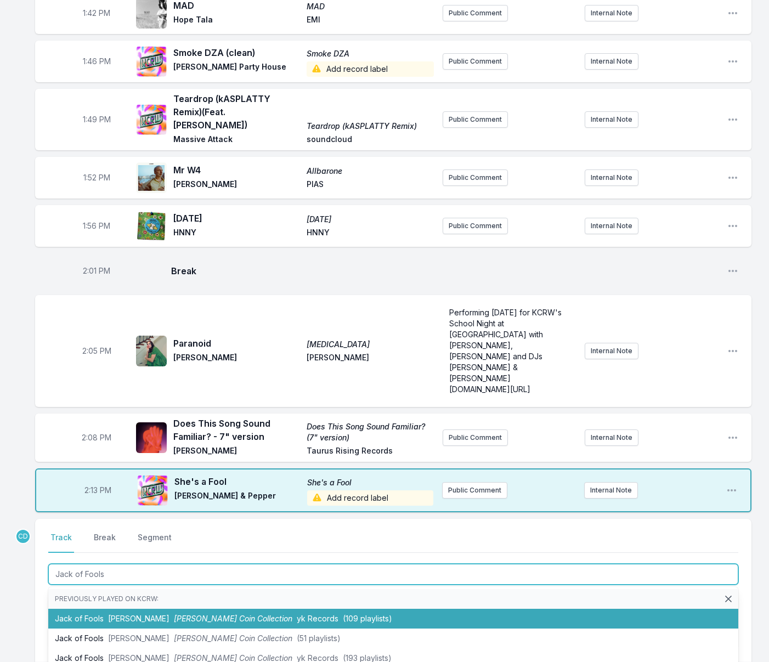
click at [120, 614] on span "[PERSON_NAME]" at bounding box center [138, 618] width 61 height 9
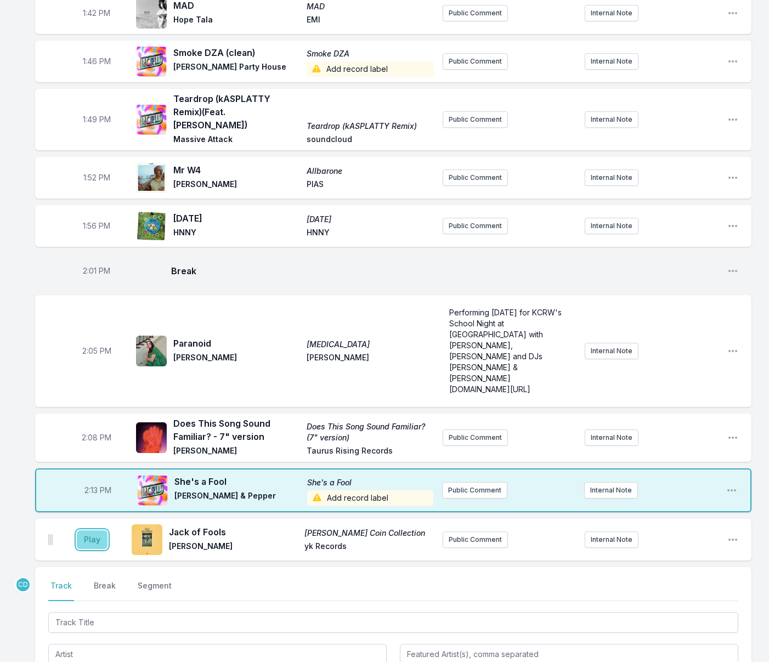
click at [92, 531] on button "Play" at bounding box center [92, 540] width 31 height 19
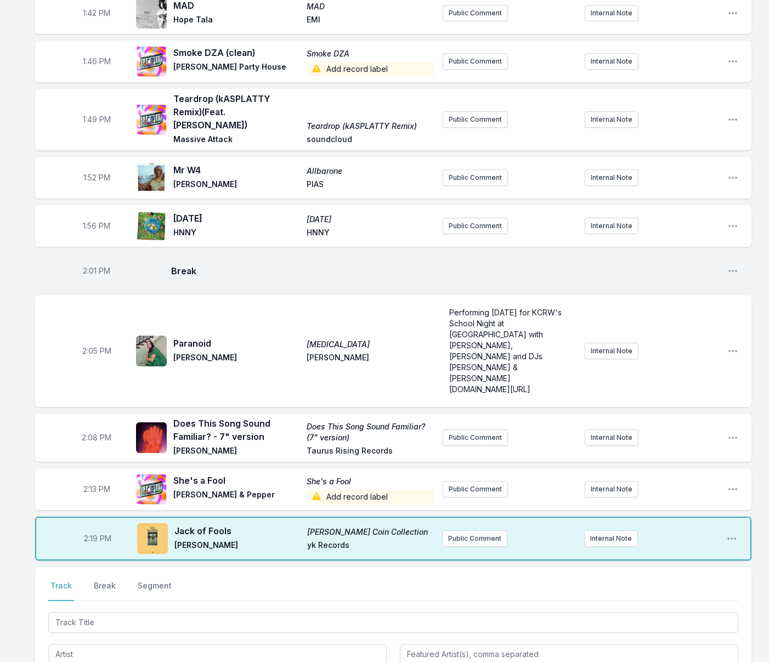
click at [94, 533] on span "2:19 PM" at bounding box center [97, 538] width 27 height 11
click at [91, 529] on input "14:19" at bounding box center [97, 539] width 61 height 21
type input "14:17"
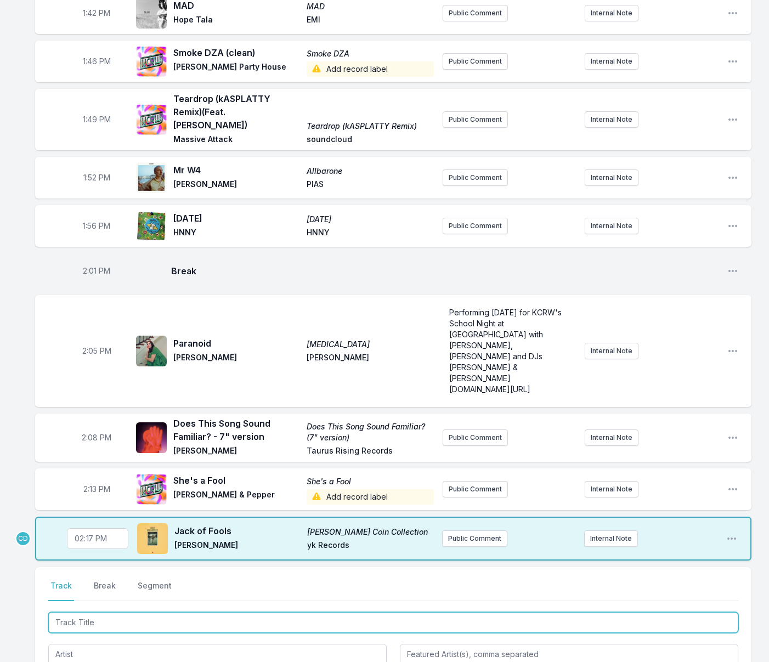
click at [137, 613] on input "Track Title" at bounding box center [393, 623] width 690 height 21
type input "Marylebone"
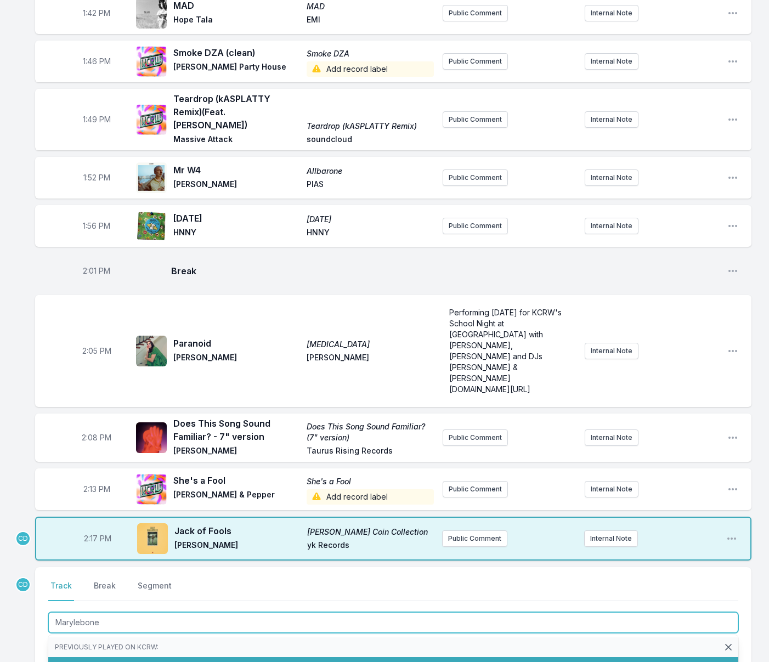
click at [169, 662] on span "Only Hoping" at bounding box center [191, 666] width 44 height 9
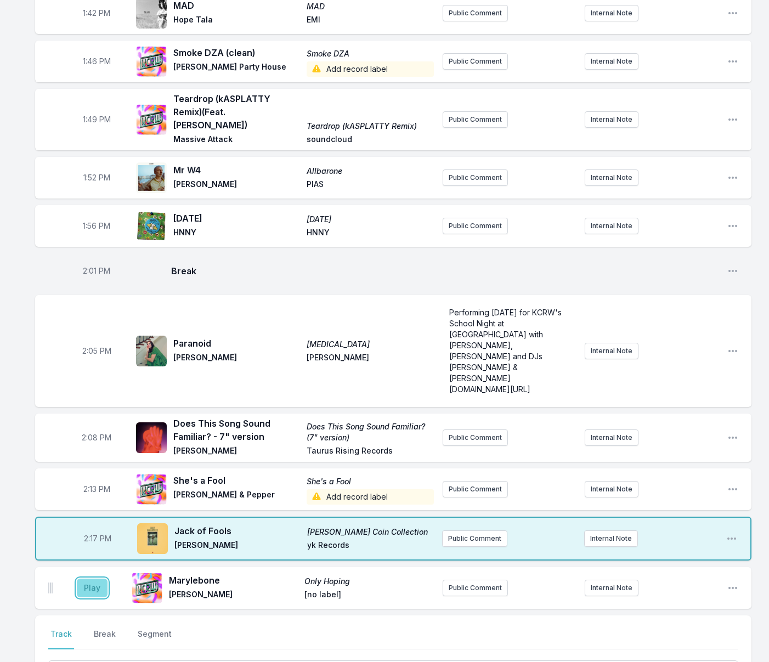
click at [92, 579] on button "Play" at bounding box center [92, 588] width 31 height 19
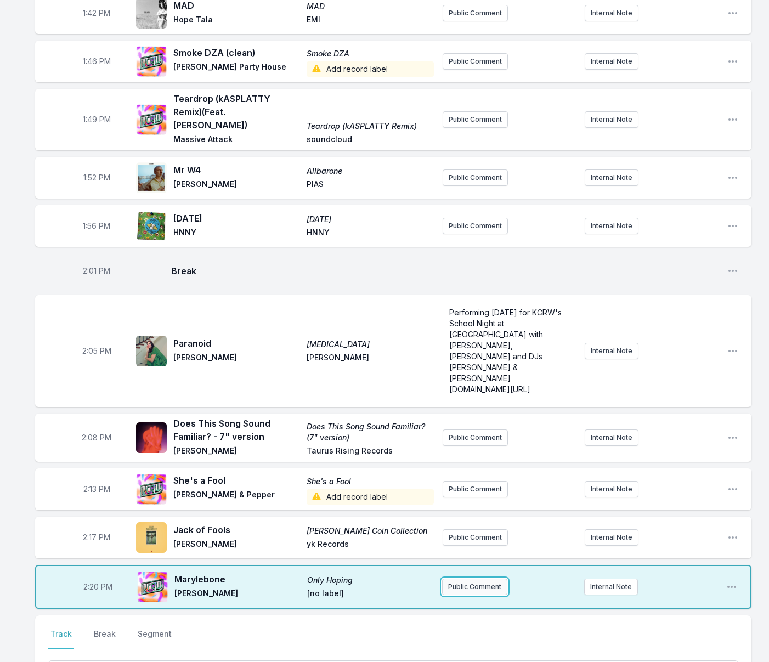
click at [467, 579] on button "Public Comment" at bounding box center [474, 587] width 65 height 16
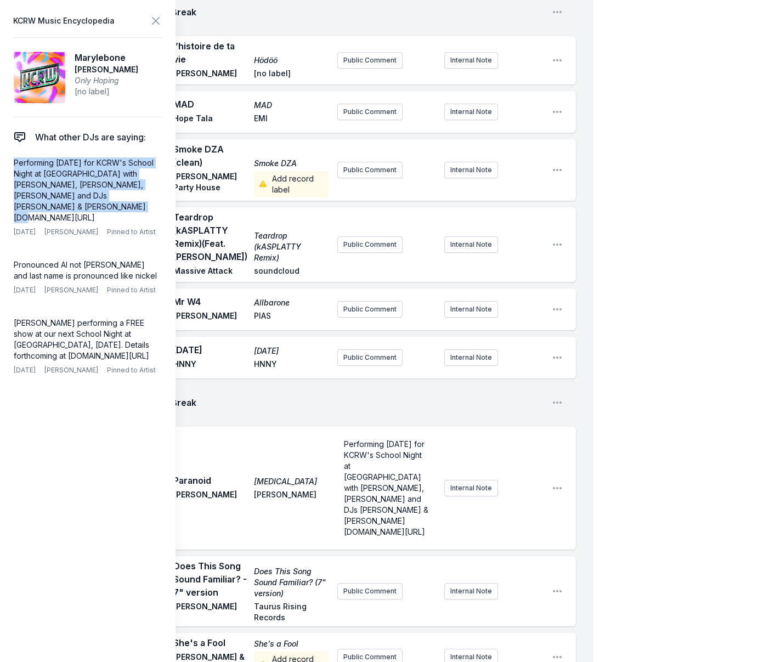
drag, startPoint x: 117, startPoint y: 208, endPoint x: 5, endPoint y: 165, distance: 120.4
click at [5, 165] on aside "KCRW Music Encyclopedia Marylebone [PERSON_NAME] Only Hoping [no label] What ot…" at bounding box center [88, 331] width 176 height 662
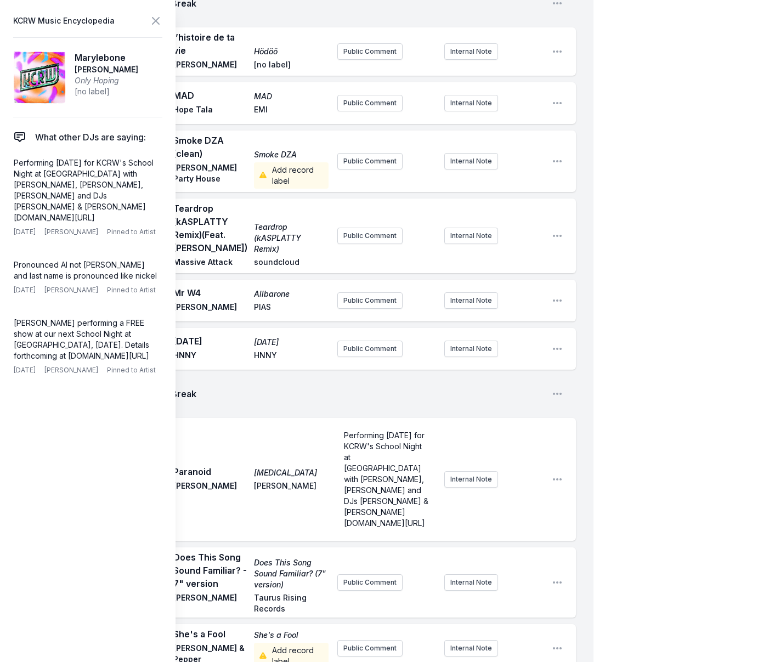
click at [328, 593] on span "Taurus Rising Records" at bounding box center [291, 604] width 74 height 22
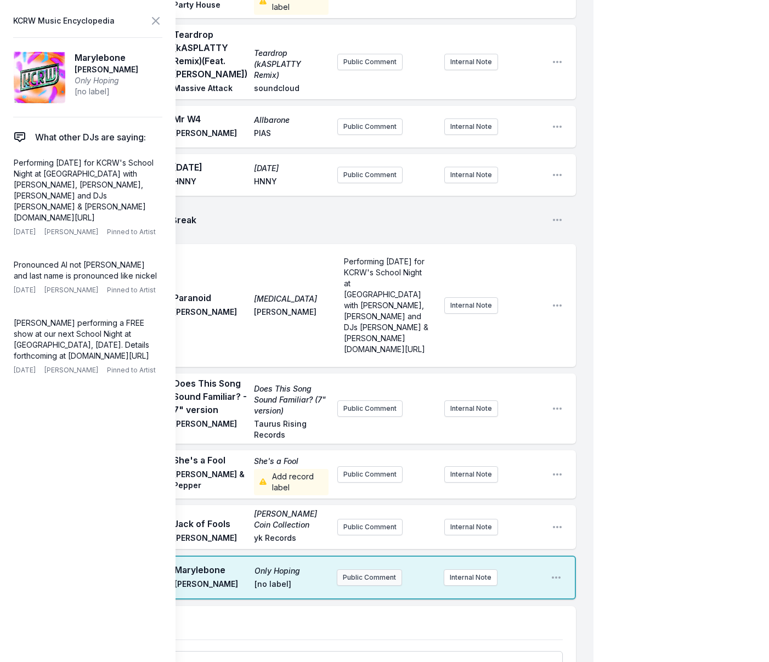
scroll to position [1730, 0]
click at [356, 569] on button "Public Comment" at bounding box center [369, 577] width 65 height 16
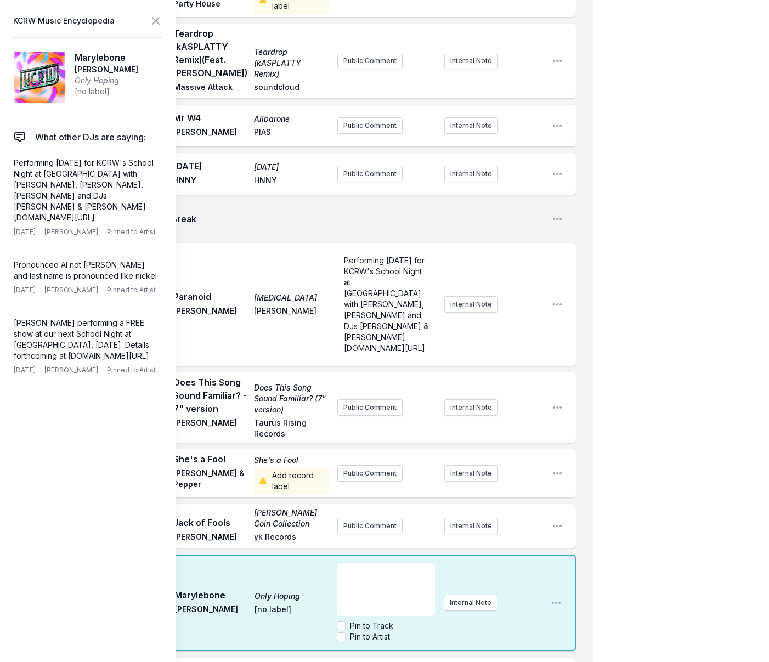
click at [348, 565] on div "﻿" at bounding box center [386, 590] width 98 height 53
click at [342, 633] on input "Pin to Artist" at bounding box center [341, 637] width 9 height 9
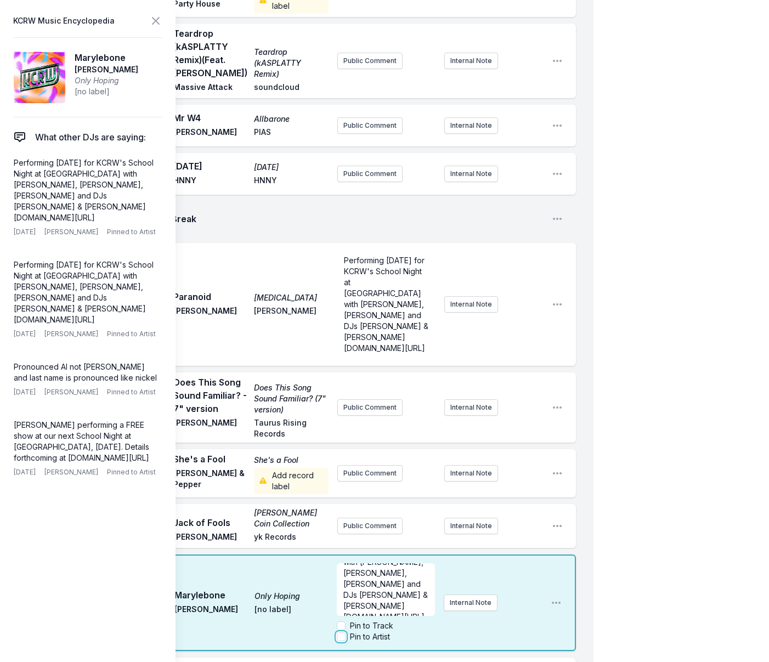
checkbox input "true"
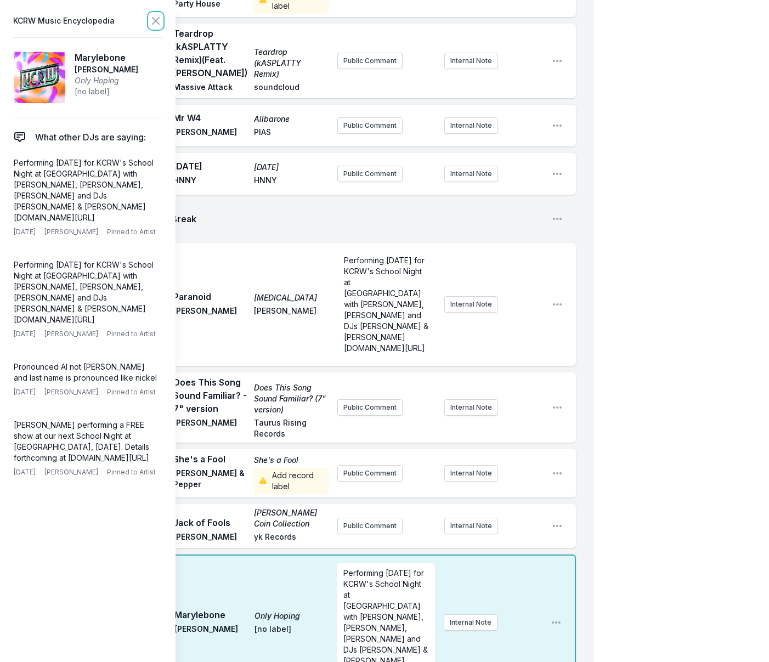
click at [158, 20] on icon at bounding box center [155, 20] width 13 height 13
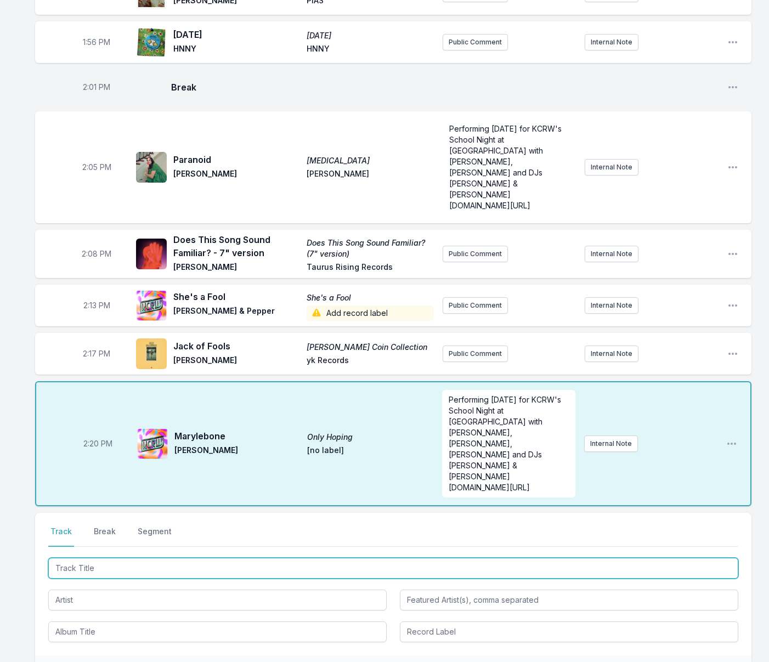
click at [311, 558] on input "Track Title" at bounding box center [393, 568] width 690 height 21
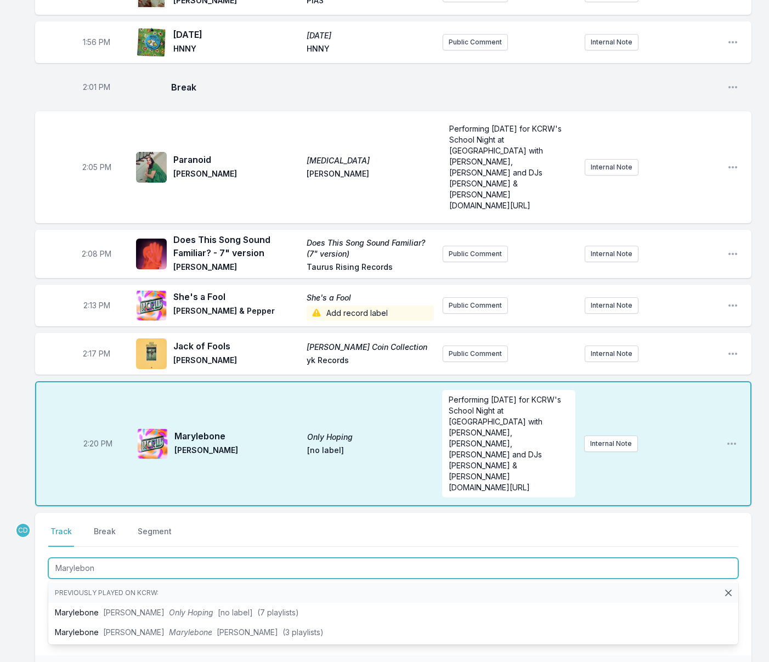
type input "Marylebon"
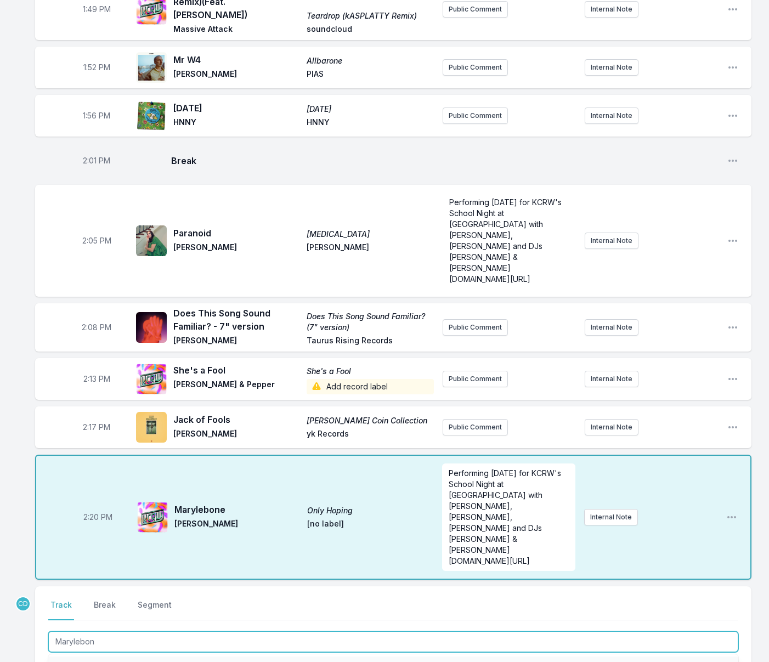
scroll to position [1659, 0]
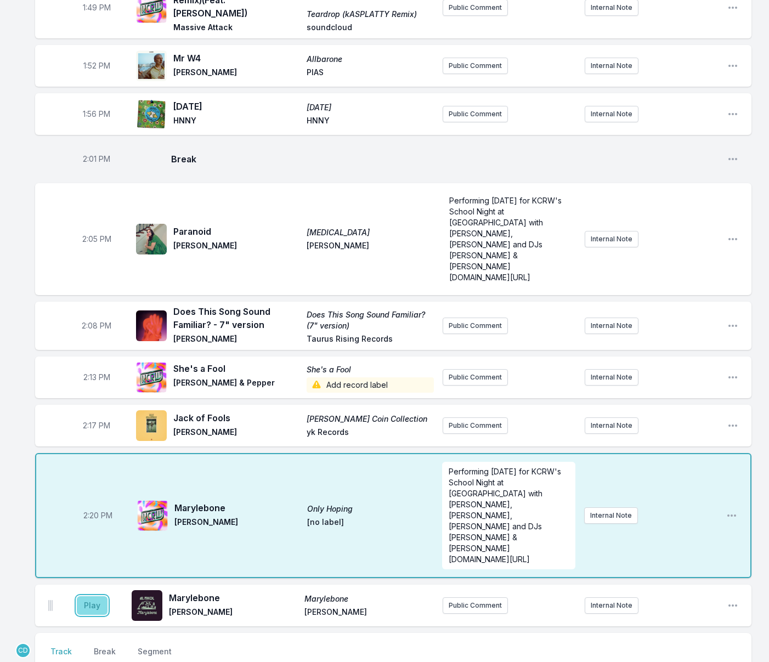
click at [98, 597] on button "Play" at bounding box center [92, 606] width 31 height 19
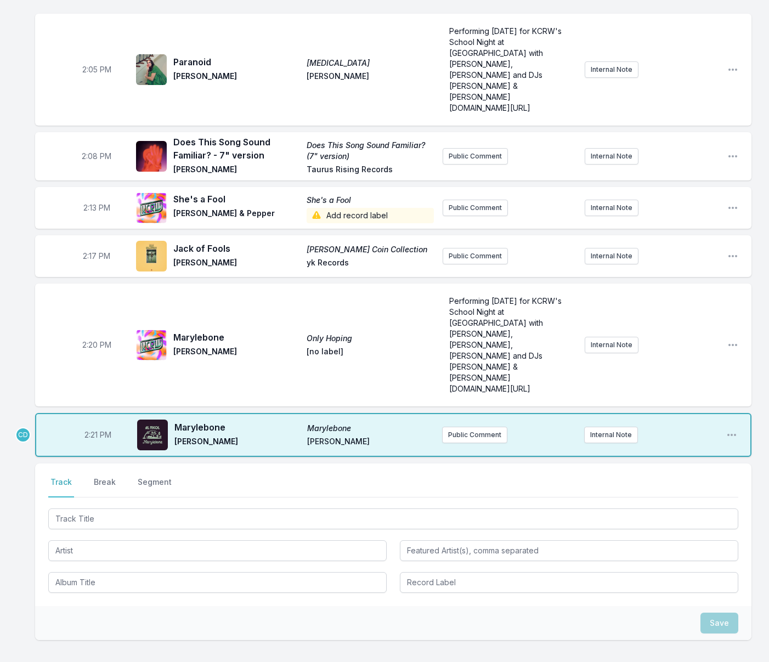
scroll to position [1829, 0]
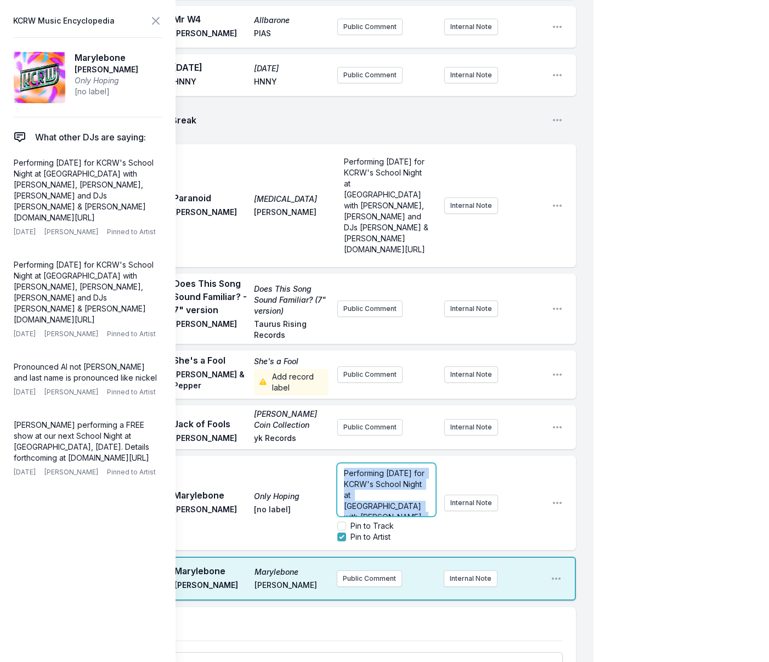
drag, startPoint x: 553, startPoint y: 319, endPoint x: 412, endPoint y: 300, distance: 142.3
copy span "Performing [DATE] for KCRW's School Night at [GEOGRAPHIC_DATA] with [PERSON_NAM…"
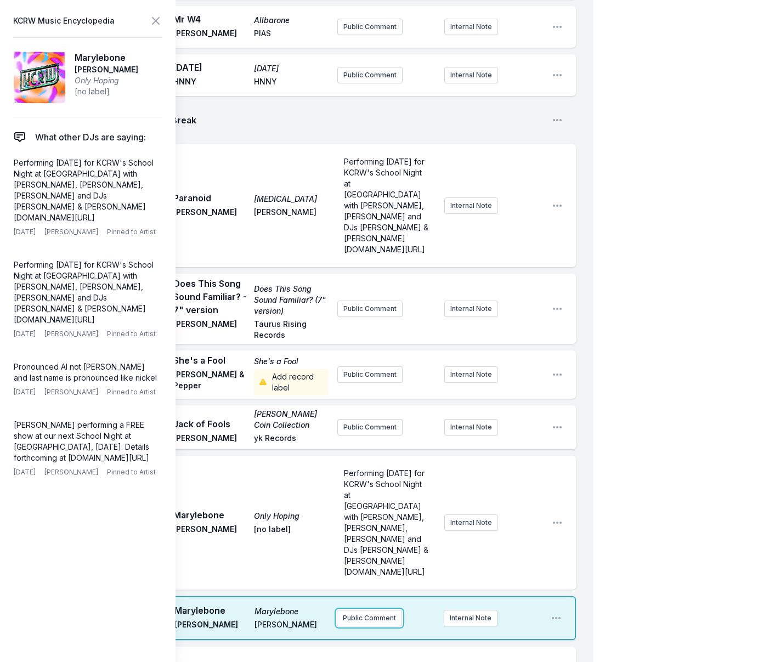
click at [373, 610] on button "Public Comment" at bounding box center [369, 618] width 65 height 16
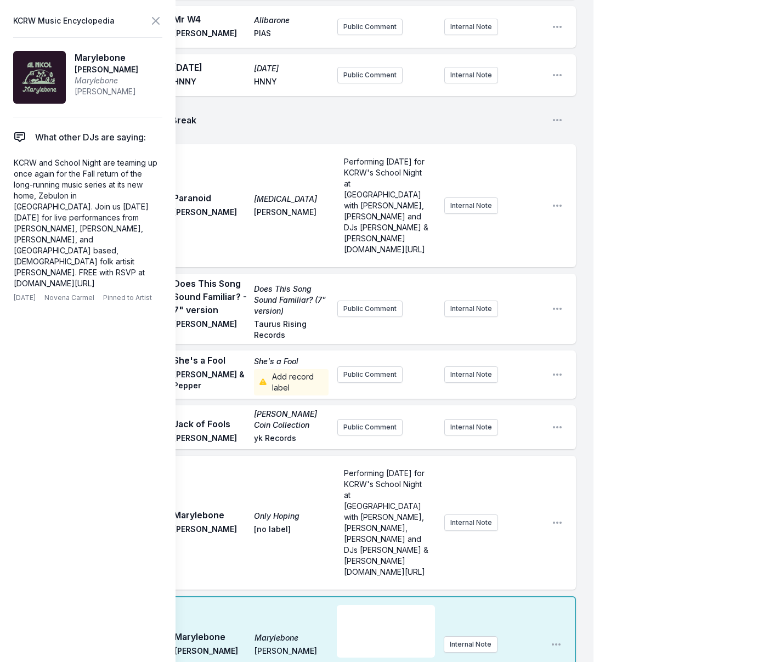
click at [379, 605] on div "﻿" at bounding box center [386, 631] width 98 height 53
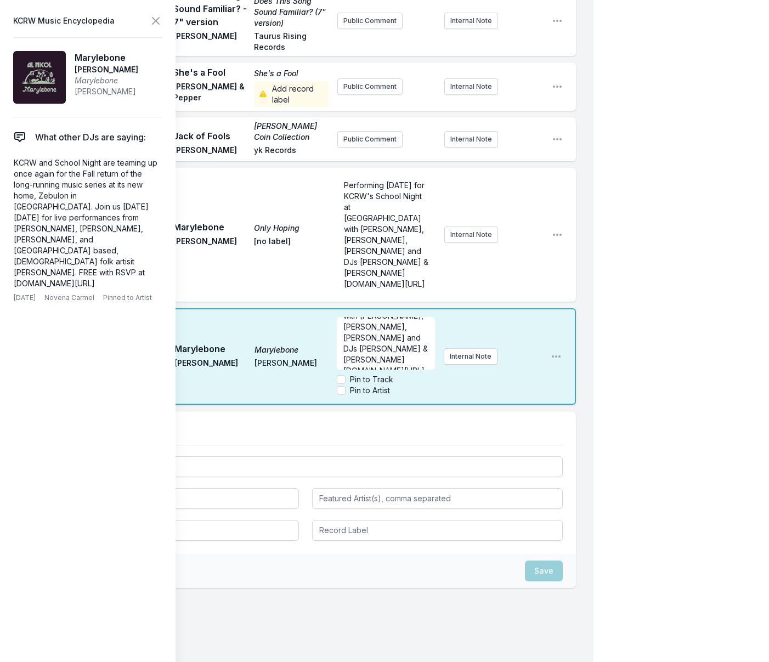
click at [556, 255] on div "2:20 PM Marylebone Only Hoping [PERSON_NAME] [no label] Performing [DATE] for K…" at bounding box center [305, 235] width 541 height 134
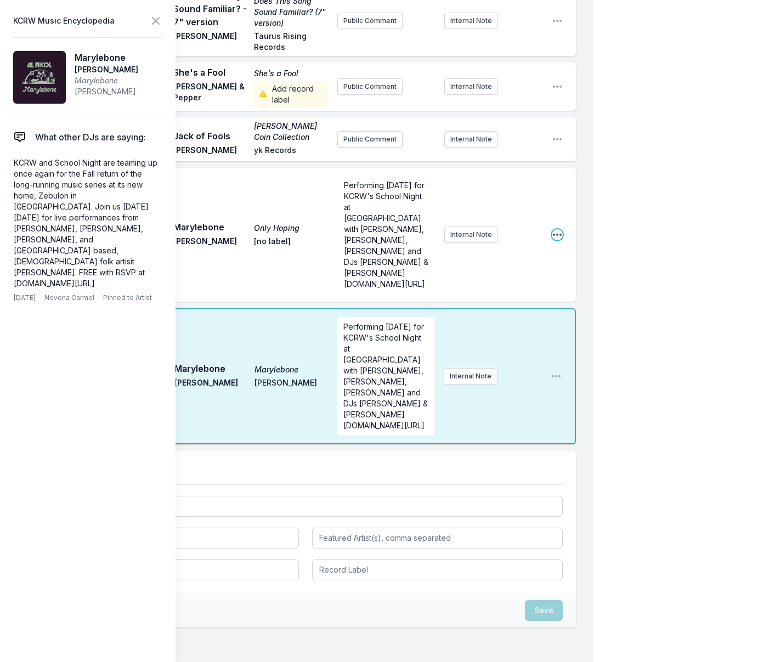
click at [555, 229] on icon "Open playlist item options" at bounding box center [557, 234] width 11 height 11
click at [479, 286] on button "Delete Entry" at bounding box center [501, 296] width 123 height 20
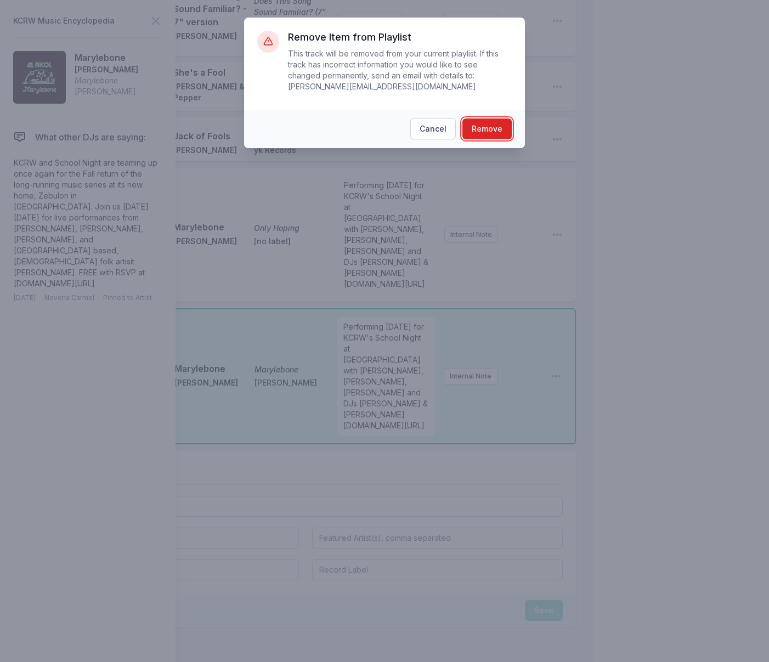
drag, startPoint x: 480, startPoint y: 130, endPoint x: 475, endPoint y: 136, distance: 7.8
click at [480, 130] on button "Remove" at bounding box center [487, 129] width 49 height 21
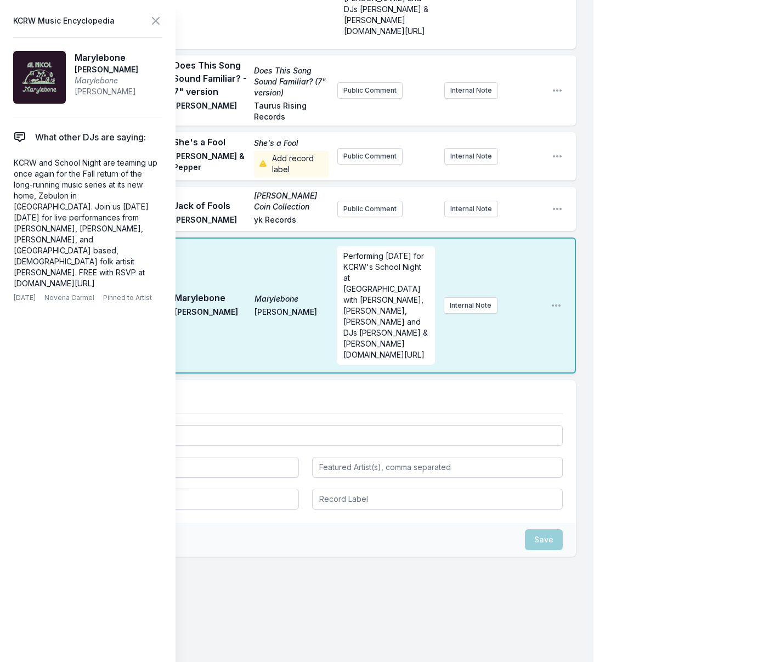
scroll to position [2019, 0]
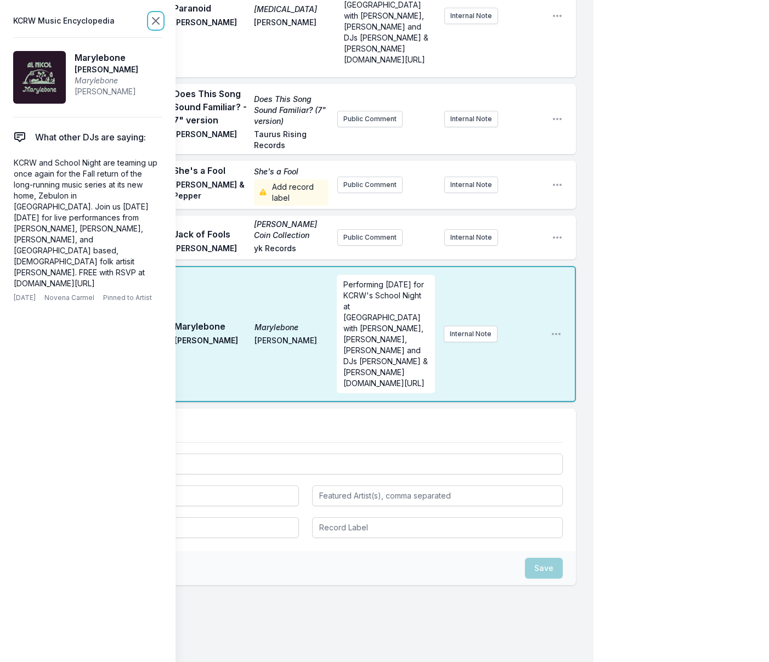
click at [153, 21] on icon at bounding box center [155, 20] width 13 height 13
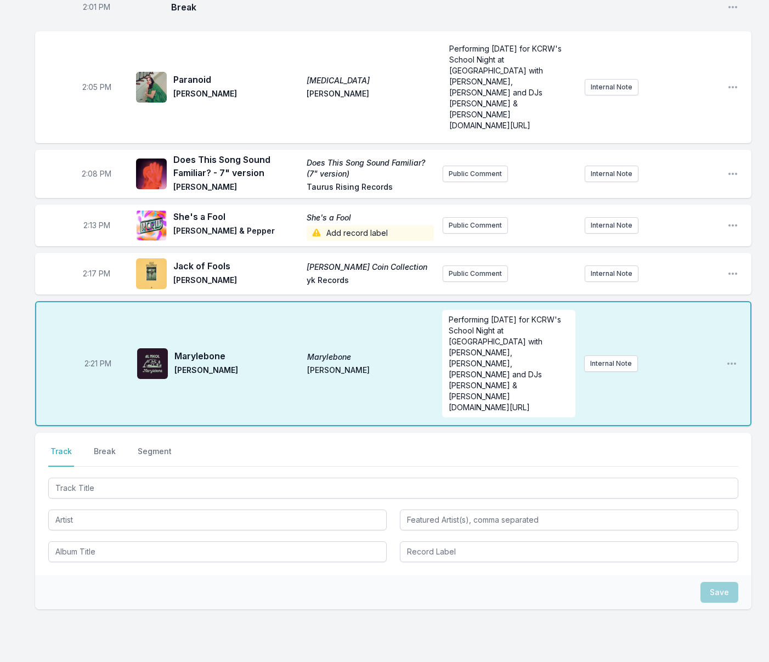
scroll to position [1793, 0]
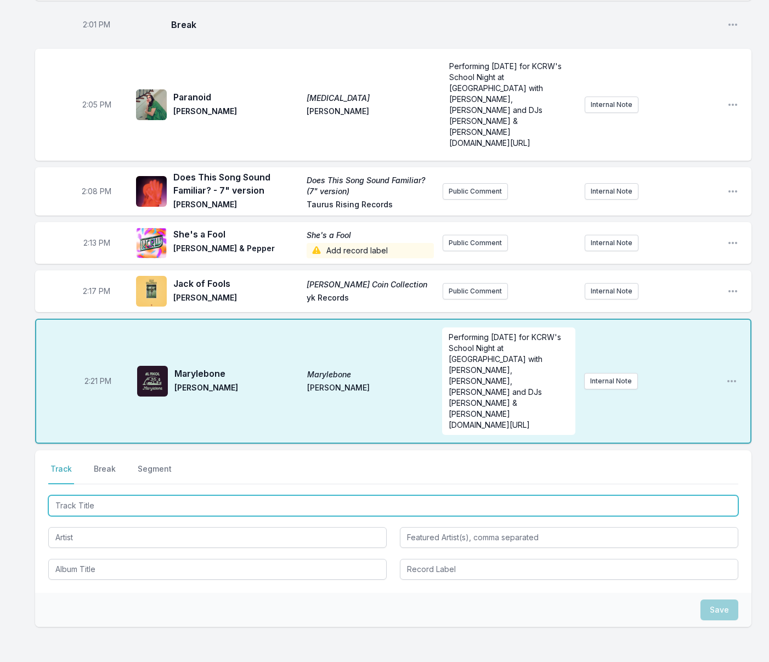
click at [336, 496] on input "Track Title" at bounding box center [393, 506] width 690 height 21
type input "Operation Boot Hill"
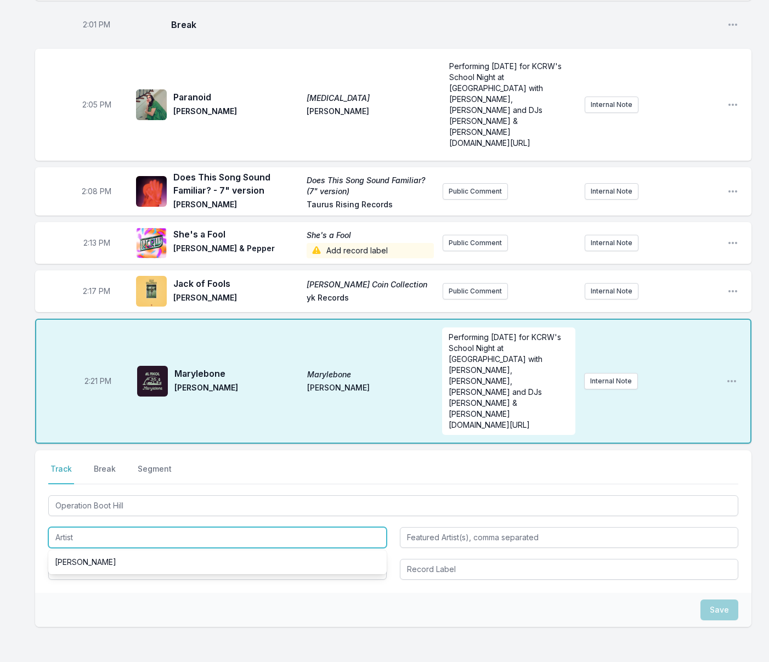
click at [202, 527] on input "Artist" at bounding box center [217, 537] width 339 height 21
click at [190, 553] on li "No results found" at bounding box center [217, 563] width 339 height 20
click at [175, 527] on input "Artist" at bounding box center [217, 537] width 339 height 21
click at [60, 527] on input "[PERSON_NAME]" at bounding box center [217, 537] width 339 height 21
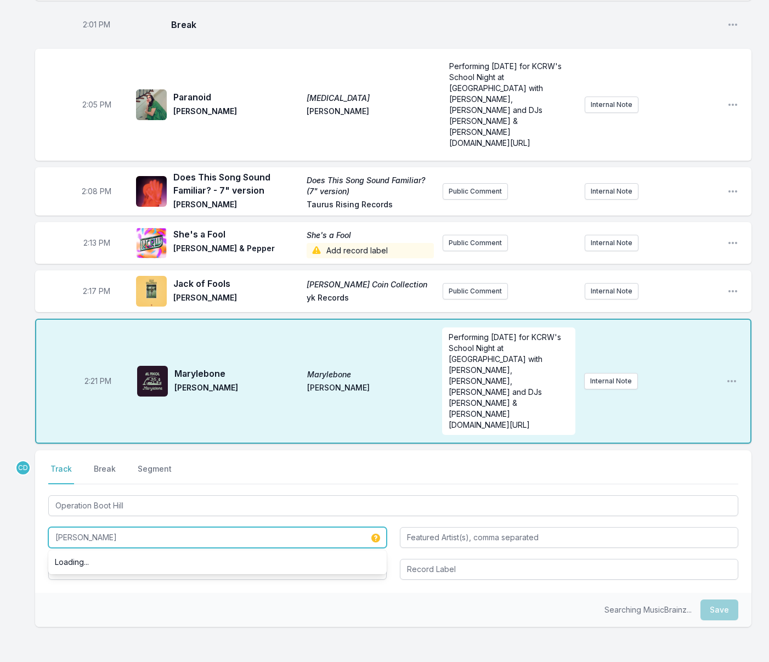
type input "[PERSON_NAME]"
click at [55, 593] on div "Searching MusicBrainz... Save" at bounding box center [393, 610] width 717 height 34
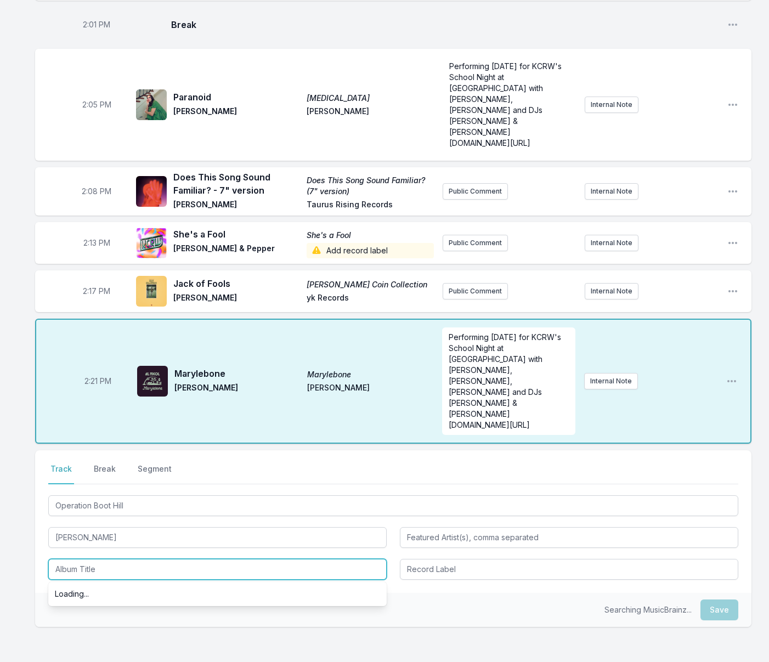
click at [70, 559] on input "Album Title" at bounding box center [217, 569] width 339 height 21
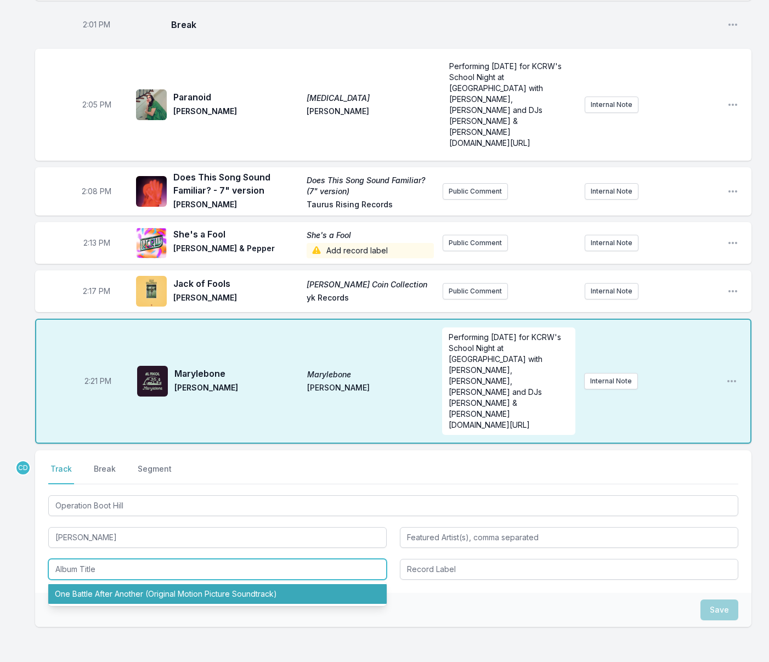
drag, startPoint x: 101, startPoint y: 522, endPoint x: 131, endPoint y: 520, distance: 29.7
click at [101, 585] on li "One Battle After Another (Original Motion Picture Soundtrack)" at bounding box center [217, 595] width 339 height 20
type input "One Battle After Another (Original Motion Picture Soundtrack)"
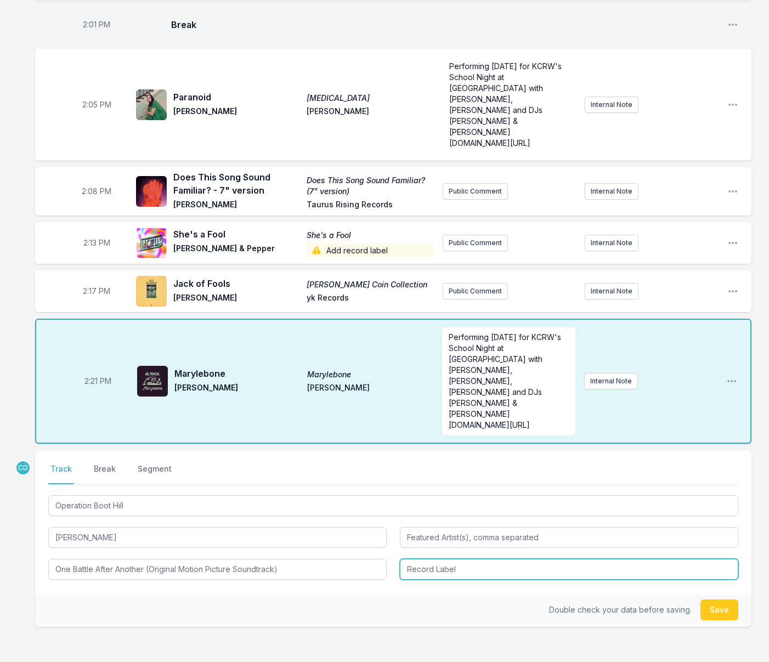
click at [408, 559] on input "Record Label" at bounding box center [569, 569] width 339 height 21
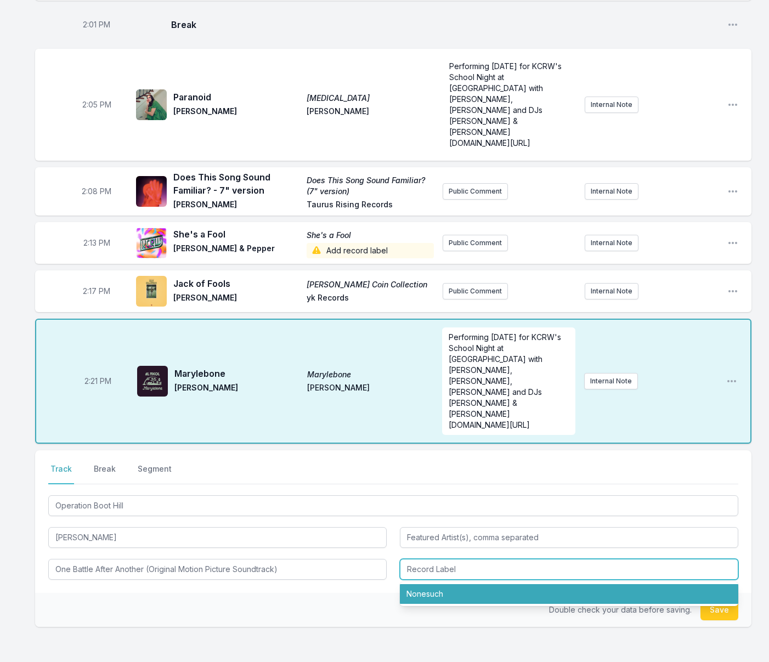
click at [424, 585] on li "Nonesuch" at bounding box center [569, 595] width 339 height 20
type input "Nonesuch"
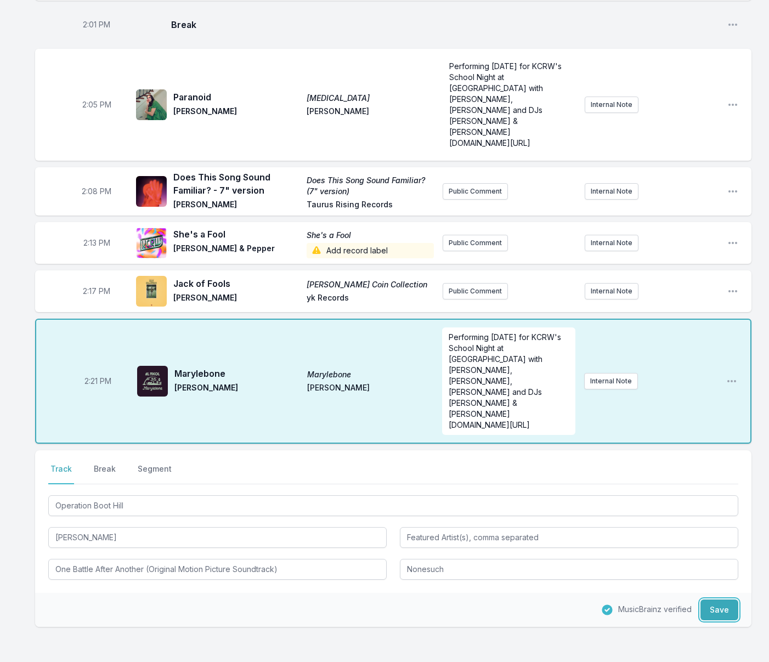
drag, startPoint x: 720, startPoint y: 544, endPoint x: 537, endPoint y: 515, distance: 185.6
click at [720, 600] on button "Save" at bounding box center [720, 610] width 38 height 21
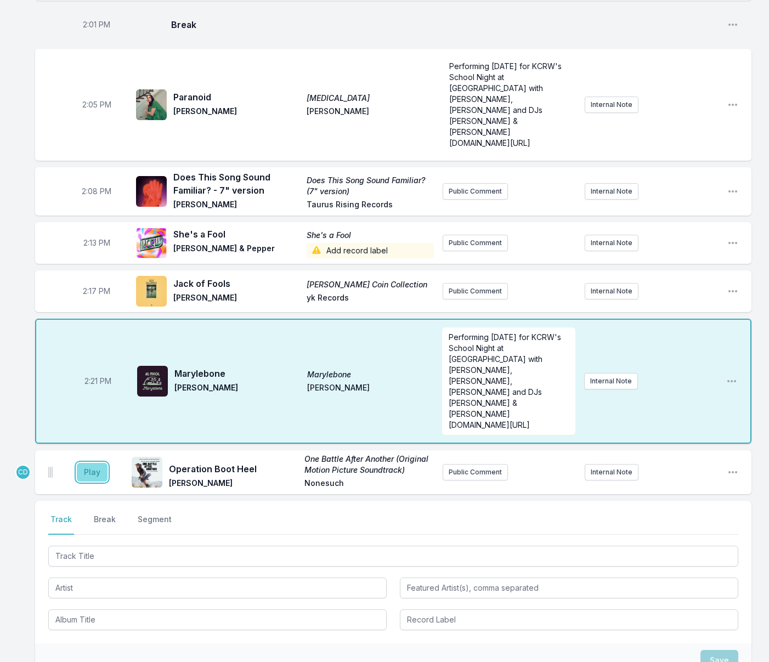
click at [100, 463] on button "Play" at bounding box center [92, 472] width 31 height 19
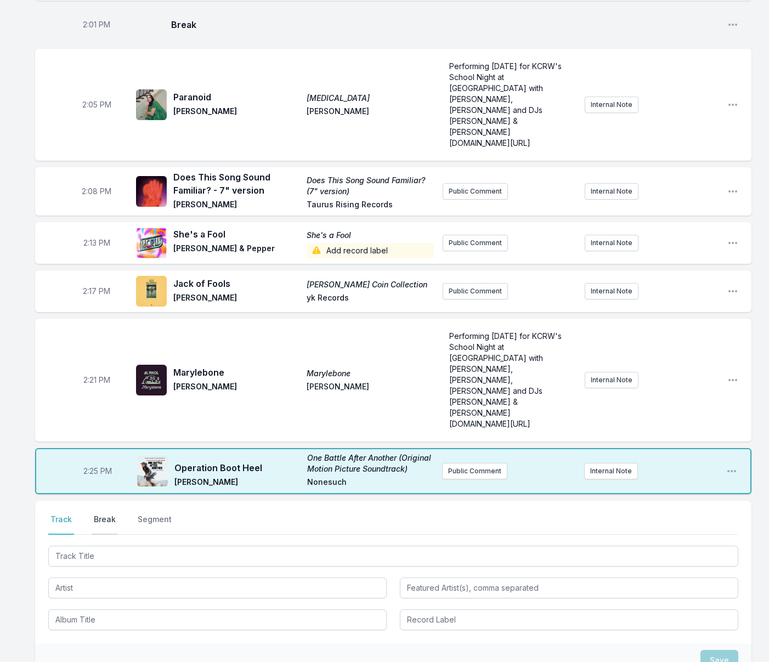
click at [100, 514] on button "Break" at bounding box center [105, 524] width 26 height 21
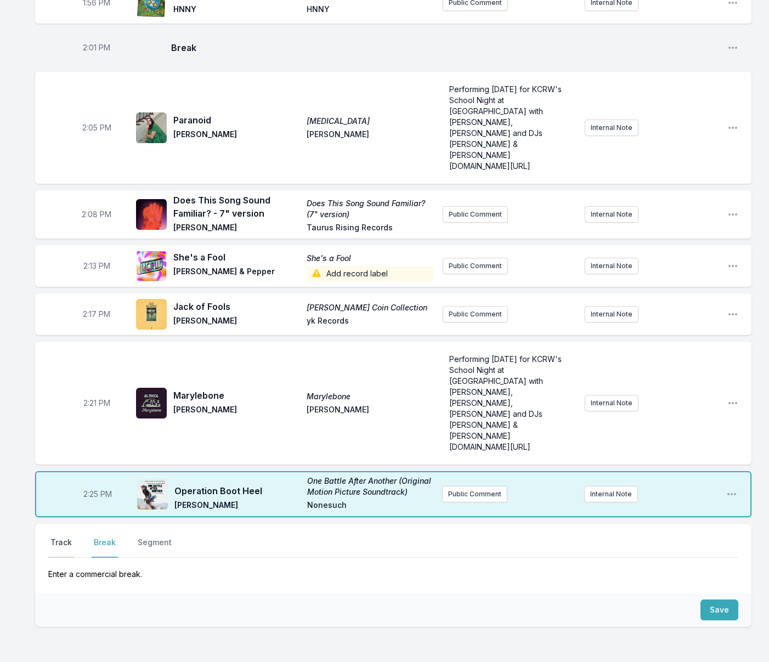
click at [60, 537] on button "Track" at bounding box center [61, 547] width 26 height 21
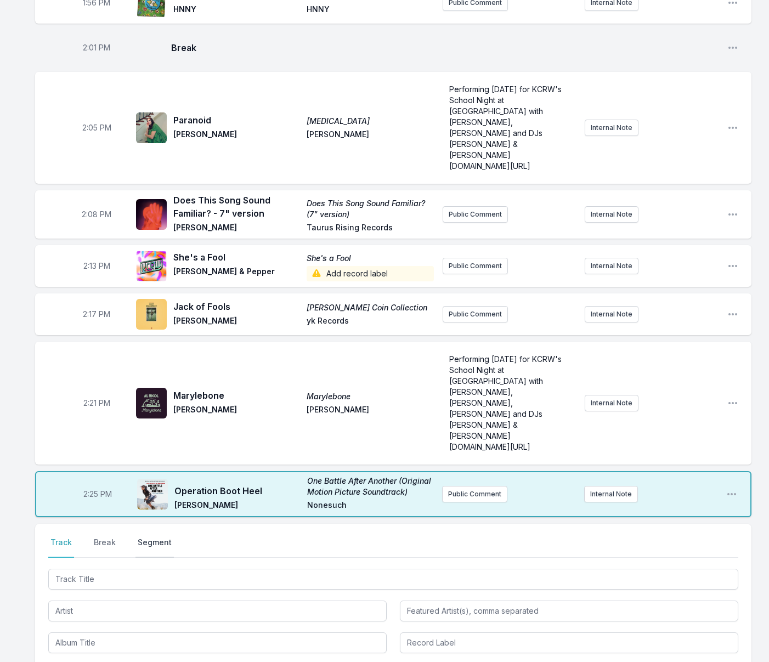
drag, startPoint x: 108, startPoint y: 473, endPoint x: 150, endPoint y: 484, distance: 43.5
click at [108, 537] on button "Break" at bounding box center [105, 547] width 26 height 21
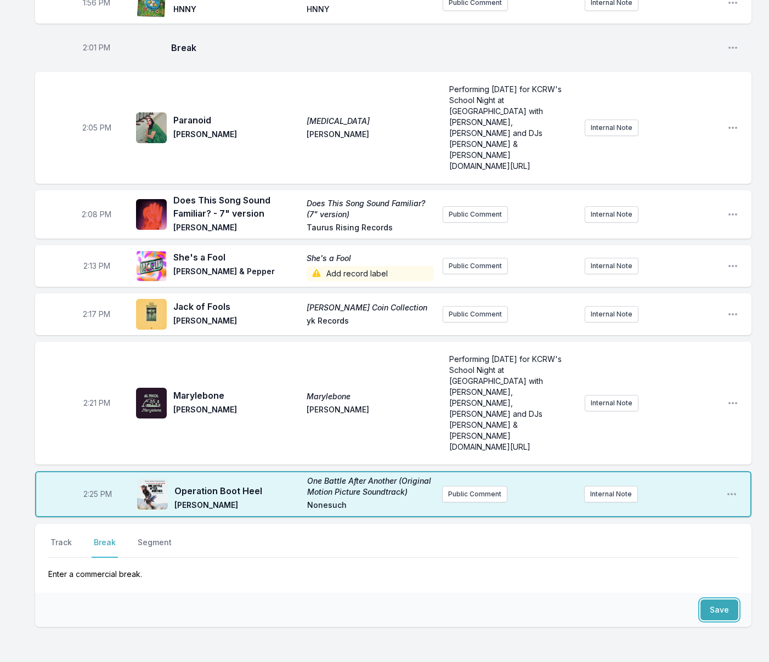
drag, startPoint x: 714, startPoint y: 540, endPoint x: 352, endPoint y: 503, distance: 363.6
click at [714, 600] on button "Save" at bounding box center [720, 610] width 38 height 21
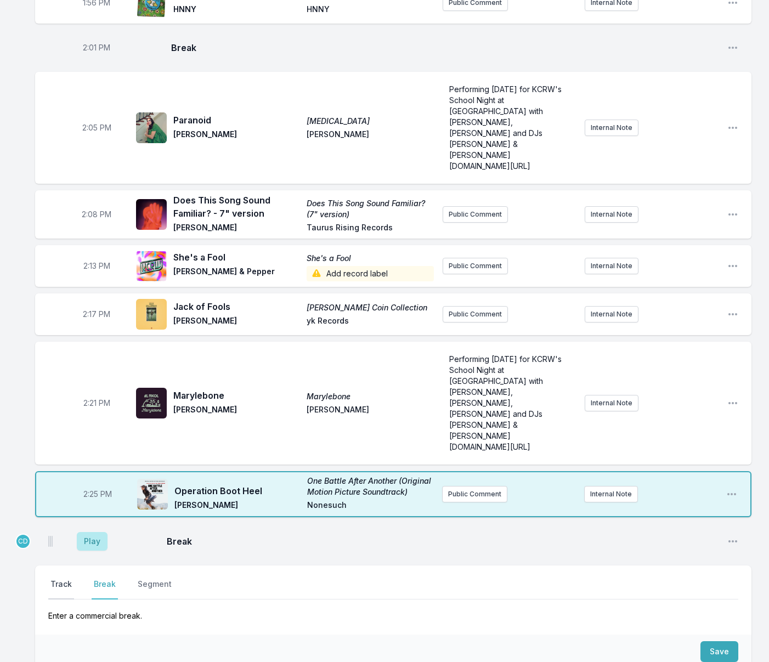
click at [69, 579] on button "Track" at bounding box center [61, 589] width 26 height 21
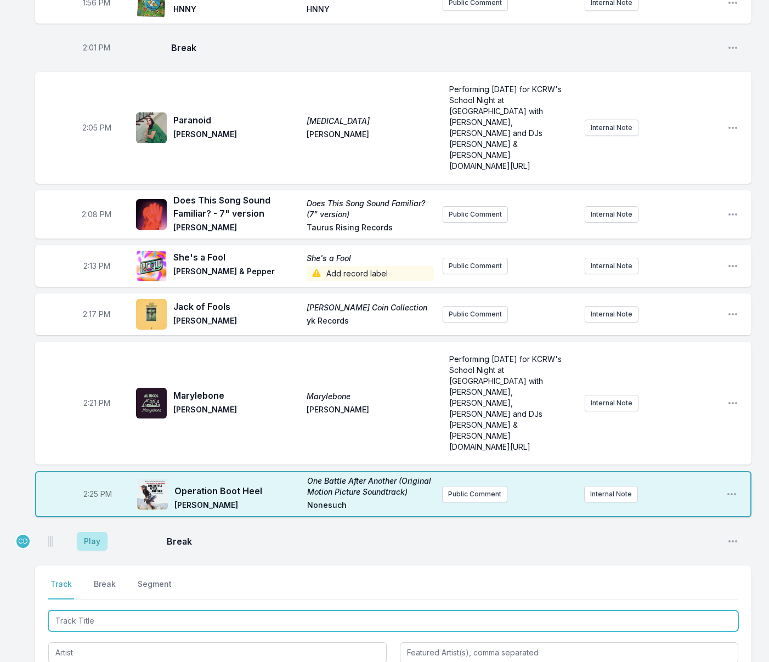
click at [134, 611] on input "Track Title" at bounding box center [393, 621] width 690 height 21
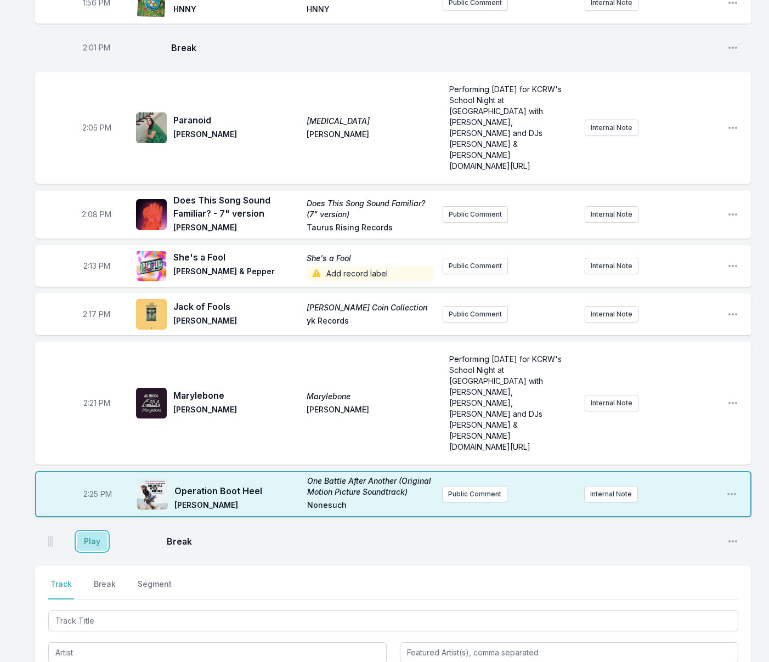
click at [94, 532] on button "Play" at bounding box center [92, 541] width 31 height 19
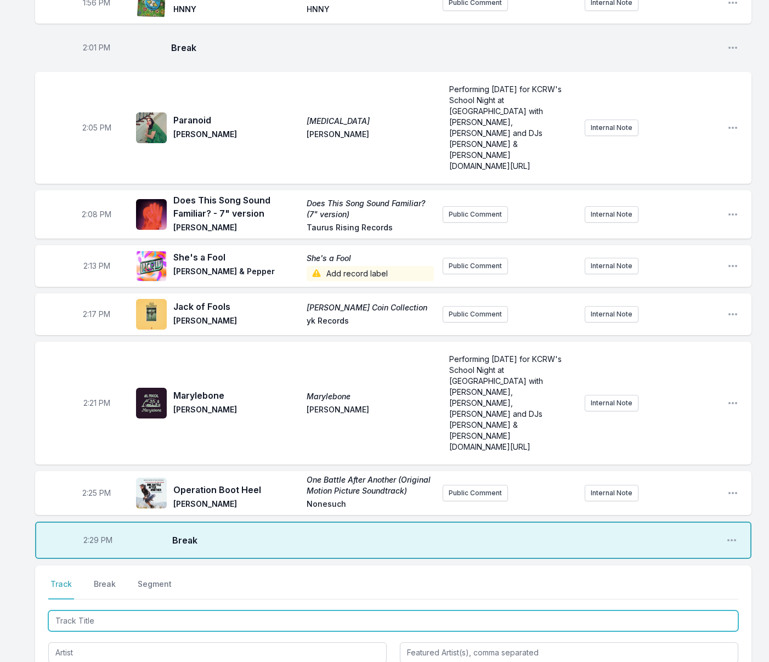
click at [94, 611] on input "Track Title" at bounding box center [393, 621] width 690 height 21
type input "Talk to [PERSON_NAME]"
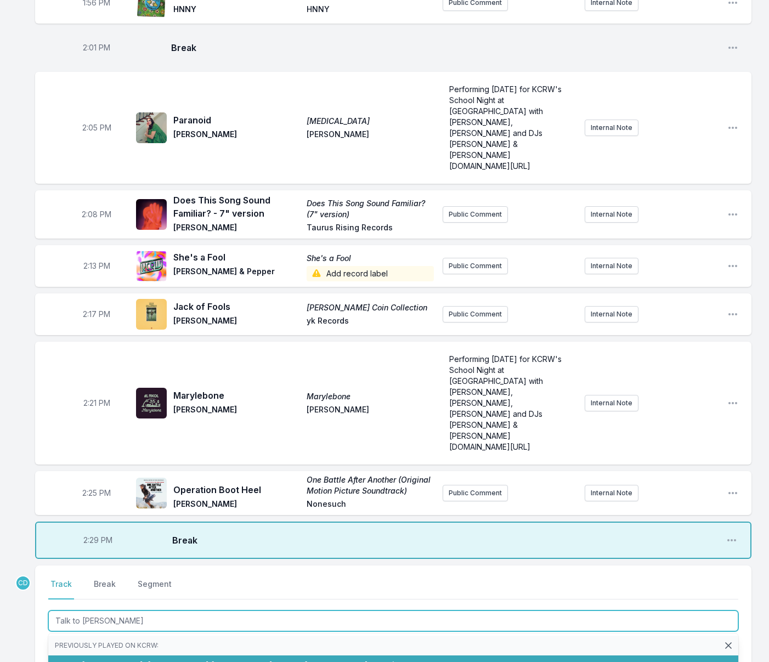
click at [92, 656] on li "Talk to [PERSON_NAME] [PERSON_NAME] Talk to [PERSON_NAME] (11 playlists)" at bounding box center [393, 666] width 690 height 20
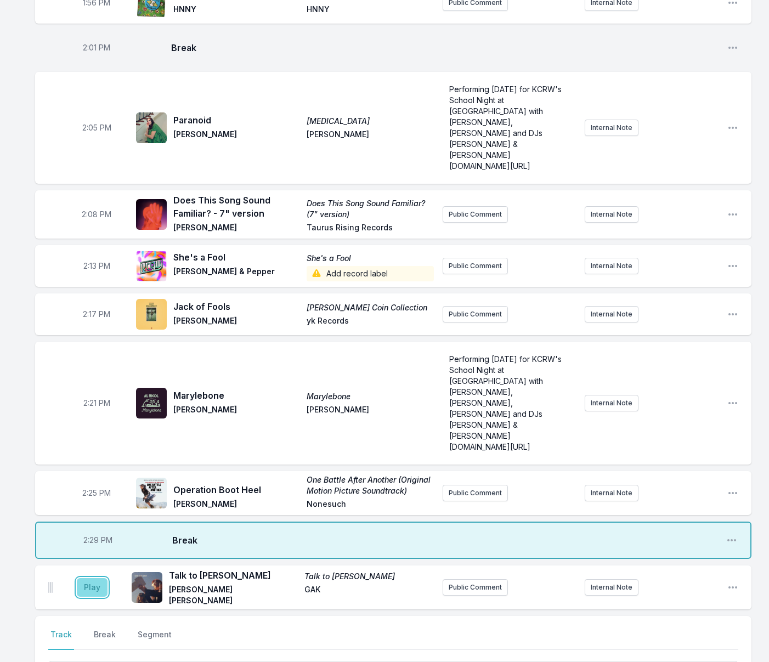
click at [83, 578] on button "Play" at bounding box center [92, 587] width 31 height 19
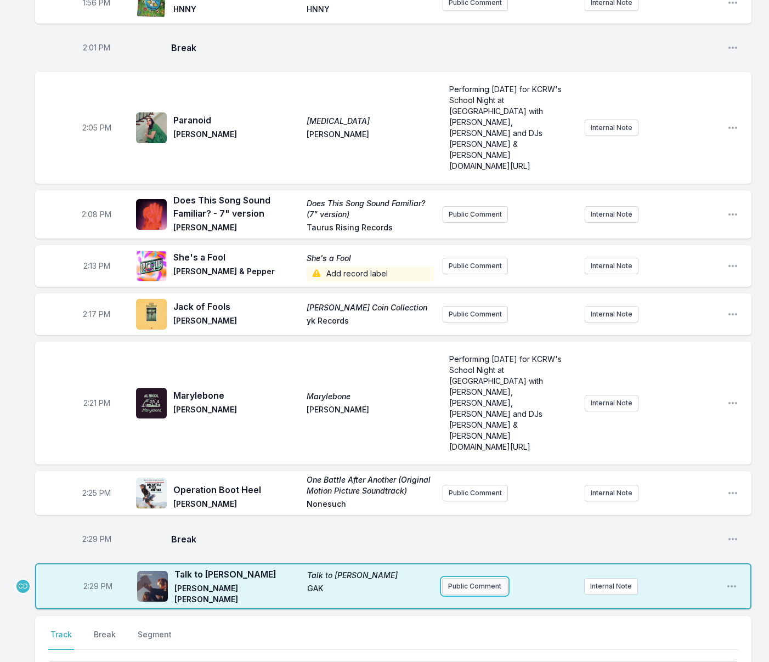
click at [457, 578] on button "Public Comment" at bounding box center [474, 586] width 65 height 16
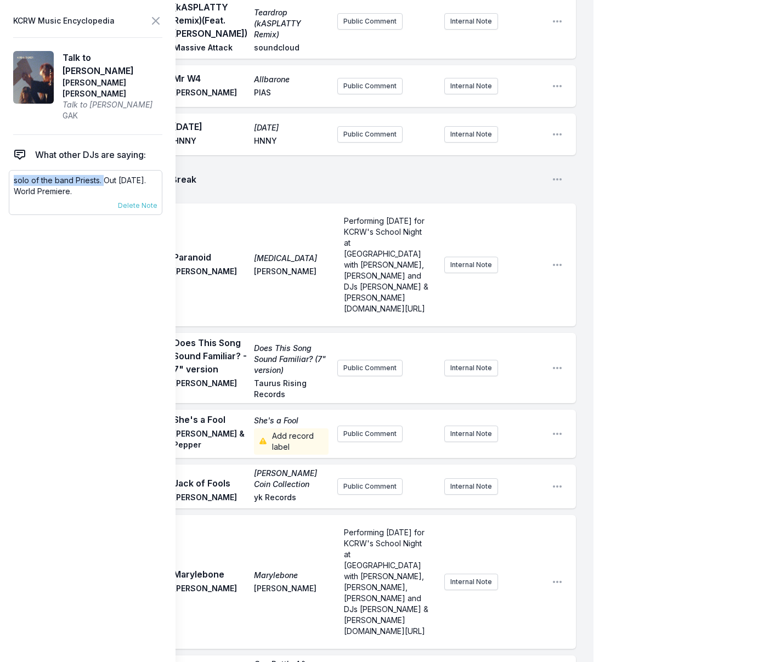
drag, startPoint x: 103, startPoint y: 164, endPoint x: 12, endPoint y: 156, distance: 91.9
click at [11, 170] on div "solo of the band Priests. Out [DATE]. World Premiere. [DATE] [PERSON_NAME] Pinn…" at bounding box center [86, 192] width 154 height 45
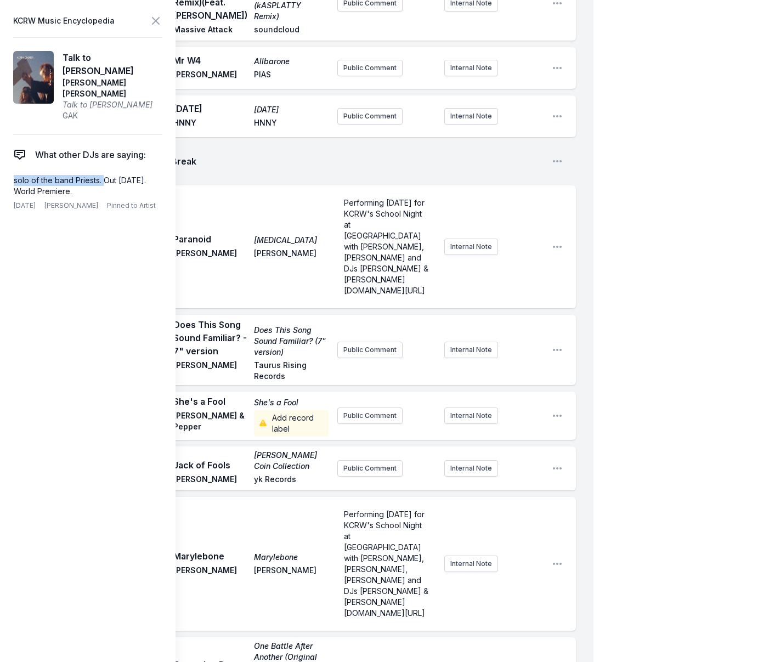
click at [256, 259] on div "2:05 PM Paranoid [MEDICAL_DATA] [PERSON_NAME] Performing [DATE] for KCRW's Scho…" at bounding box center [305, 247] width 541 height 123
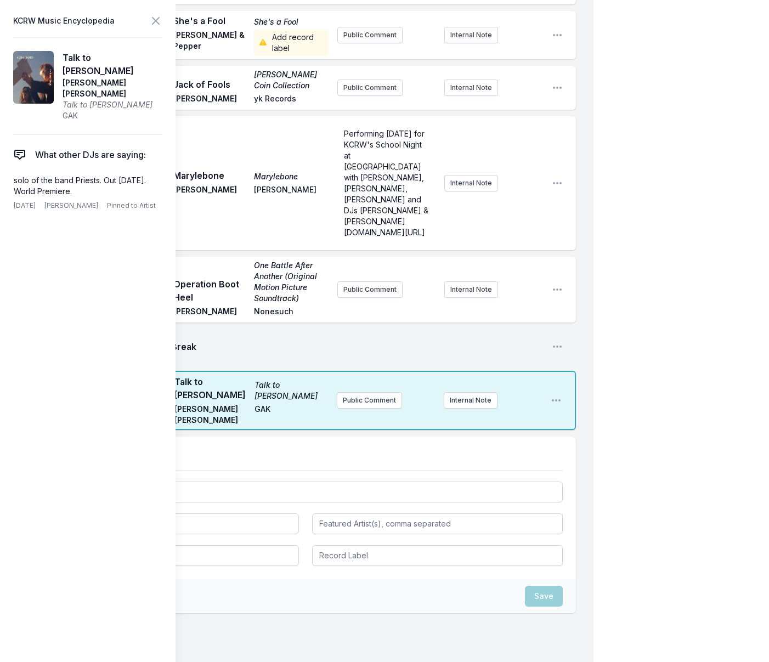
scroll to position [2171, 0]
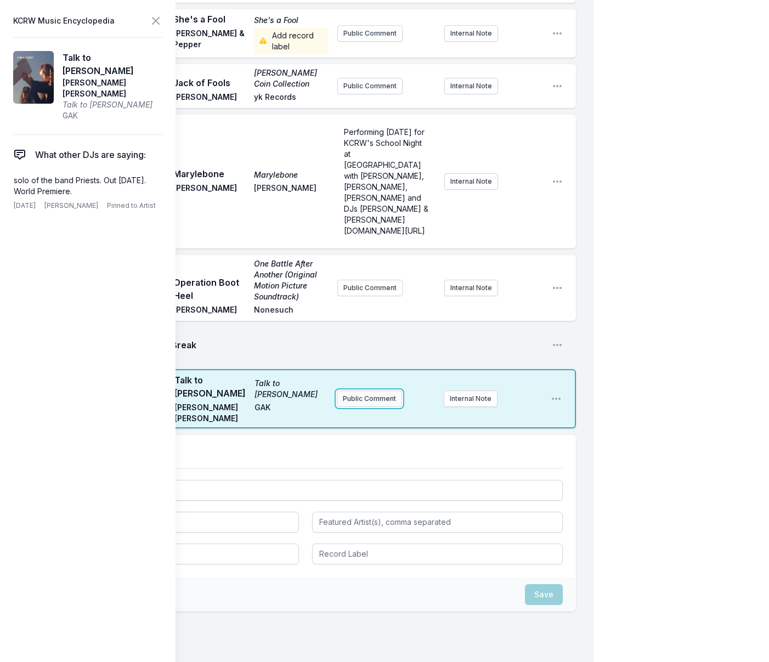
click at [359, 391] on button "Public Comment" at bounding box center [369, 399] width 65 height 16
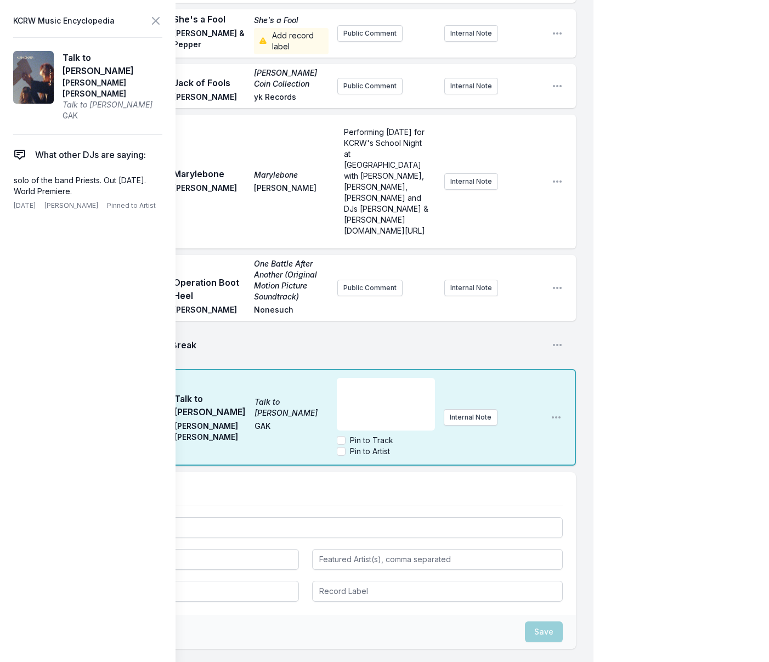
click at [357, 379] on div "﻿" at bounding box center [386, 404] width 98 height 53
click at [343, 447] on input "Pin to Artist" at bounding box center [341, 451] width 9 height 9
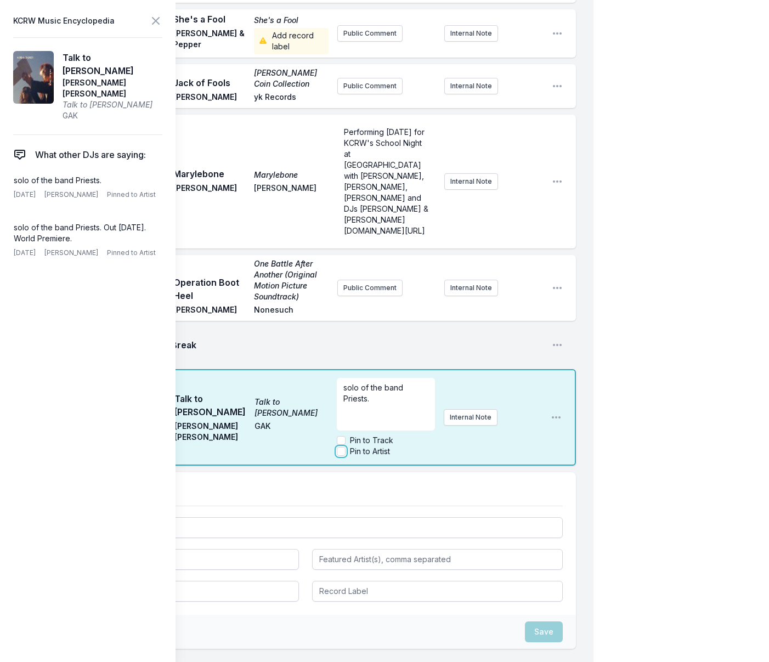
checkbox input "true"
click at [157, 21] on icon at bounding box center [155, 20] width 13 height 13
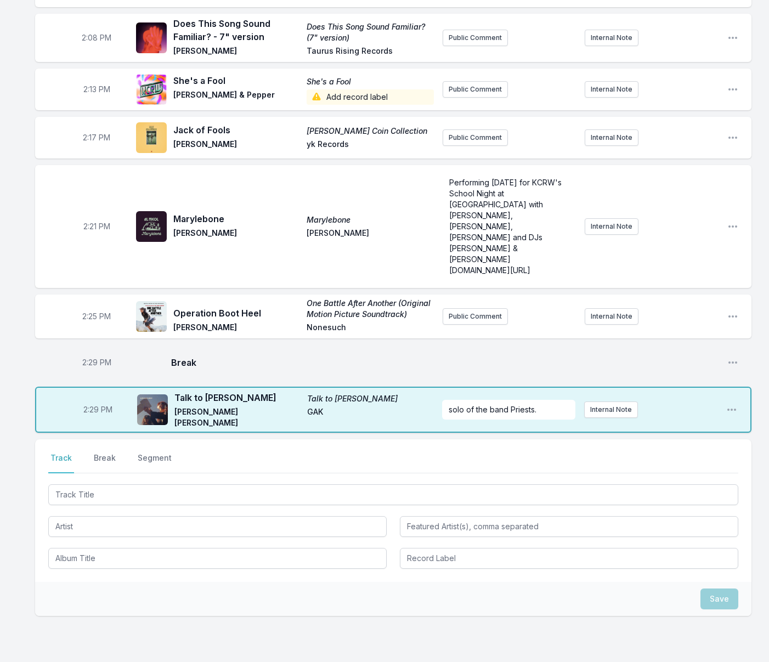
scroll to position [1934, 0]
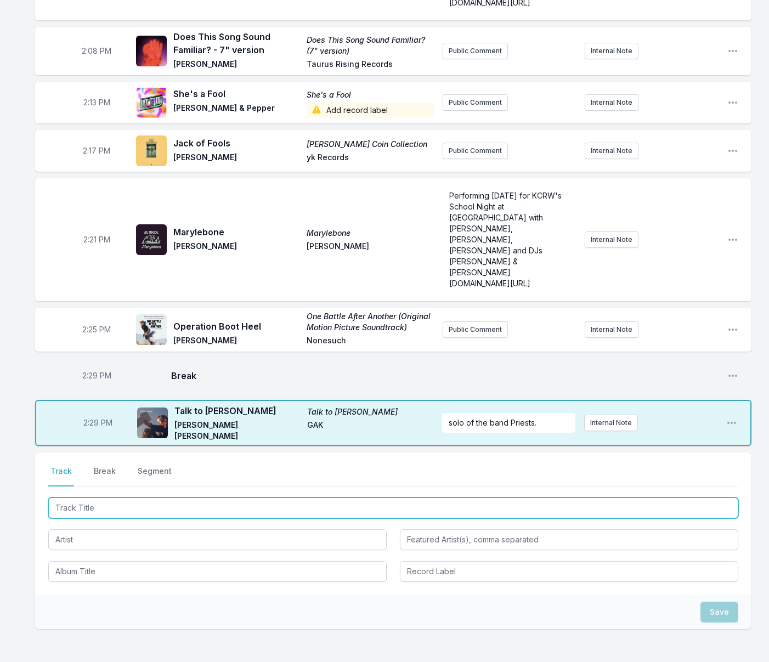
click at [235, 498] on input "Track Title" at bounding box center [393, 508] width 690 height 21
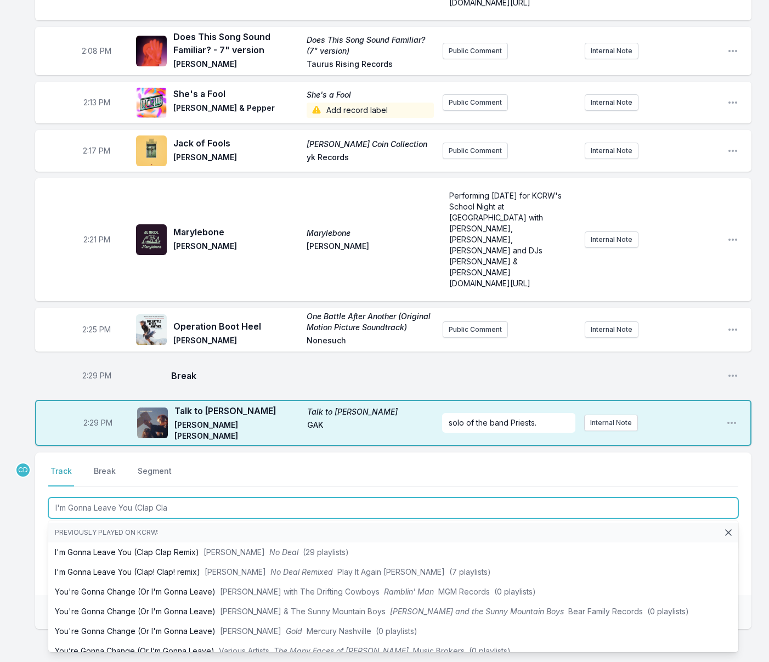
type input "I'm Gonna Leave You (Clap Clap"
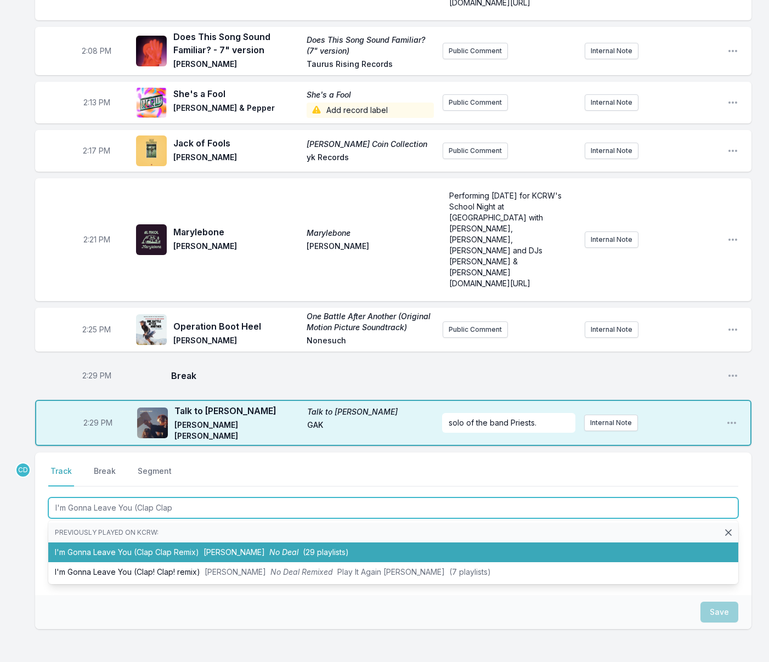
click at [249, 543] on li "I'm Gonna Leave You (Clap Clap Remix) [PERSON_NAME] No Deal (29 playlists)" at bounding box center [393, 553] width 690 height 20
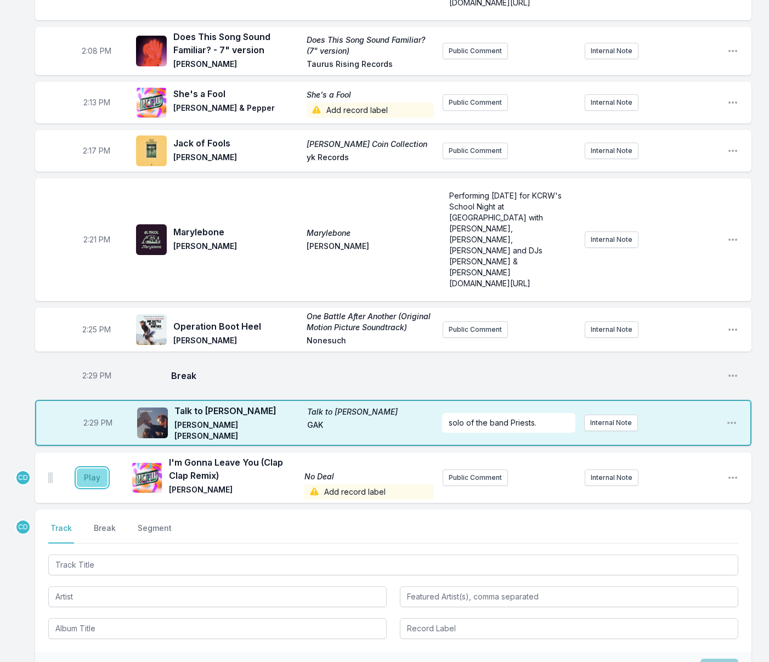
click at [95, 469] on button "Play" at bounding box center [92, 478] width 31 height 19
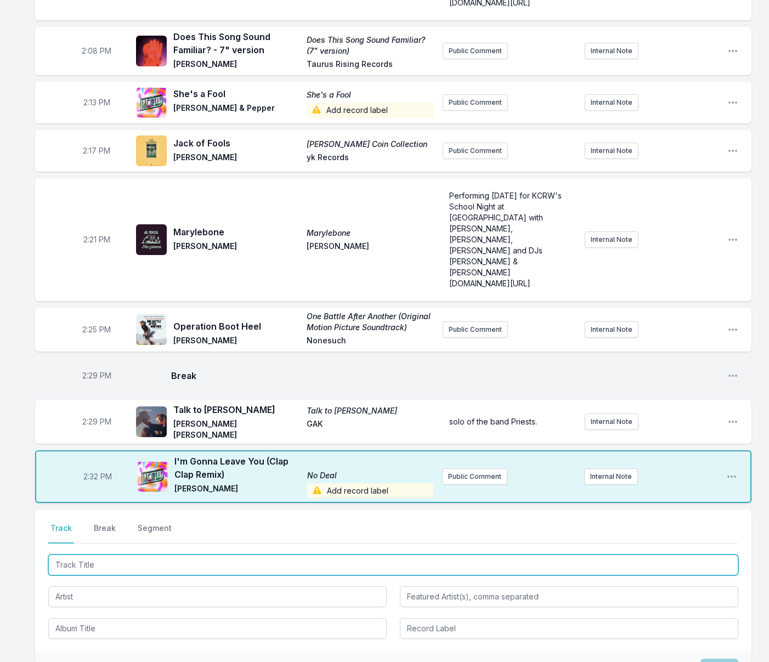
click at [312, 555] on input "Track Title" at bounding box center [393, 565] width 690 height 21
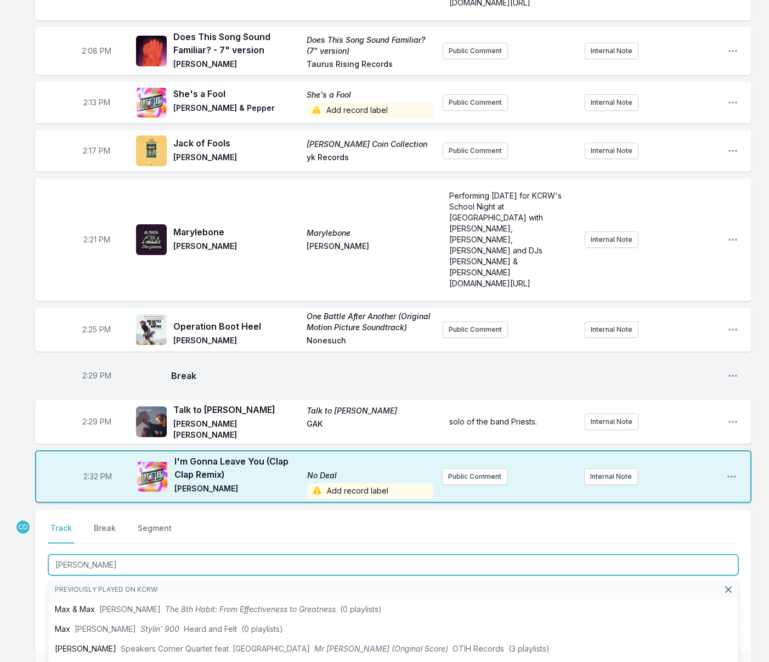
type input "[PERSON_NAME]"
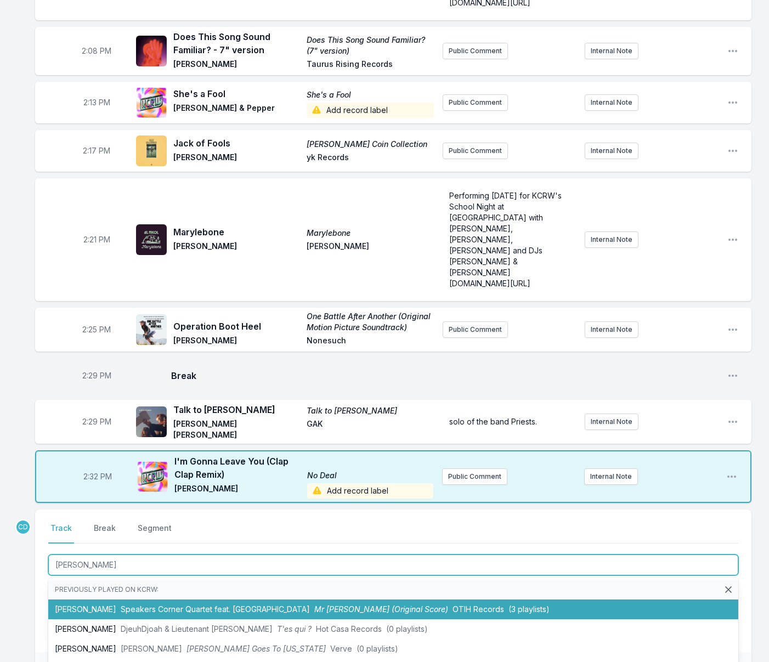
click at [287, 600] on li "[PERSON_NAME] Speakers Corner Quartet feat. LEILAH Mr [PERSON_NAME] (Original S…" at bounding box center [393, 610] width 690 height 20
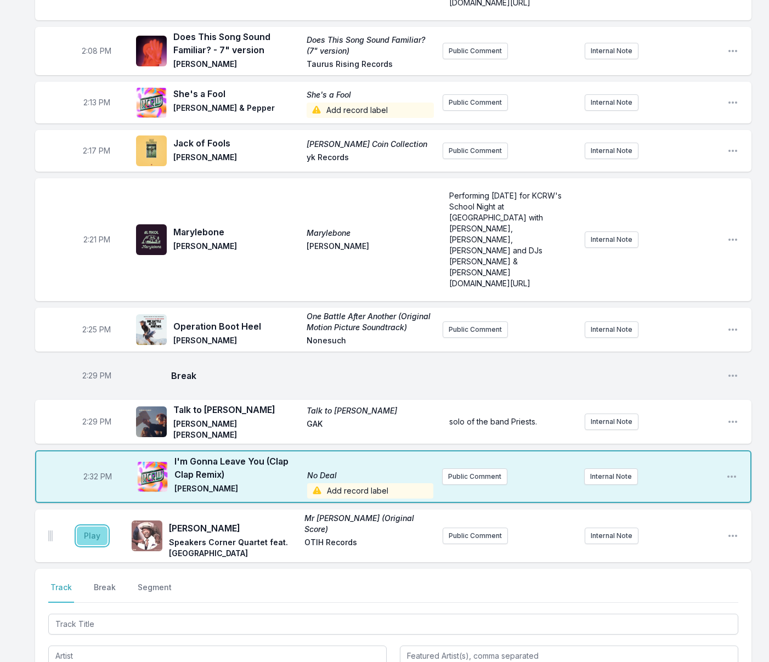
click at [104, 527] on button "Play" at bounding box center [92, 536] width 31 height 19
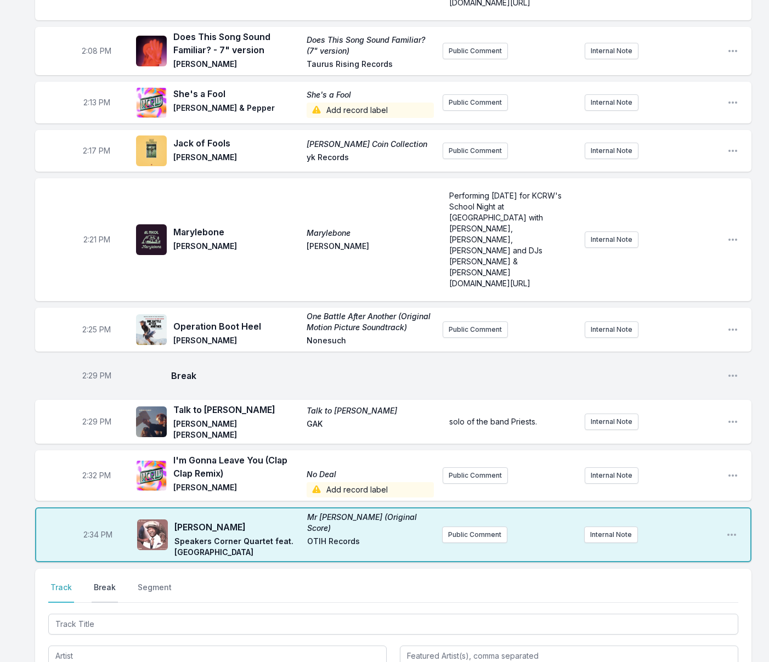
click at [106, 582] on button "Break" at bounding box center [105, 592] width 26 height 21
click at [719, 645] on button "Save" at bounding box center [720, 655] width 38 height 21
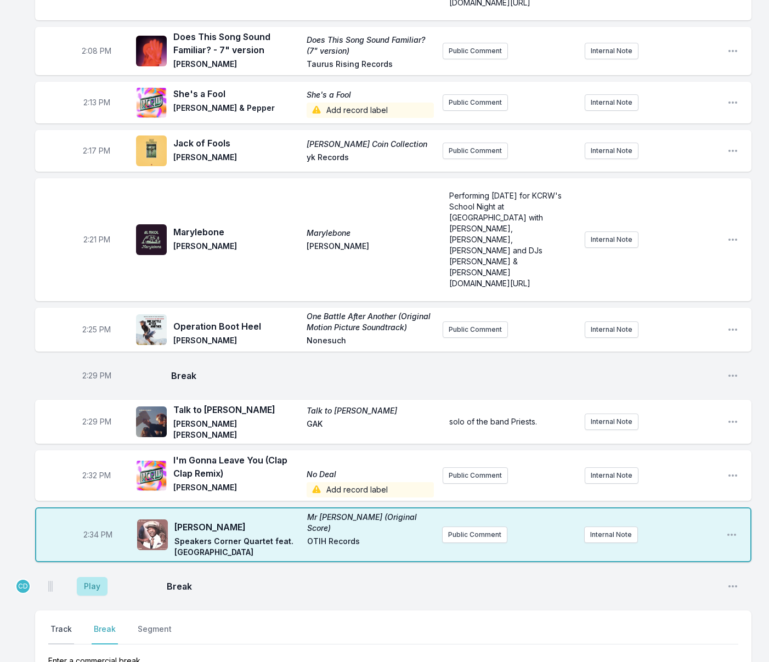
click at [68, 624] on button "Track" at bounding box center [61, 634] width 26 height 21
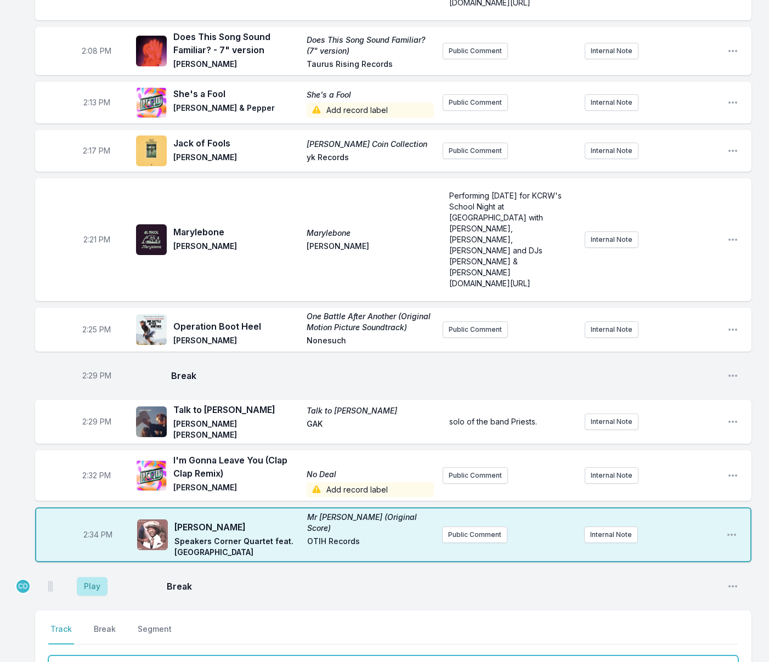
click at [88, 656] on input "Track Title" at bounding box center [393, 666] width 690 height 21
type input "Blue Rags"
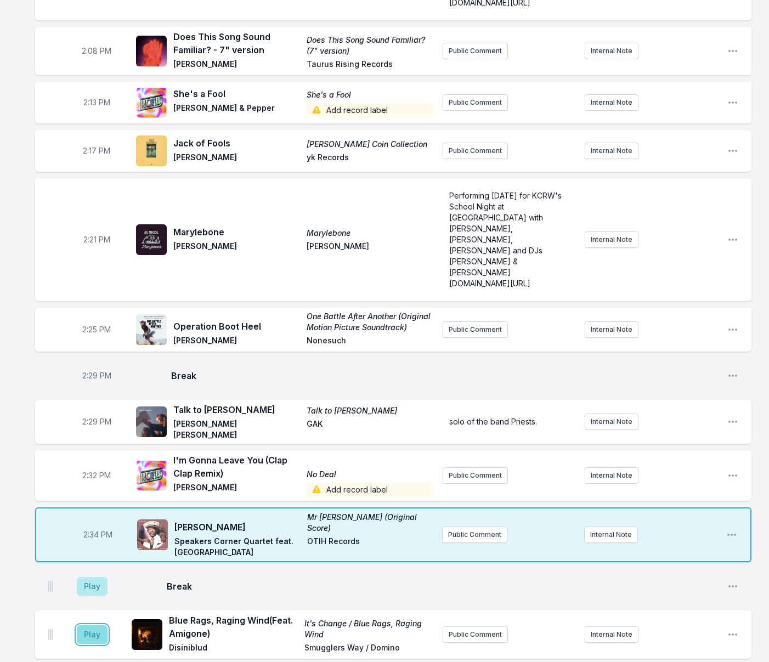
click at [100, 626] on button "Play" at bounding box center [92, 635] width 31 height 19
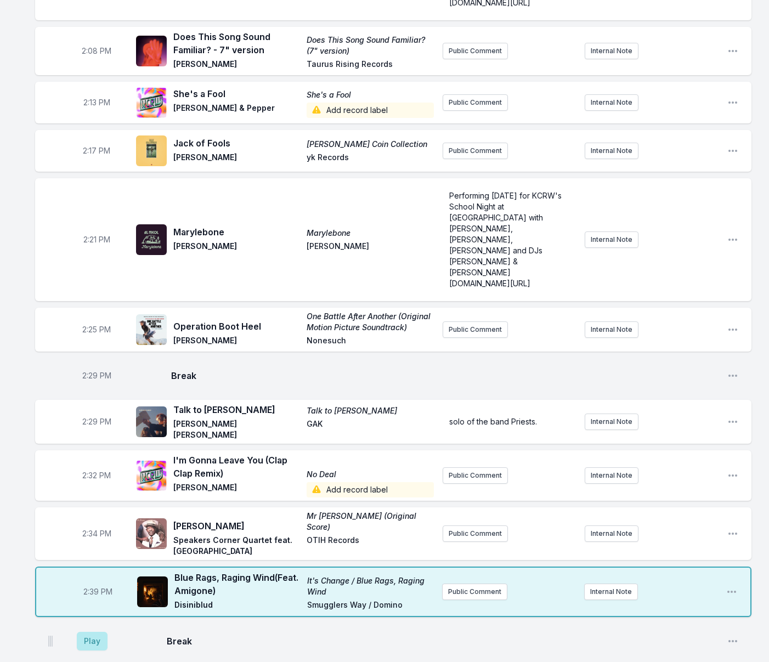
click at [93, 587] on span "2:39 PM" at bounding box center [97, 592] width 29 height 11
click at [89, 582] on input "14:39" at bounding box center [97, 592] width 61 height 21
type input "14:37"
click at [460, 584] on button "Public Comment" at bounding box center [474, 592] width 65 height 16
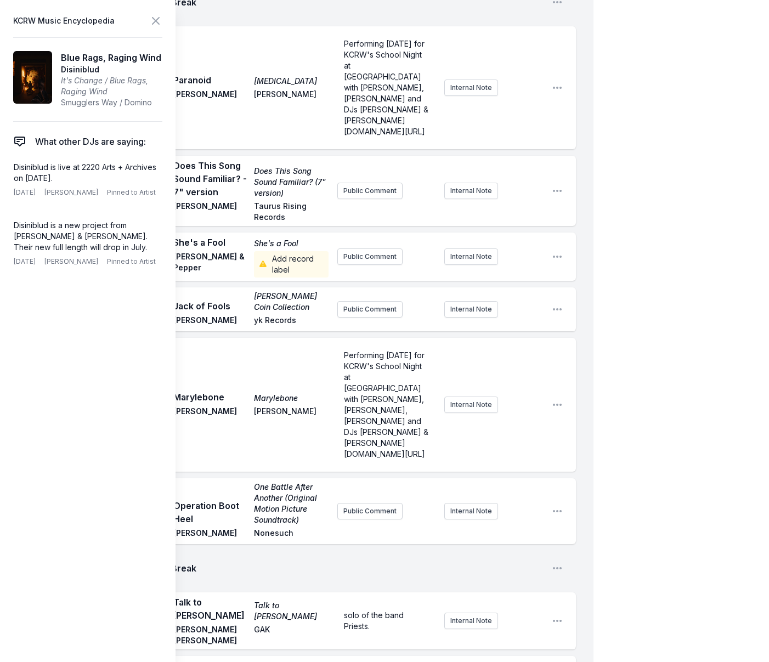
scroll to position [1954, 0]
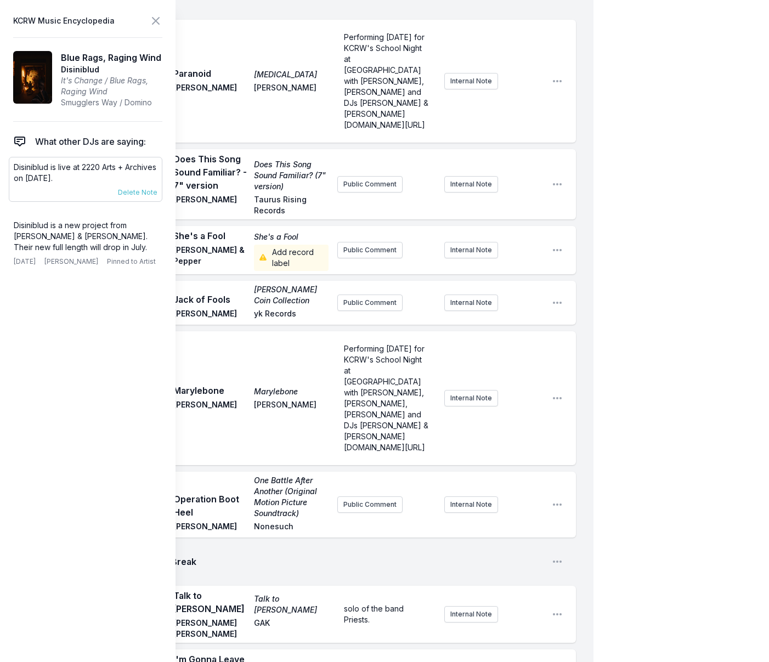
drag, startPoint x: 110, startPoint y: 177, endPoint x: 8, endPoint y: 170, distance: 102.3
click at [9, 170] on div "Disiniblud is live at 2220 Arts + Archives on [DATE]. [DATE] [PERSON_NAME] Pinn…" at bounding box center [86, 179] width 154 height 45
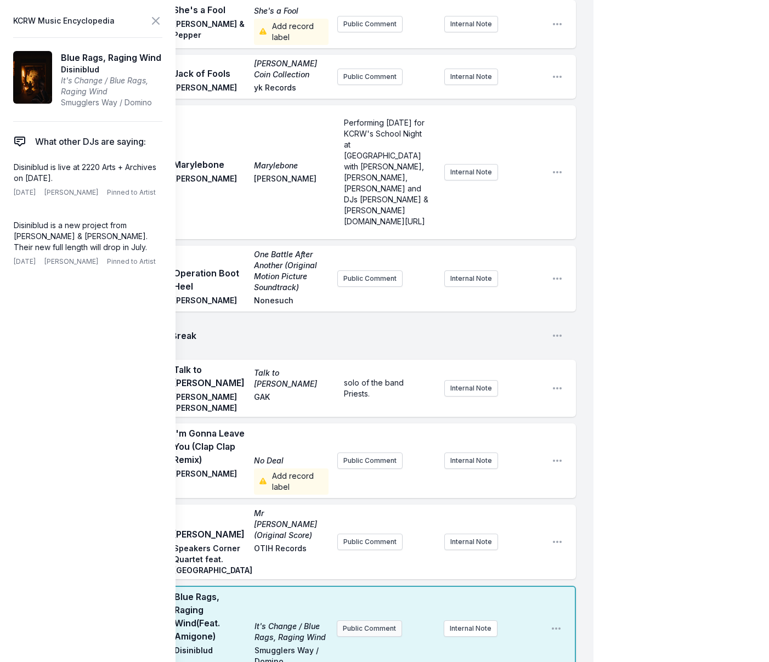
scroll to position [2182, 0]
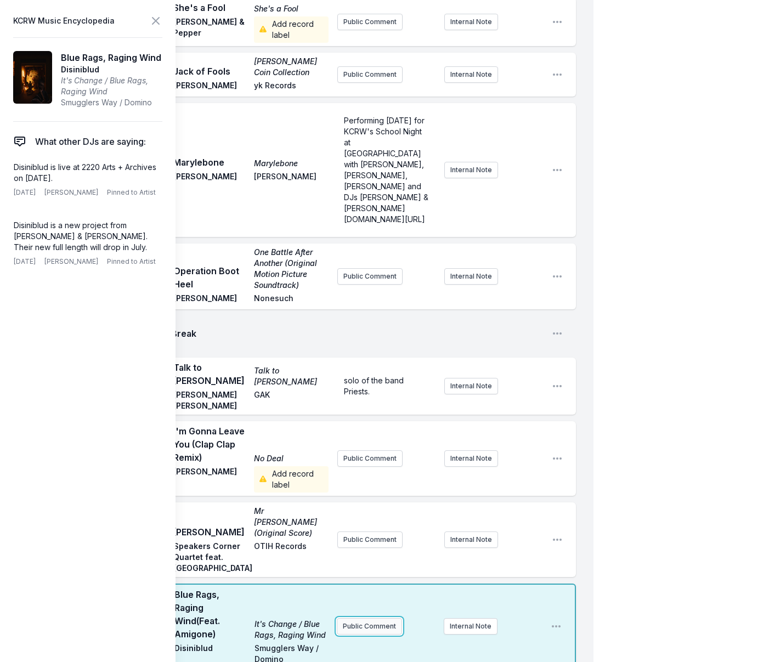
click at [354, 619] on button "Public Comment" at bounding box center [369, 627] width 65 height 16
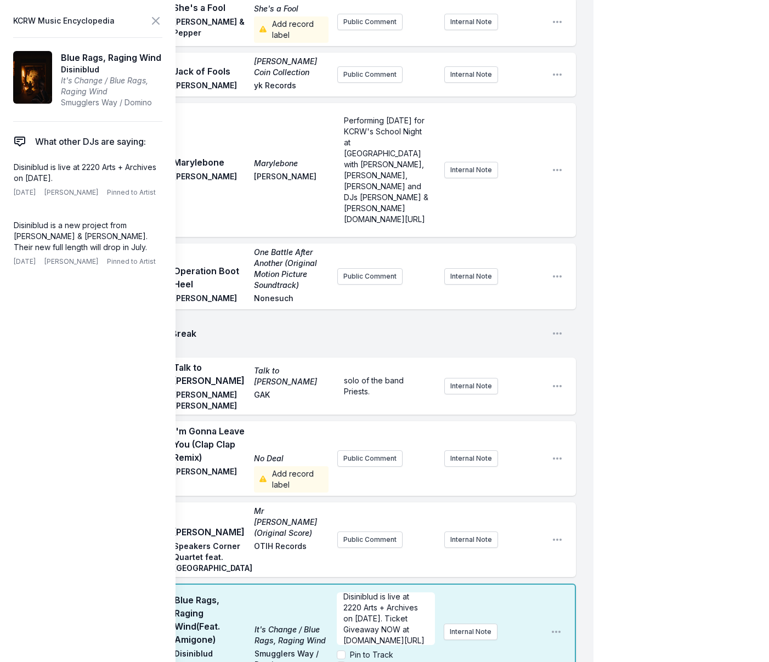
scroll to position [16, 0]
click at [344, 662] on input "Pin to Artist" at bounding box center [341, 666] width 9 height 9
checkbox input "true"
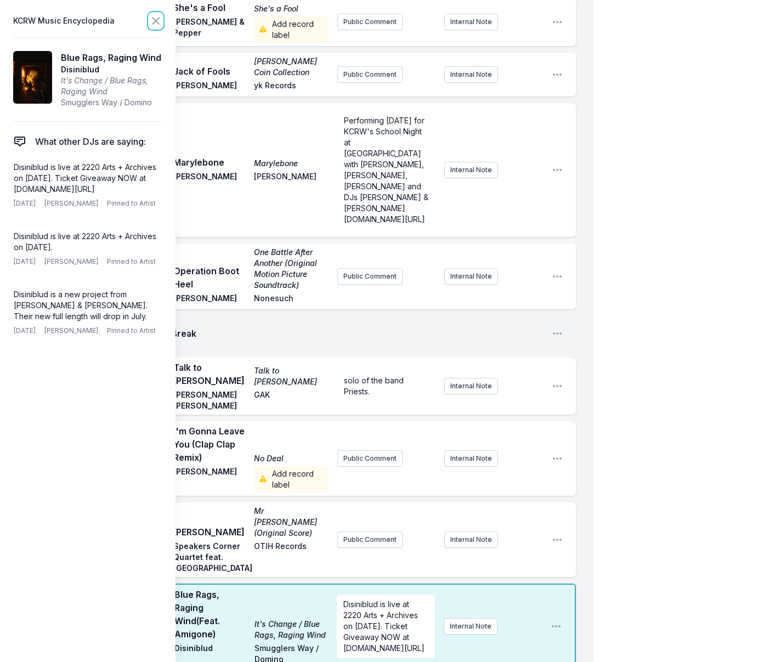
click at [158, 20] on icon at bounding box center [155, 20] width 13 height 13
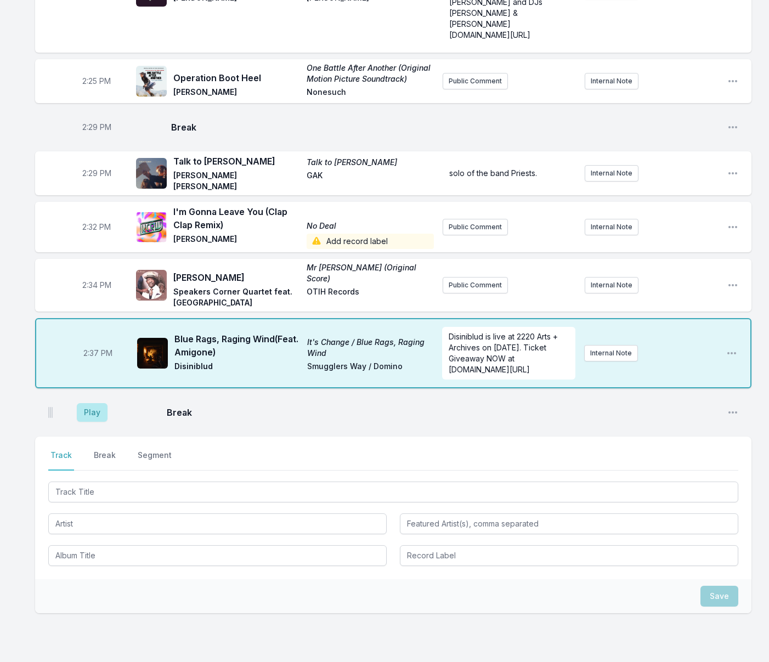
scroll to position [2157, 0]
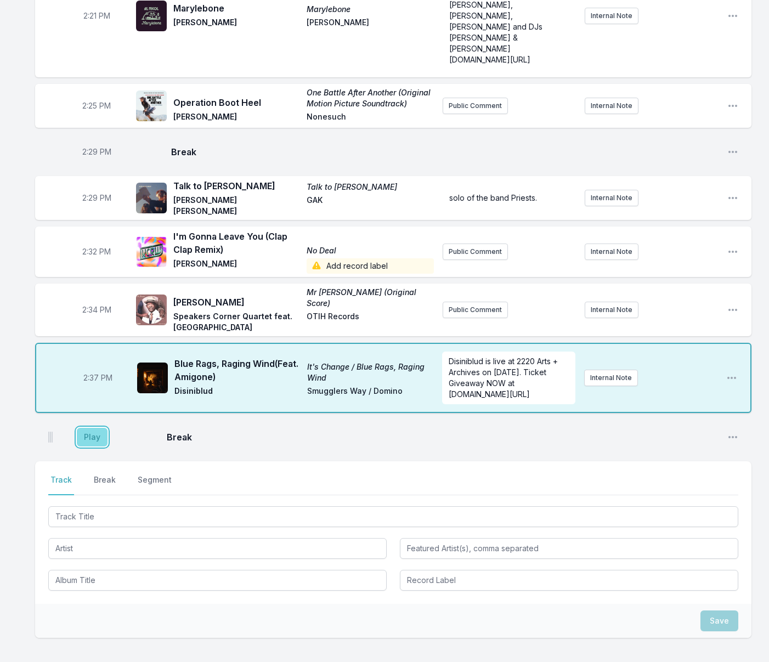
click at [95, 428] on button "Play" at bounding box center [92, 437] width 31 height 19
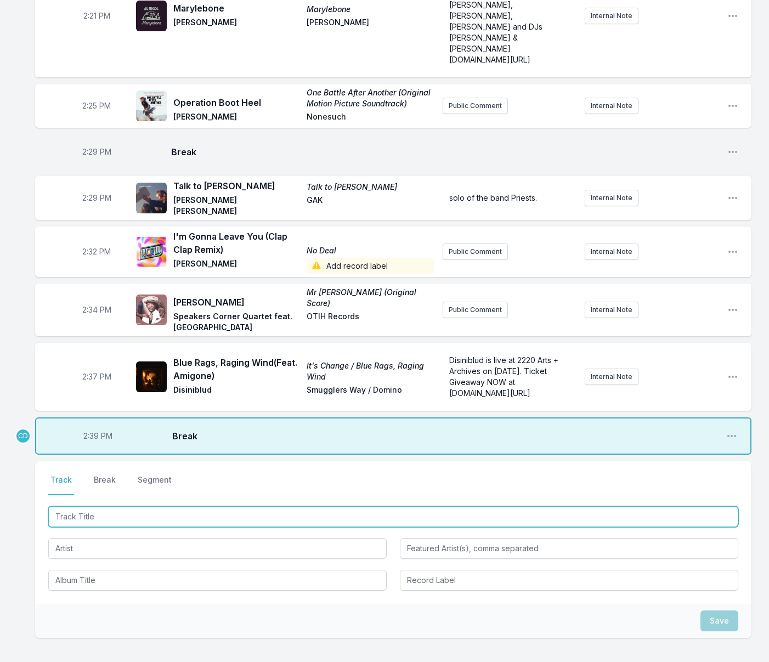
click at [101, 507] on input "Track Title" at bounding box center [393, 517] width 690 height 21
click at [109, 507] on input "Track Title" at bounding box center [393, 517] width 690 height 21
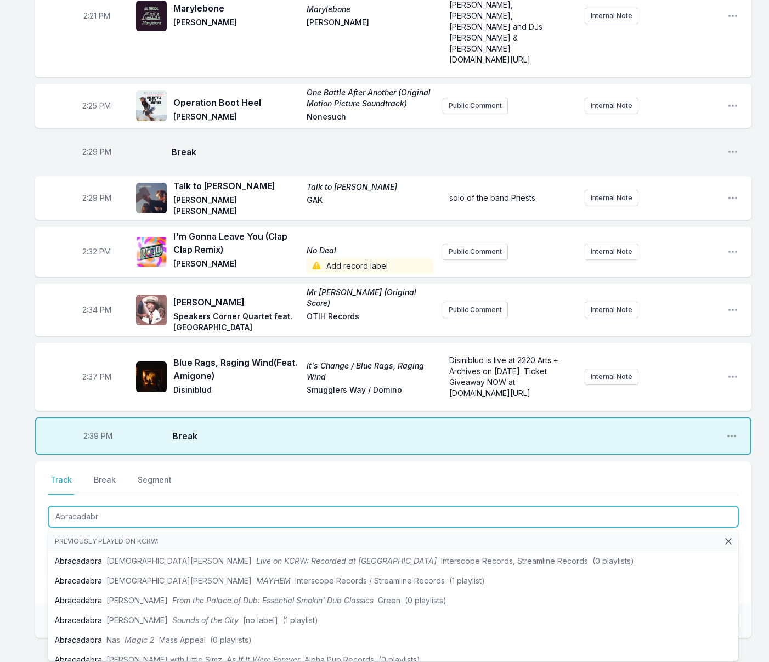
type input "Abracadabra"
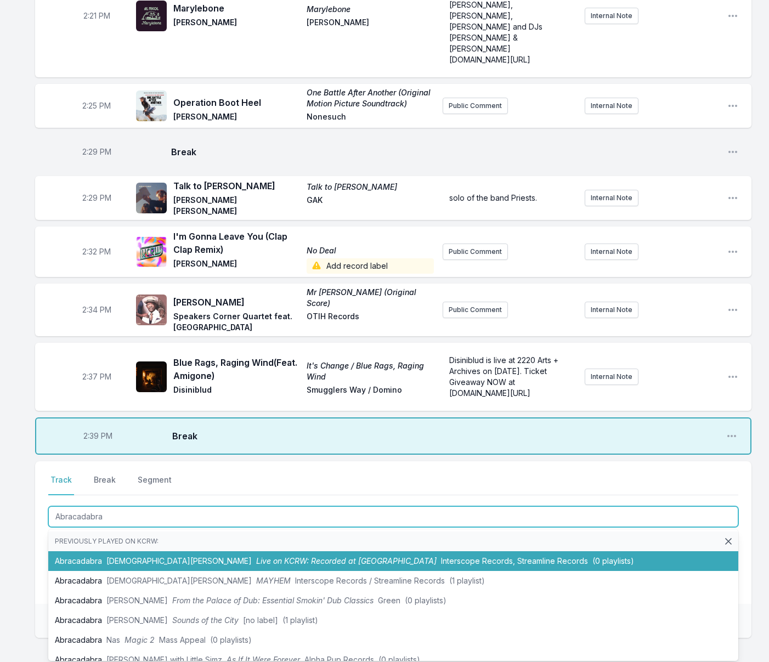
click at [149, 552] on li "Abracadabra [DEMOGRAPHIC_DATA][PERSON_NAME] Live on KCRW: Recorded at Apogee St…" at bounding box center [393, 562] width 690 height 20
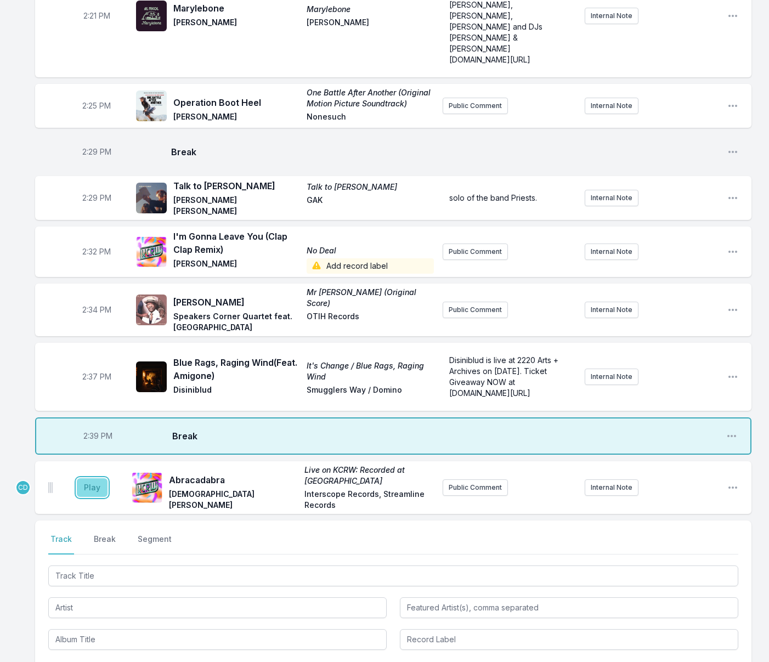
click at [100, 479] on button "Play" at bounding box center [92, 488] width 31 height 19
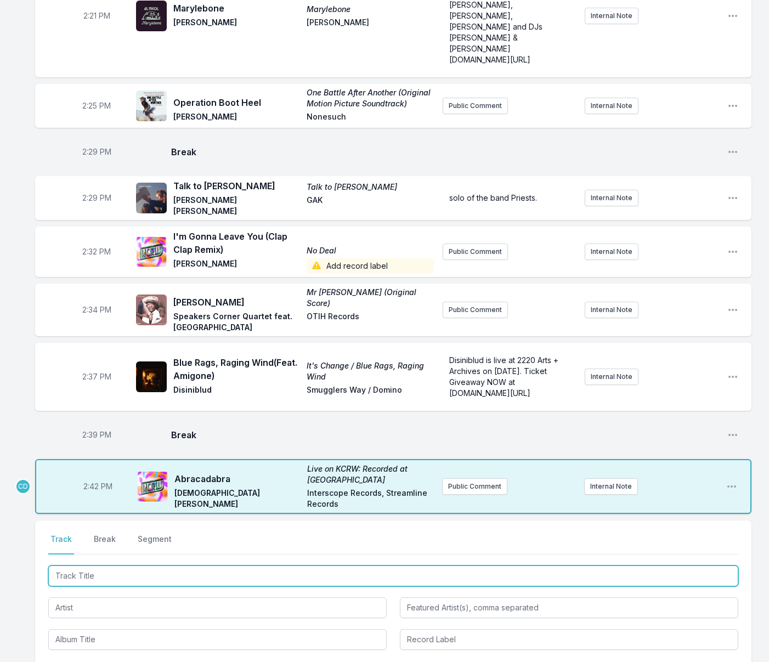
click at [253, 566] on input "Track Title" at bounding box center [393, 576] width 690 height 21
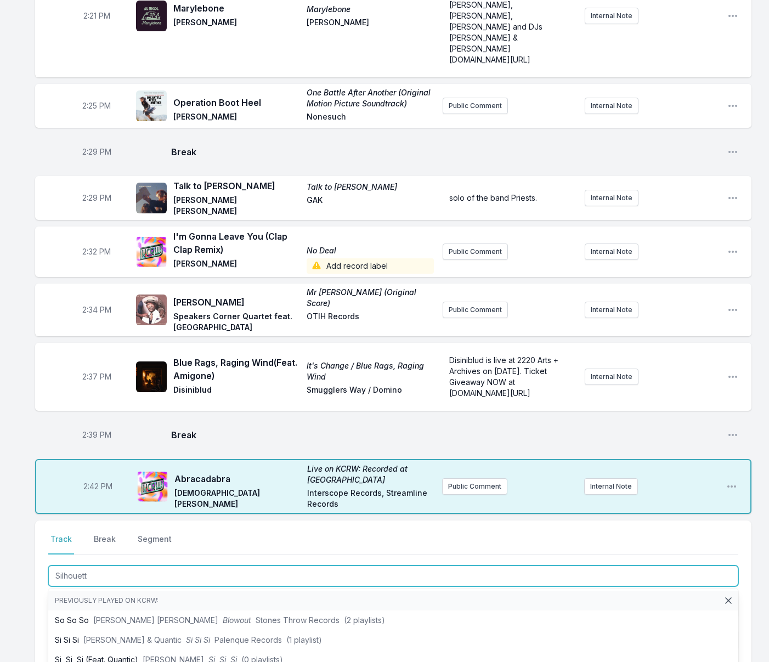
type input "Silhouette"
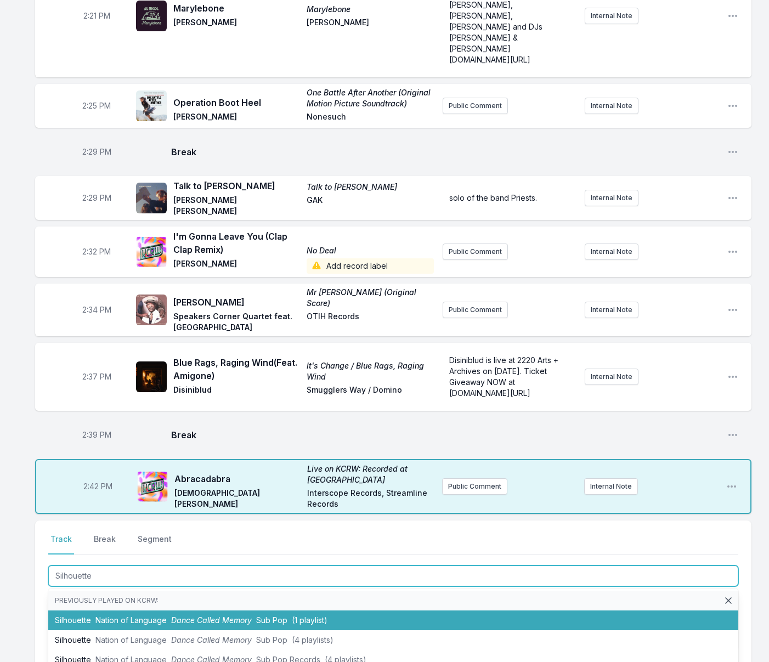
click at [252, 611] on li "Silhouette Nation of Language Dance Called Memory Sub Pop (1 playlist)" at bounding box center [393, 621] width 690 height 20
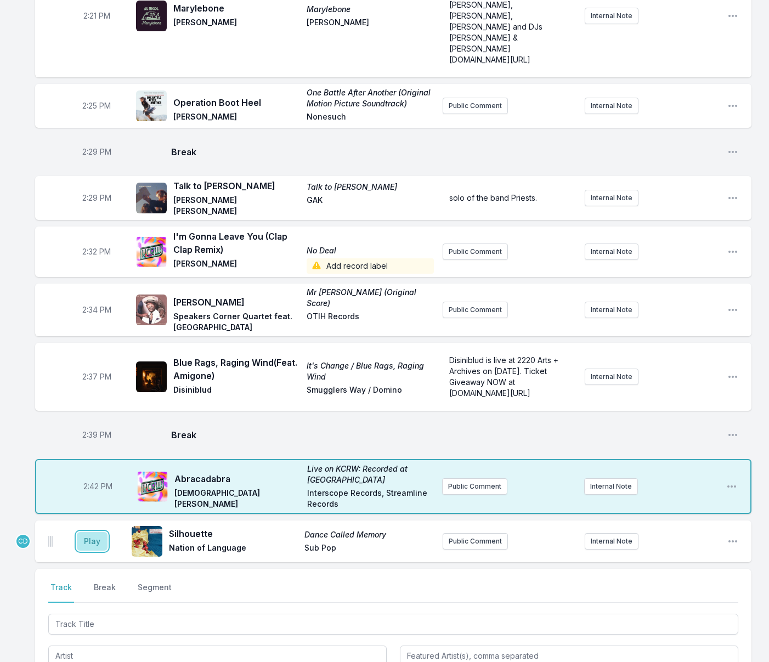
drag, startPoint x: 100, startPoint y: 462, endPoint x: 203, endPoint y: 477, distance: 103.9
click at [100, 532] on button "Play" at bounding box center [92, 541] width 31 height 19
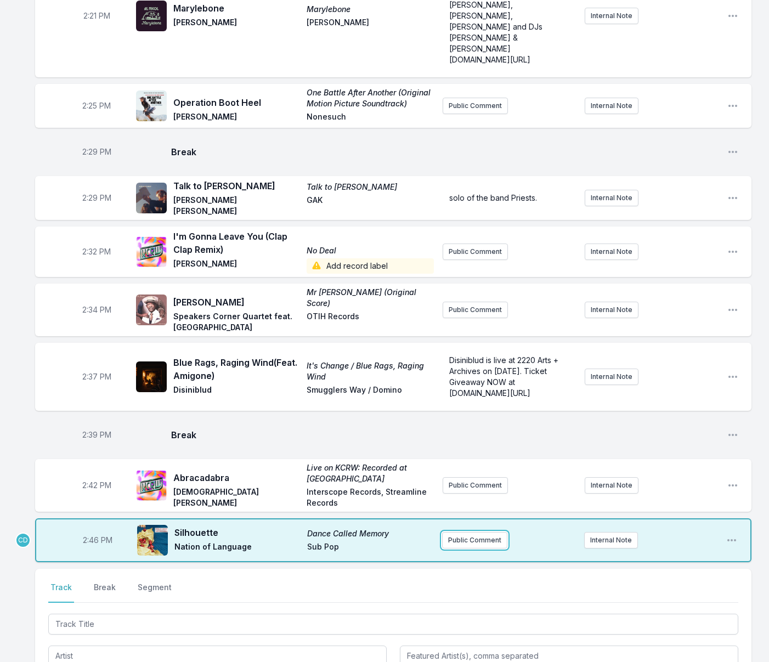
click at [453, 532] on button "Public Comment" at bounding box center [474, 540] width 65 height 16
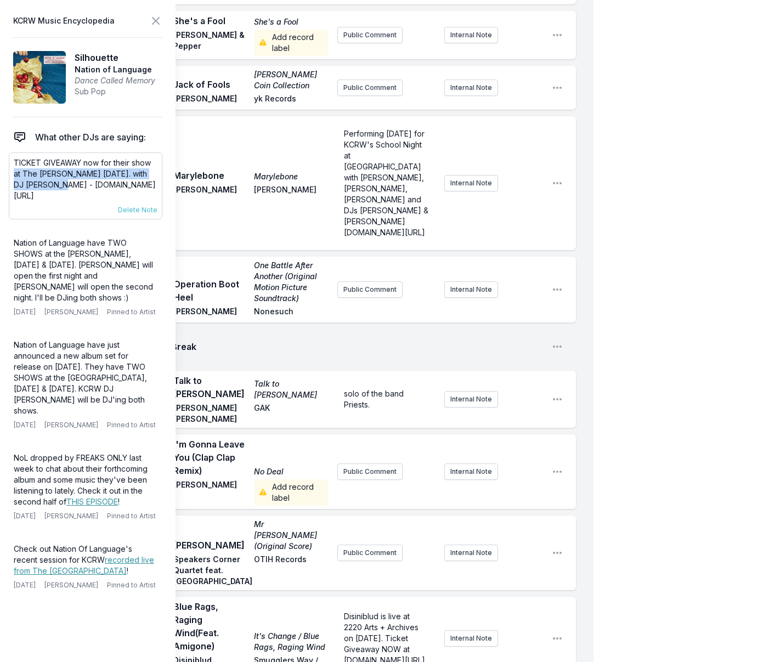
drag, startPoint x: 15, startPoint y: 173, endPoint x: 49, endPoint y: 186, distance: 36.3
click at [49, 186] on p "TICKET GIVEAWAY now for their show at The [PERSON_NAME] [DATE]. with DJ [PERSON…" at bounding box center [86, 180] width 144 height 44
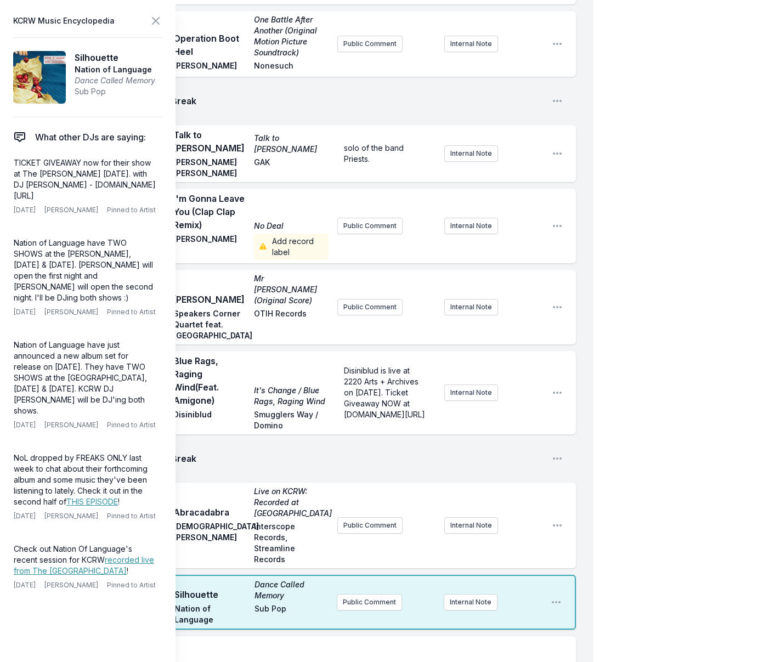
scroll to position [2415, 0]
click at [343, 594] on button "Public Comment" at bounding box center [369, 602] width 65 height 16
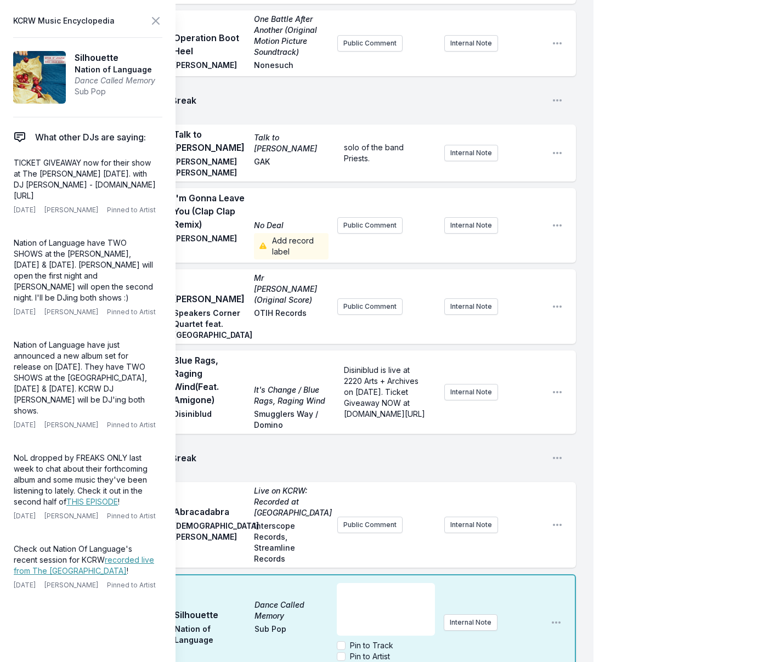
click at [350, 583] on div "﻿" at bounding box center [386, 609] width 98 height 53
click at [341, 653] on input "Pin to Artist" at bounding box center [341, 657] width 9 height 9
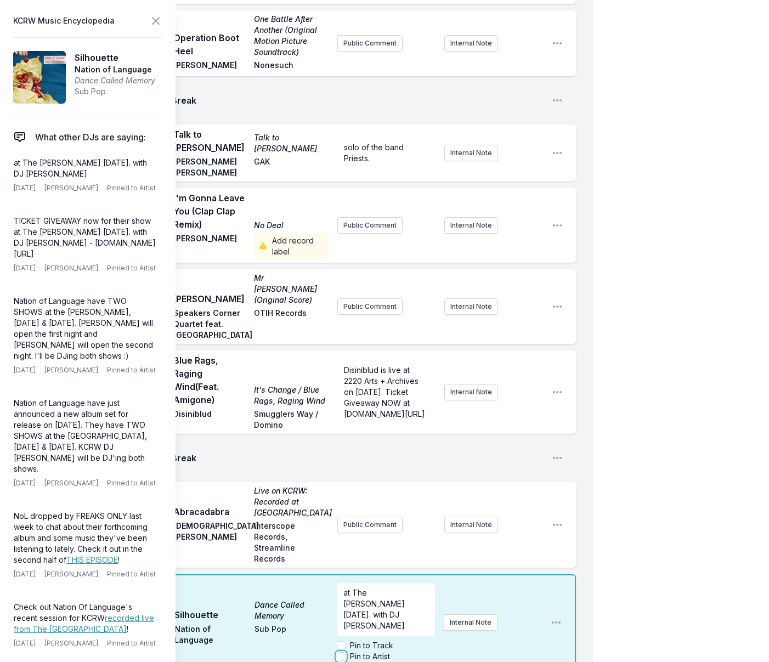
checkbox input "true"
click at [158, 20] on icon at bounding box center [156, 21] width 7 height 7
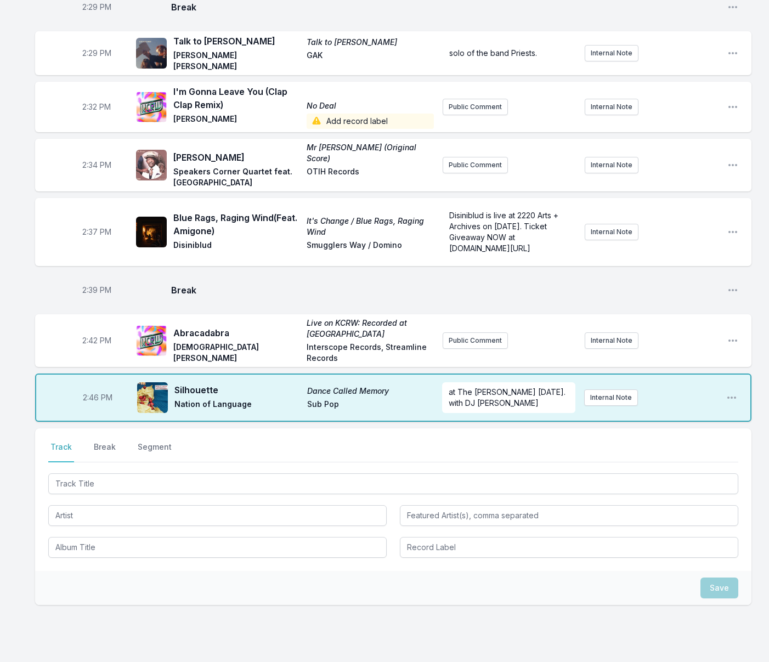
scroll to position [2269, 0]
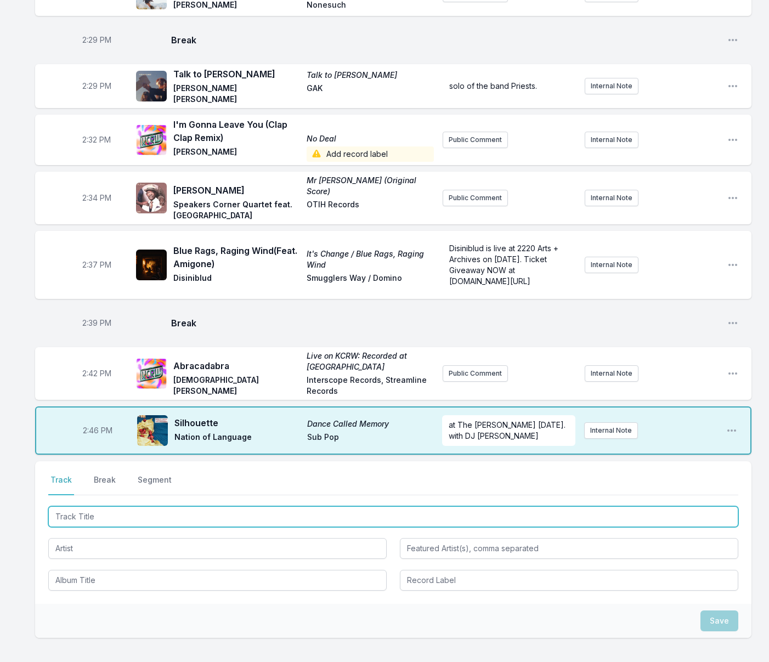
click at [194, 507] on input "Track Title" at bounding box center [393, 517] width 690 height 21
type input "Bunkum"
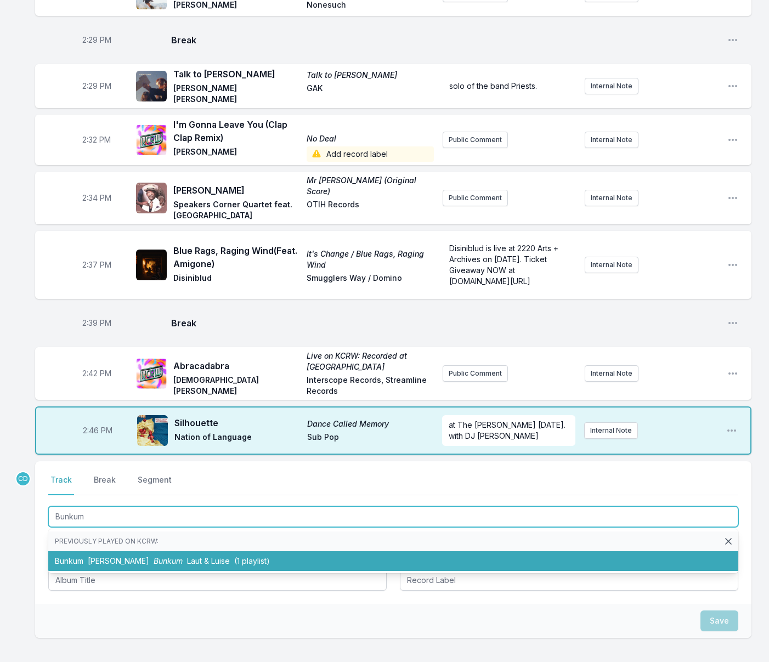
drag, startPoint x: 195, startPoint y: 478, endPoint x: 147, endPoint y: 460, distance: 51.9
click at [195, 557] on span "Laut & Luise" at bounding box center [208, 561] width 43 height 9
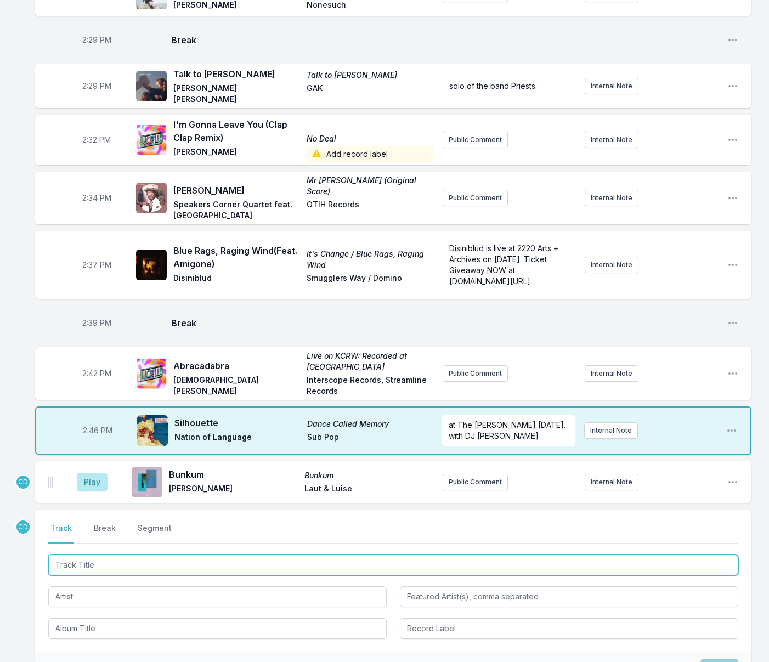
click at [95, 555] on input "Track Title" at bounding box center [393, 565] width 690 height 21
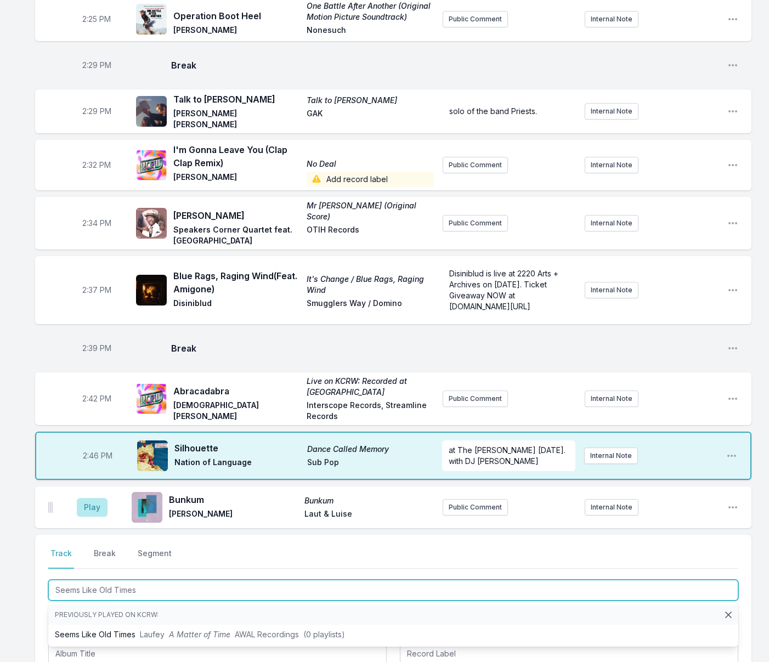
scroll to position [2241, 0]
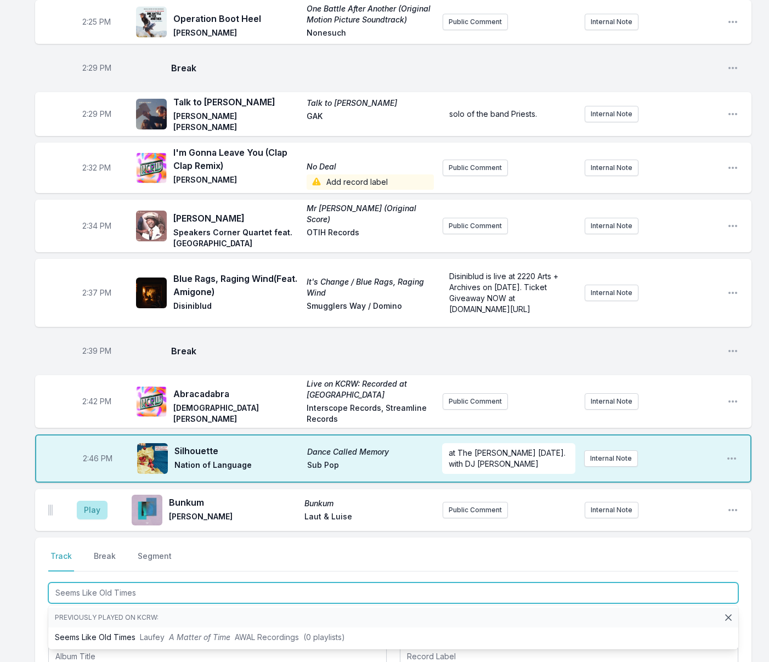
type input "Seems Like Old Times"
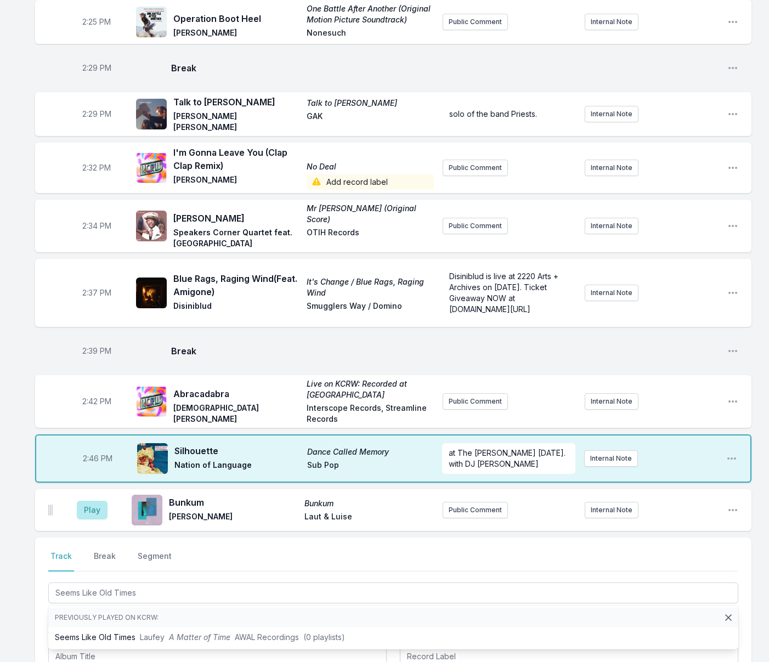
drag, startPoint x: 33, startPoint y: 536, endPoint x: 52, endPoint y: 534, distance: 18.7
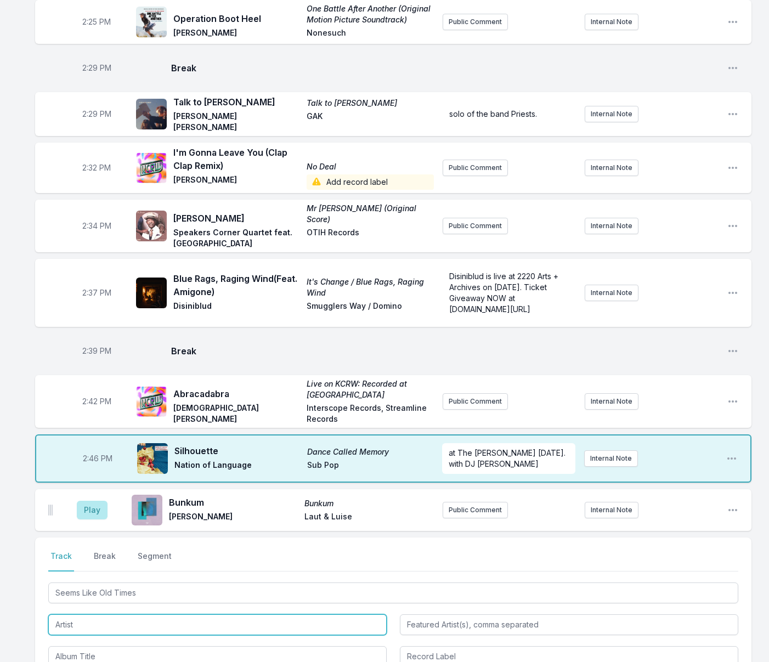
click at [85, 615] on input "Artist" at bounding box center [217, 625] width 339 height 21
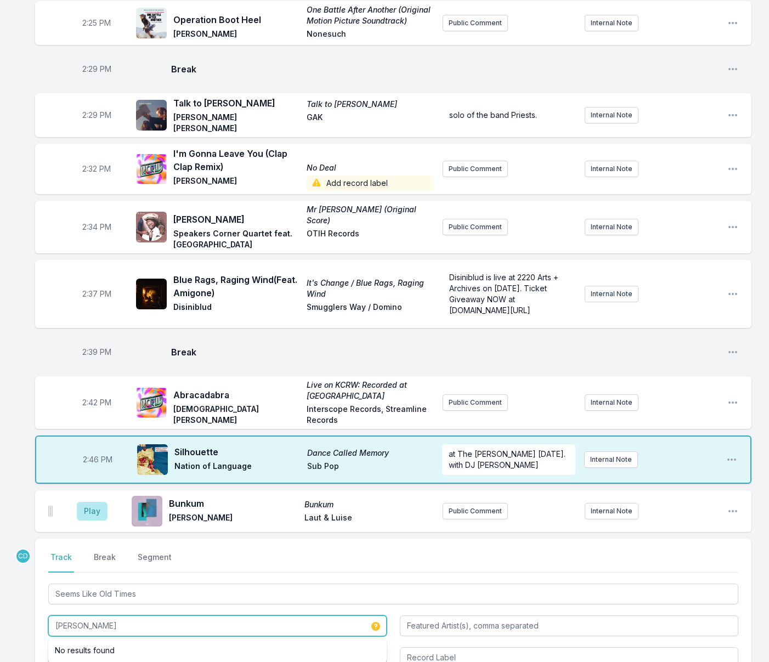
scroll to position [2249, 0]
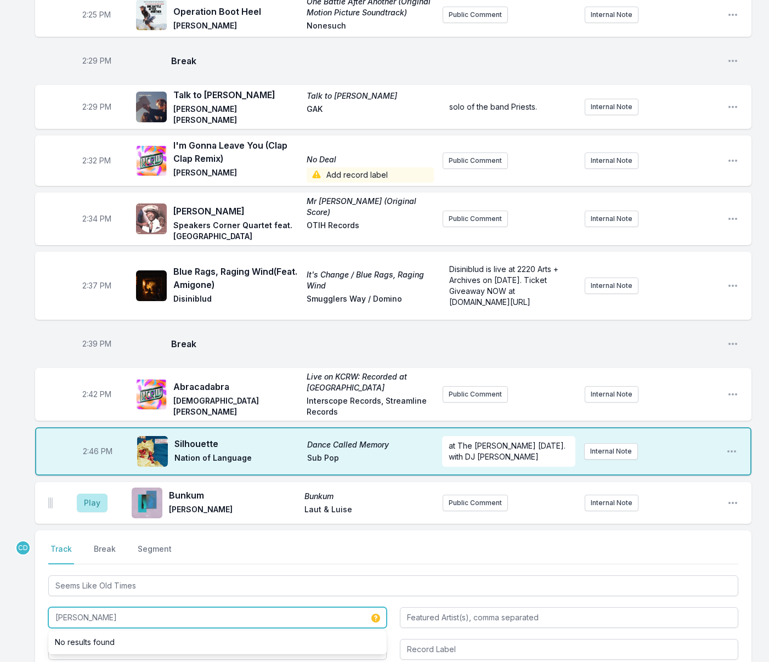
type input "[PERSON_NAME]"
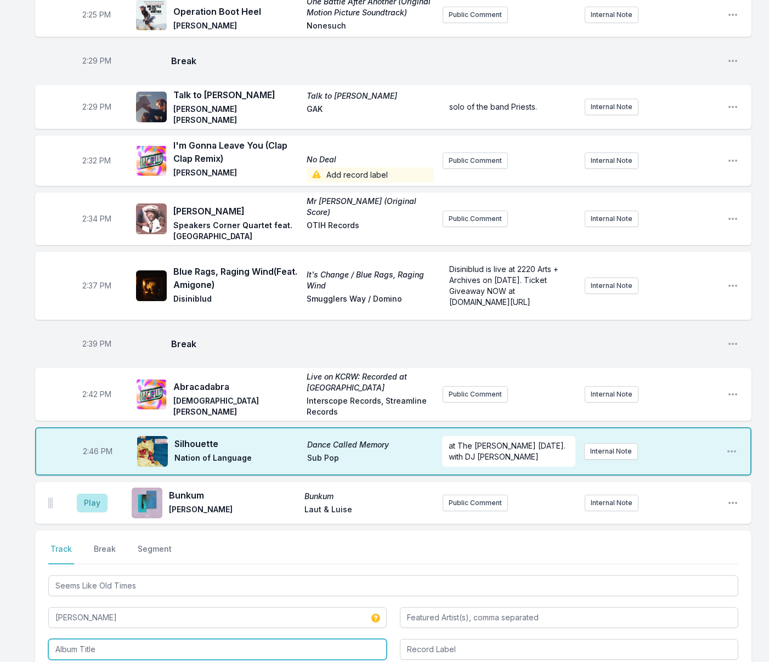
click at [98, 639] on input "Album Title" at bounding box center [217, 649] width 339 height 21
type input "[PERSON_NAME]"
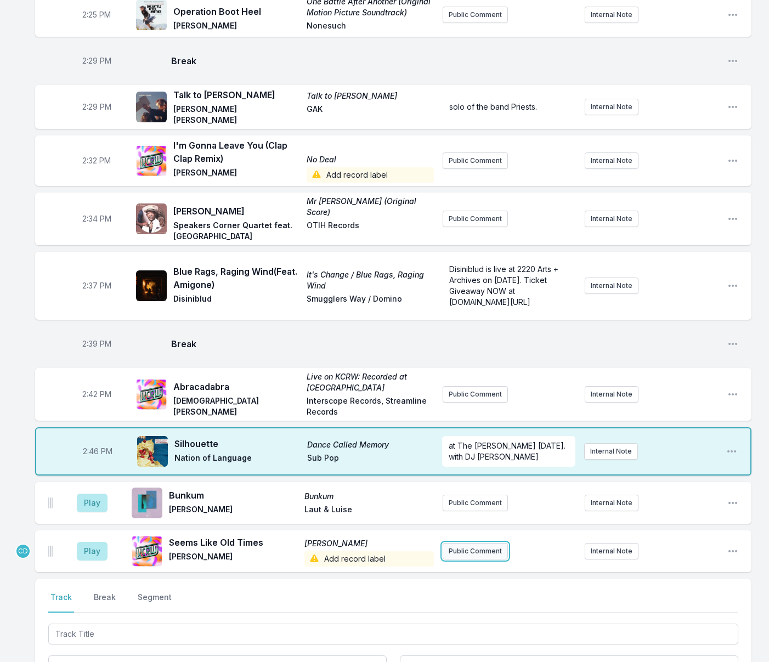
click at [480, 543] on button "Public Comment" at bounding box center [475, 551] width 65 height 16
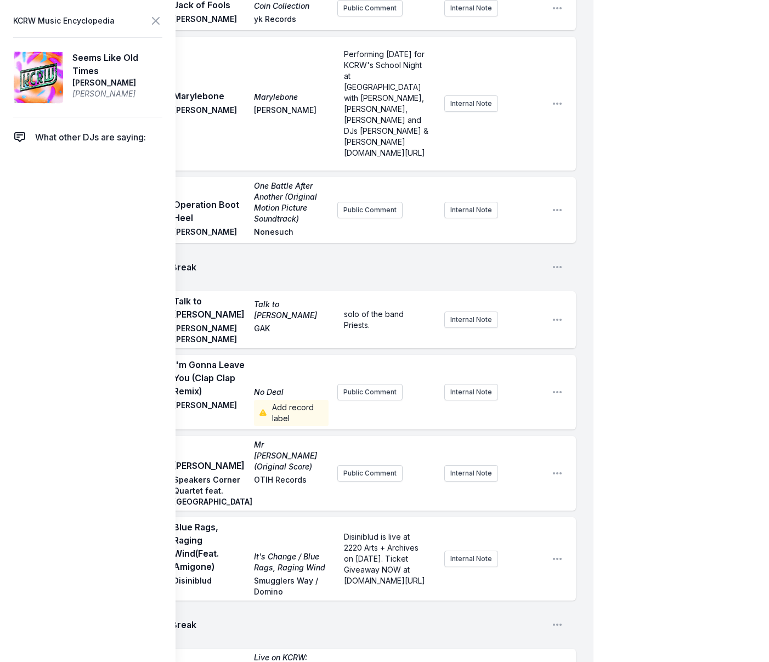
scroll to position [2713, 0]
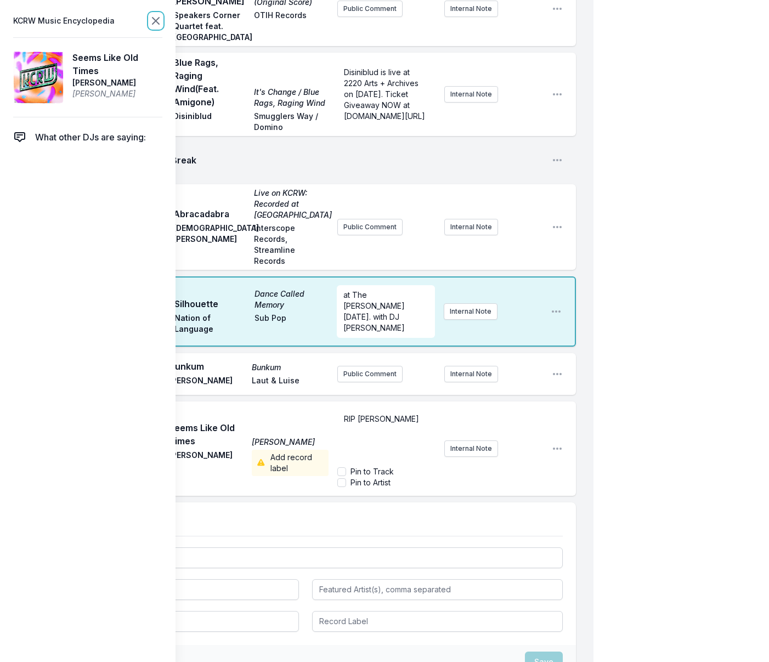
click at [157, 24] on icon at bounding box center [155, 20] width 13 height 13
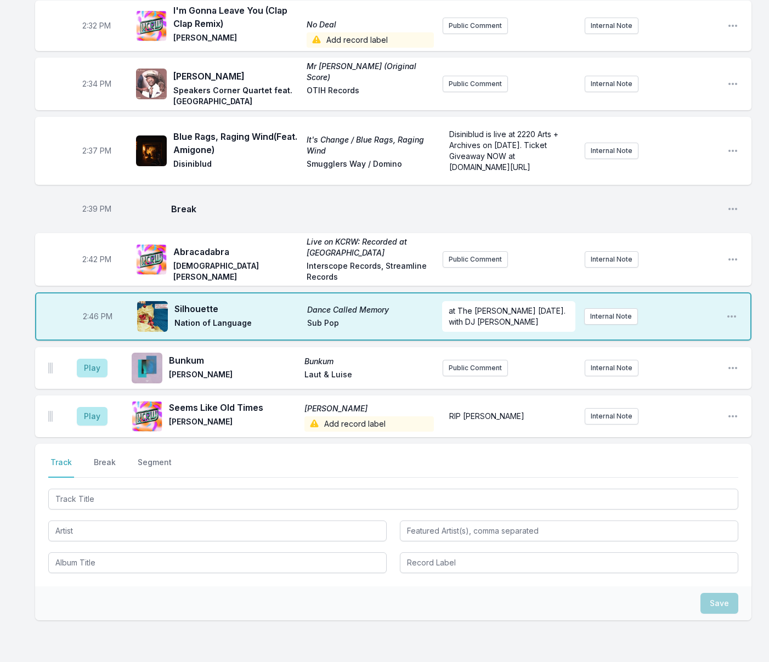
scroll to position [2366, 0]
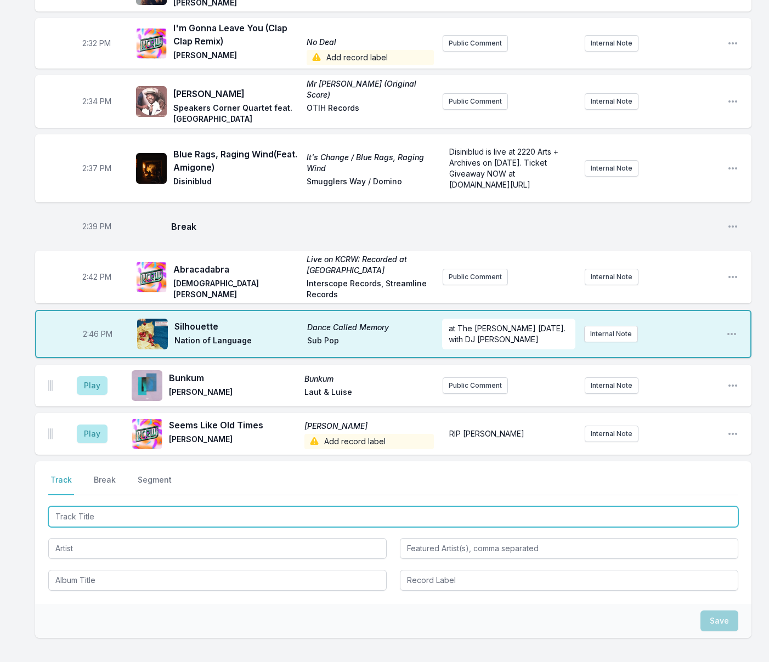
click at [142, 507] on input "Track Title" at bounding box center [393, 517] width 690 height 21
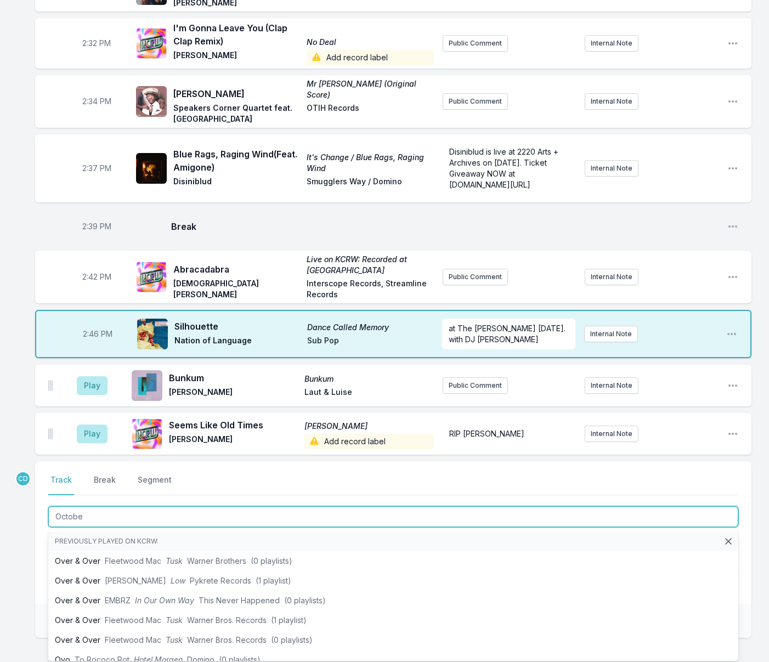
type input "October"
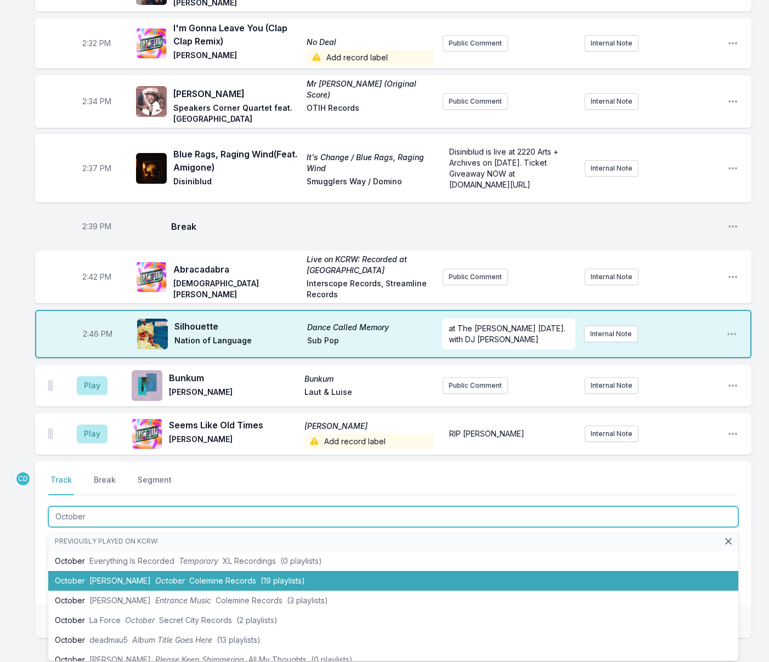
click at [155, 576] on span "October" at bounding box center [170, 580] width 30 height 9
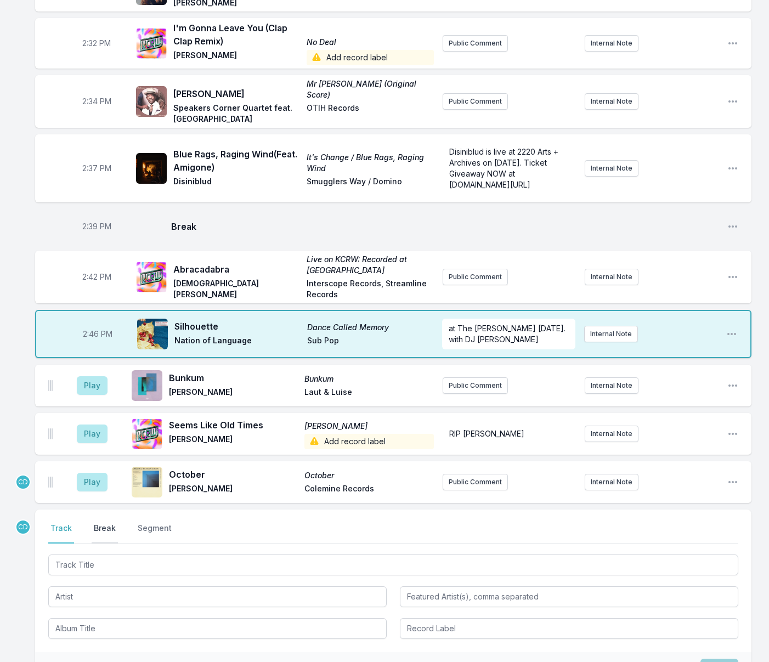
click at [109, 523] on button "Break" at bounding box center [105, 533] width 26 height 21
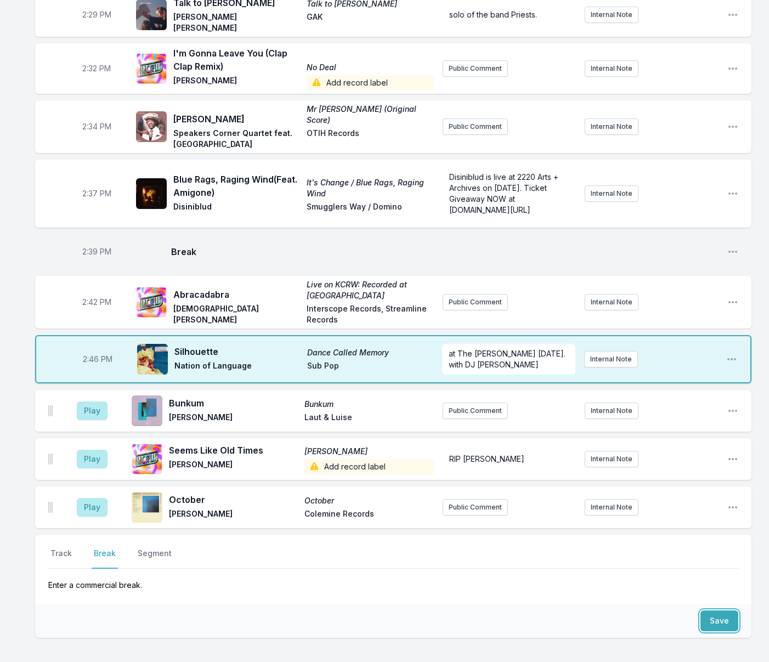
drag, startPoint x: 714, startPoint y: 543, endPoint x: 403, endPoint y: 509, distance: 313.0
click at [714, 611] on button "Save" at bounding box center [720, 621] width 38 height 21
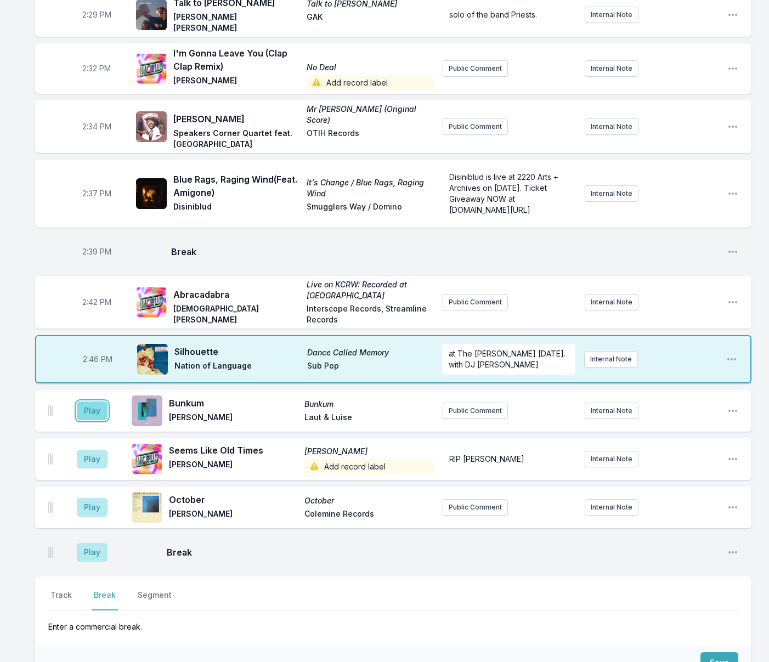
click at [94, 402] on button "Play" at bounding box center [92, 411] width 31 height 19
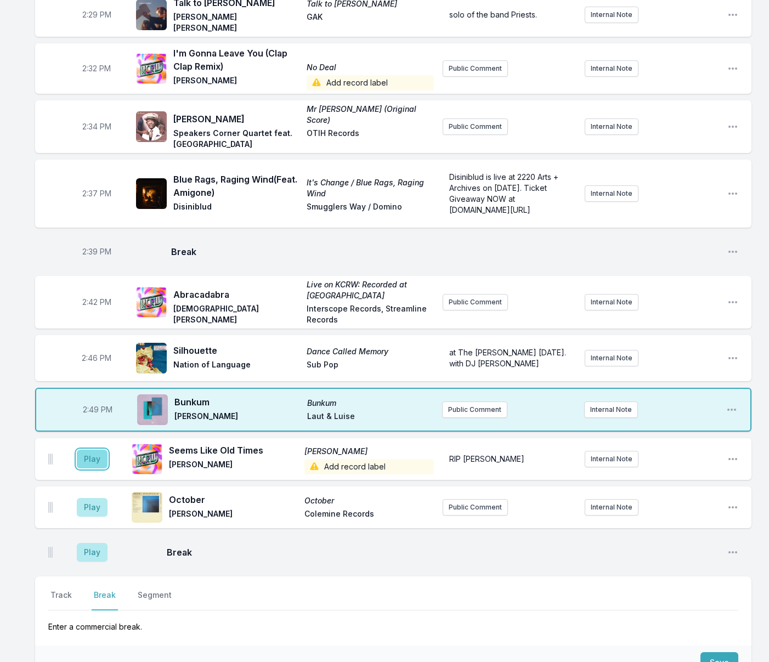
click at [91, 450] on button "Play" at bounding box center [92, 459] width 31 height 19
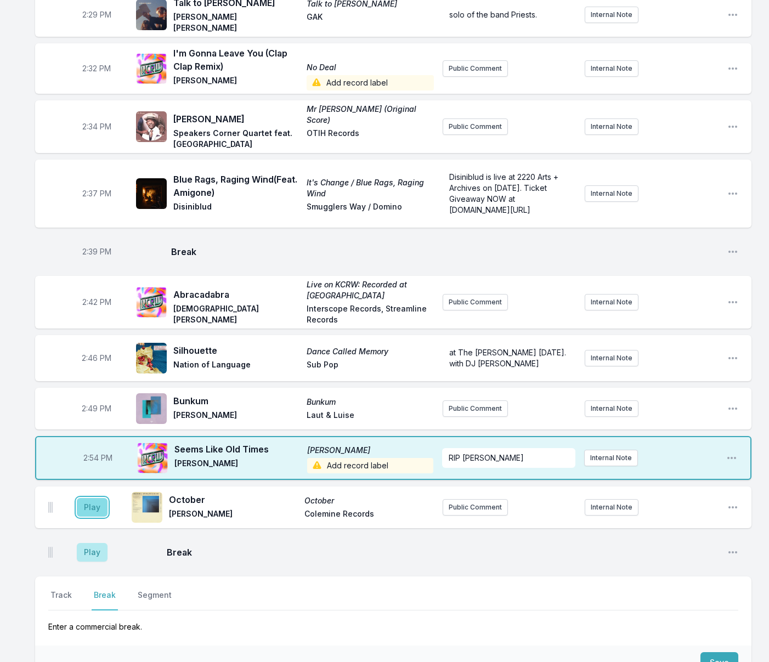
drag, startPoint x: 86, startPoint y: 420, endPoint x: 100, endPoint y: 426, distance: 16.0
click at [86, 498] on button "Play" at bounding box center [92, 507] width 31 height 19
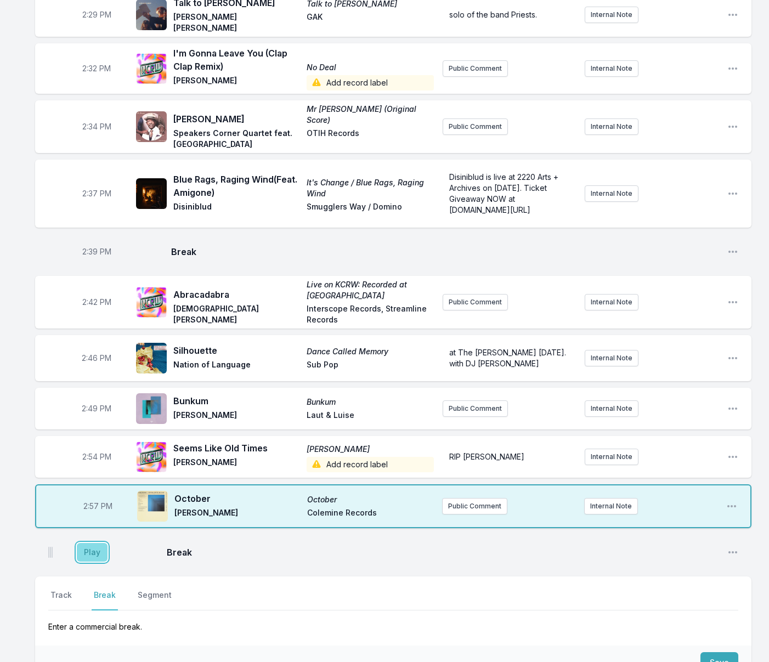
click at [98, 543] on button "Play" at bounding box center [92, 552] width 31 height 19
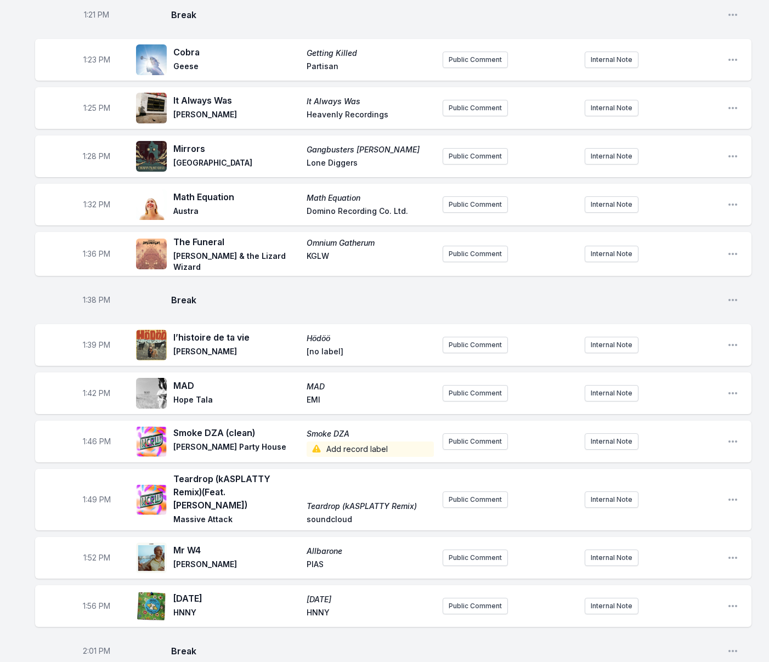
scroll to position [1171, 0]
